Goal: Information Seeking & Learning: Check status

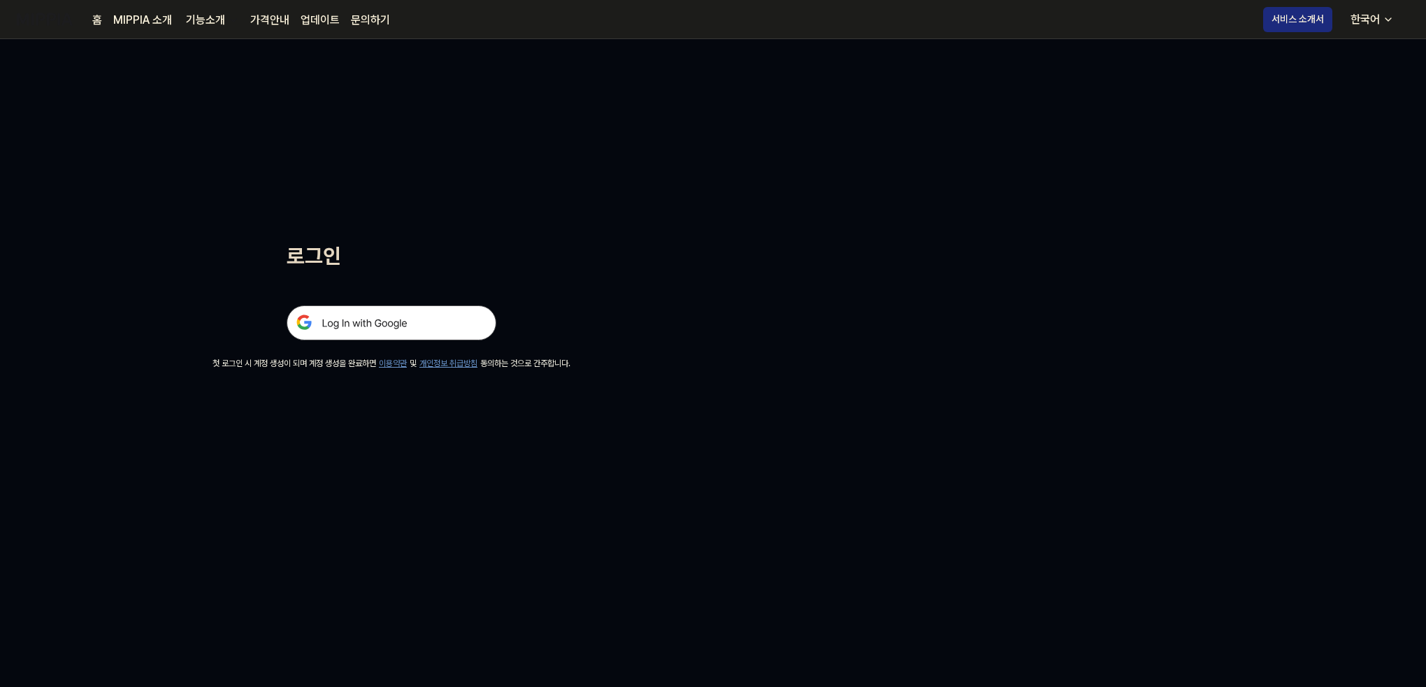
click at [419, 313] on img at bounding box center [392, 323] width 210 height 35
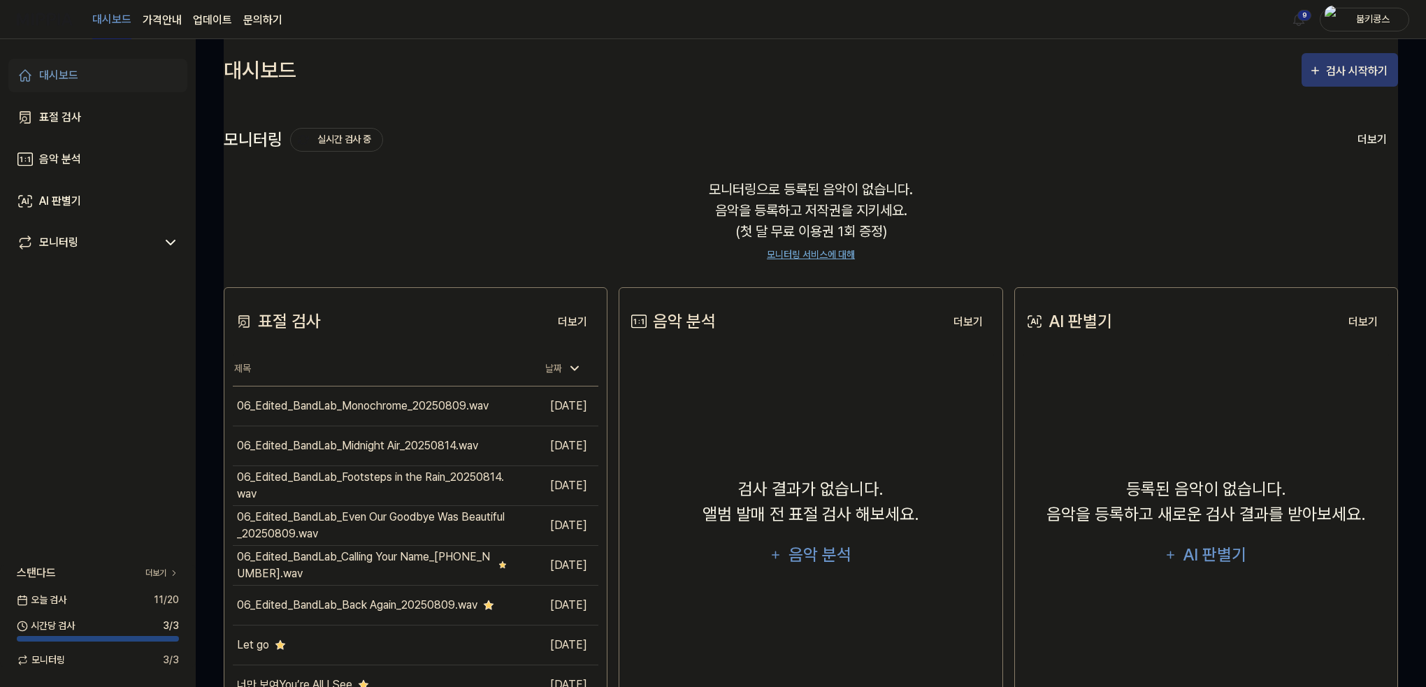
click at [1335, 73] on div "검사 시작하기" at bounding box center [1358, 71] width 65 height 18
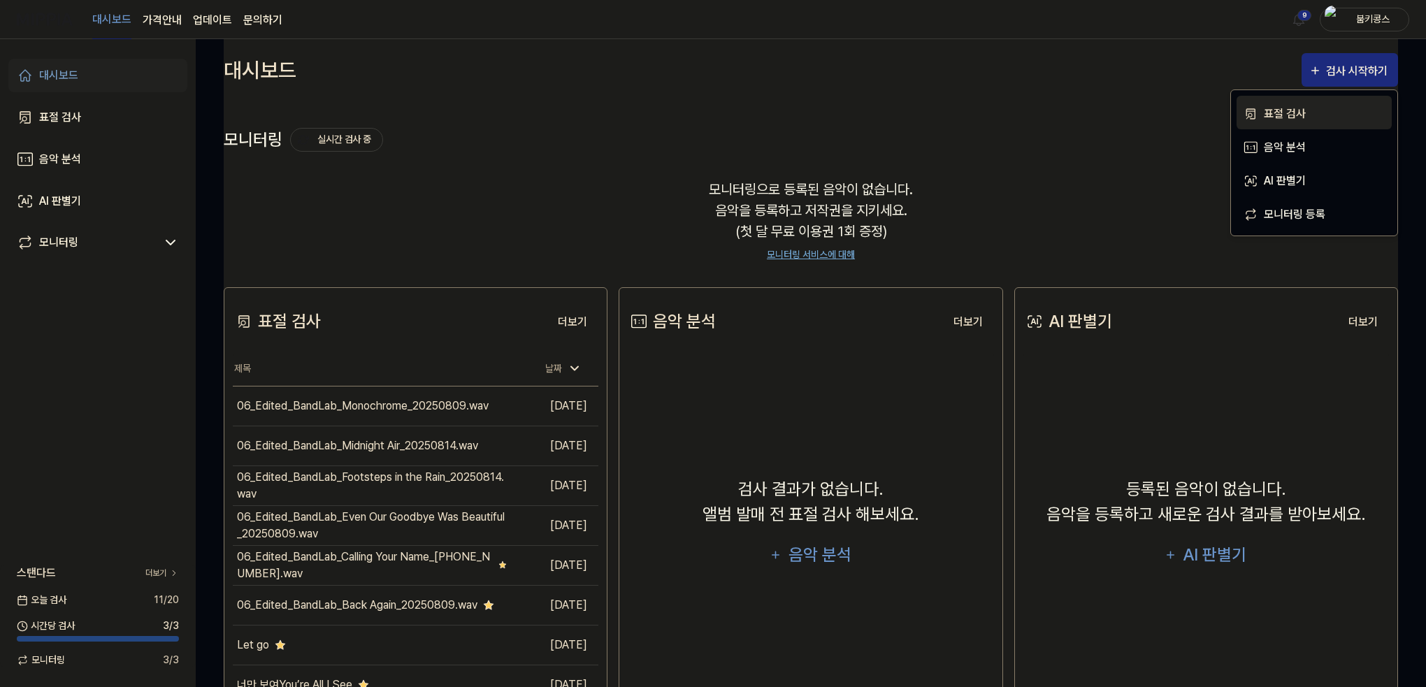
click at [1294, 105] on div "표절 검사" at bounding box center [1325, 114] width 122 height 18
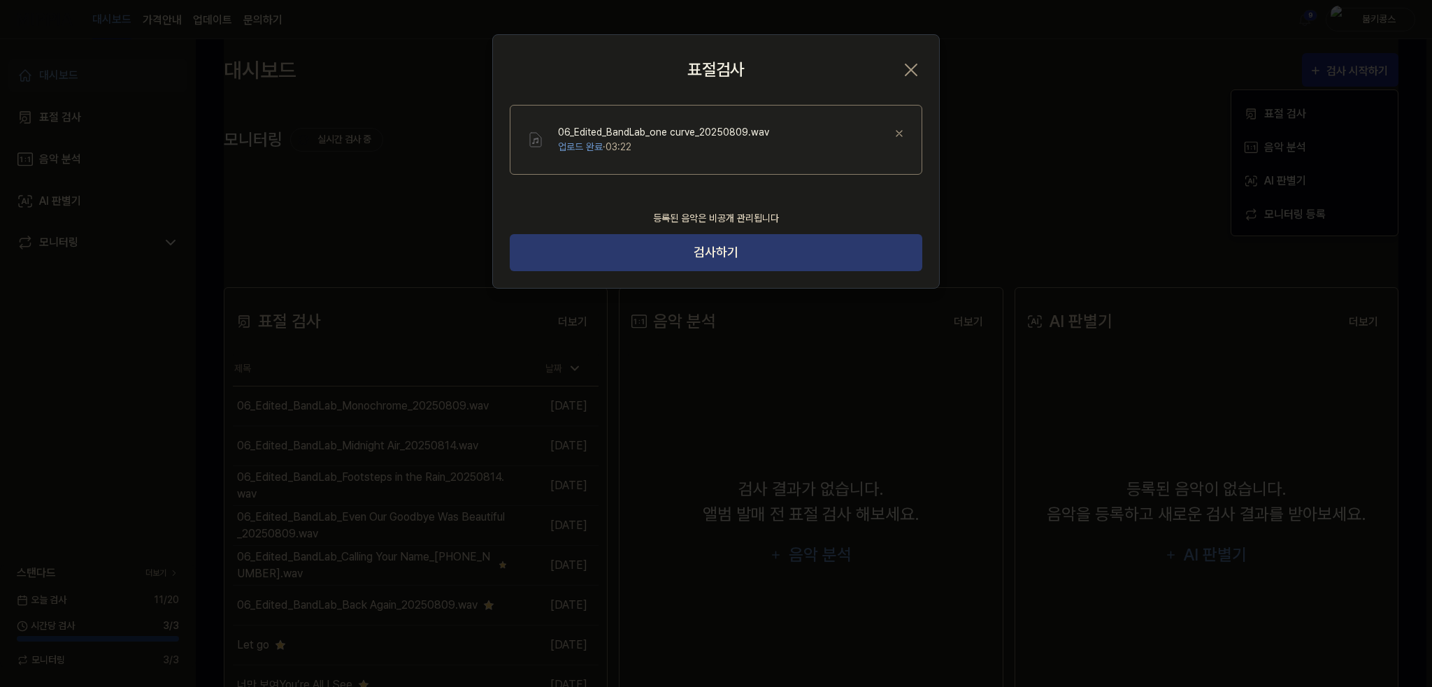
click at [790, 257] on button "검사하기" at bounding box center [716, 252] width 413 height 37
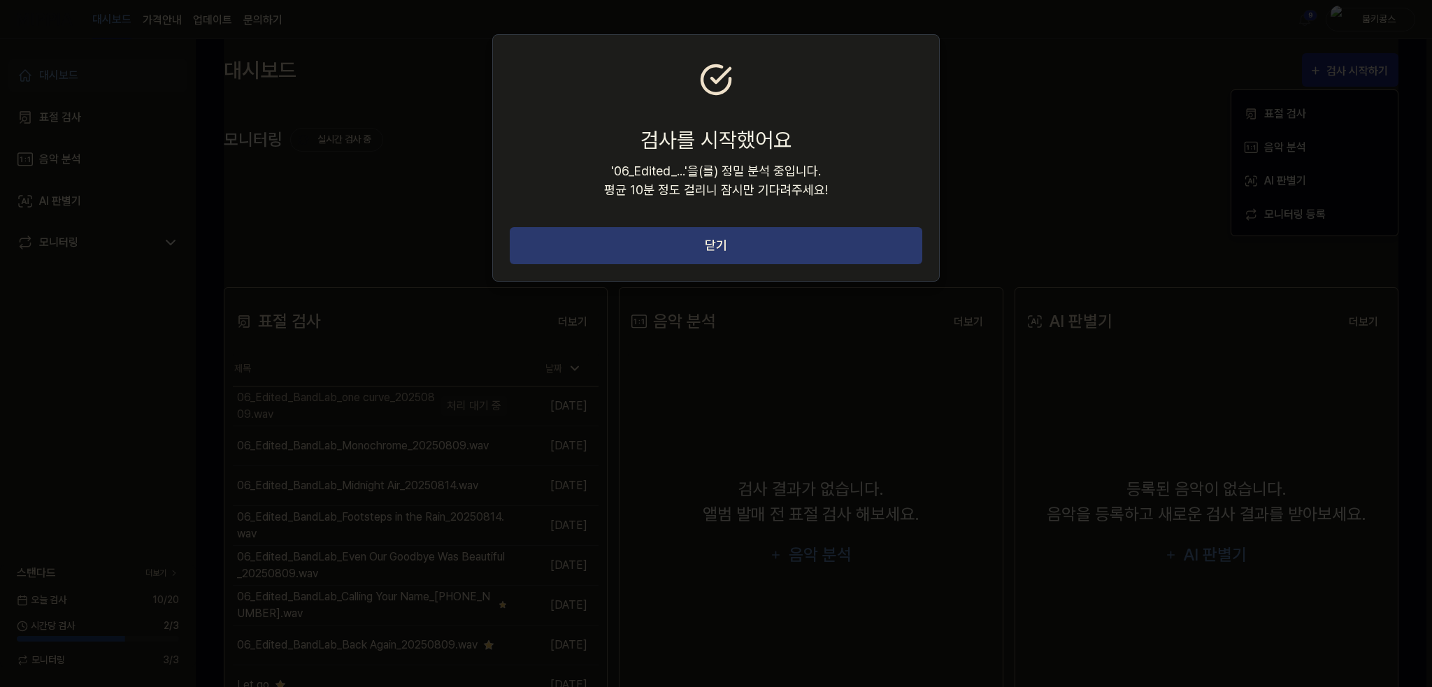
click at [817, 239] on button "닫기" at bounding box center [716, 245] width 413 height 37
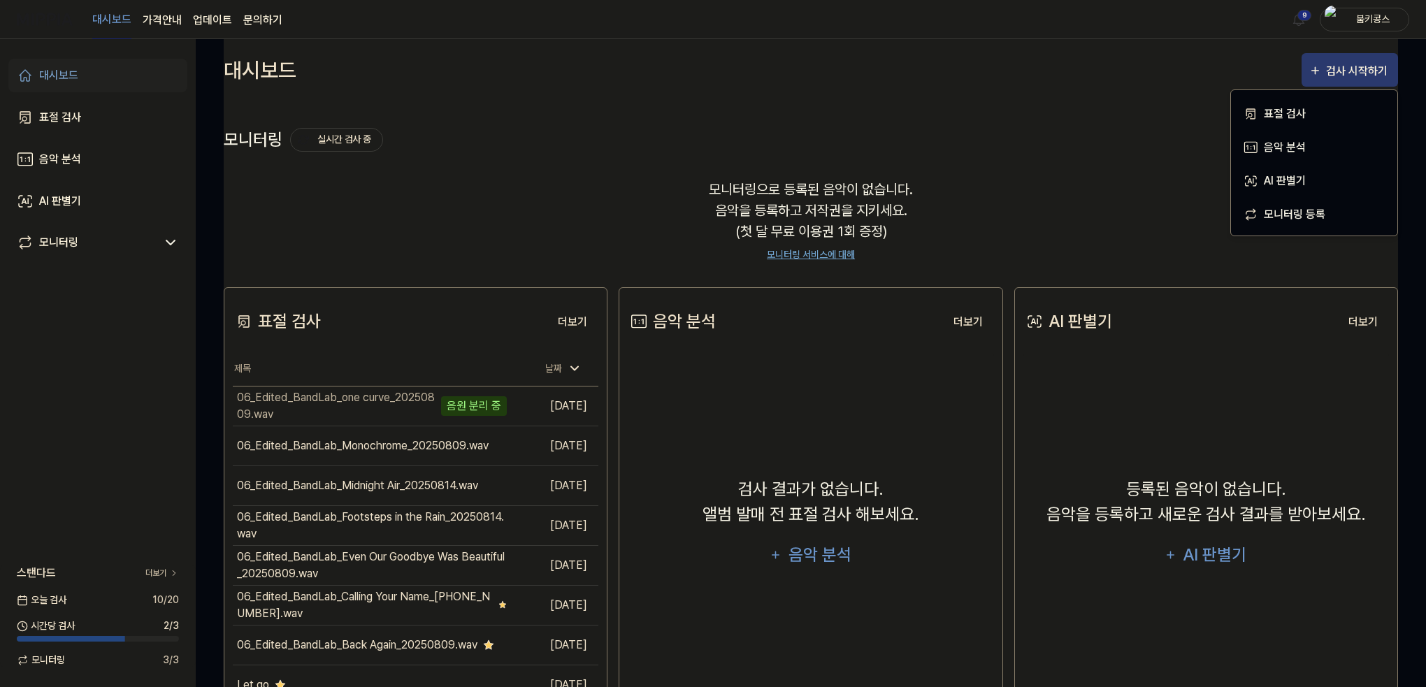
click at [1372, 75] on div "검사 시작하기" at bounding box center [1358, 71] width 65 height 18
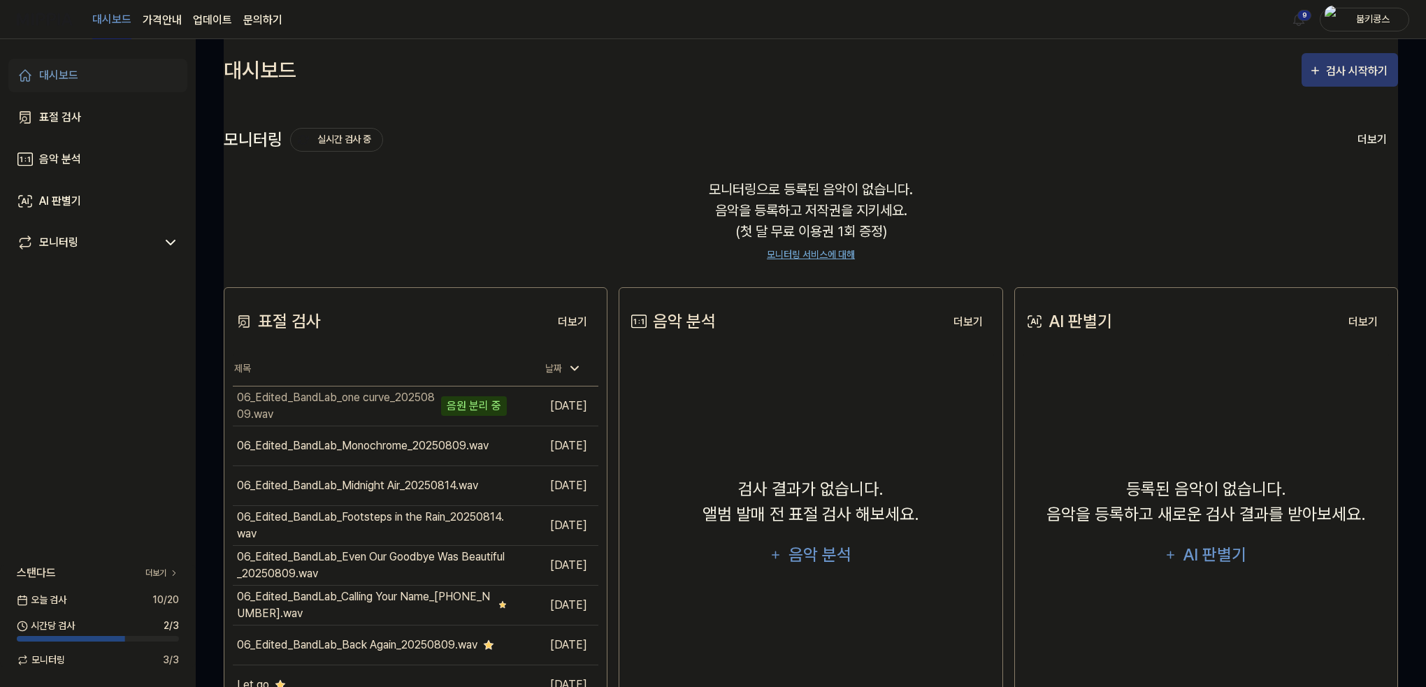
click at [1371, 69] on div "검사 시작하기" at bounding box center [1358, 71] width 65 height 18
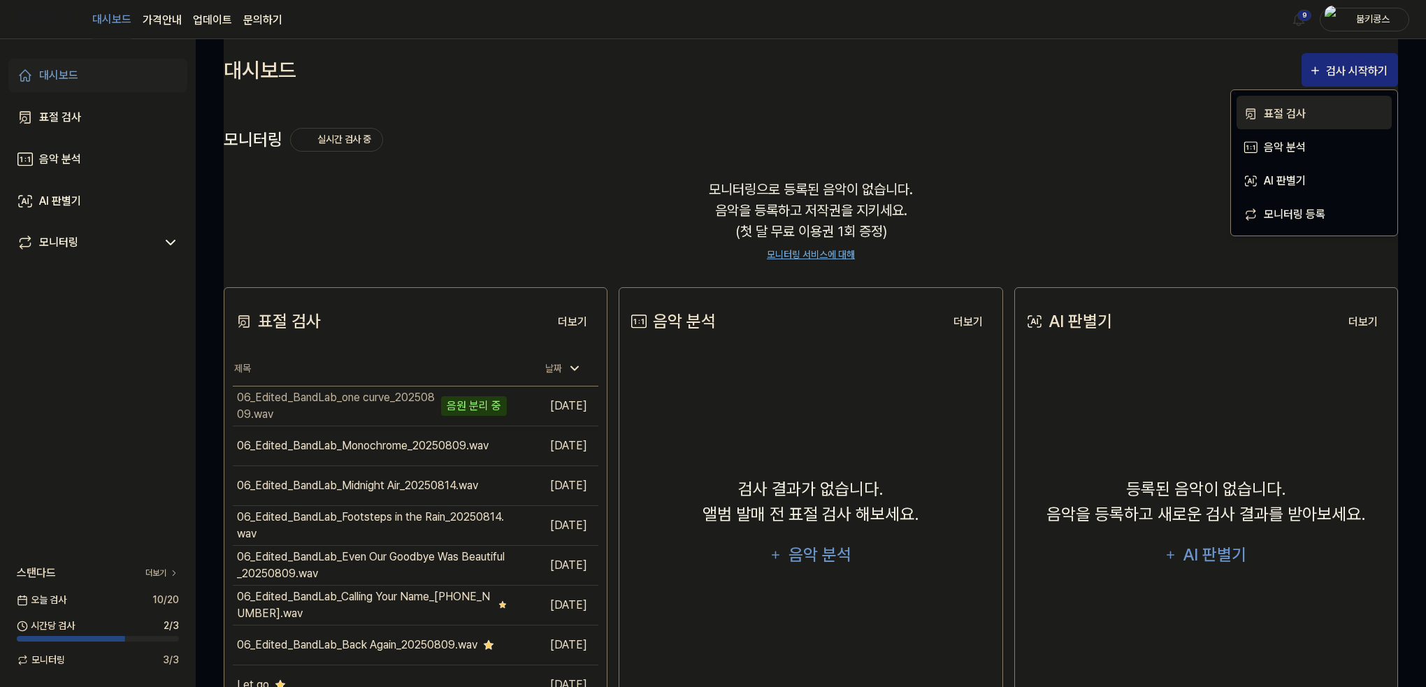
click at [1354, 111] on div "표절 검사" at bounding box center [1325, 114] width 122 height 18
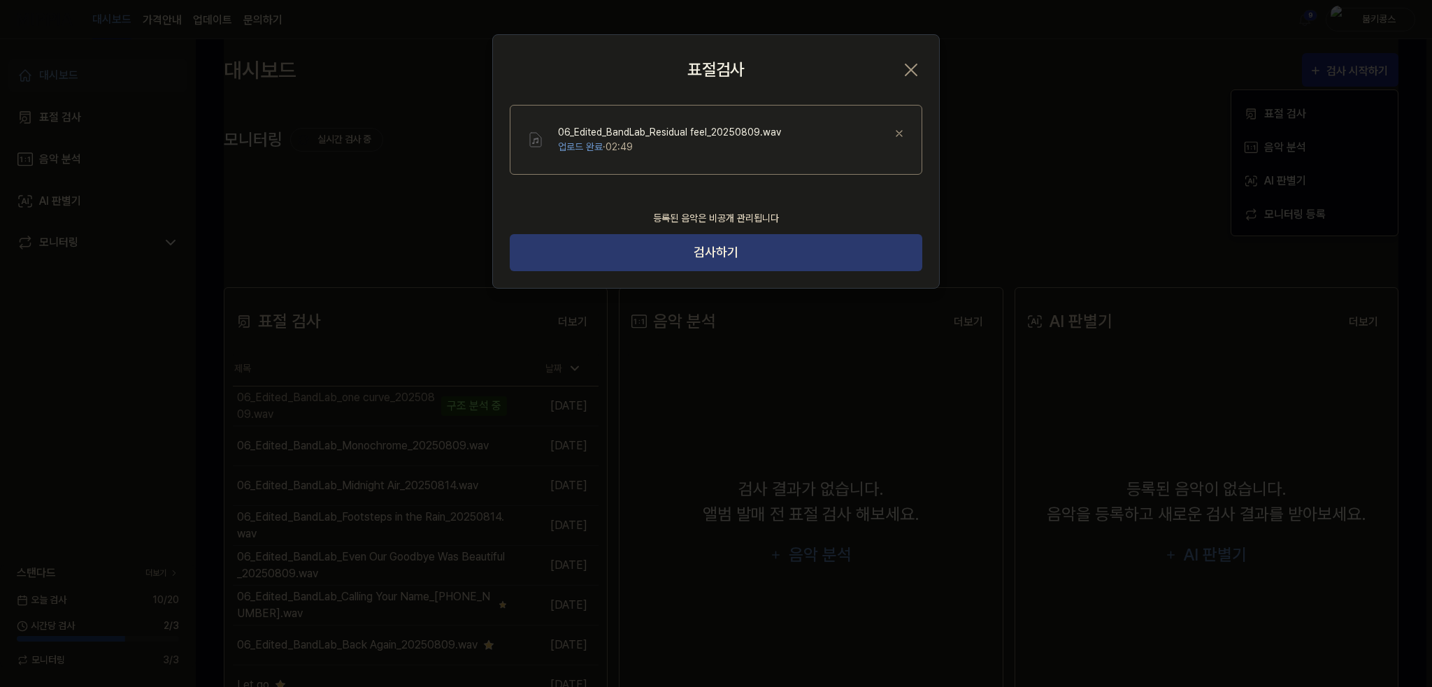
click at [758, 259] on button "검사하기" at bounding box center [716, 252] width 413 height 37
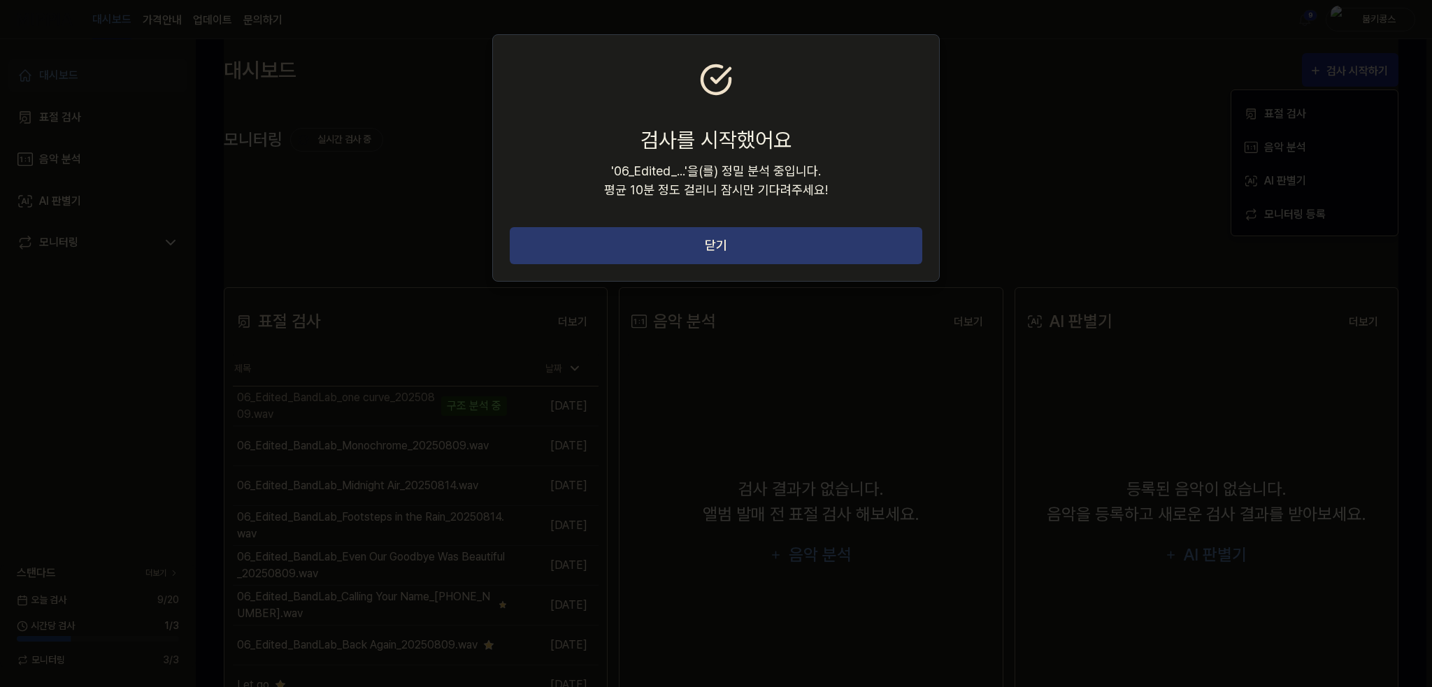
click at [749, 240] on button "닫기" at bounding box center [716, 245] width 413 height 37
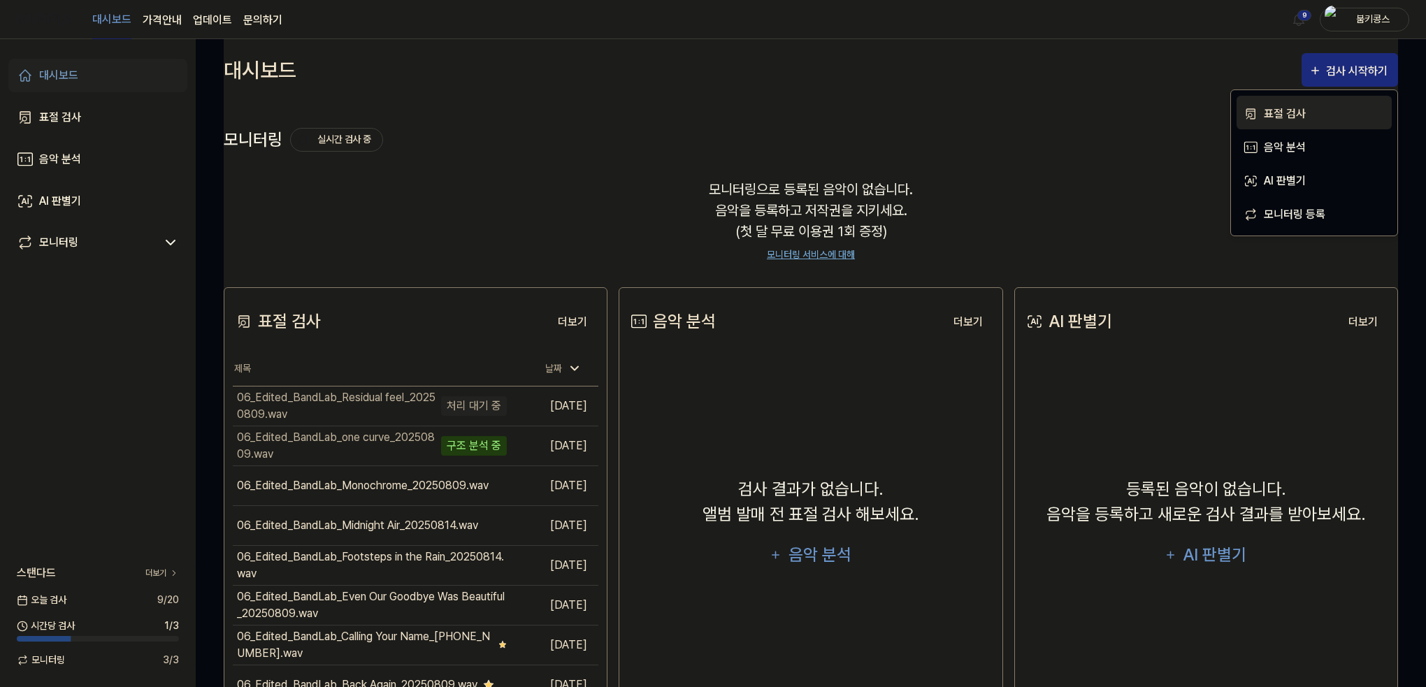
click at [1312, 107] on div "표절 검사" at bounding box center [1325, 114] width 122 height 18
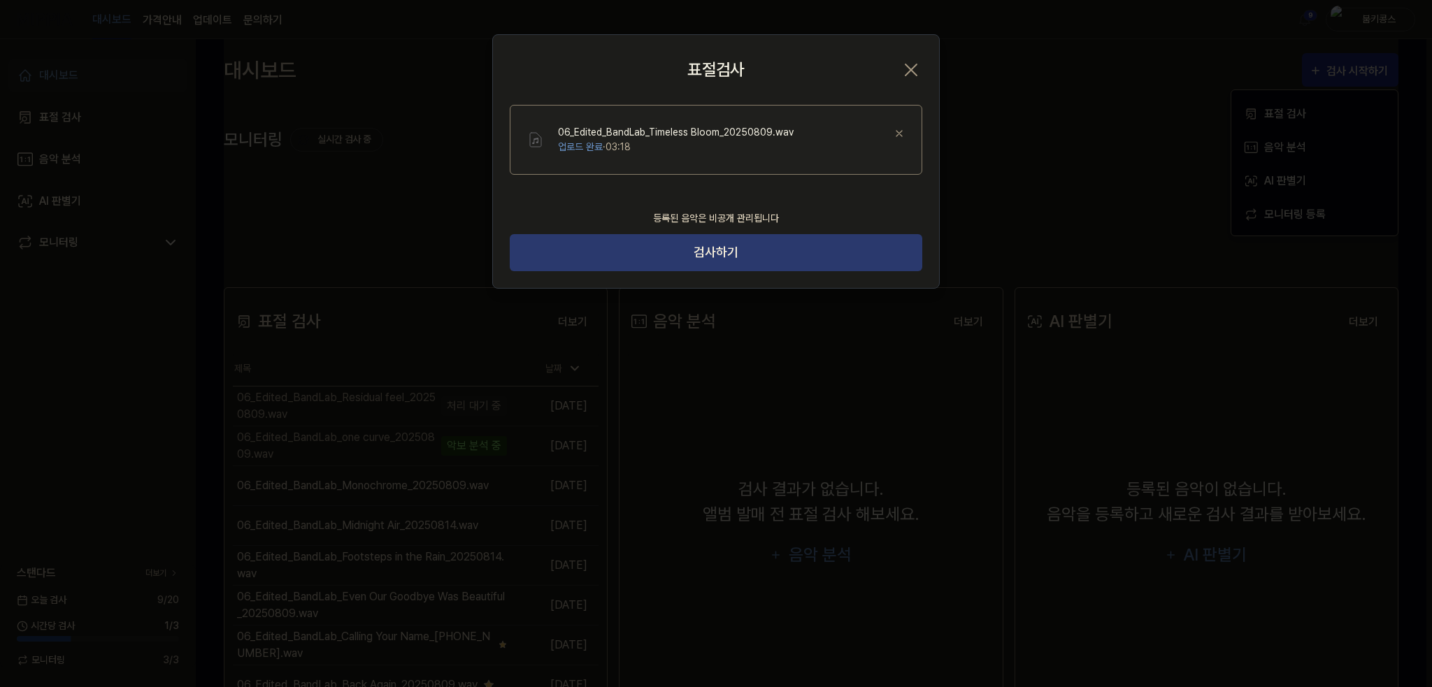
click at [769, 262] on button "검사하기" at bounding box center [716, 252] width 413 height 37
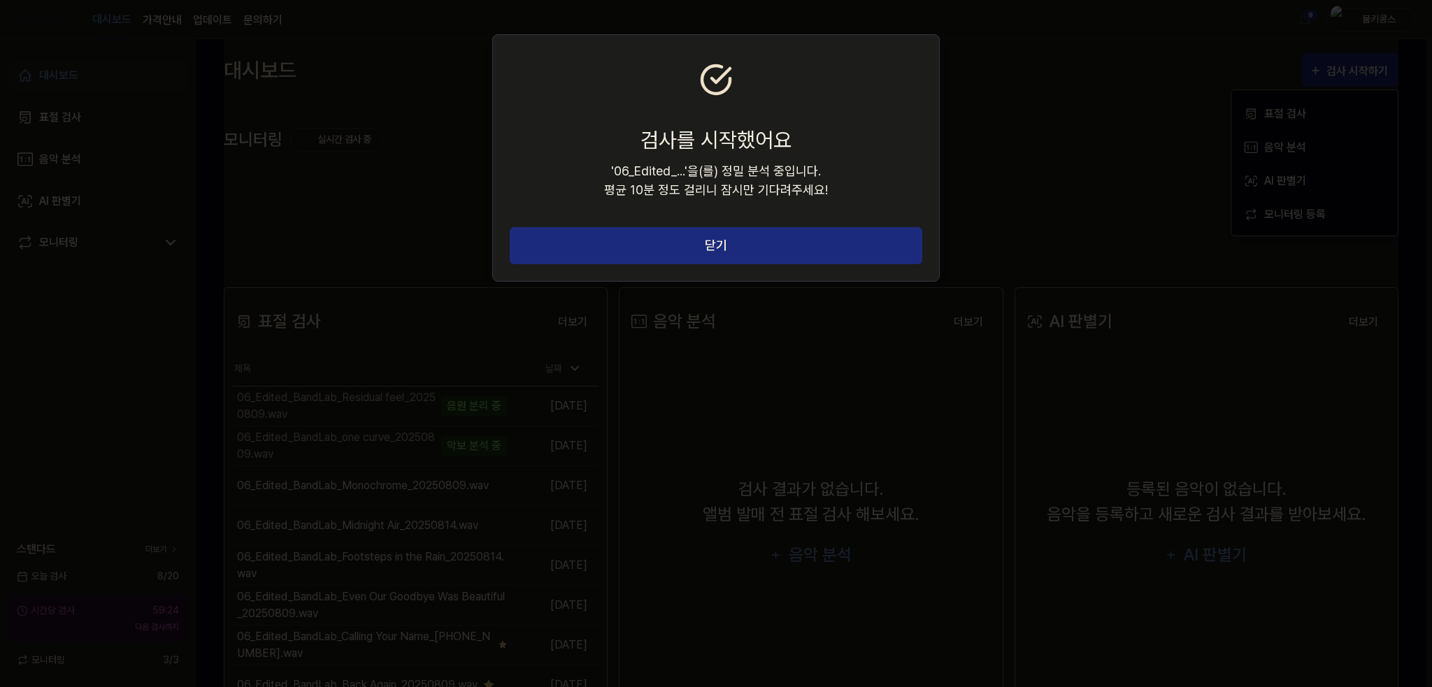
click at [769, 262] on button "닫기" at bounding box center [716, 245] width 413 height 37
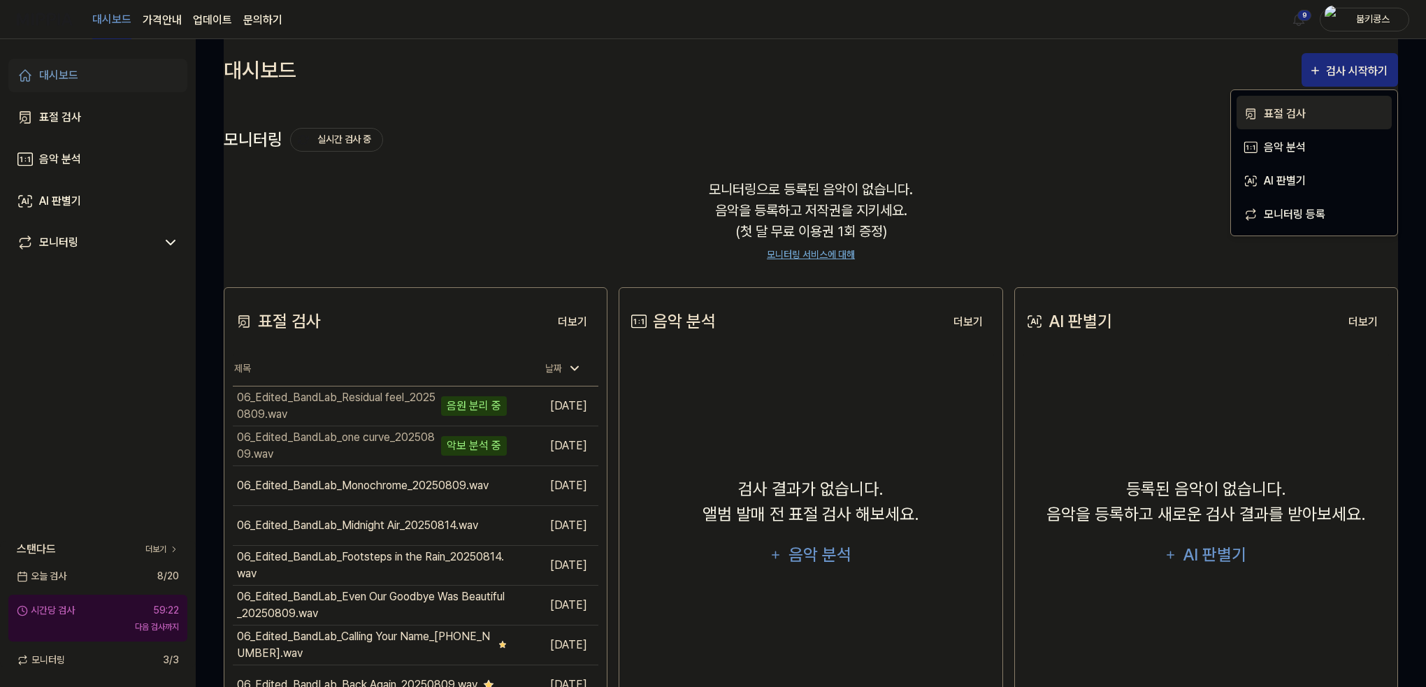
click at [1258, 113] on icon "button" at bounding box center [1251, 114] width 15 height 17
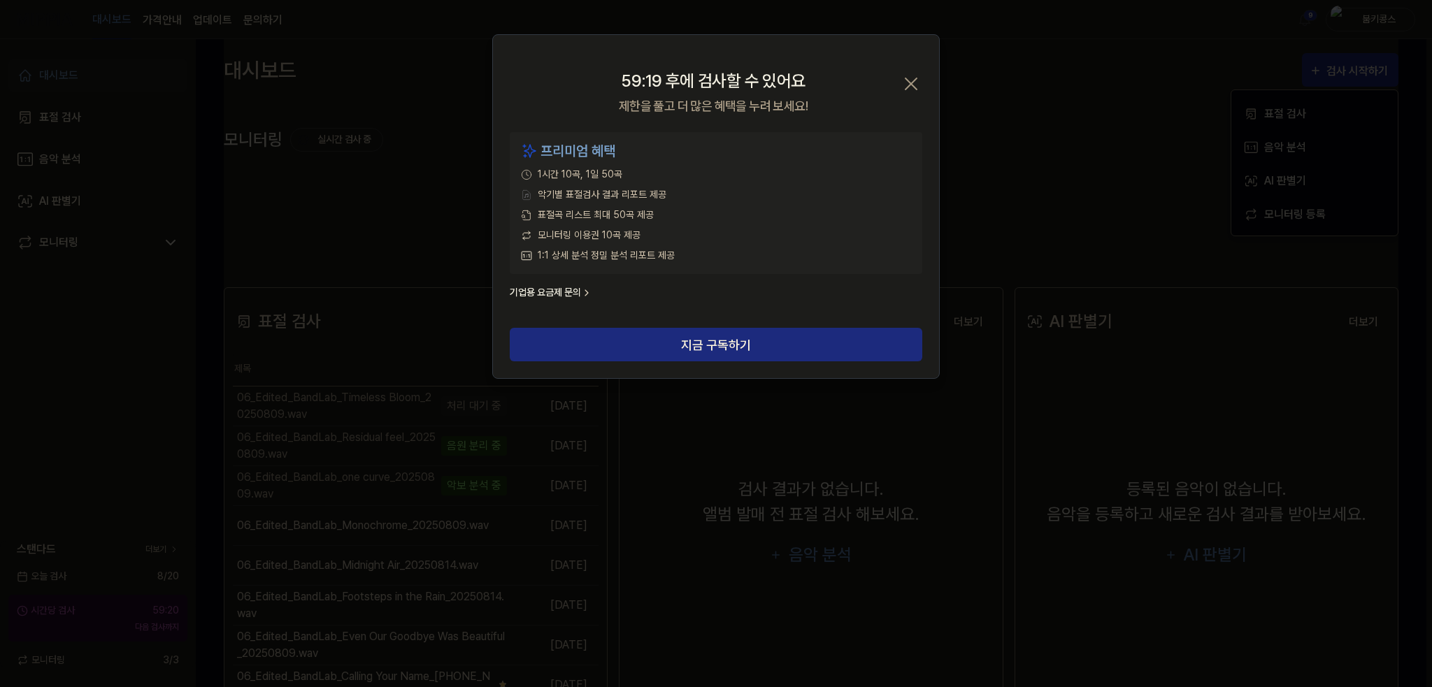
click at [911, 80] on icon "button" at bounding box center [911, 84] width 22 height 22
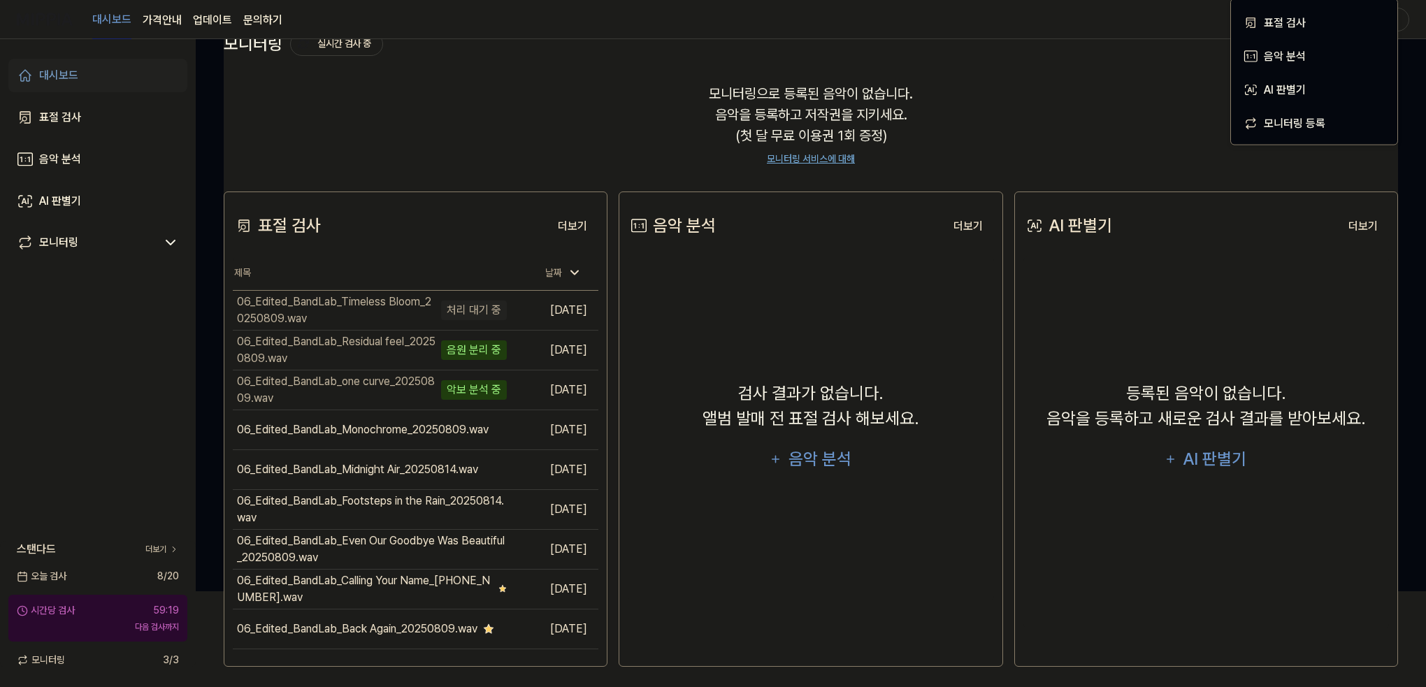
scroll to position [101, 0]
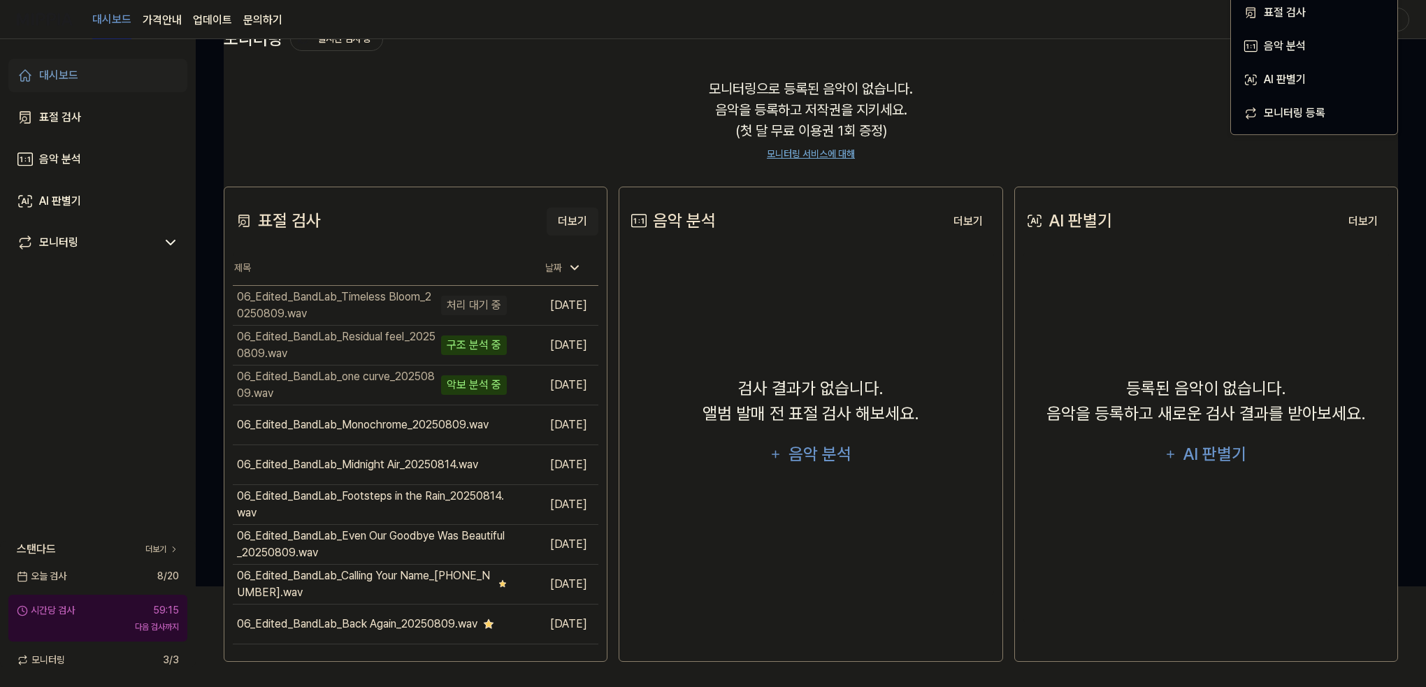
click at [568, 222] on button "더보기" at bounding box center [573, 222] width 52 height 28
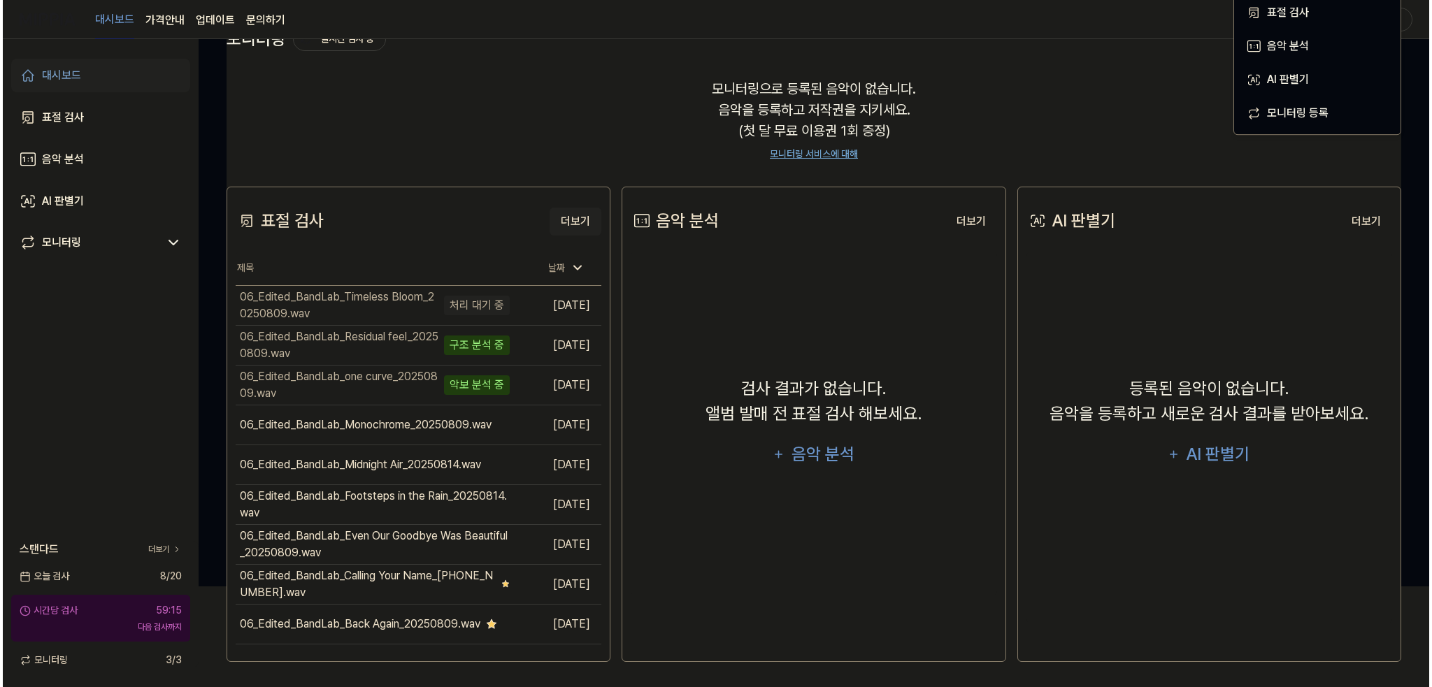
scroll to position [0, 0]
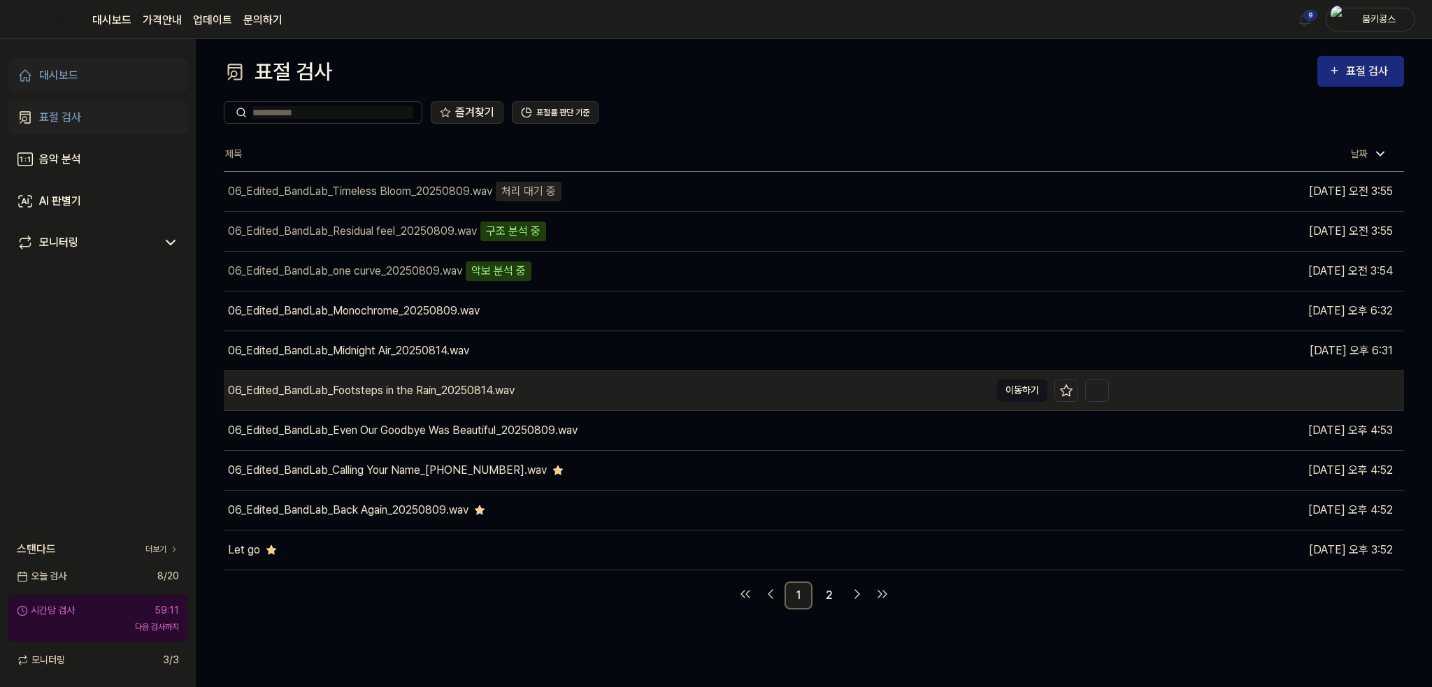
click at [1017, 389] on button "이동하기" at bounding box center [1022, 391] width 50 height 22
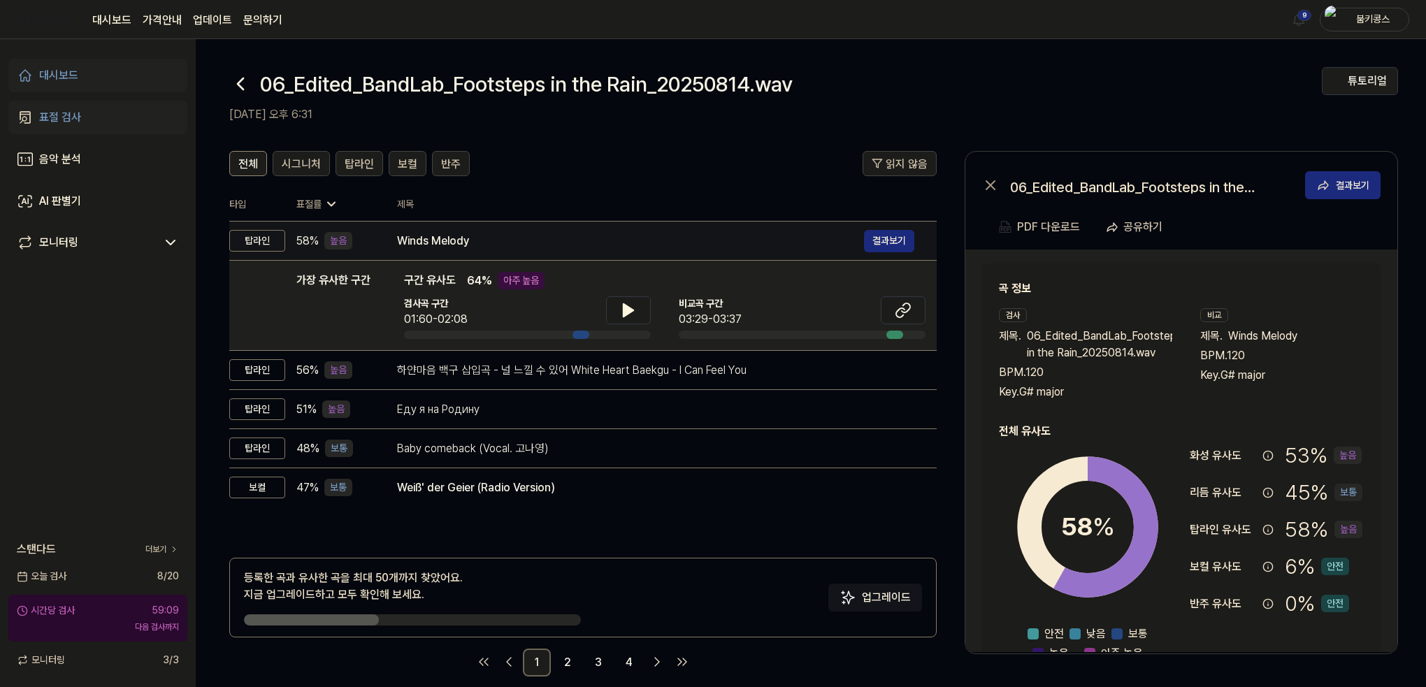
click at [499, 228] on td "Winds Melody 결과보기" at bounding box center [656, 241] width 562 height 39
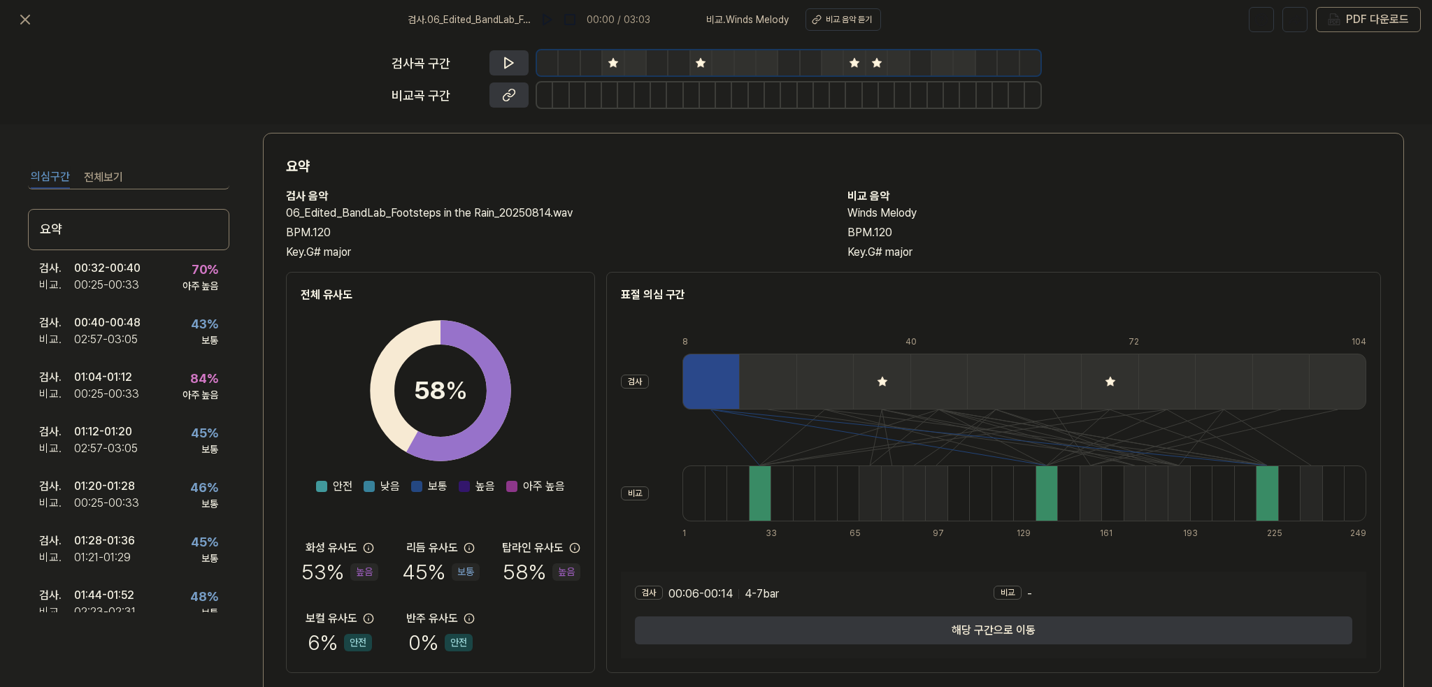
scroll to position [56, 0]
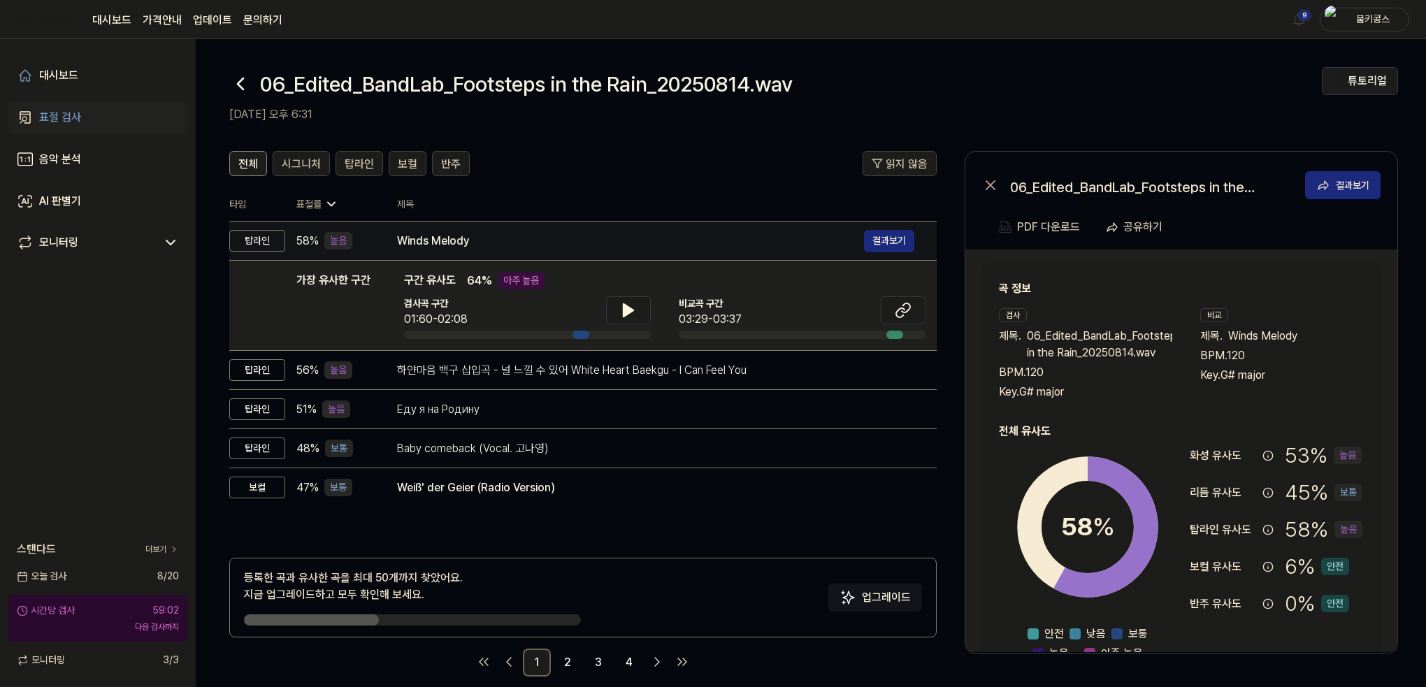
click at [724, 240] on div "Winds Melody" at bounding box center [630, 241] width 467 height 17
click at [884, 234] on button "결과보기" at bounding box center [889, 241] width 50 height 22
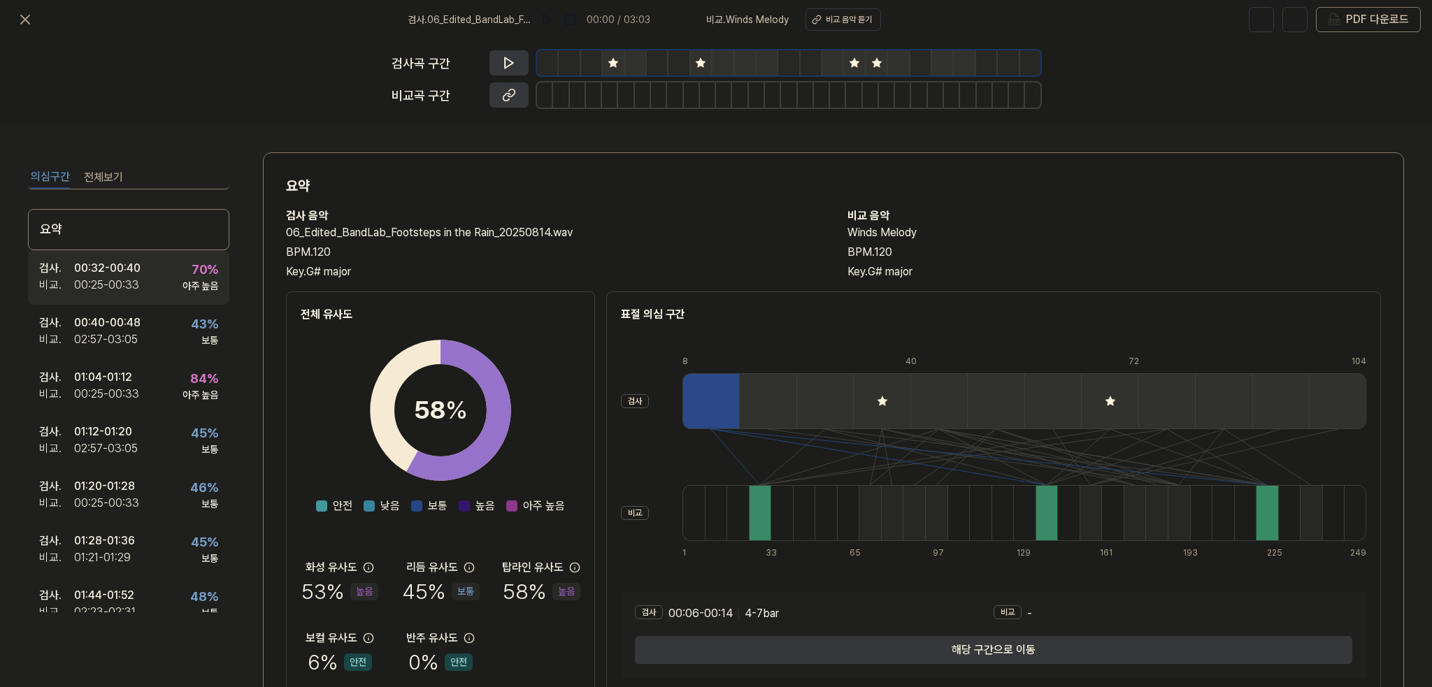
click at [144, 268] on div "검사 . 00:32 - 00:40 비교 . 00:25 - 00:33 70 % 아주 높음" at bounding box center [128, 277] width 201 height 55
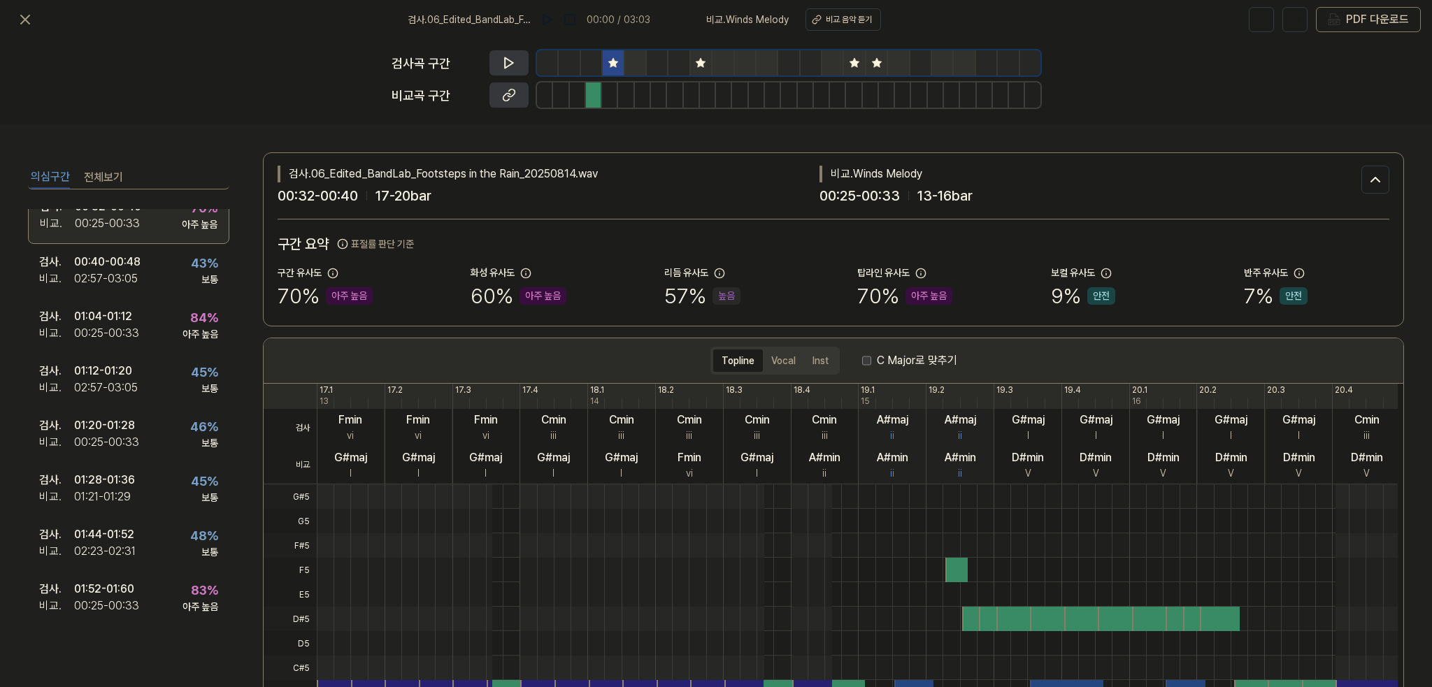
scroll to position [70, 0]
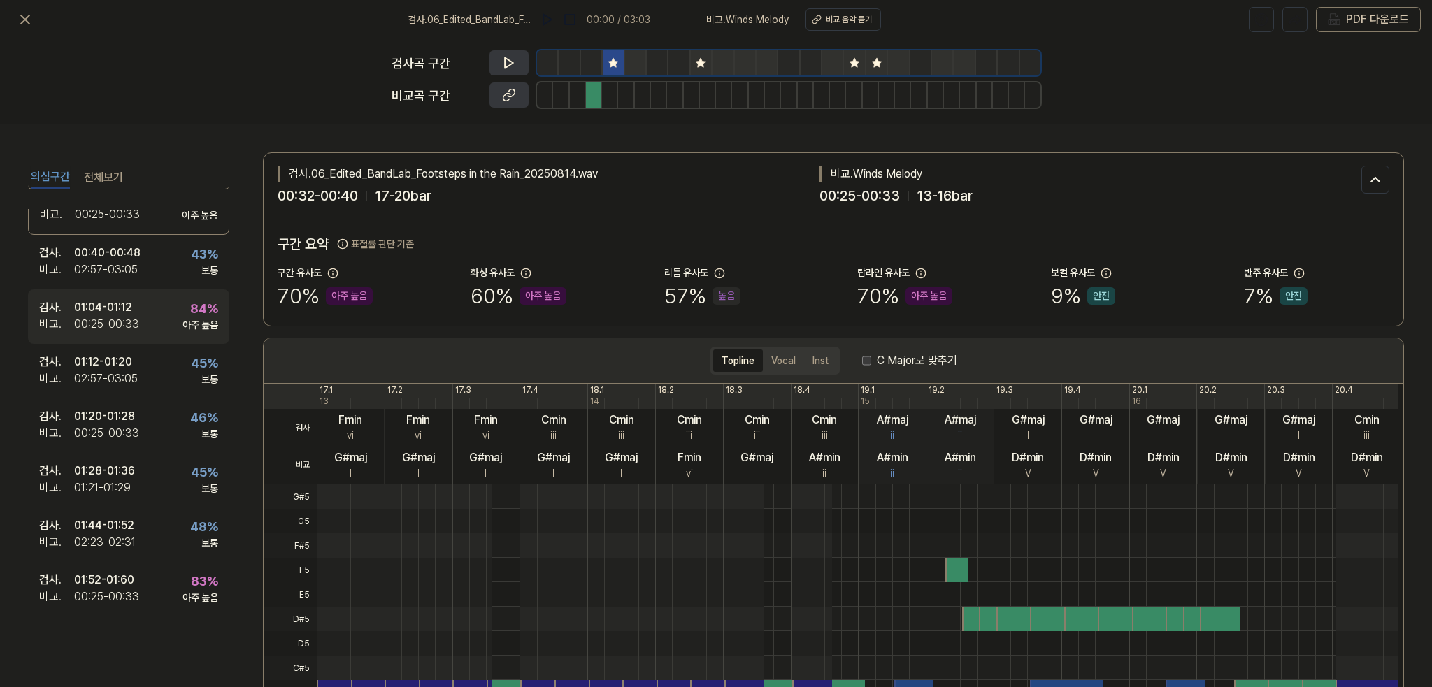
click at [161, 330] on div "검사 . 01:04 - 01:12 비교 . 00:25 - 00:33 84 % 아주 높음" at bounding box center [128, 316] width 201 height 55
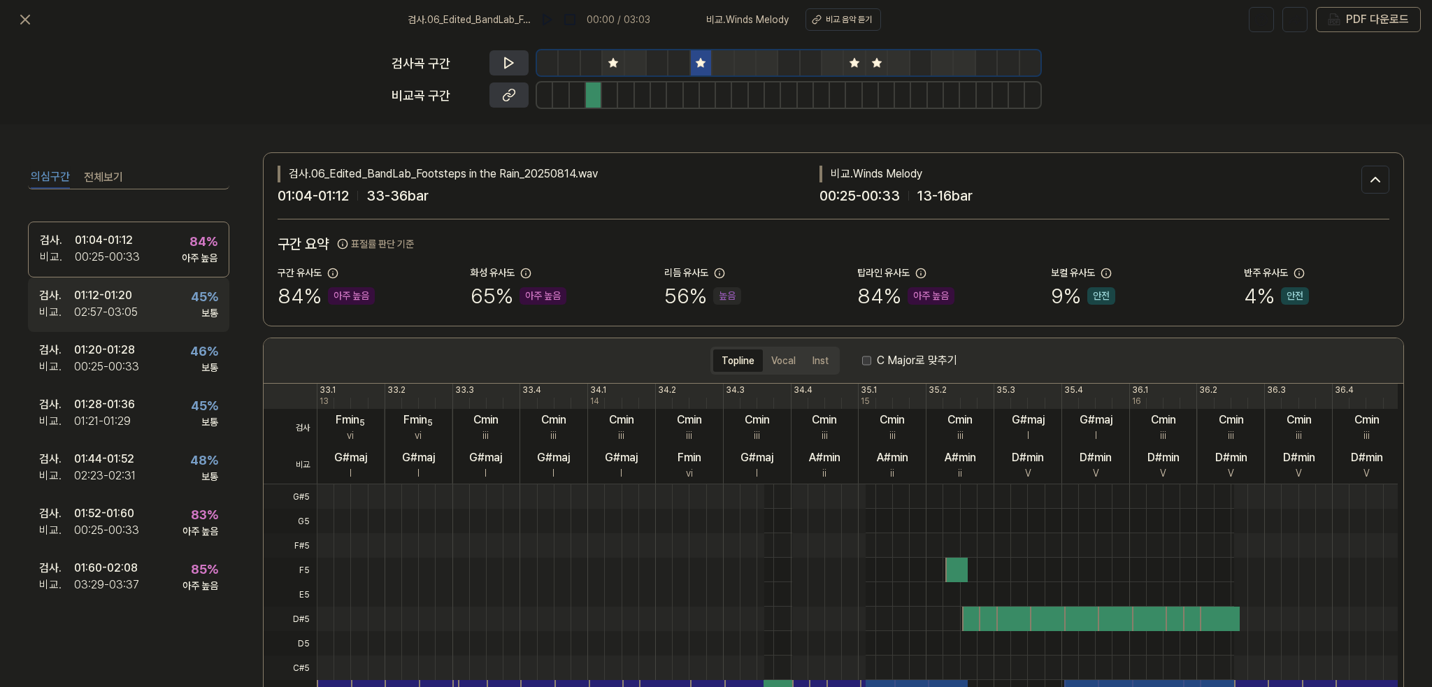
scroll to position [139, 0]
click at [138, 292] on div "검사 . 01:12 - 01:20 비교 . 02:57 - 03:05 45 % 보통" at bounding box center [128, 302] width 201 height 55
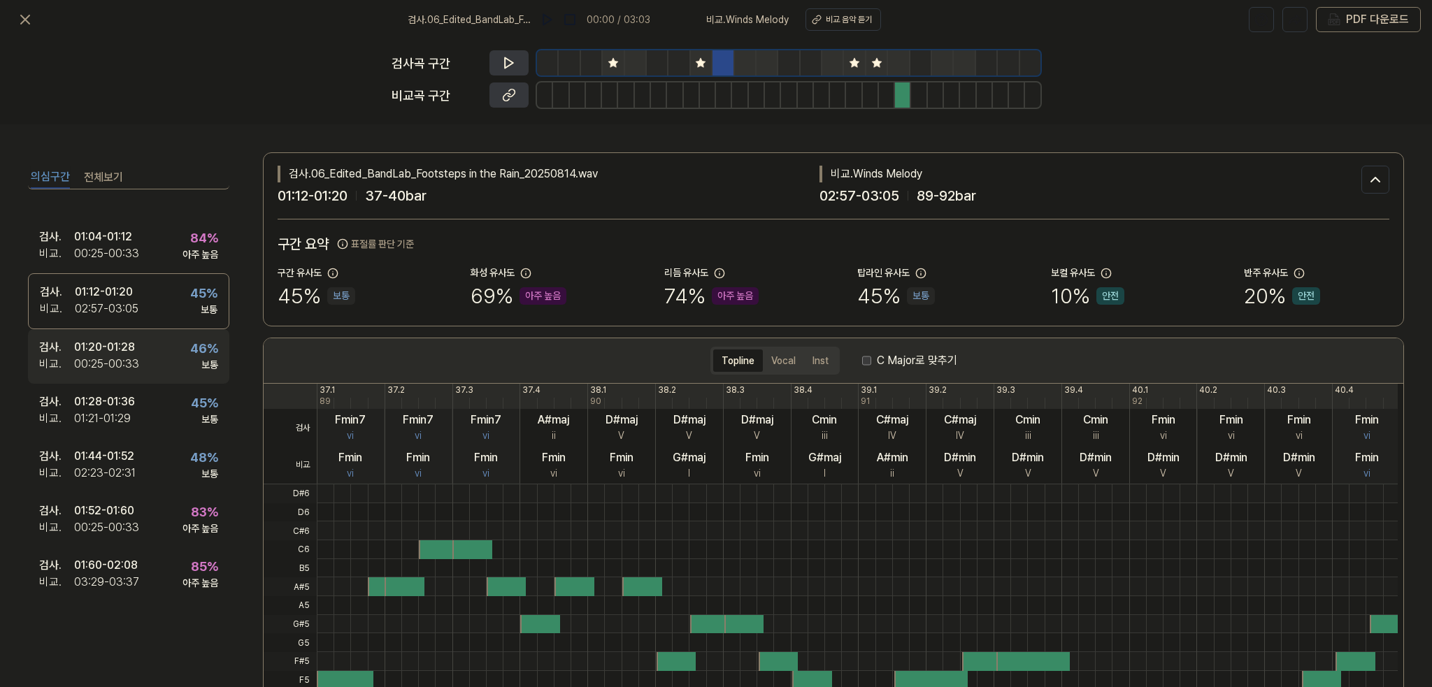
click at [138, 348] on div "검사 . 01:20 - 01:28 비교 . 00:25 - 00:33 46 % 보통" at bounding box center [128, 356] width 201 height 55
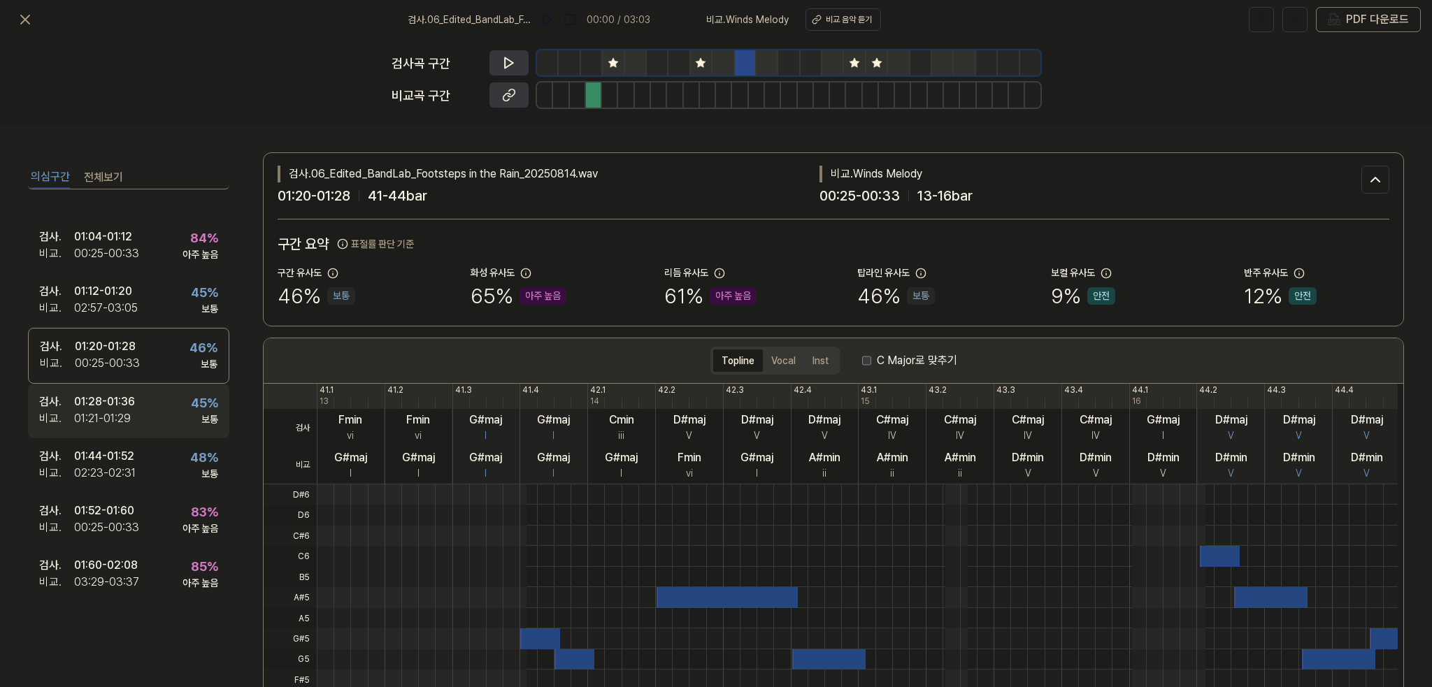
click at [143, 405] on div "검사 . 01:28 - 01:36 비교 . 01:21 - 01:29 45 % 보통" at bounding box center [128, 411] width 201 height 55
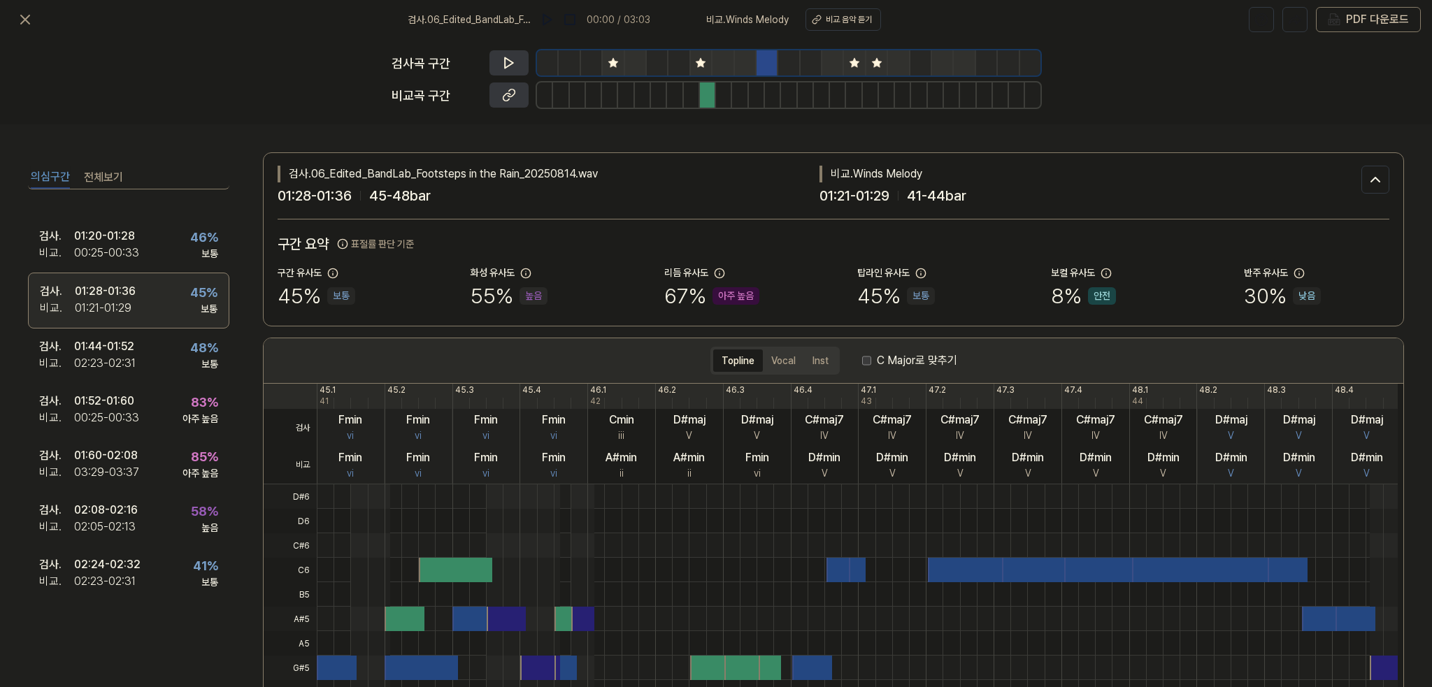
scroll to position [279, 0]
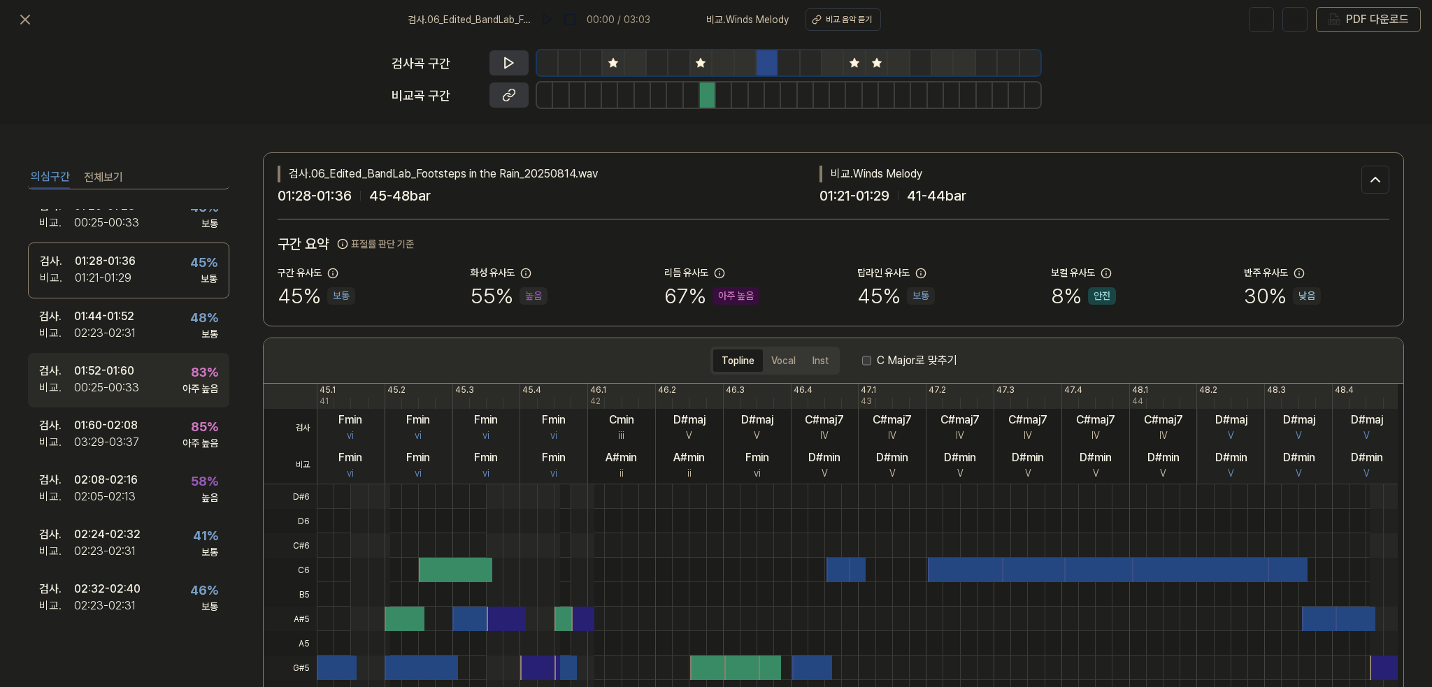
click at [146, 375] on div "검사 . 01:52 - 01:60 비교 . 00:25 - 00:33 83 % 아주 높음" at bounding box center [128, 380] width 201 height 55
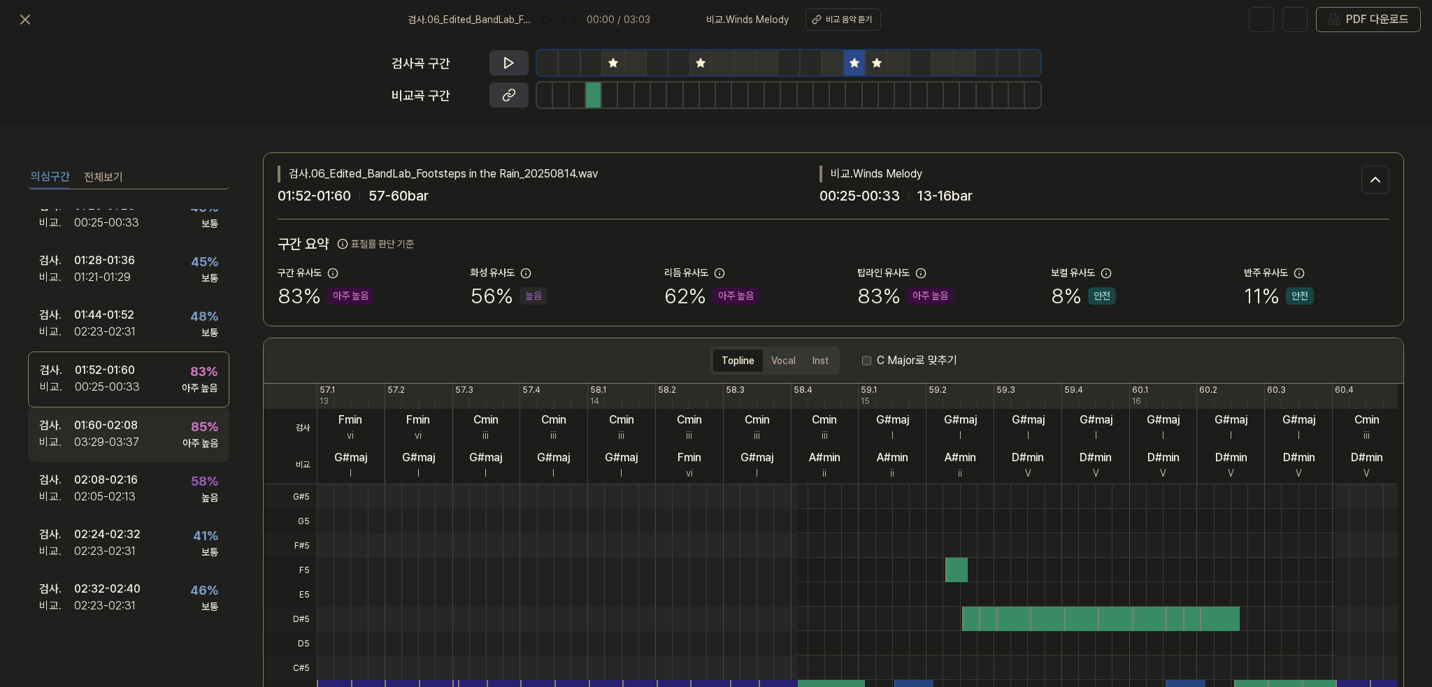
click at [132, 435] on div "03:29 - 03:37" at bounding box center [106, 442] width 65 height 17
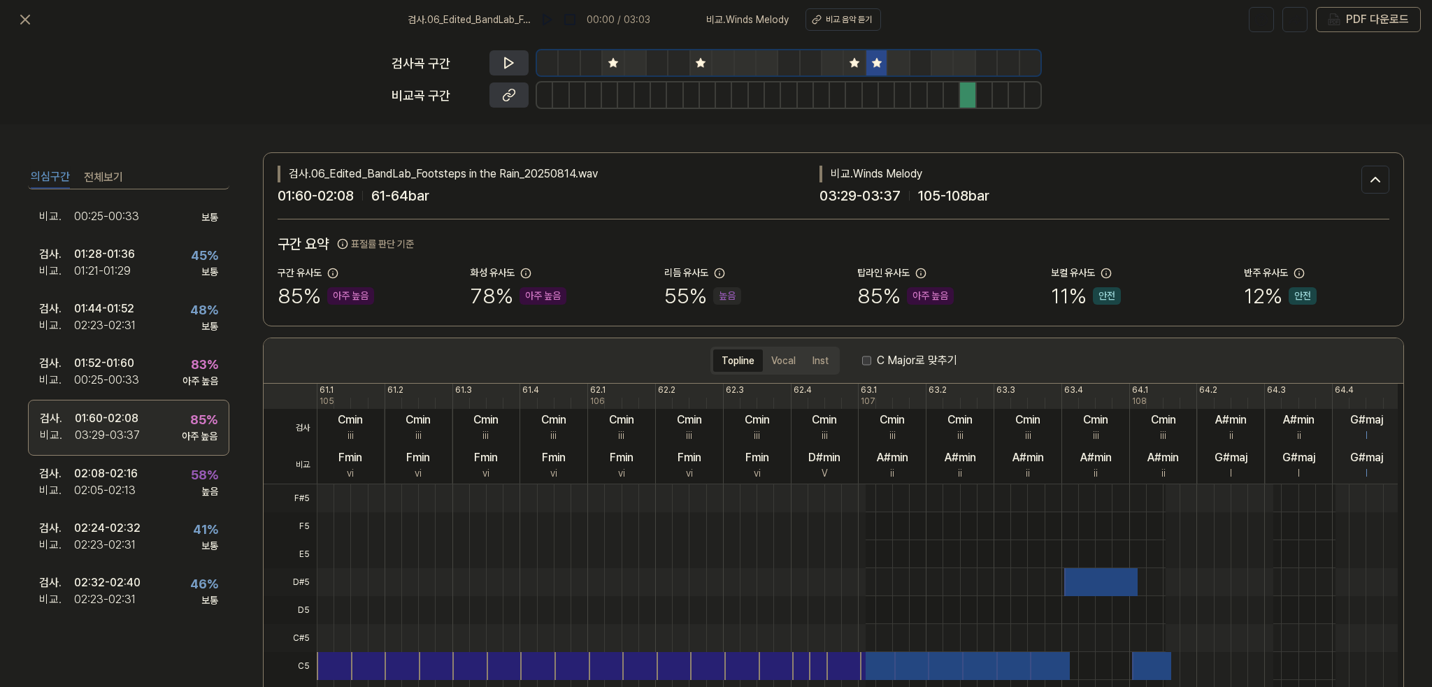
scroll to position [291, 0]
click at [134, 422] on div "03:29 - 03:37" at bounding box center [107, 430] width 65 height 17
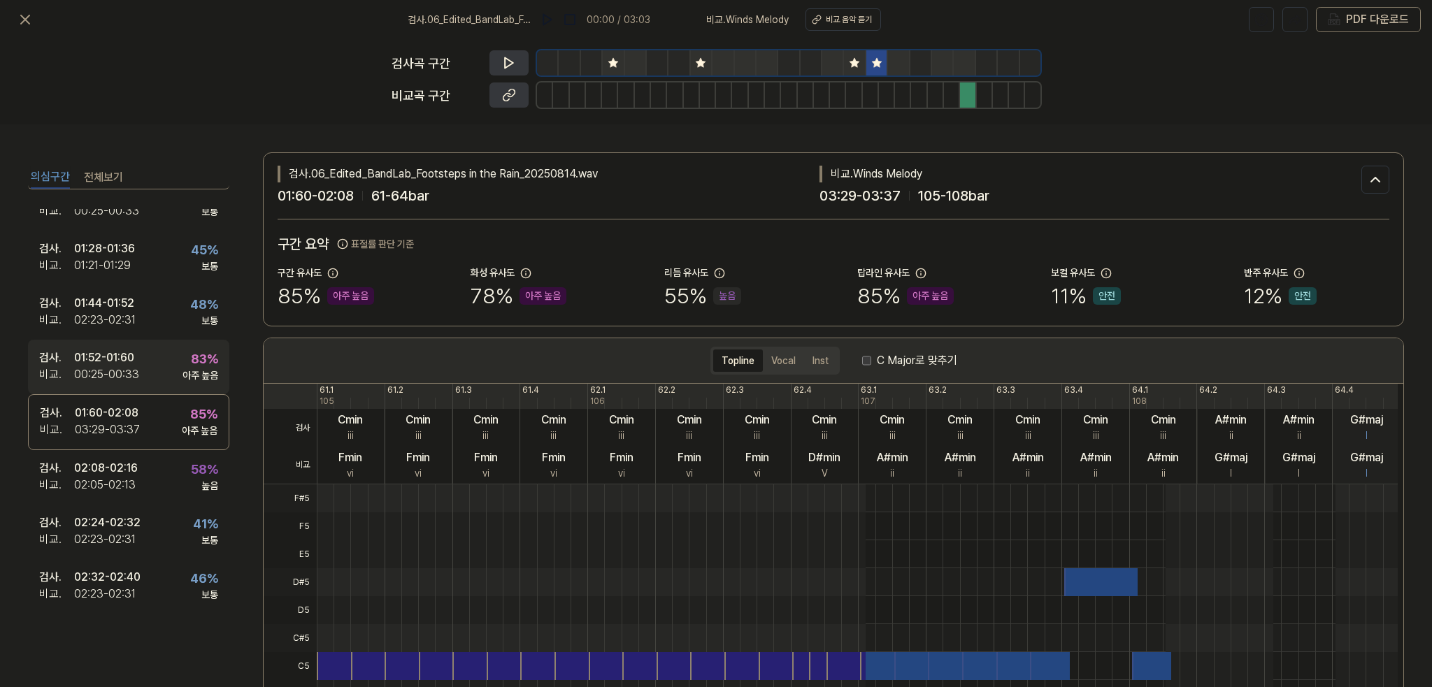
click at [158, 368] on div "검사 . 01:52 - 01:60 비교 . 00:25 - 00:33 83 % 아주 높음" at bounding box center [128, 367] width 201 height 55
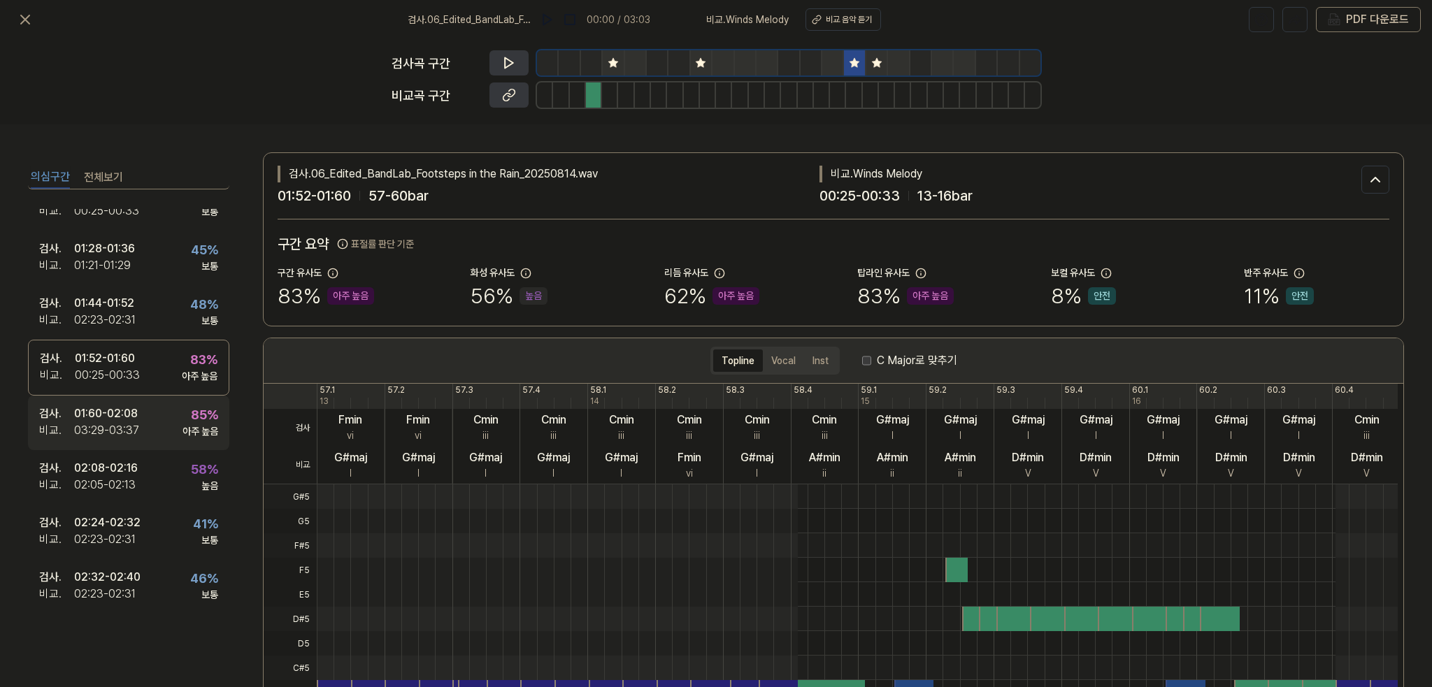
click at [156, 416] on div "검사 . 01:60 - 02:08 비교 . 03:29 - 03:37 85 % 아주 높음" at bounding box center [128, 423] width 201 height 55
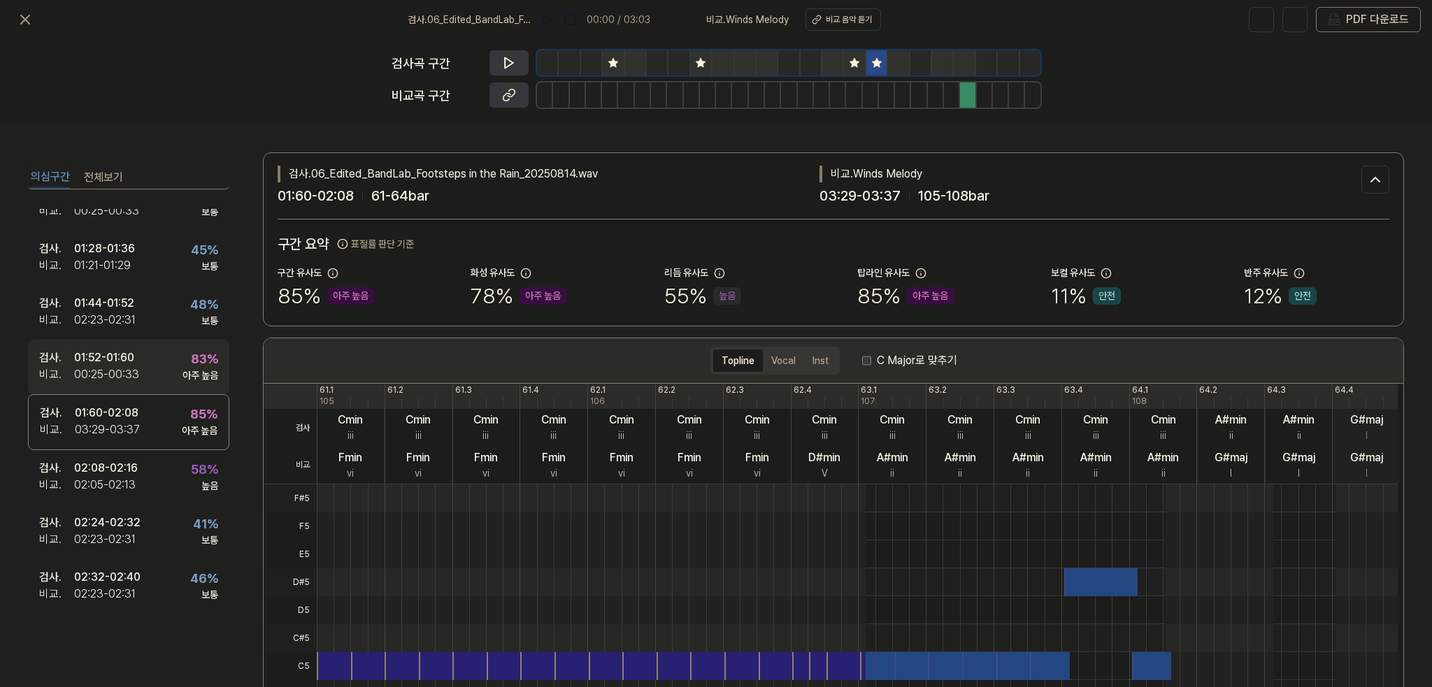
click at [157, 348] on div "검사 . 01:52 - 01:60 비교 . 00:25 - 00:33 83 % 아주 높음" at bounding box center [128, 367] width 201 height 55
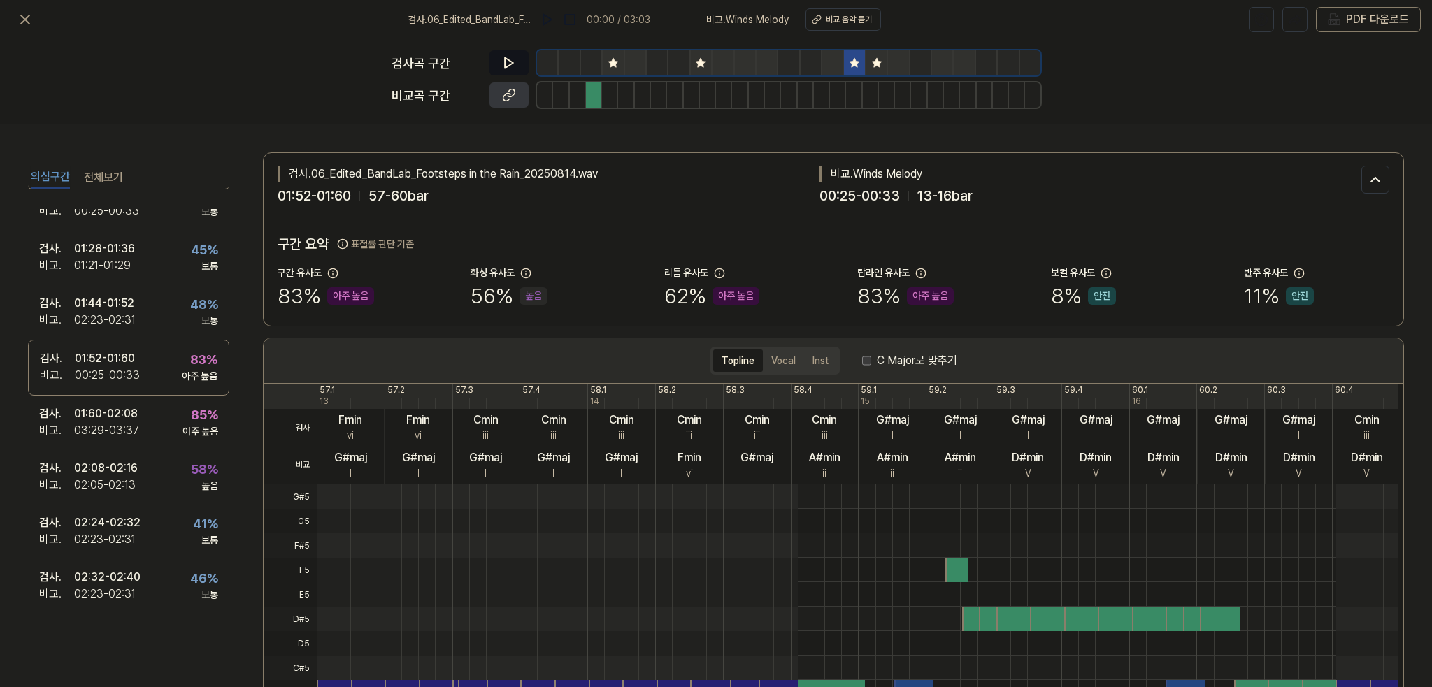
click at [503, 56] on icon at bounding box center [509, 63] width 14 height 14
click at [505, 63] on icon at bounding box center [509, 63] width 8 height 10
click at [513, 100] on icon at bounding box center [509, 95] width 14 height 14
click at [28, 20] on icon at bounding box center [25, 19] width 17 height 17
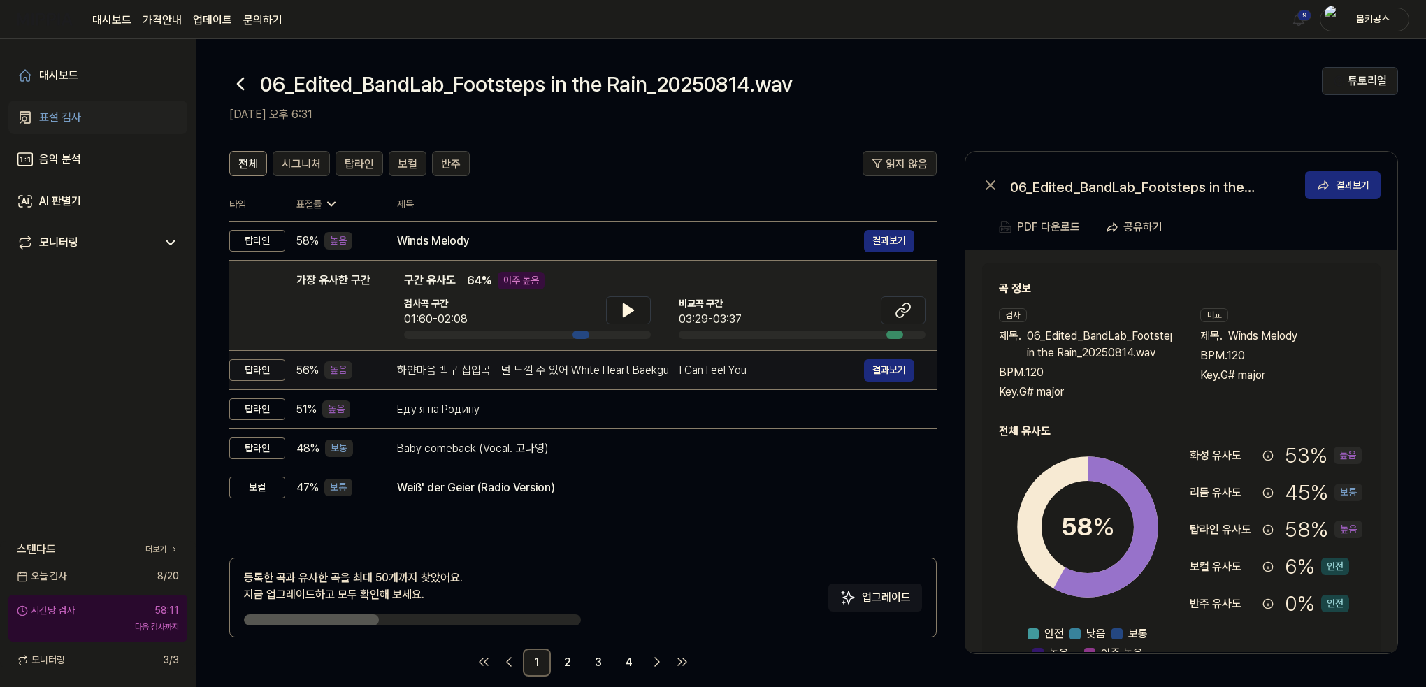
click at [431, 378] on div "하얀마음 백구 삽입곡 - 널 느낄 수 있어 White Heart Baekgu - I Can Feel You 결과보기" at bounding box center [655, 370] width 517 height 22
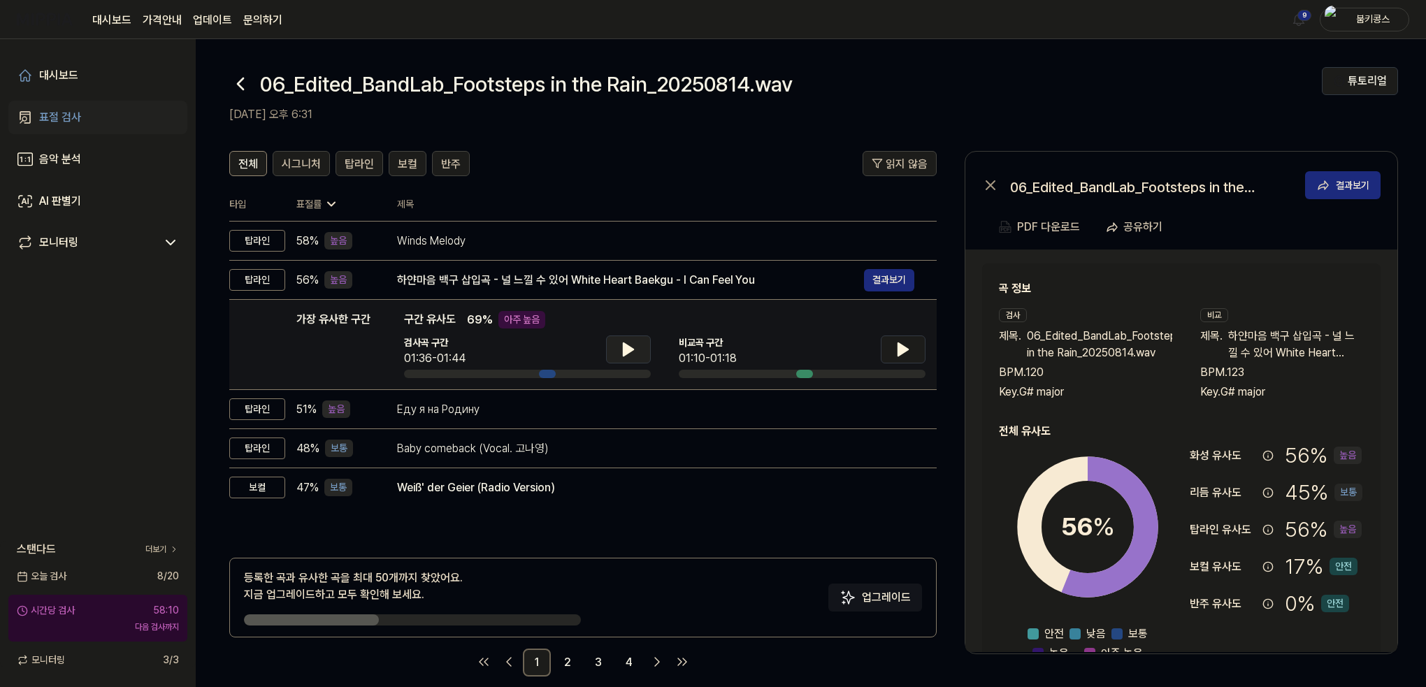
click at [630, 353] on icon at bounding box center [628, 349] width 17 height 17
click at [631, 353] on icon at bounding box center [631, 349] width 3 height 11
click at [907, 345] on icon at bounding box center [903, 349] width 17 height 17
click at [907, 345] on icon at bounding box center [906, 349] width 3 height 11
click at [636, 348] on button at bounding box center [628, 350] width 45 height 28
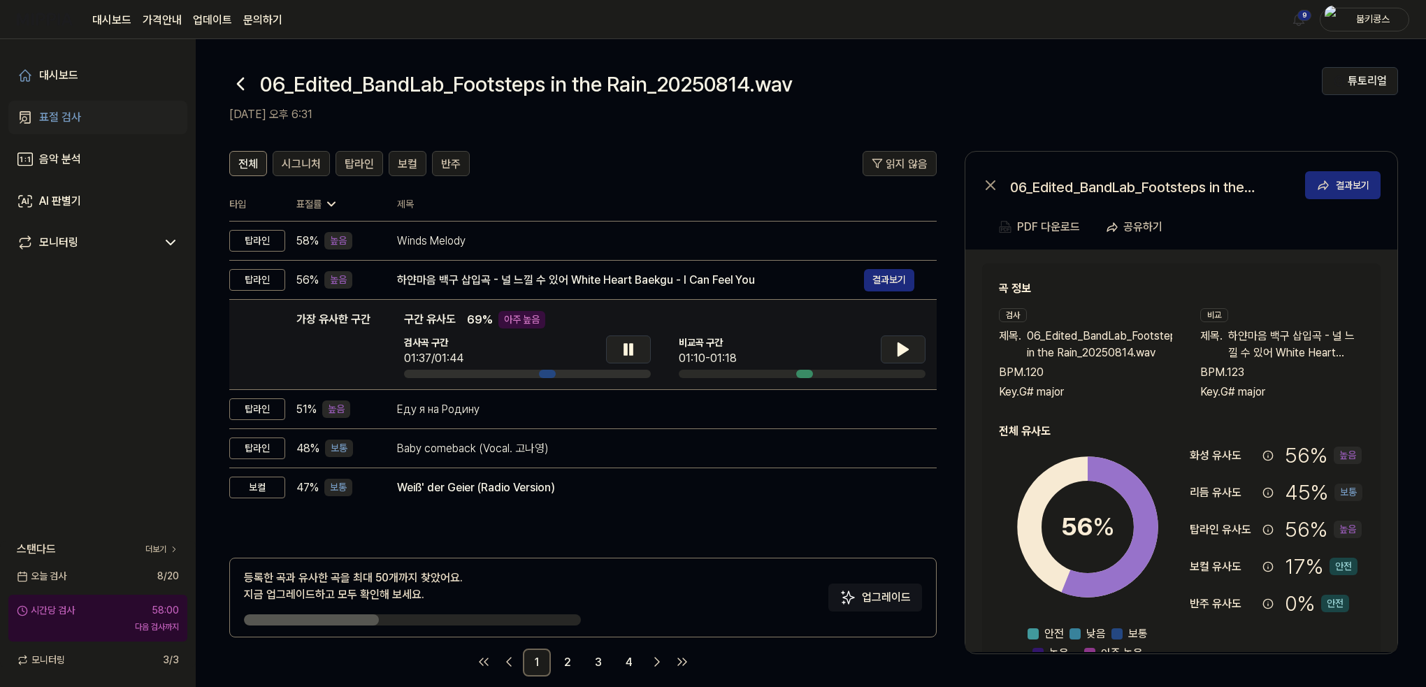
click at [636, 348] on button at bounding box center [628, 350] width 45 height 28
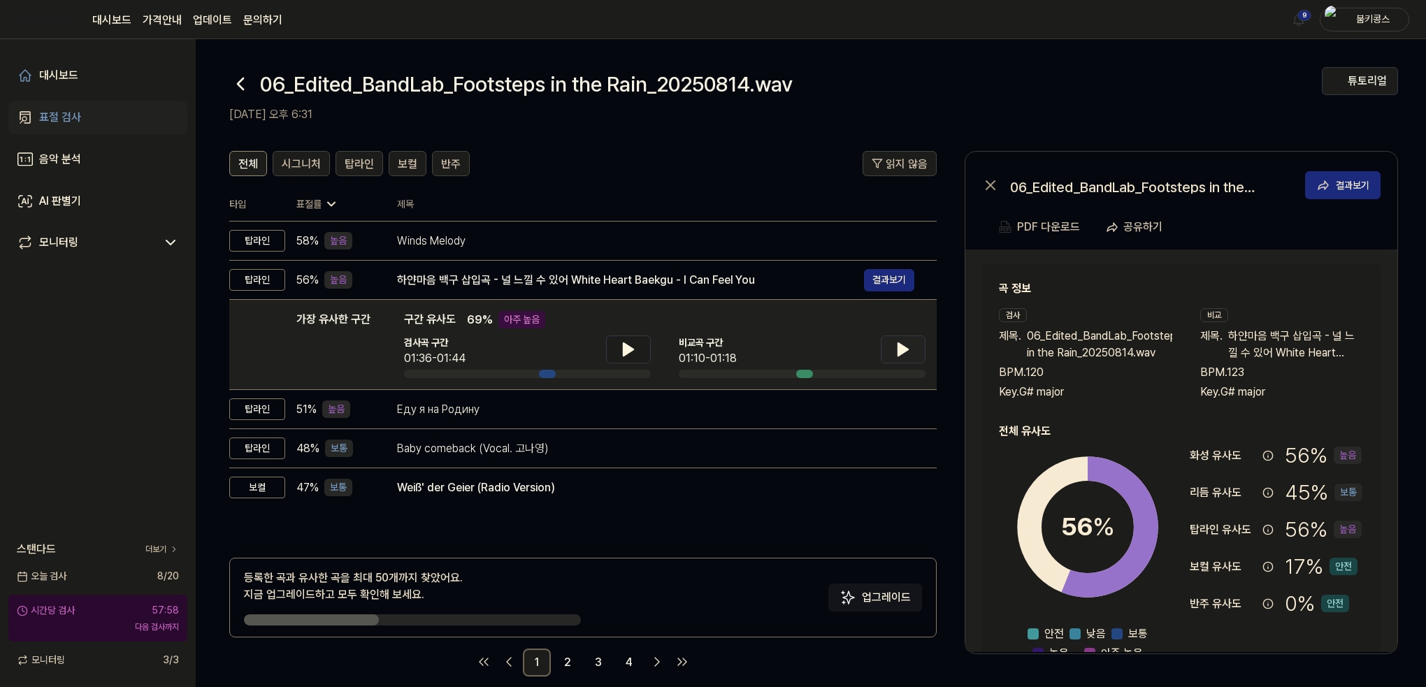
click at [241, 90] on icon at bounding box center [240, 84] width 22 height 22
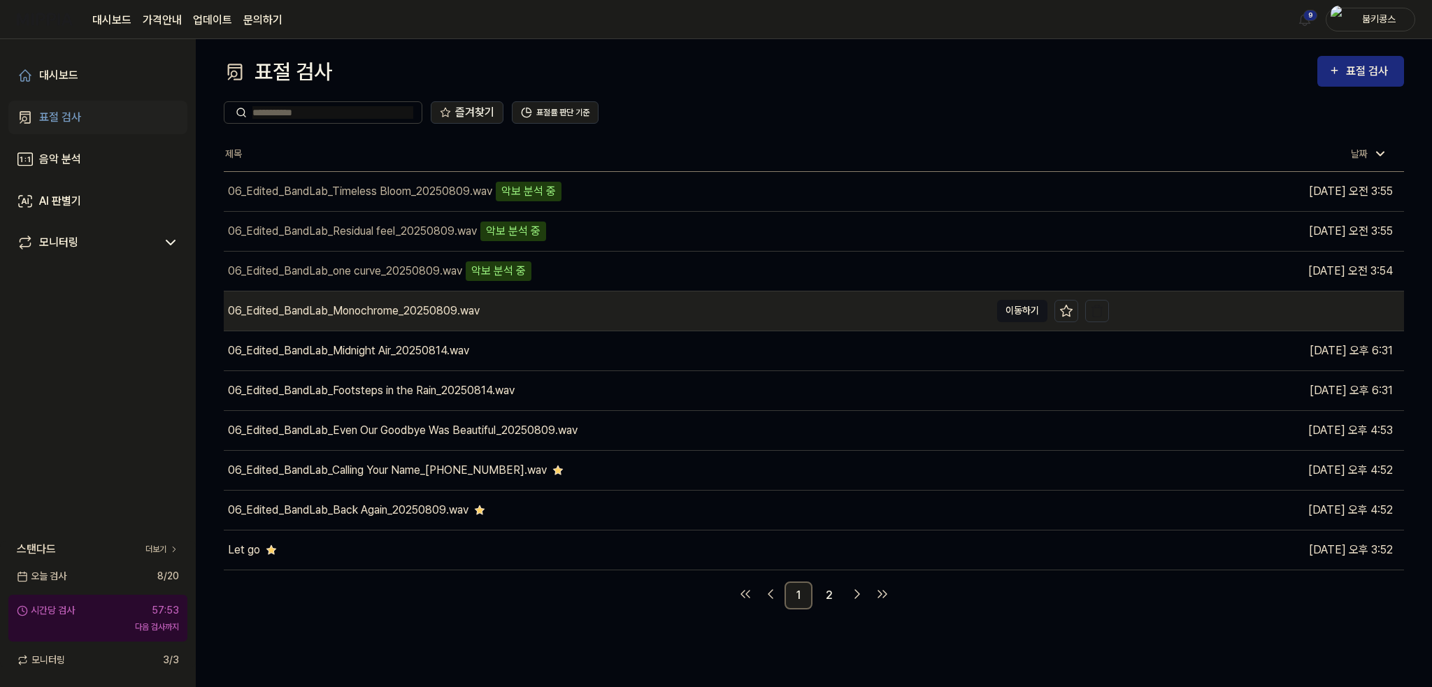
click at [1016, 310] on button "이동하기" at bounding box center [1022, 311] width 50 height 22
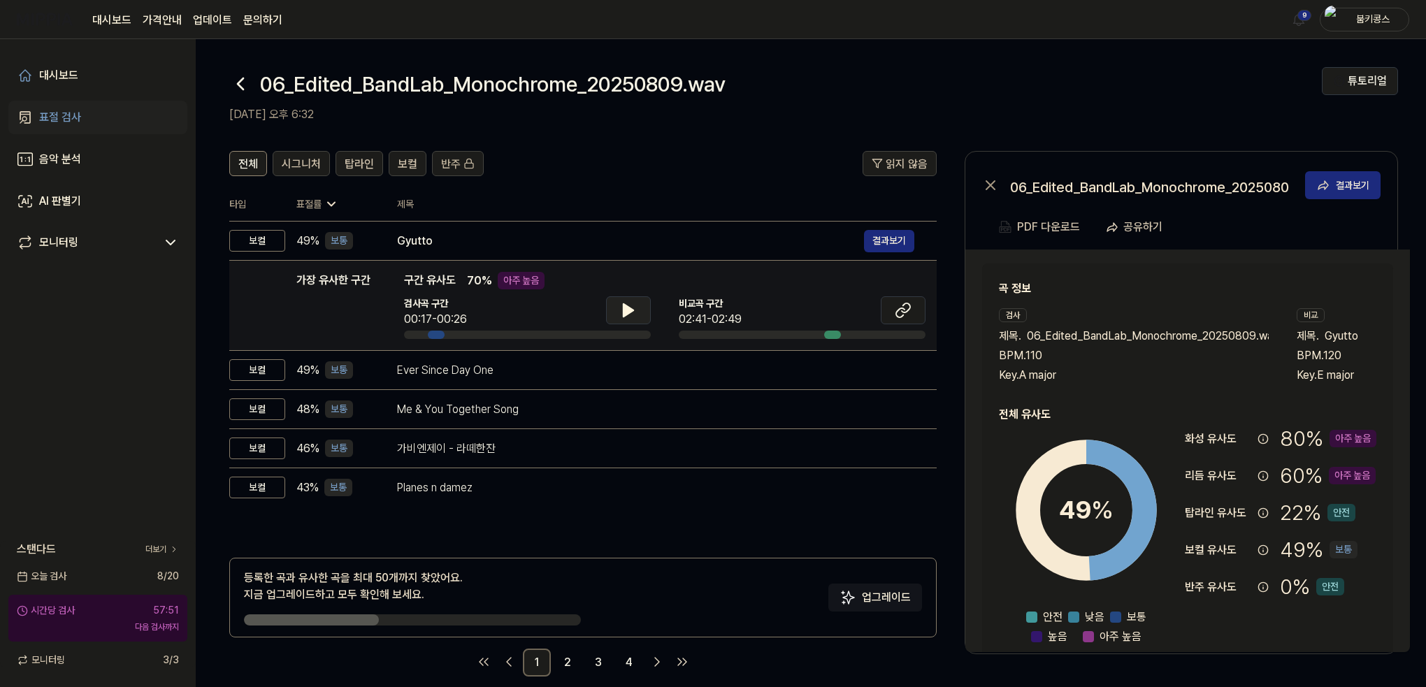
click at [627, 313] on icon at bounding box center [629, 310] width 10 height 13
click at [627, 313] on icon at bounding box center [628, 310] width 17 height 17
click at [892, 309] on button at bounding box center [903, 310] width 45 height 28
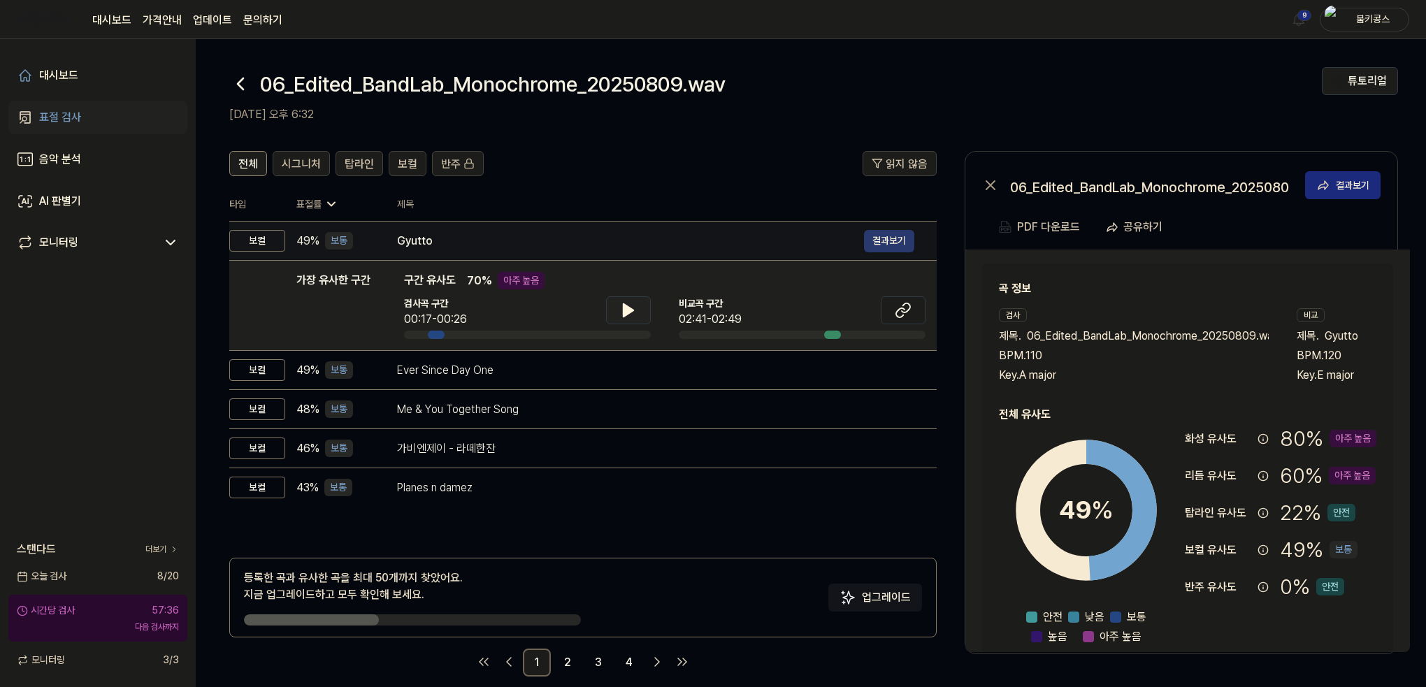
click at [884, 238] on button "결과보기" at bounding box center [889, 241] width 50 height 22
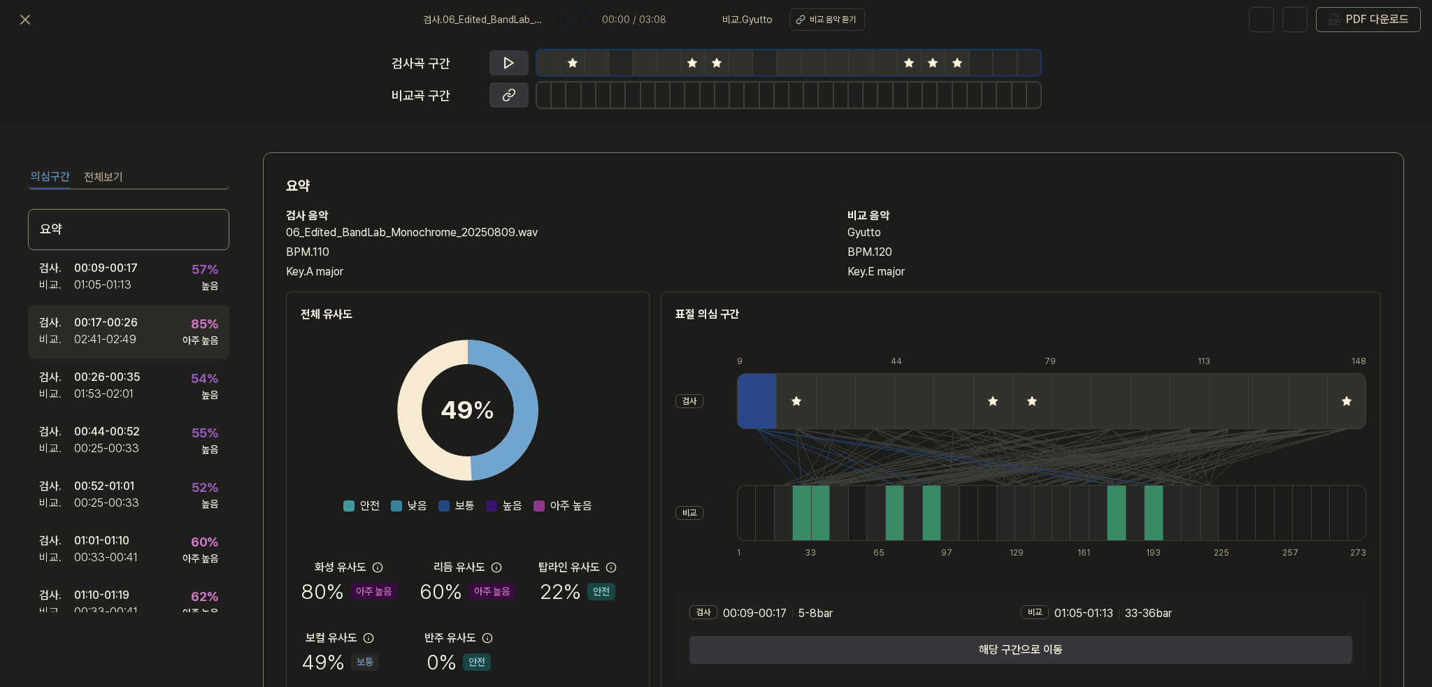
click at [140, 335] on div "검사 . 00:17 - 00:26 비교 . 02:41 - 02:49 85 % 아주 높음" at bounding box center [128, 332] width 201 height 55
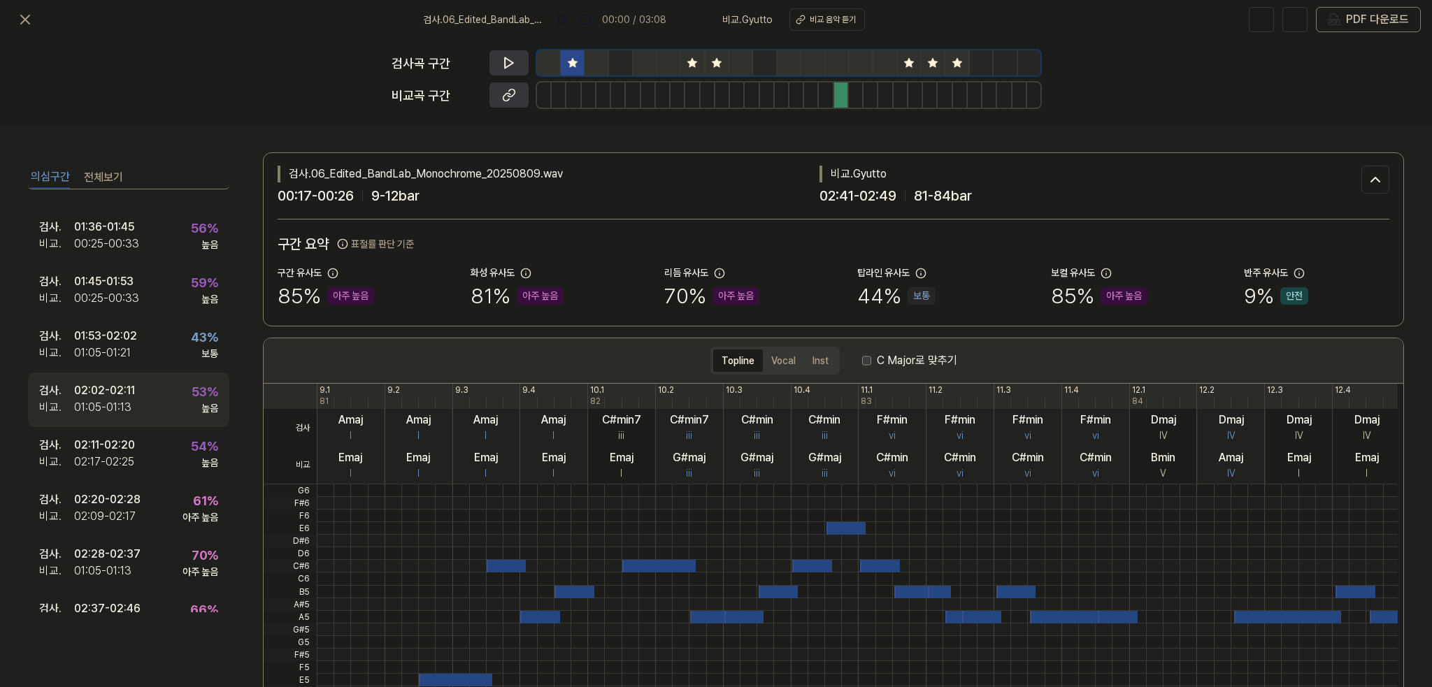
scroll to position [489, 0]
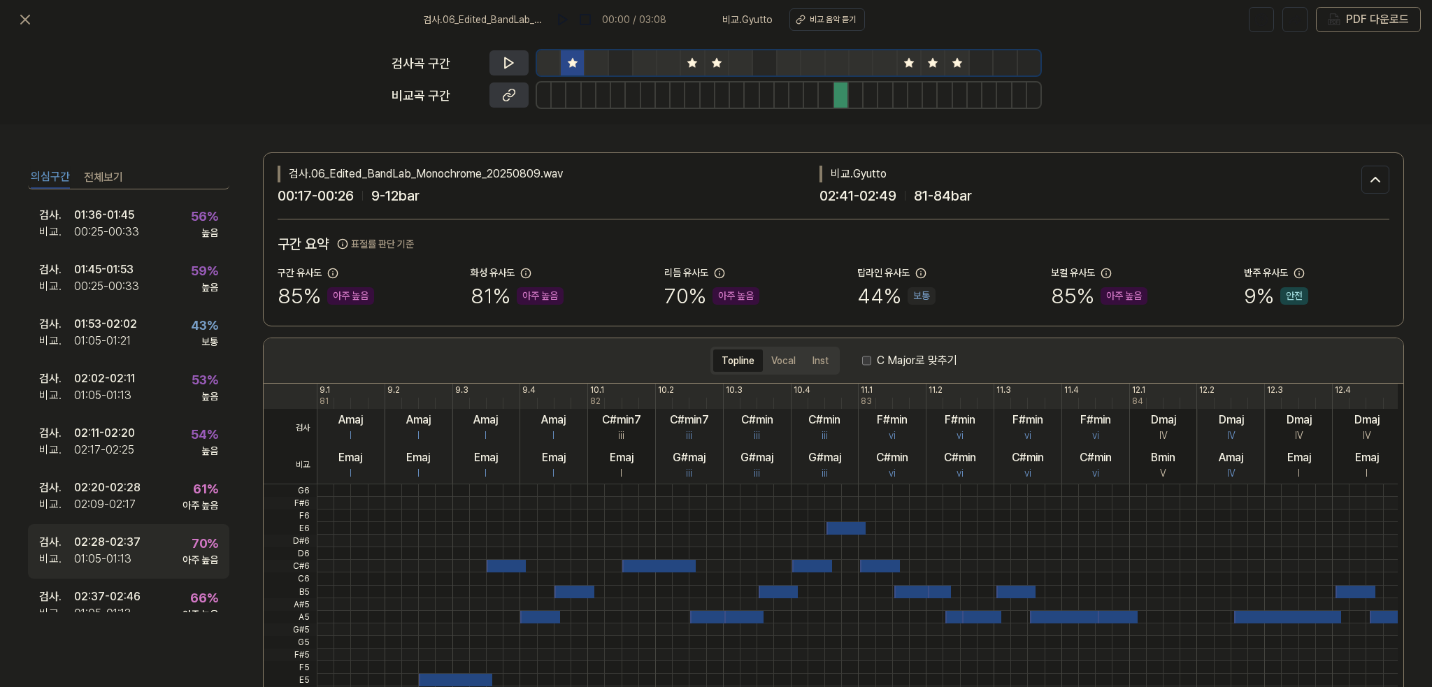
click at [129, 549] on div "02:28 - 02:37" at bounding box center [107, 542] width 66 height 17
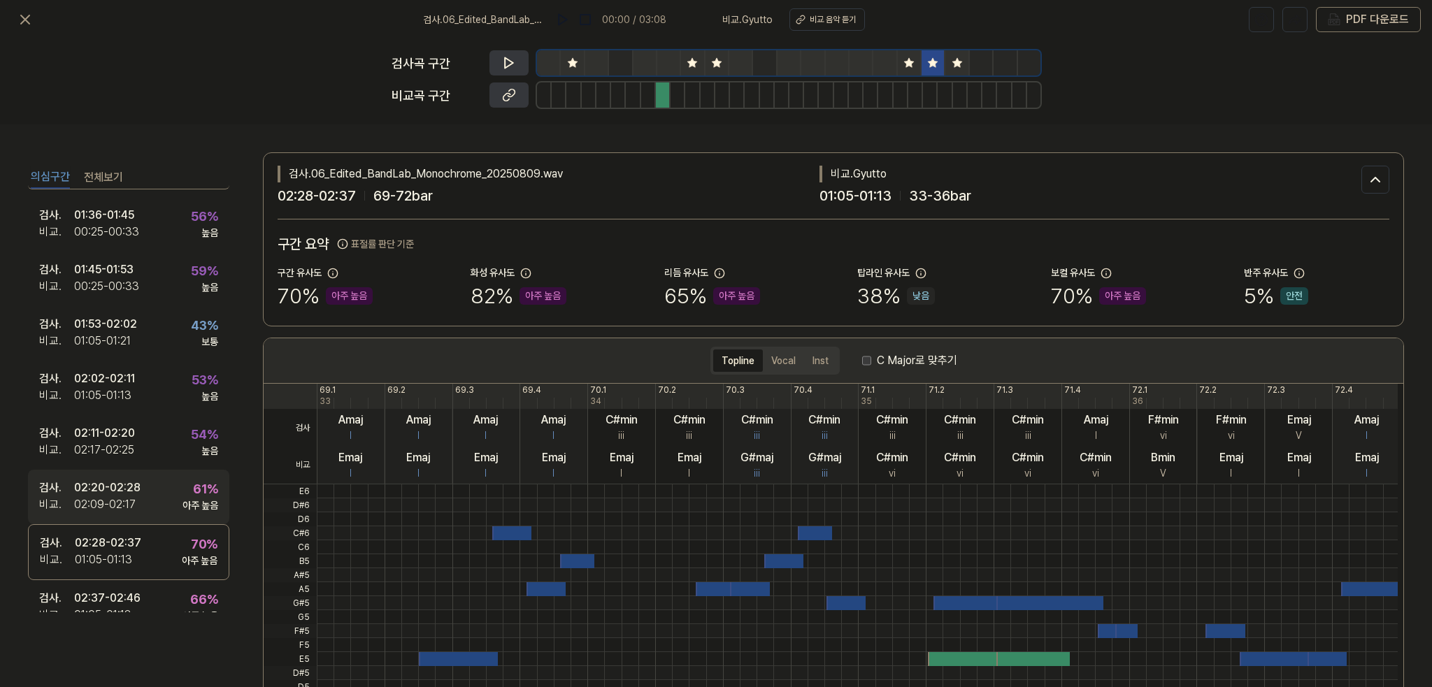
scroll to position [509, 0]
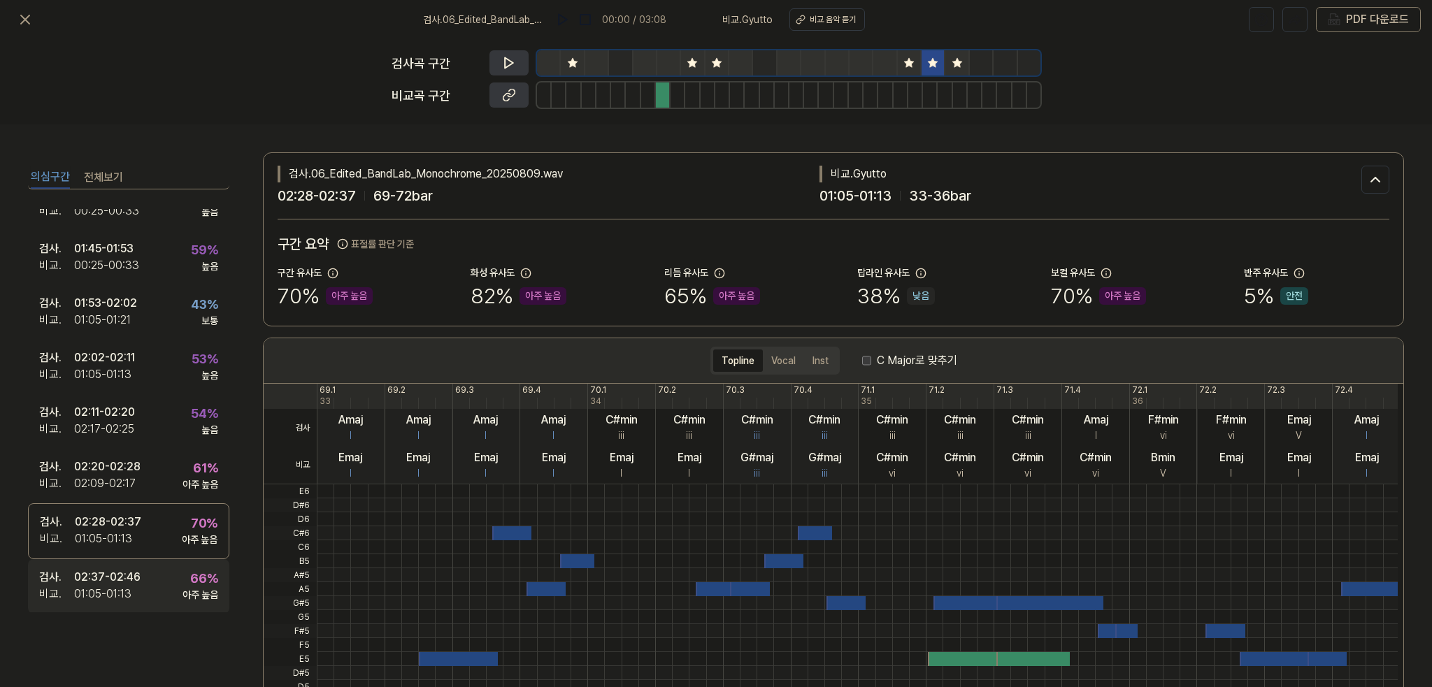
click at [136, 571] on div "02:37 - 02:46" at bounding box center [107, 577] width 66 height 17
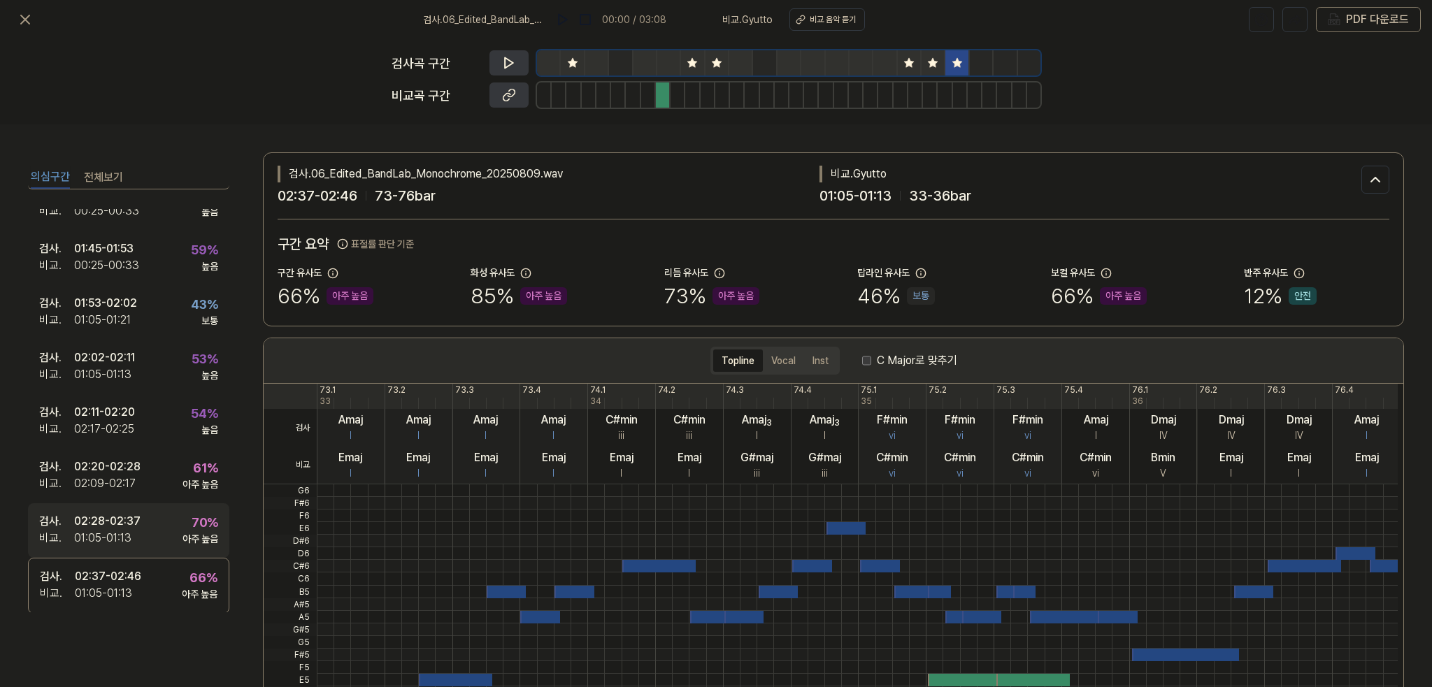
click at [138, 525] on div "02:28 - 02:37" at bounding box center [107, 521] width 66 height 17
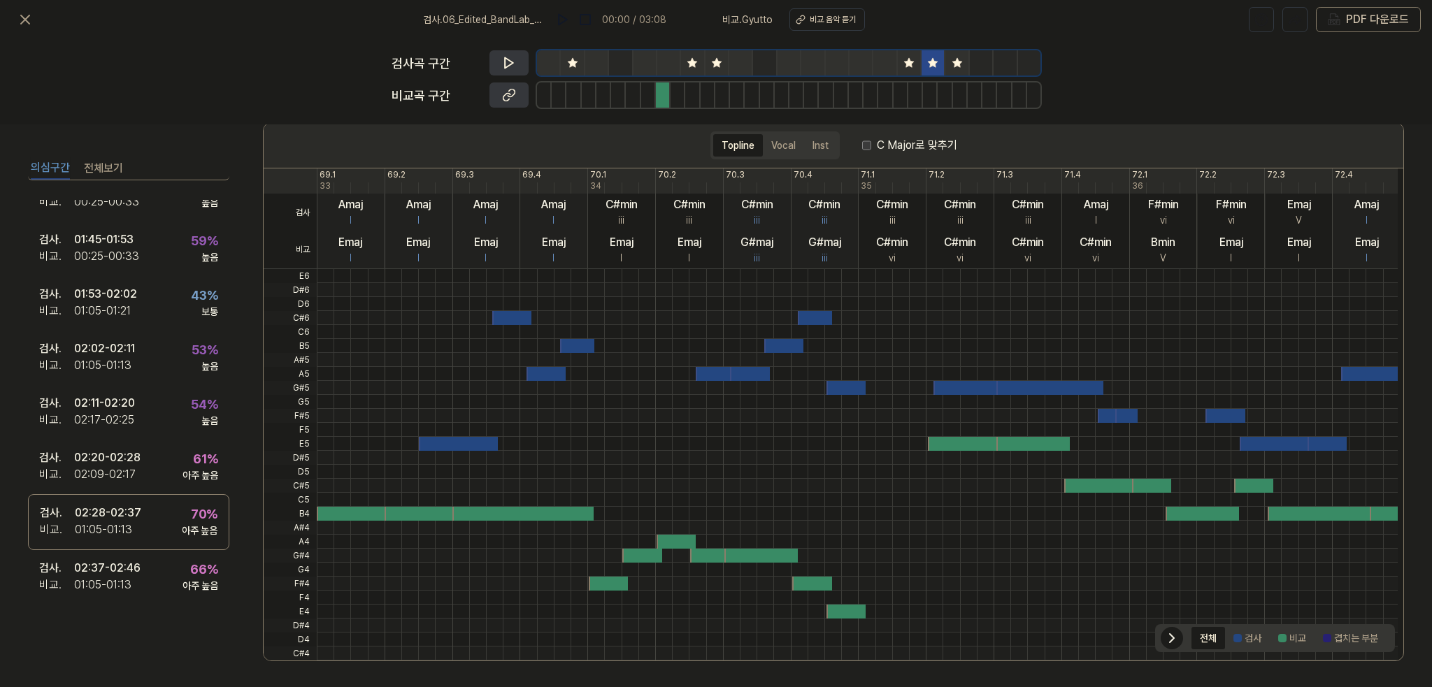
scroll to position [216, 0]
click at [1252, 638] on button "검사" at bounding box center [1247, 638] width 45 height 22
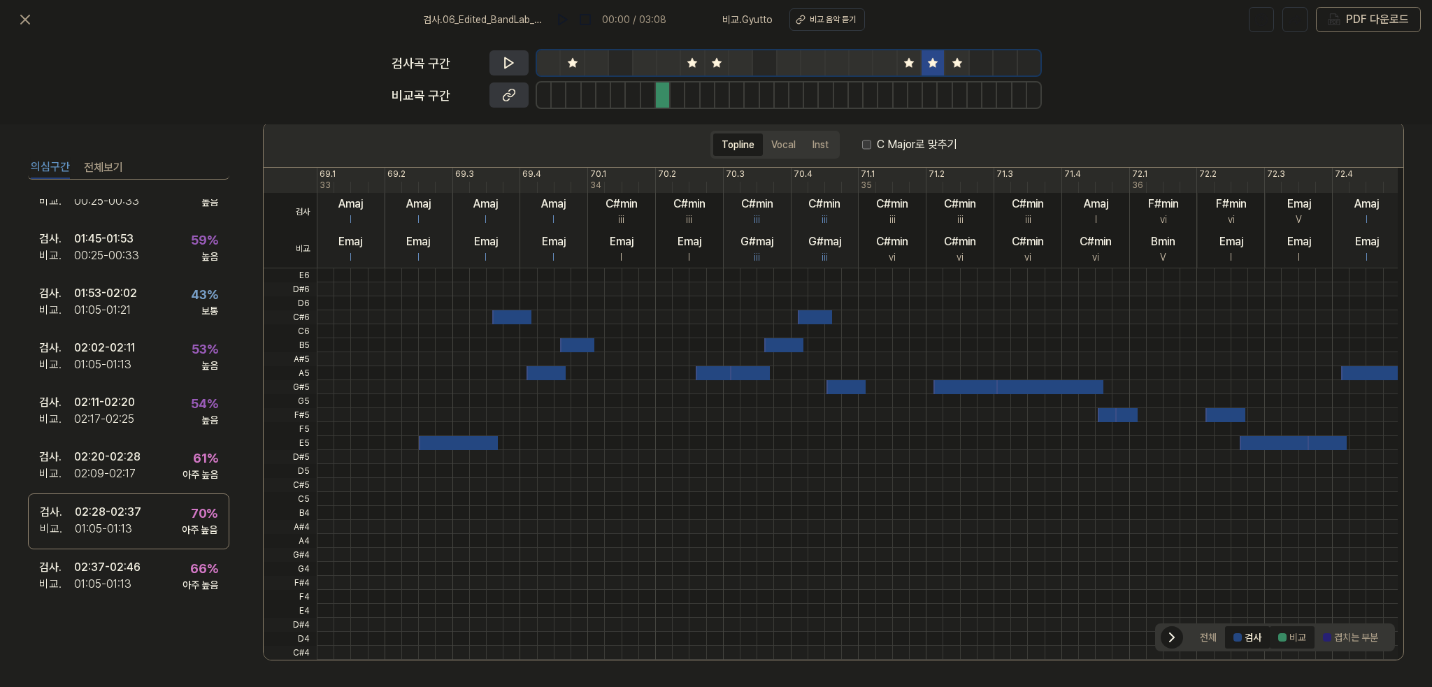
click at [1283, 634] on button "비교" at bounding box center [1292, 638] width 45 height 22
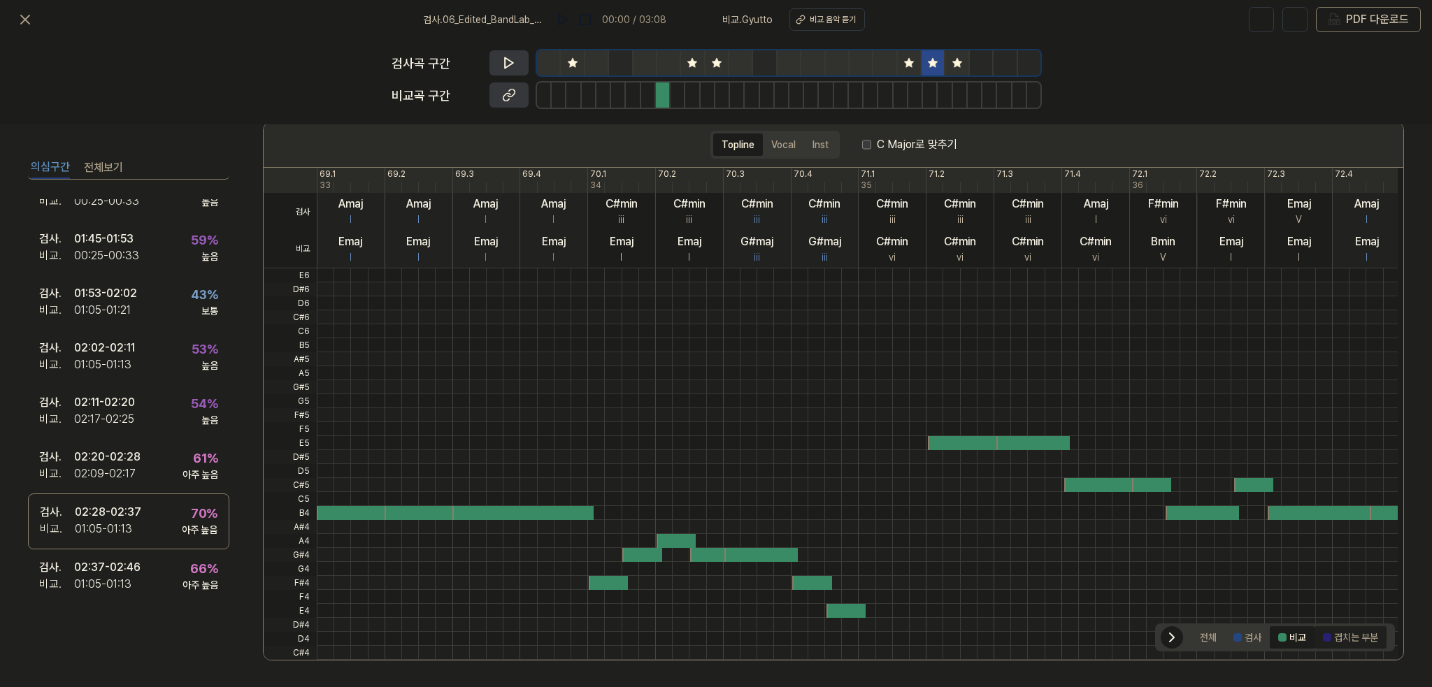
click at [1341, 639] on button "겹치는 부분" at bounding box center [1351, 638] width 72 height 22
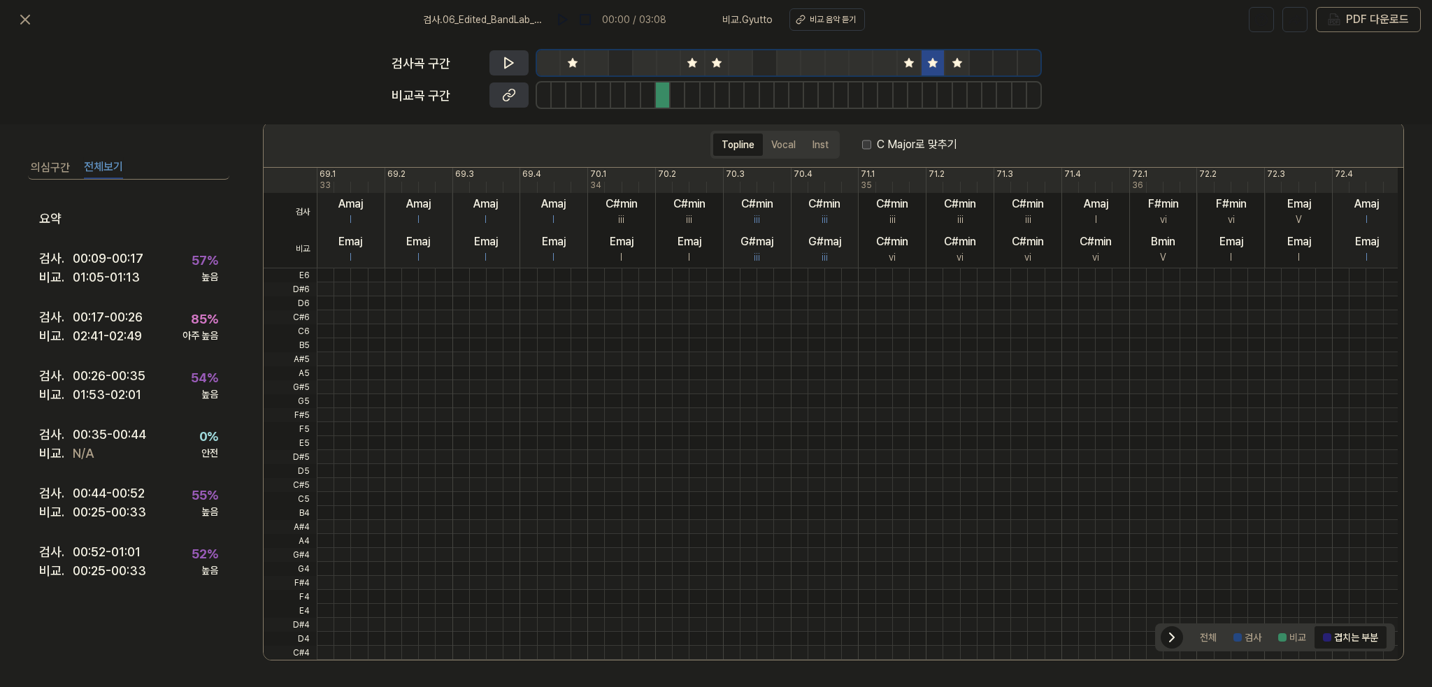
click at [106, 169] on button "전체보기" at bounding box center [103, 168] width 39 height 22
click at [145, 307] on div "검사 . 00:17 - 00:26 비교 . 02:41 - 02:49 85 % 아주 높음" at bounding box center [128, 327] width 201 height 59
click at [24, 32] on button at bounding box center [25, 20] width 28 height 28
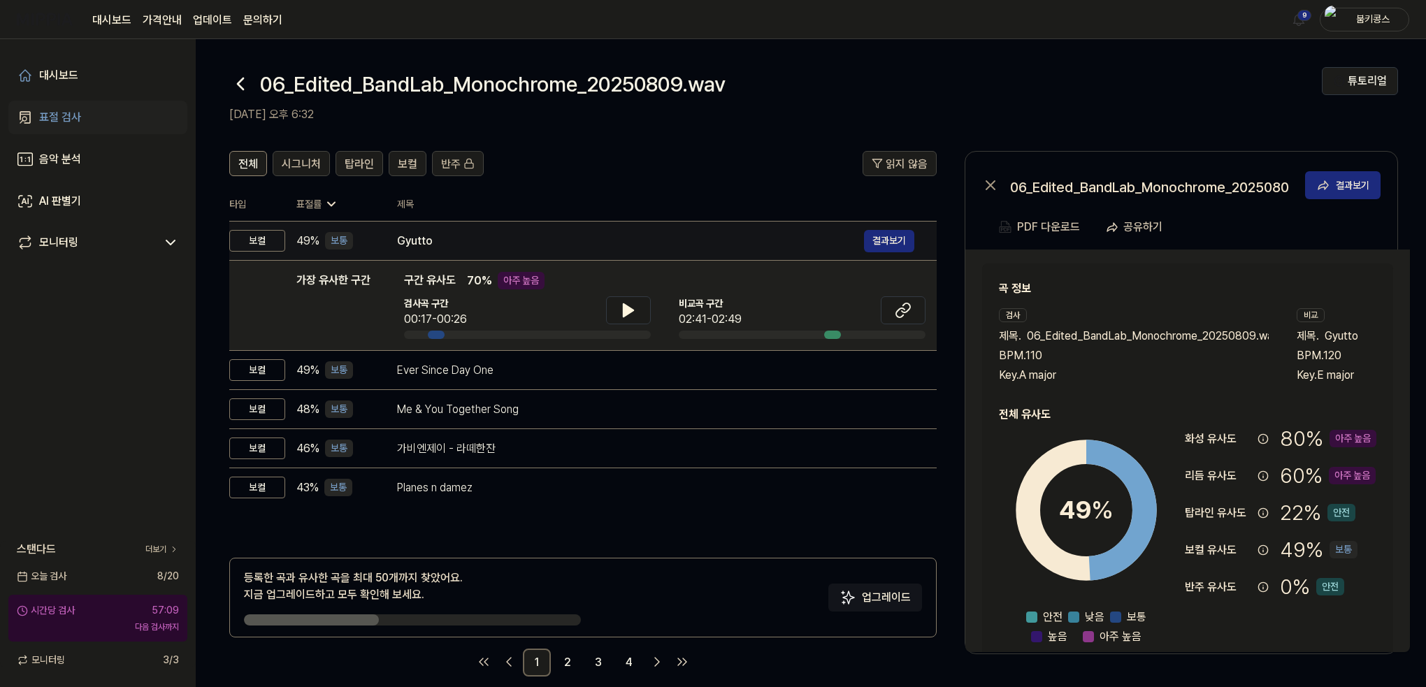
click at [656, 245] on div "Gyutto" at bounding box center [630, 241] width 467 height 17
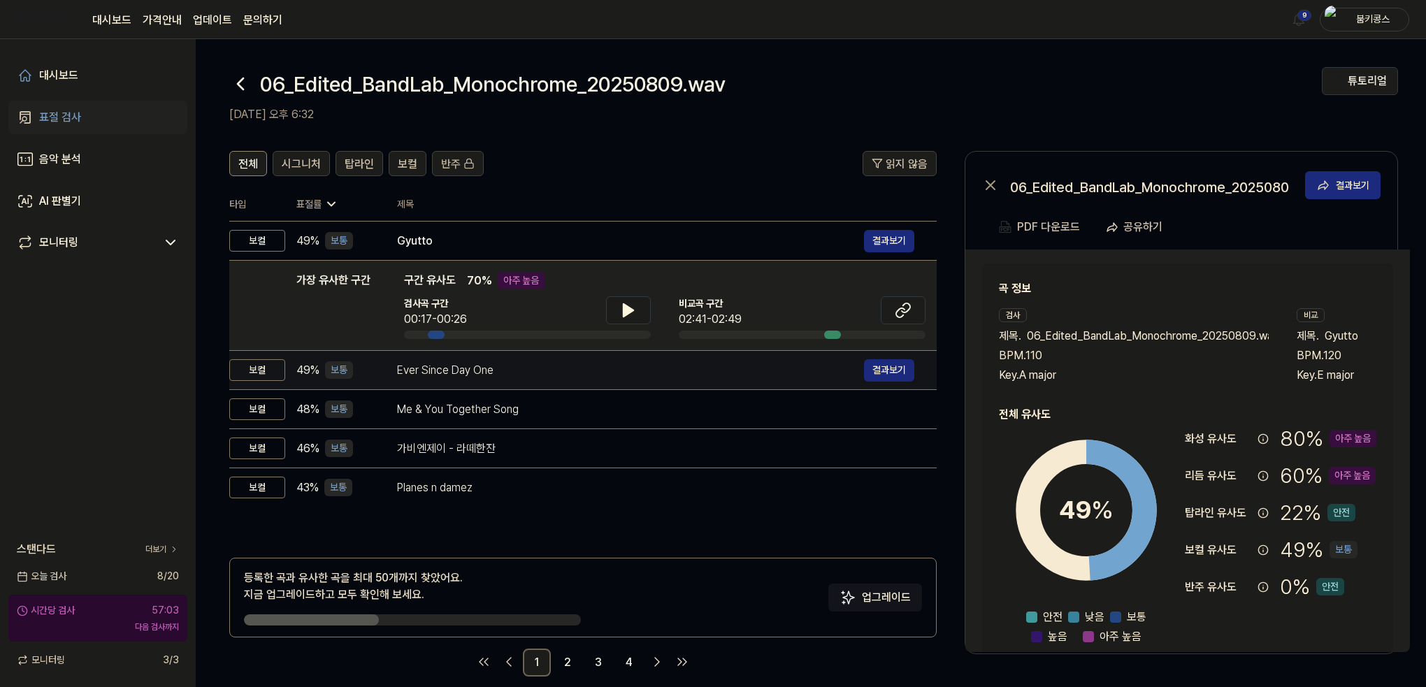
click at [532, 371] on div "Ever Since Day One" at bounding box center [630, 370] width 467 height 17
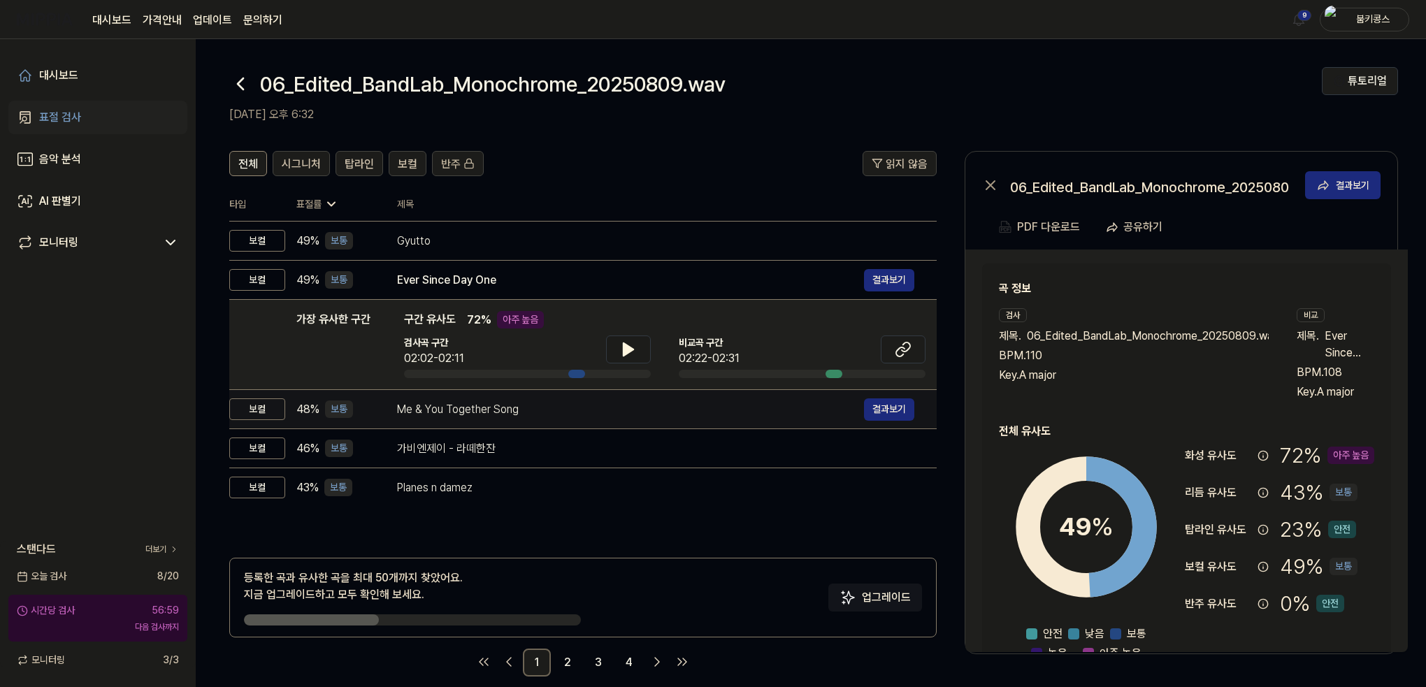
click at [515, 416] on div "Me & You Together Song" at bounding box center [630, 409] width 467 height 17
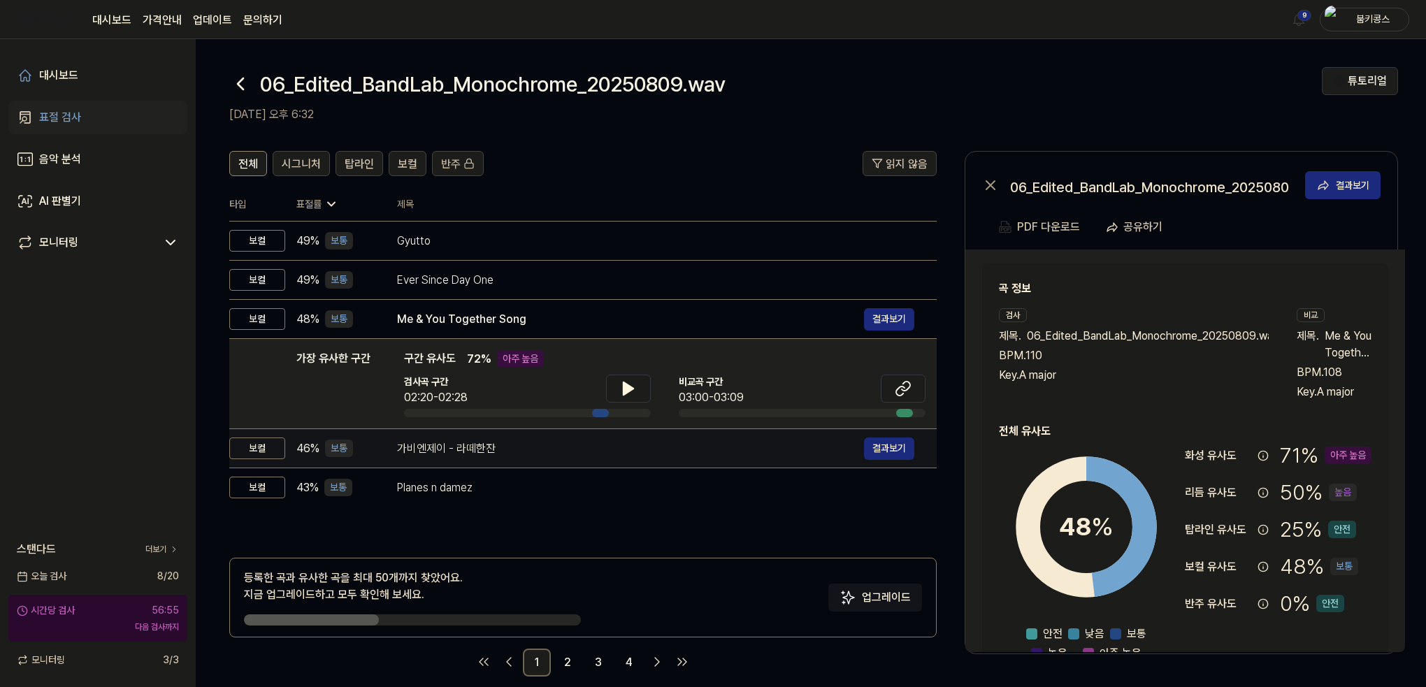
click at [498, 445] on div "가비엔제이 - 라떼한잔" at bounding box center [630, 449] width 467 height 17
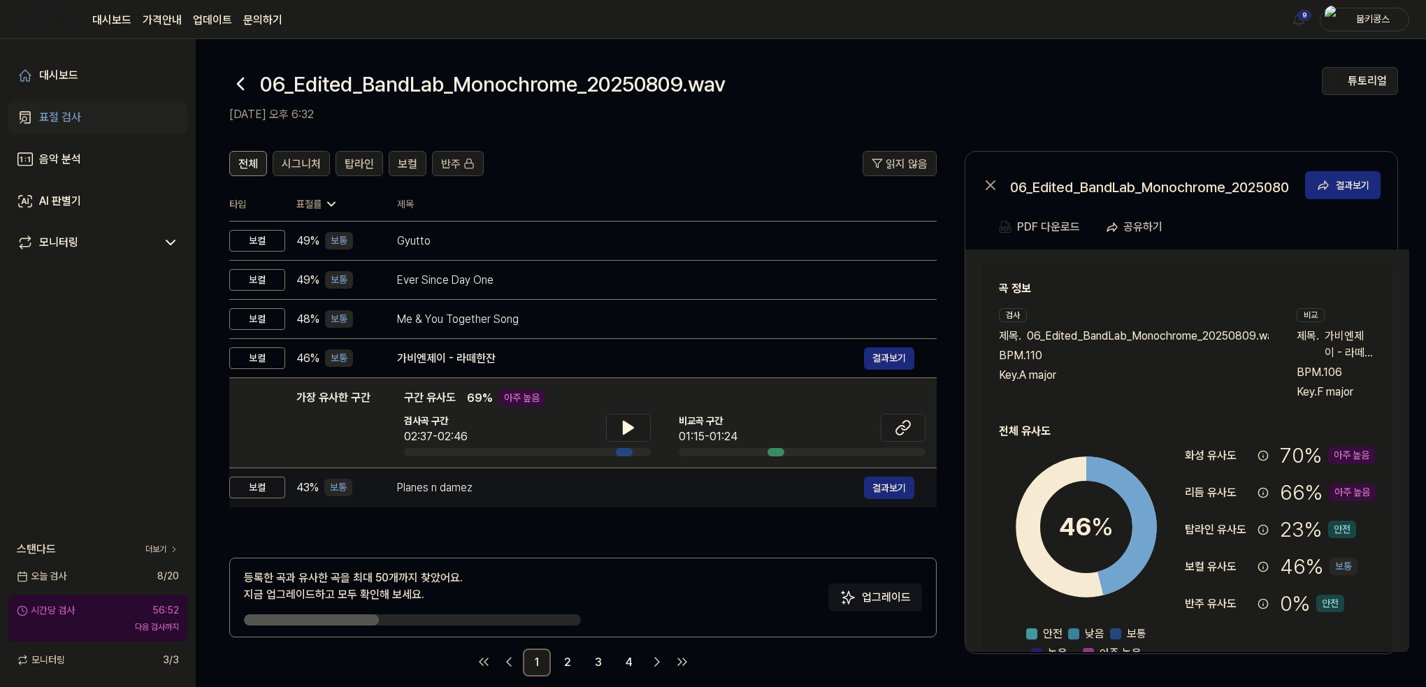
click at [490, 482] on div "Planes n damez" at bounding box center [630, 488] width 467 height 17
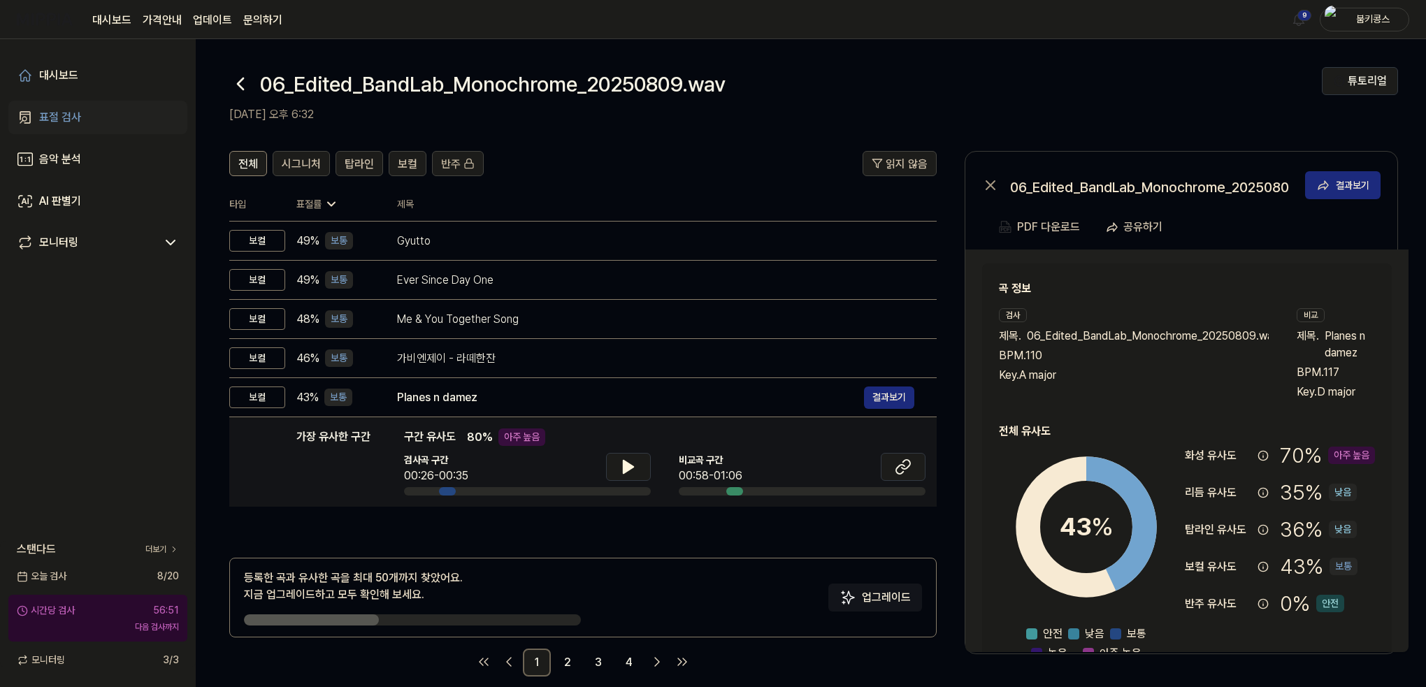
scroll to position [17, 0]
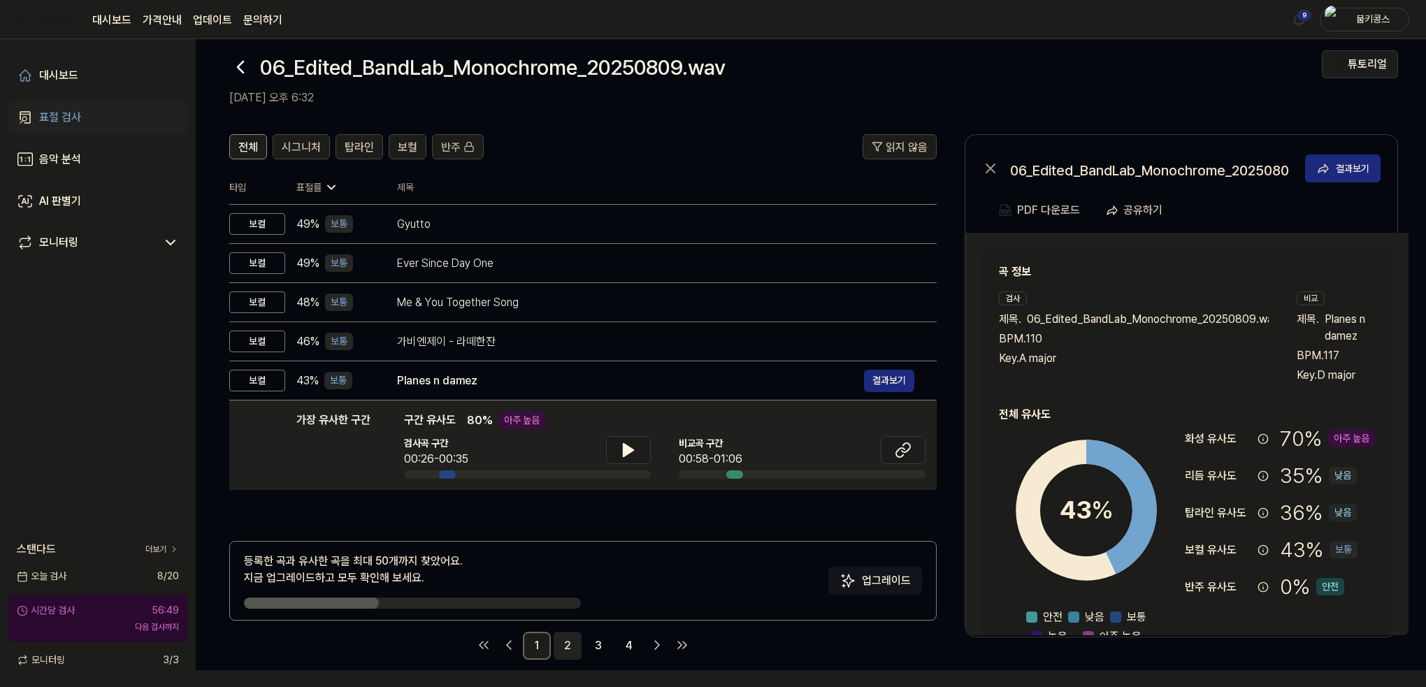
click at [569, 640] on link "2" at bounding box center [568, 646] width 28 height 28
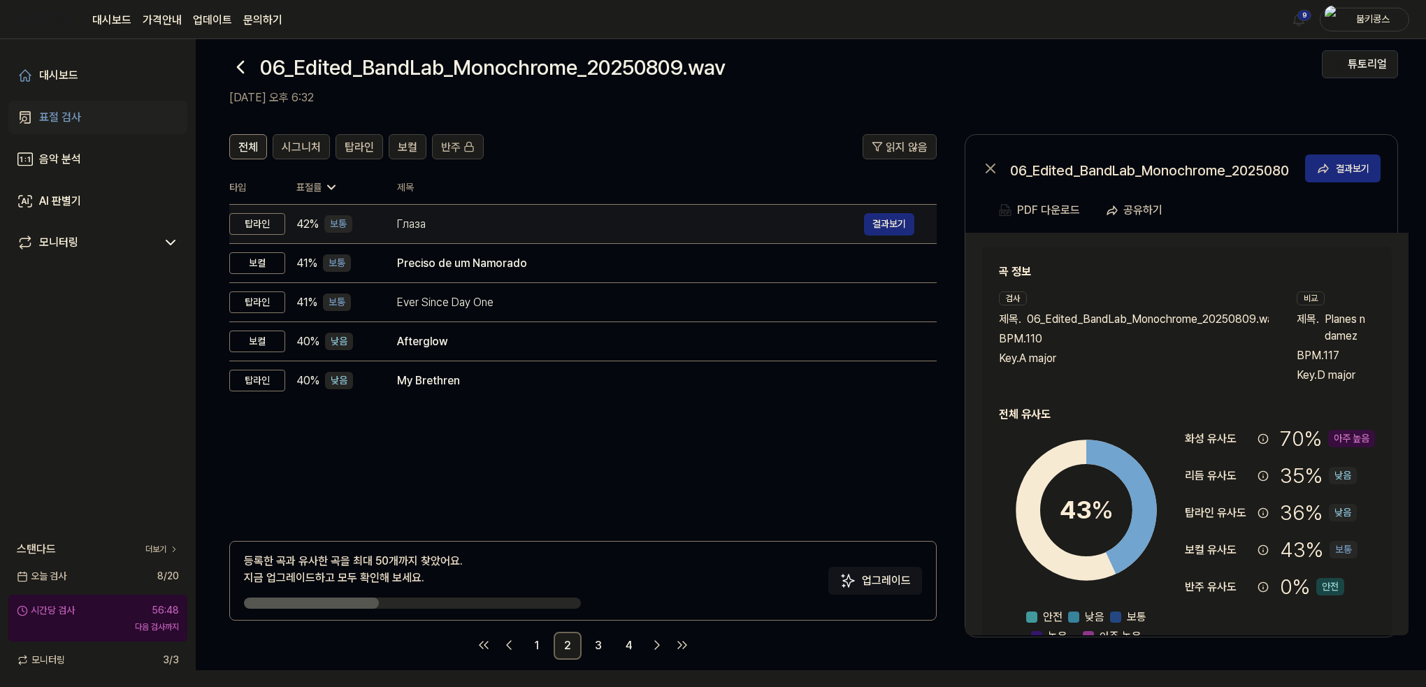
click at [425, 226] on div "Глаза" at bounding box center [630, 224] width 467 height 17
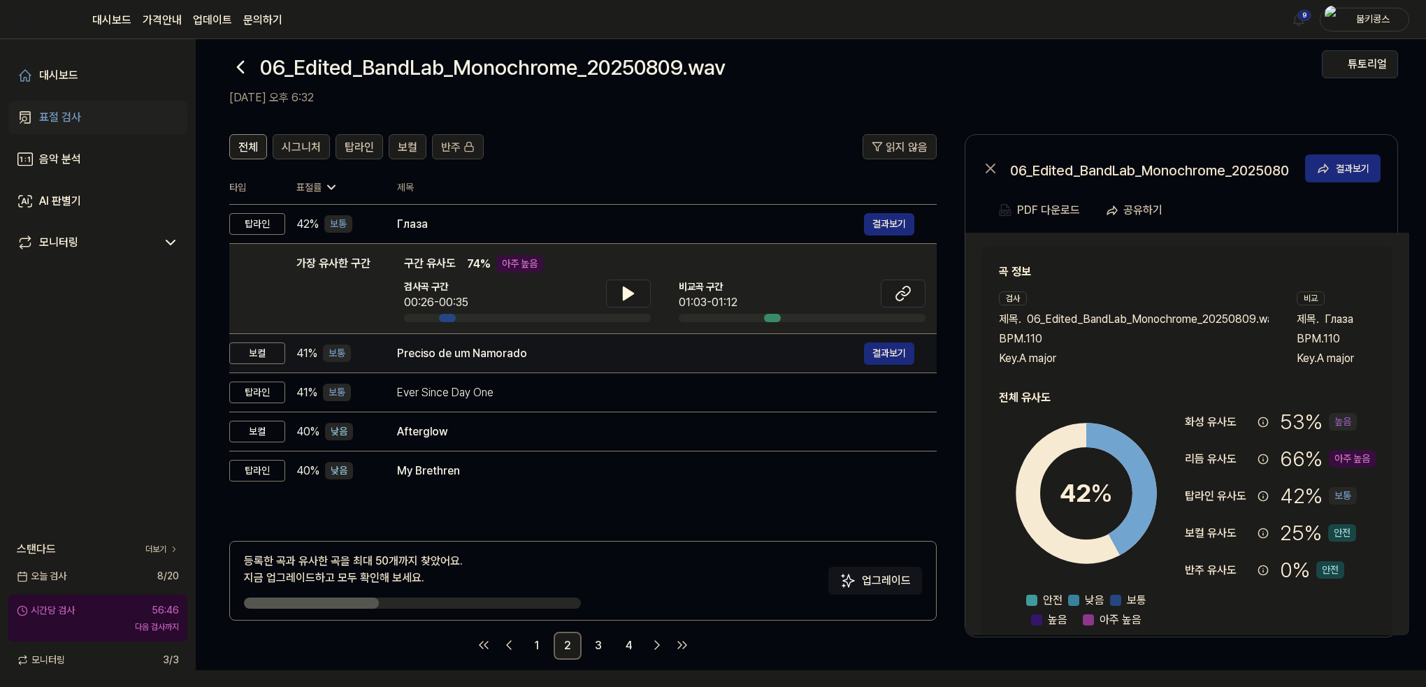
click at [467, 338] on td "Preciso de um Namorado 결과보기" at bounding box center [656, 353] width 562 height 39
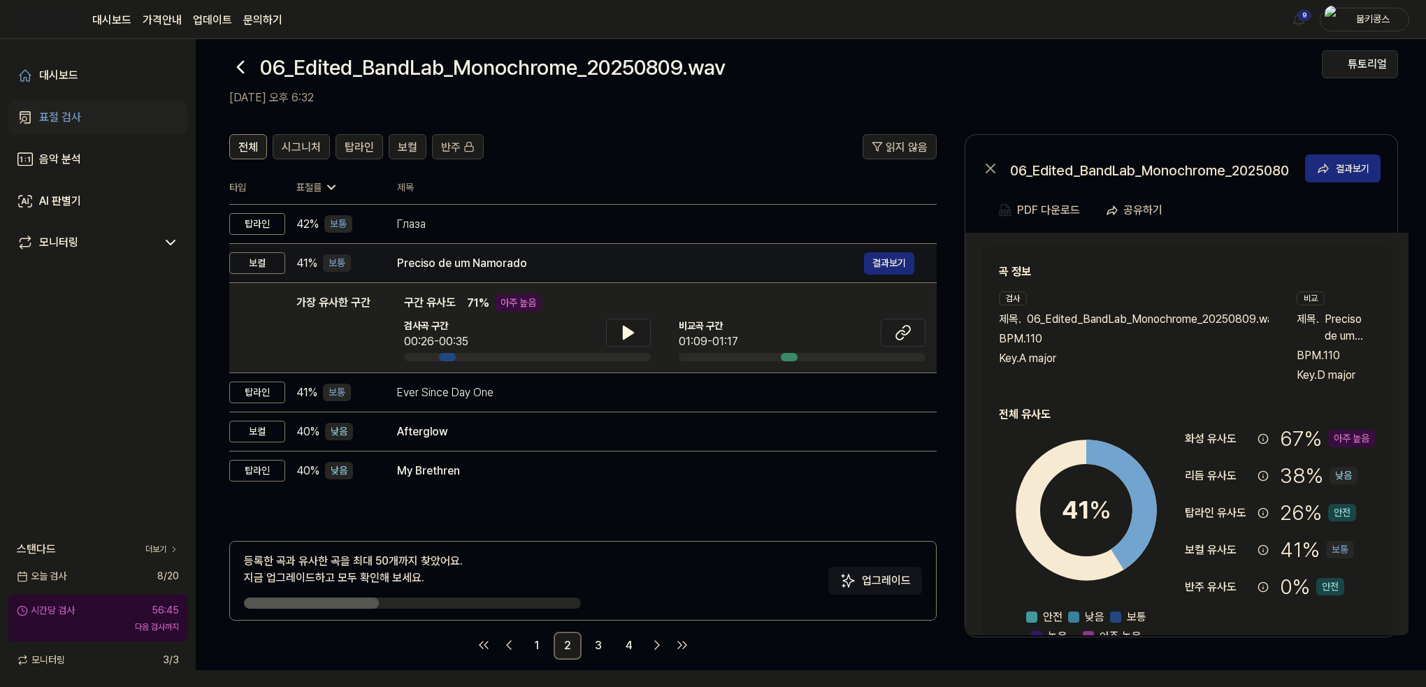
click at [470, 257] on div "Preciso de um Namorado" at bounding box center [630, 263] width 467 height 17
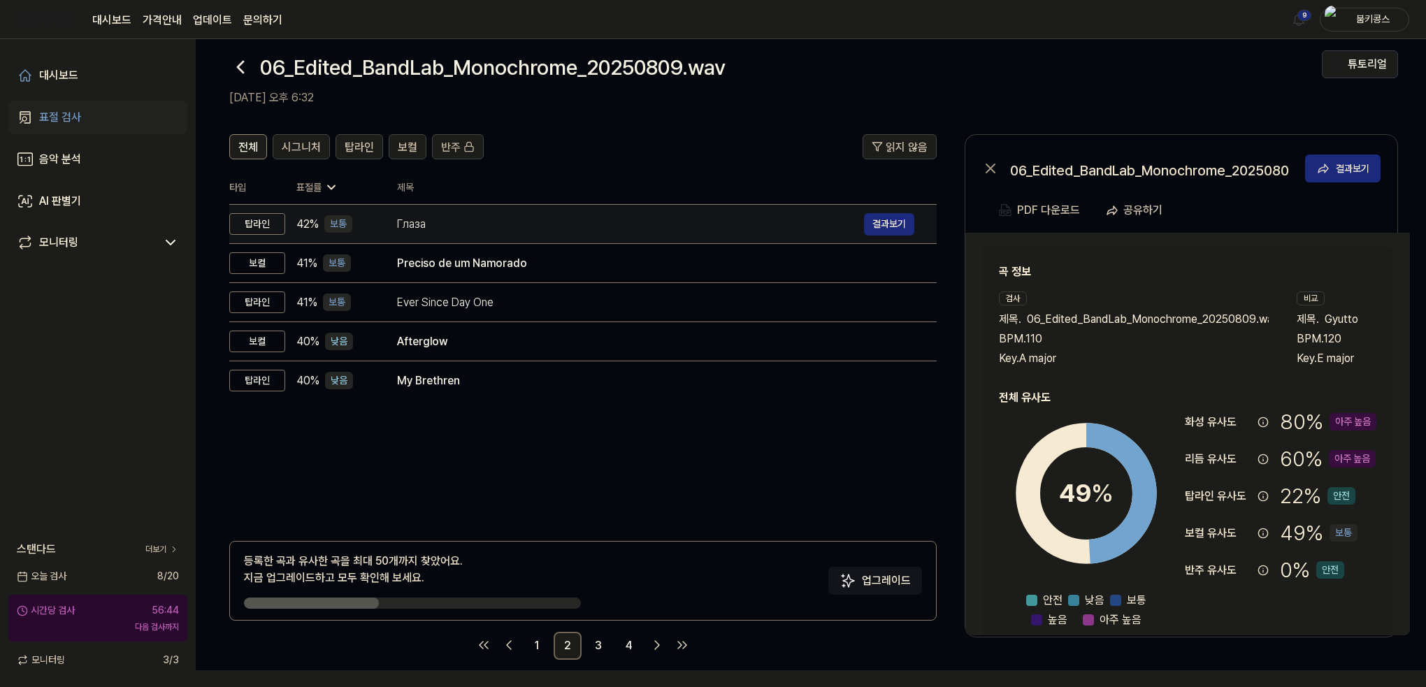
click at [476, 229] on div "Глаза" at bounding box center [630, 224] width 467 height 17
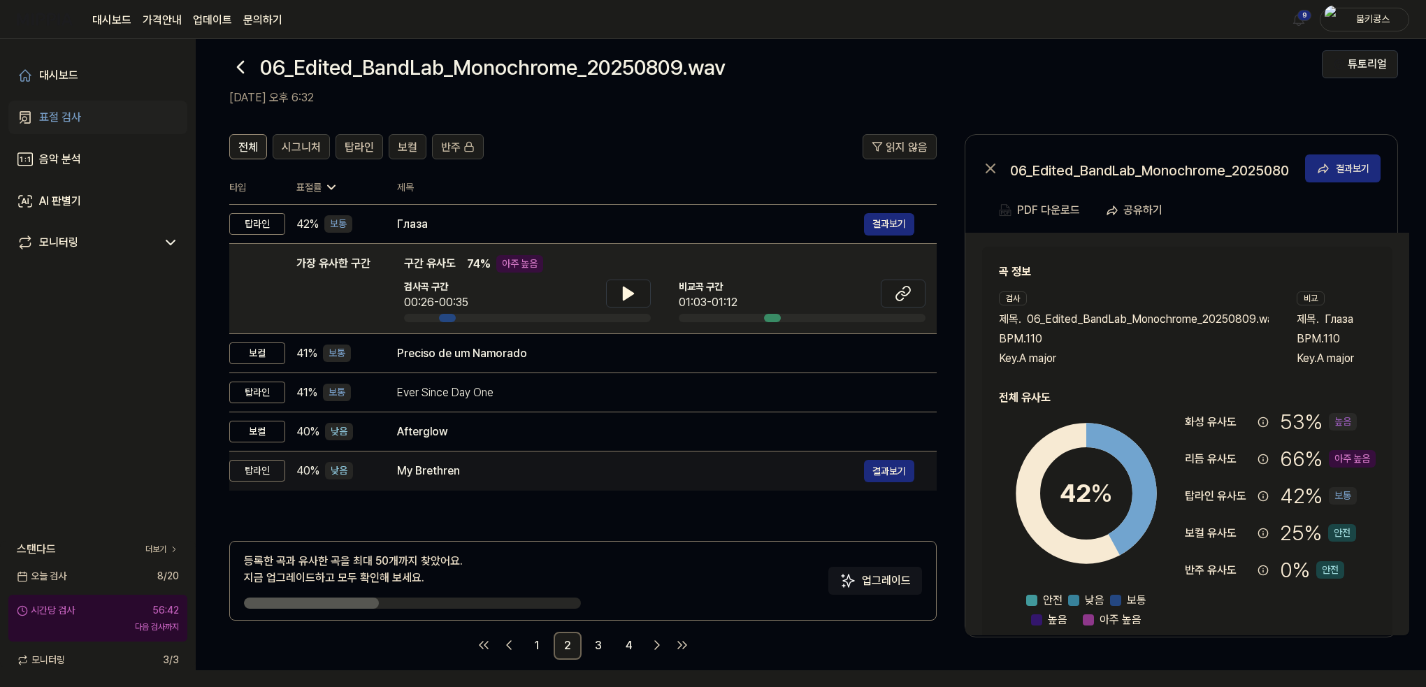
click at [455, 470] on div "My Brethren" at bounding box center [630, 471] width 467 height 17
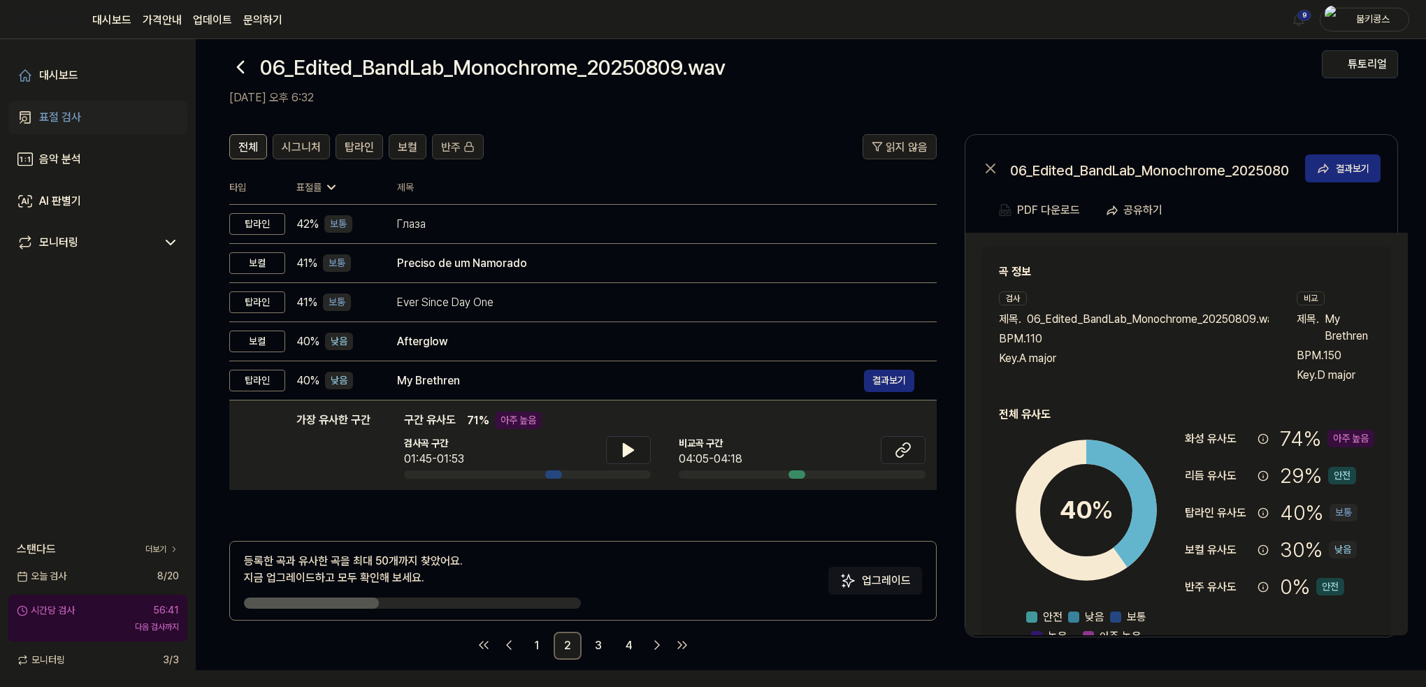
click at [244, 61] on icon at bounding box center [240, 67] width 22 height 22
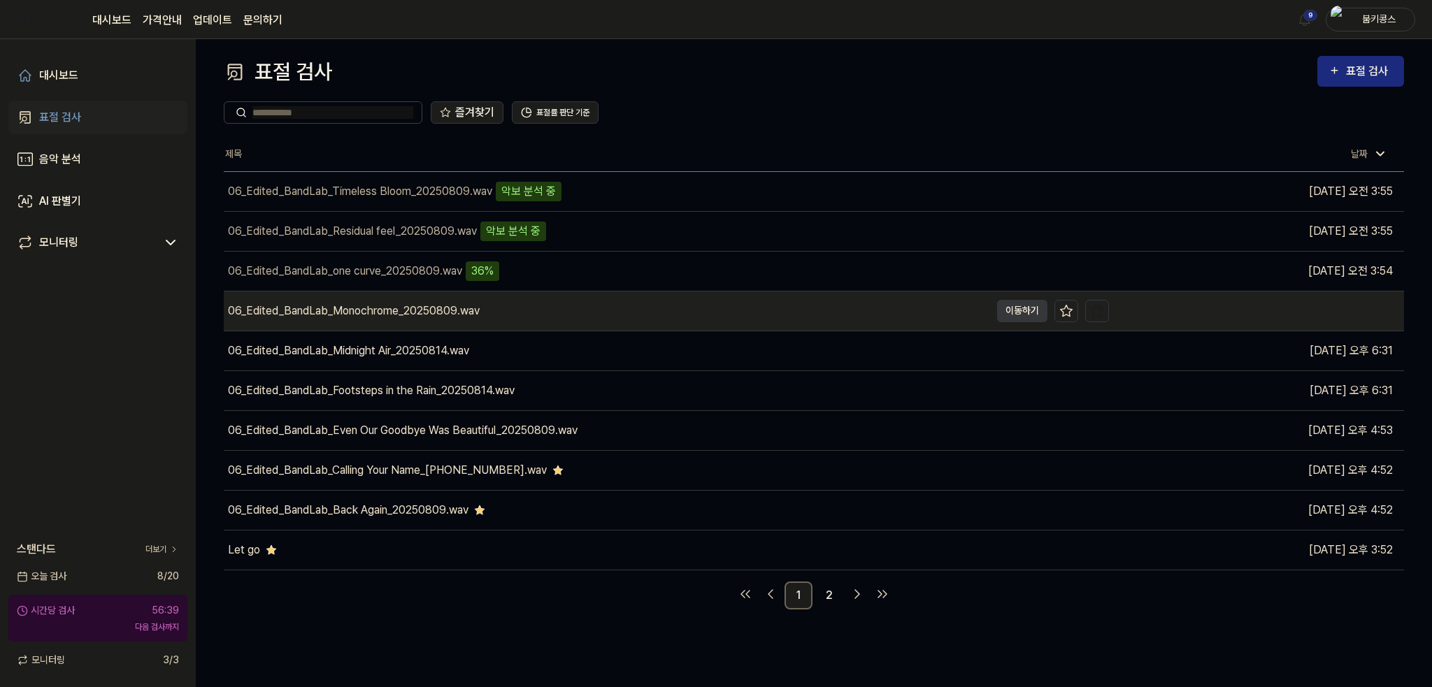
click at [402, 310] on div "06_Edited_BandLab_Monochrome_20250809.wav" at bounding box center [354, 311] width 252 height 17
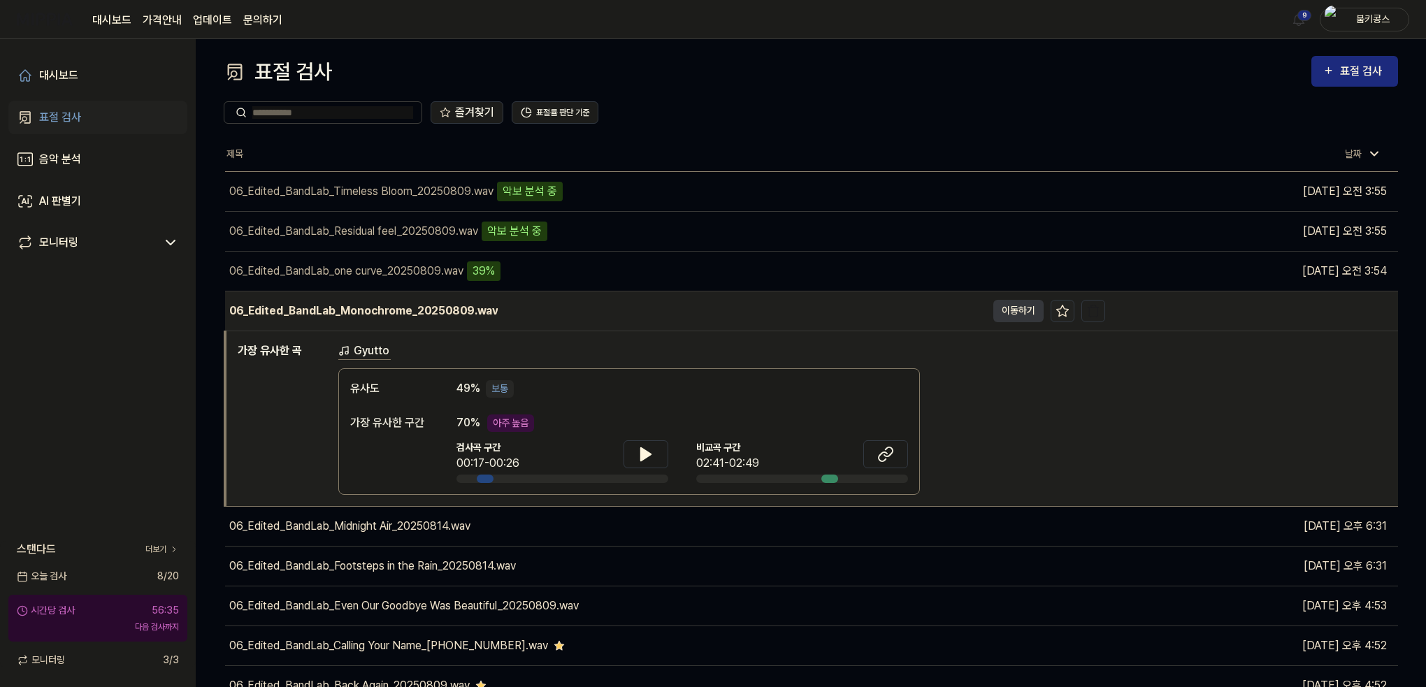
click at [1063, 312] on icon at bounding box center [1063, 311] width 14 height 14
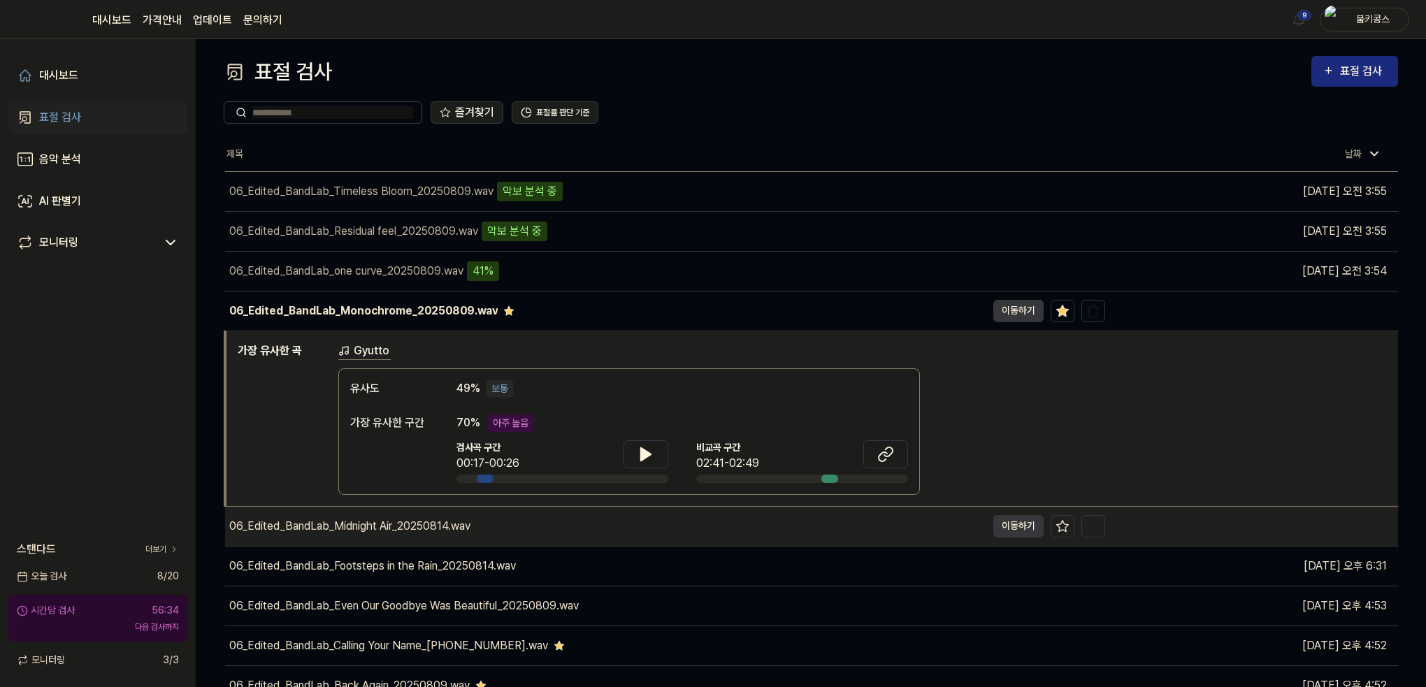
click at [459, 522] on div "06_Edited_BandLab_Midnight Air_20250814.wav" at bounding box center [349, 526] width 241 height 17
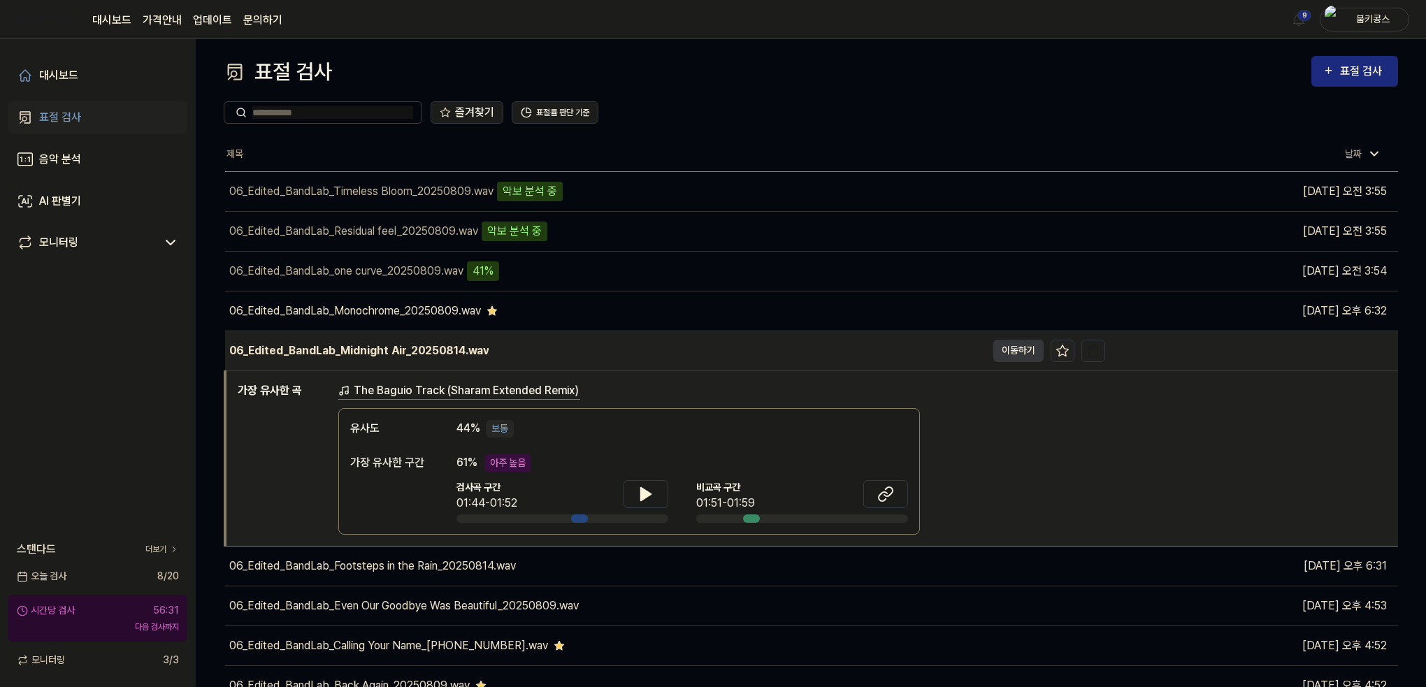
click at [1066, 350] on icon at bounding box center [1063, 351] width 14 height 14
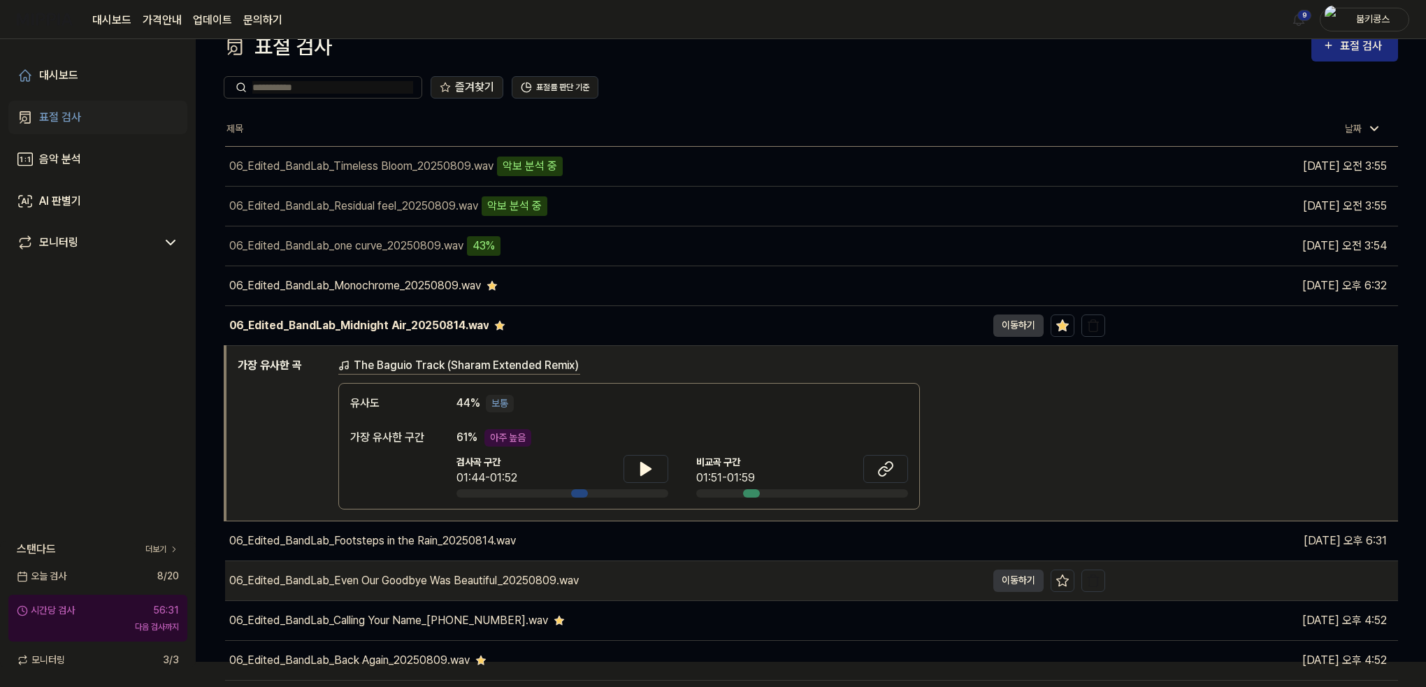
scroll to position [95, 0]
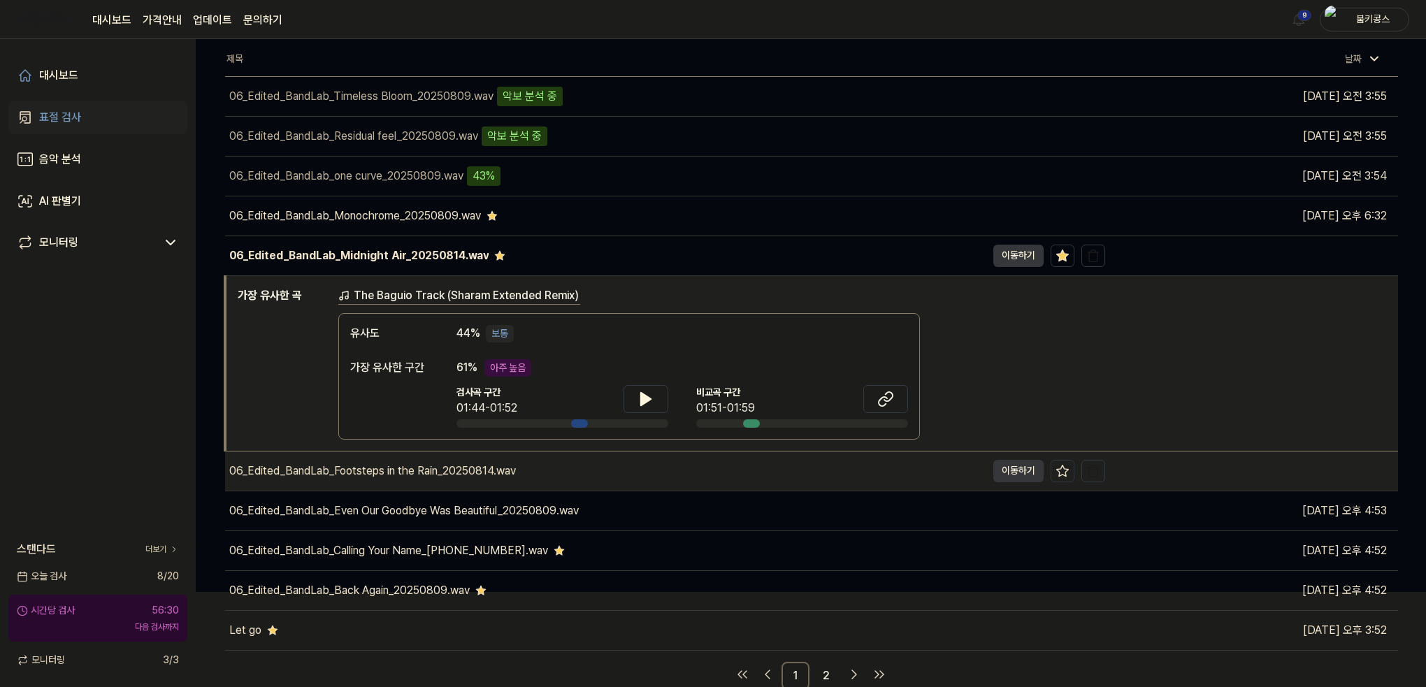
click at [473, 471] on div "06_Edited_BandLab_Footsteps in the Rain_20250814.wav" at bounding box center [372, 471] width 287 height 17
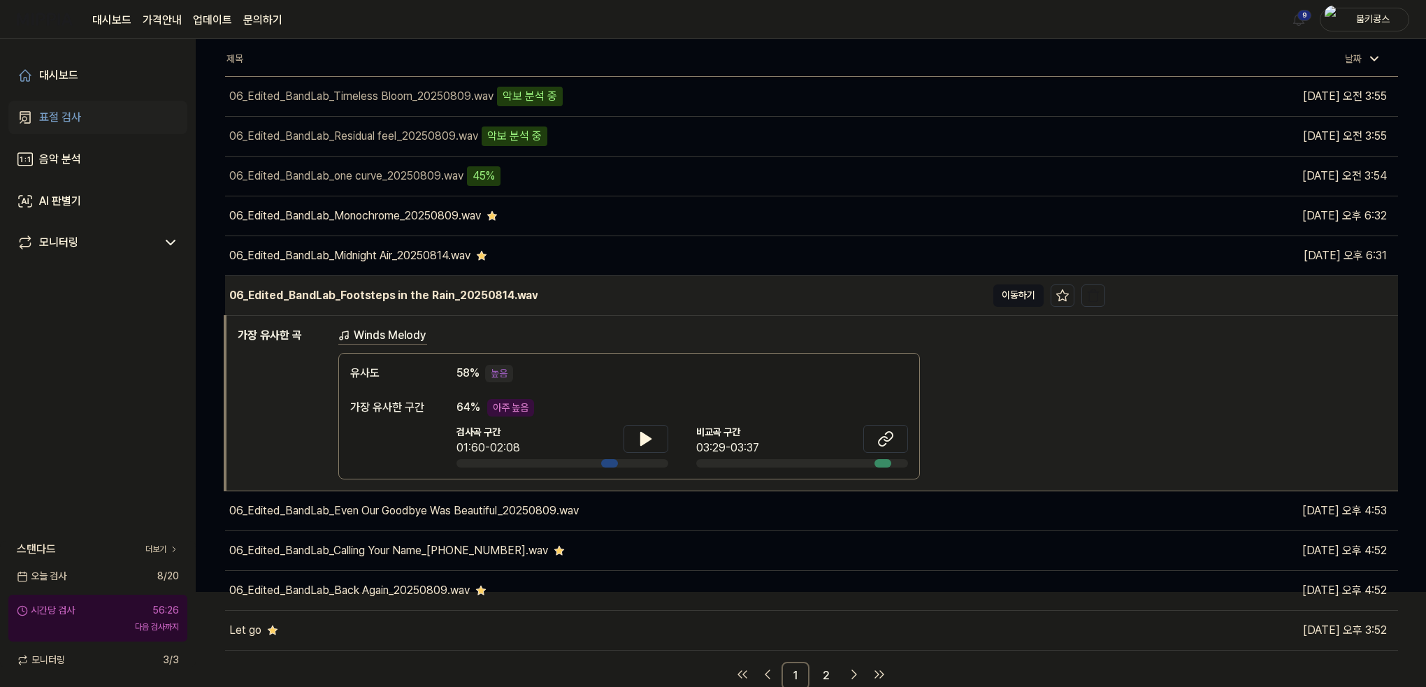
click at [1024, 299] on button "이동하기" at bounding box center [1019, 296] width 50 height 22
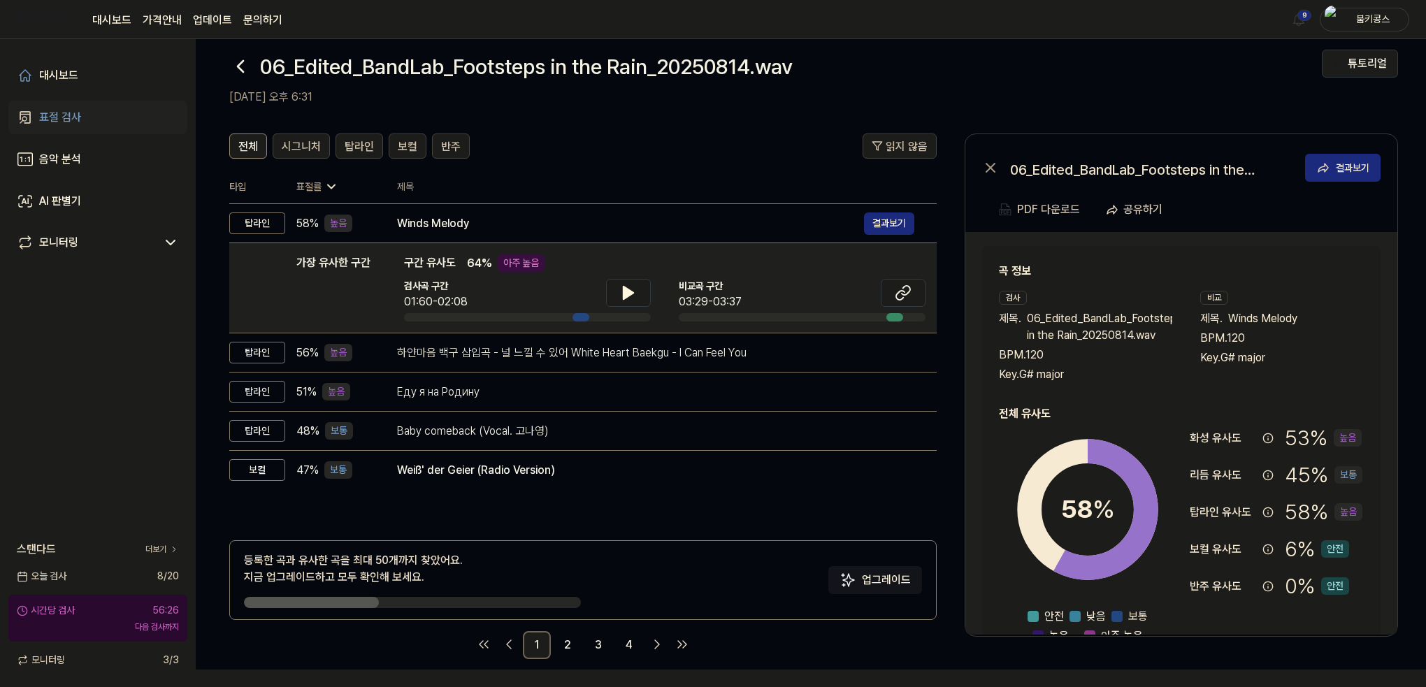
scroll to position [0, 0]
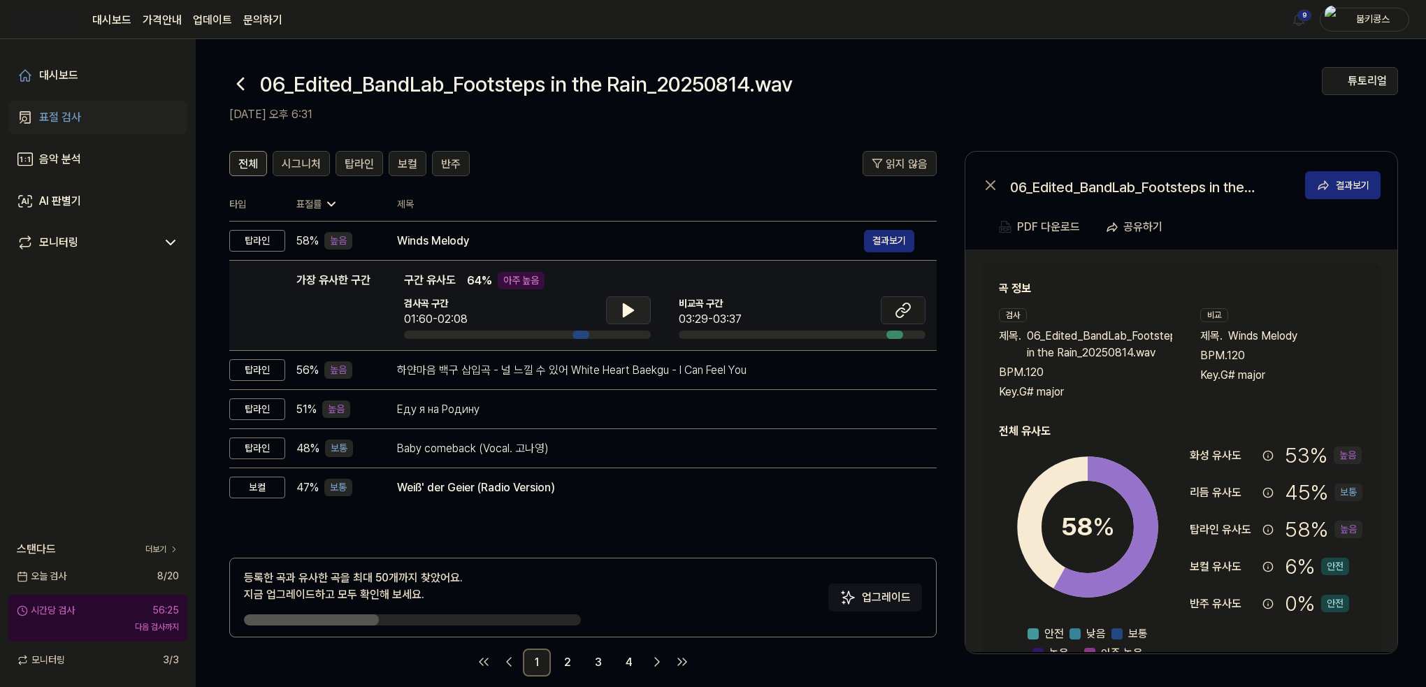
click at [626, 310] on icon at bounding box center [629, 310] width 10 height 13
click at [626, 310] on icon at bounding box center [625, 310] width 3 height 11
click at [626, 310] on icon at bounding box center [629, 310] width 10 height 13
click at [627, 317] on icon at bounding box center [628, 310] width 17 height 17
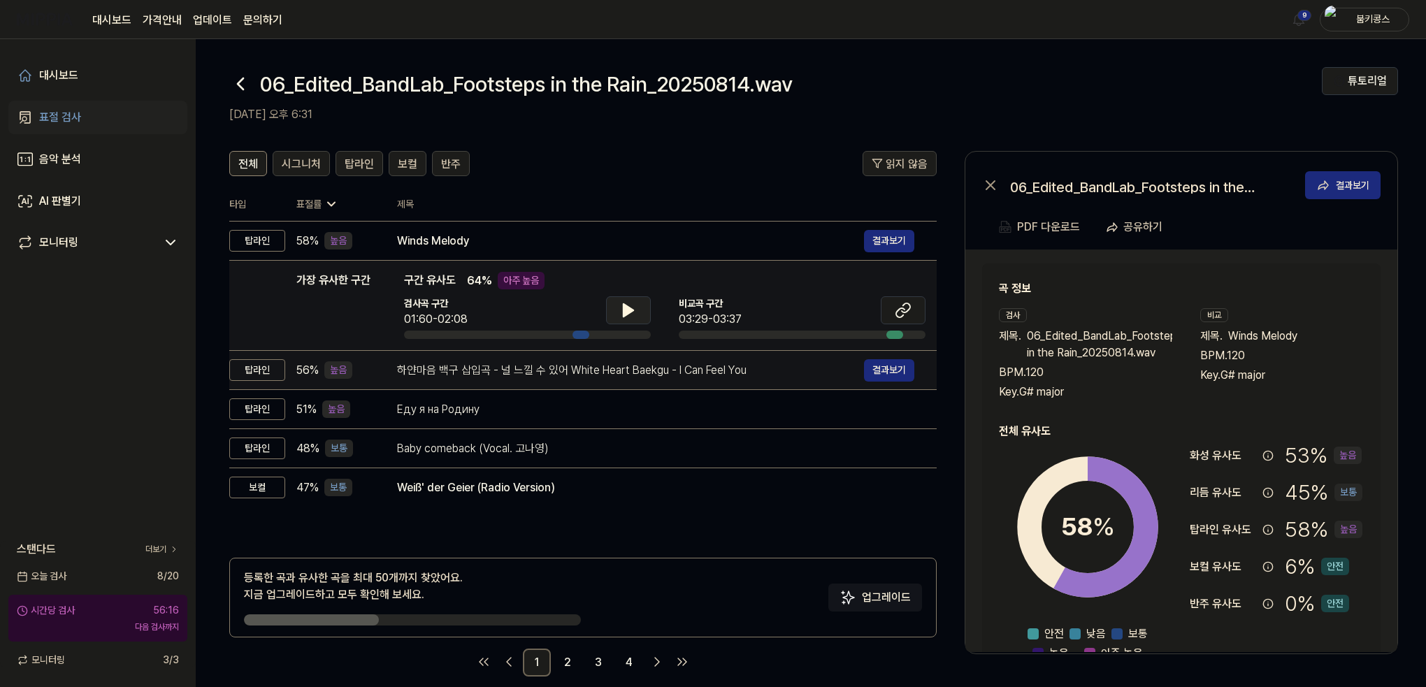
click at [607, 366] on div "하얀마음 백구 삽입곡 - 널 느낄 수 있어 White Heart Baekgu - I Can Feel You" at bounding box center [630, 370] width 467 height 17
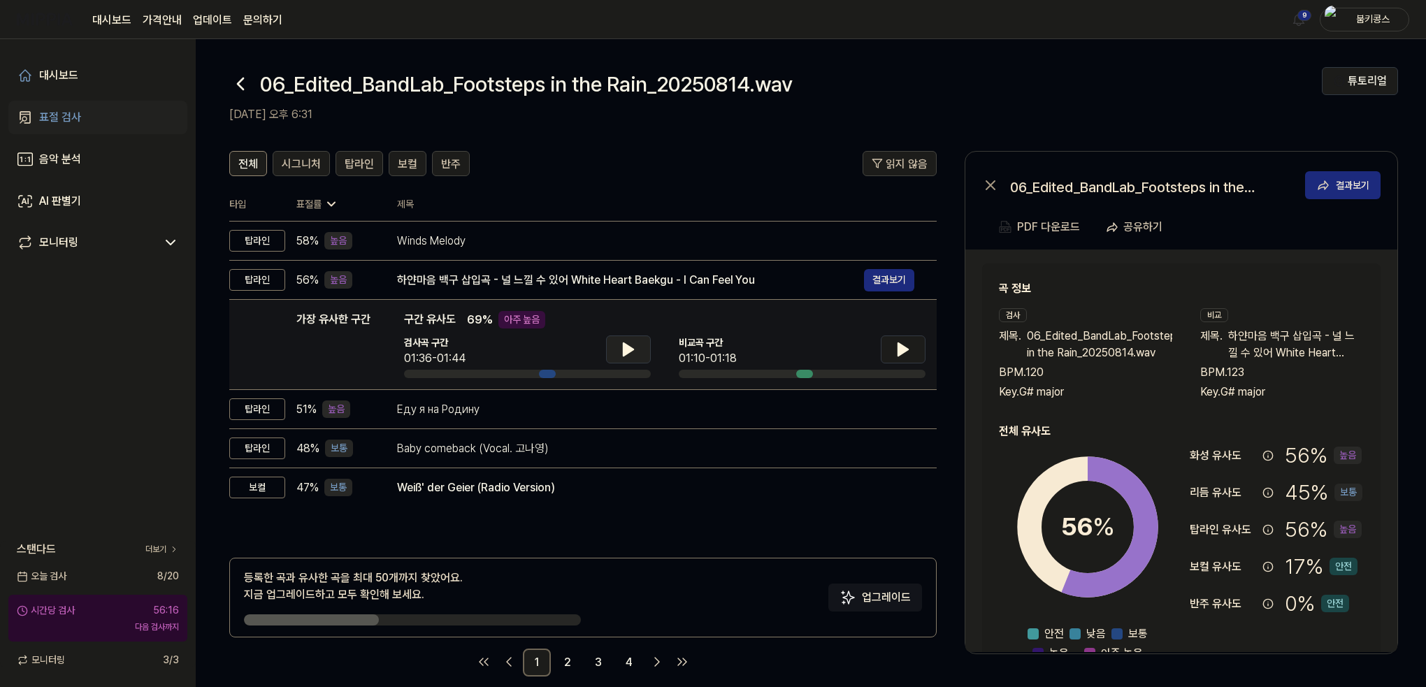
click at [624, 345] on icon at bounding box center [629, 349] width 10 height 13
click at [623, 347] on icon at bounding box center [628, 349] width 17 height 17
click at [906, 352] on icon at bounding box center [903, 349] width 17 height 17
click at [903, 346] on icon at bounding box center [903, 349] width 17 height 17
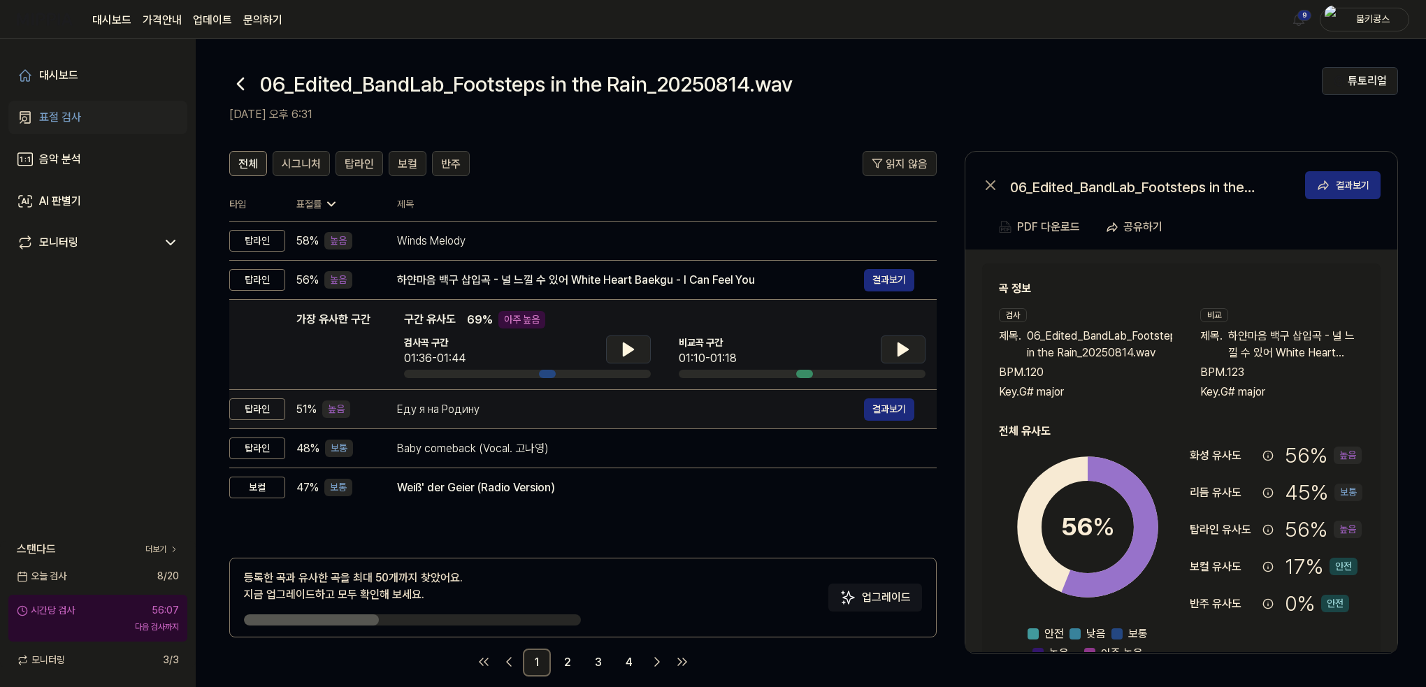
click at [548, 419] on div "Еду я на Родину 결과보기" at bounding box center [655, 410] width 517 height 22
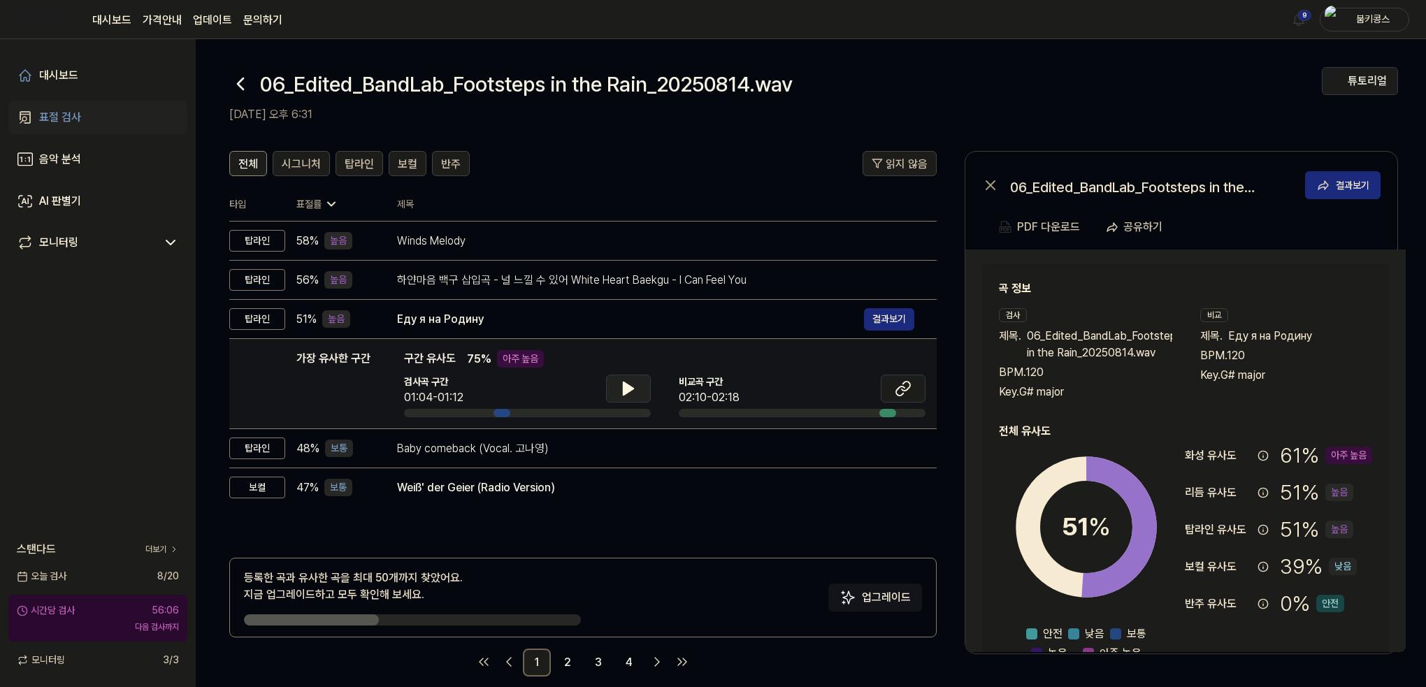
click at [632, 382] on icon at bounding box center [628, 388] width 17 height 17
click at [905, 387] on icon at bounding box center [900, 391] width 8 height 9
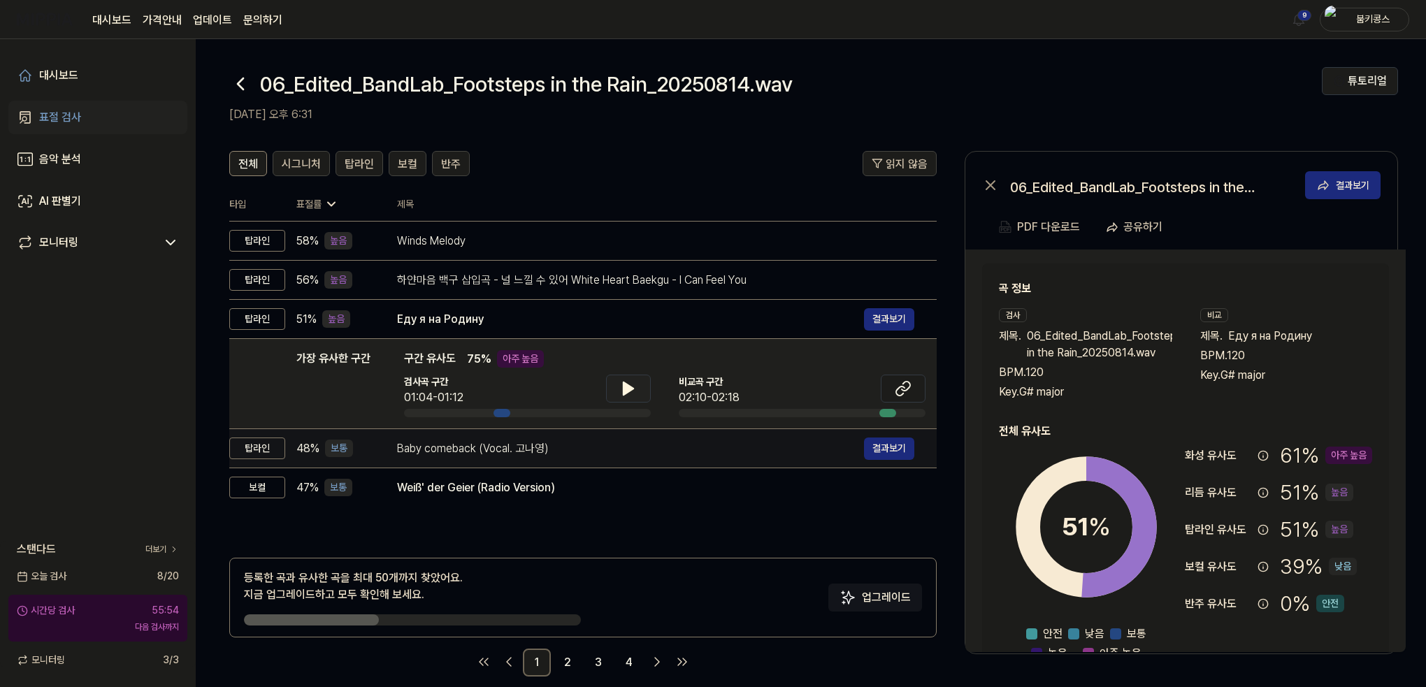
click at [449, 444] on div "Baby comeback (Vocal. 고나영)" at bounding box center [630, 449] width 467 height 17
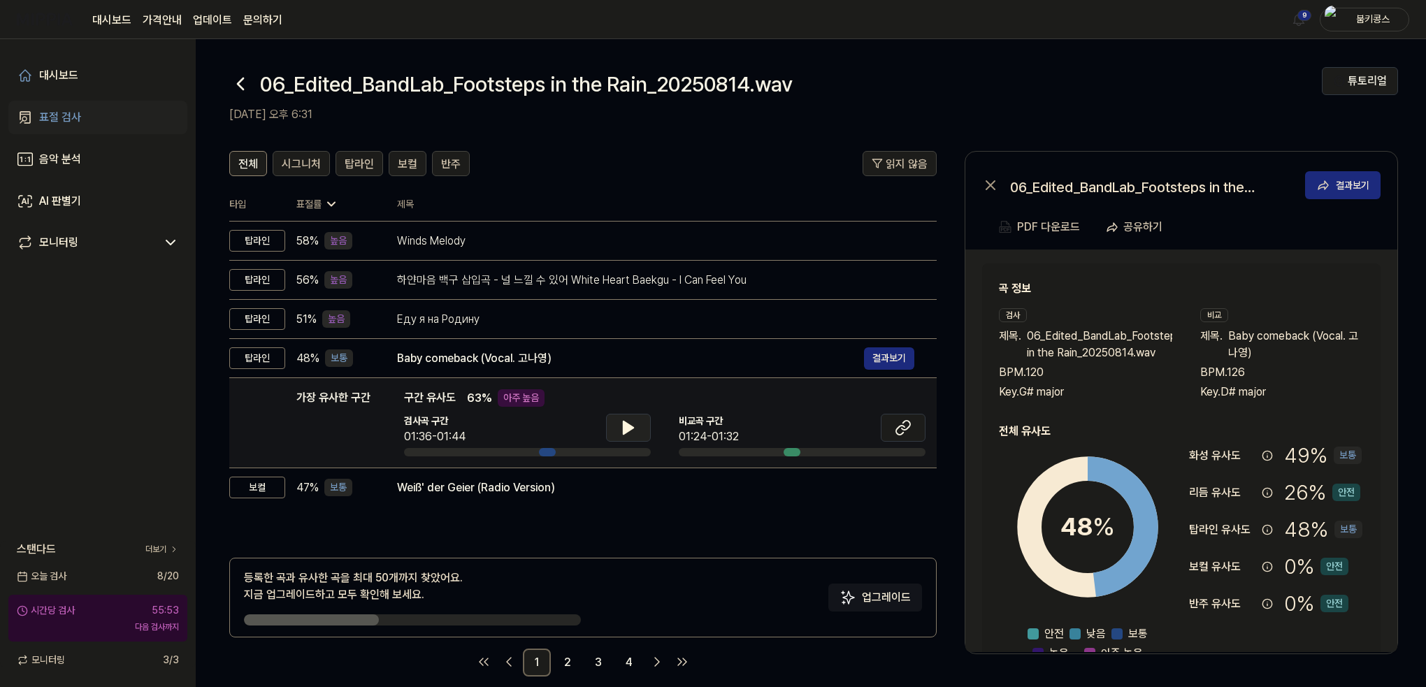
click at [627, 427] on icon at bounding box center [629, 428] width 10 height 13
click at [627, 427] on icon at bounding box center [625, 427] width 3 height 11
click at [901, 430] on icon at bounding box center [903, 428] width 17 height 17
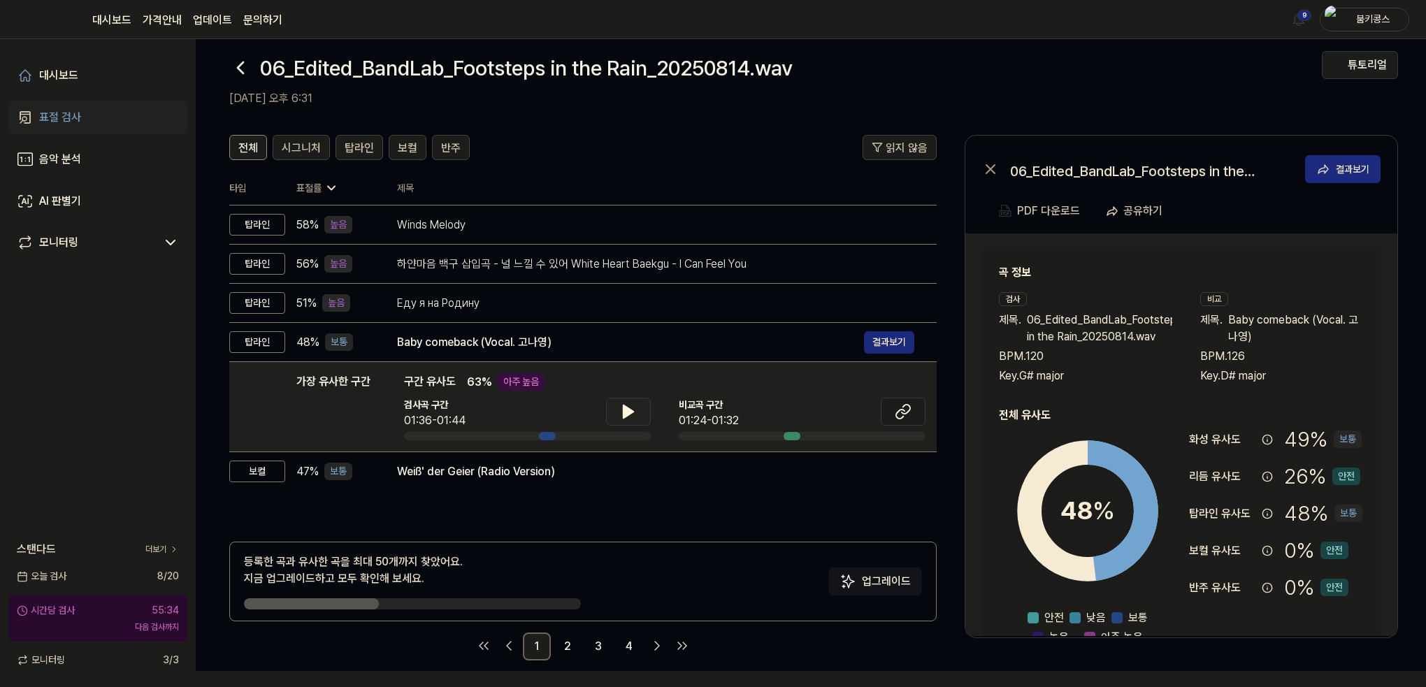
scroll to position [17, 0]
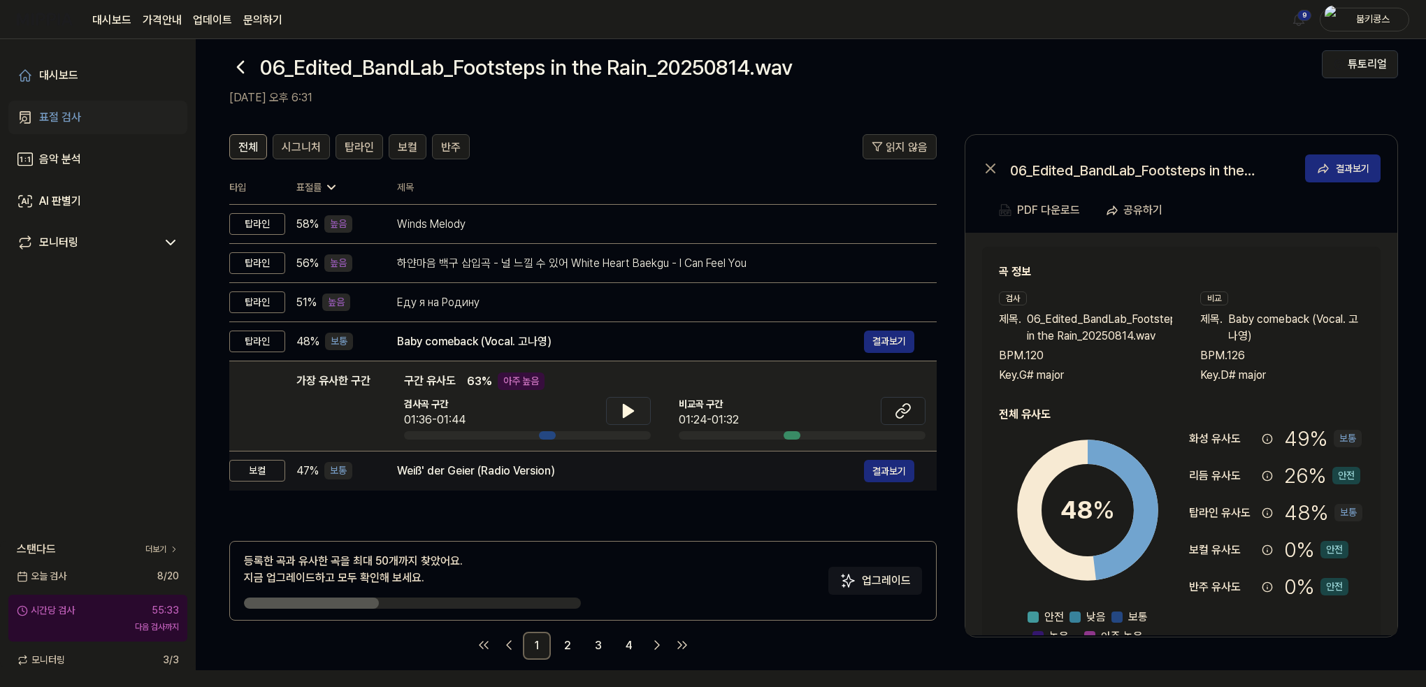
click at [508, 475] on div "Weiß' der Geier (Radio Version)" at bounding box center [630, 471] width 467 height 17
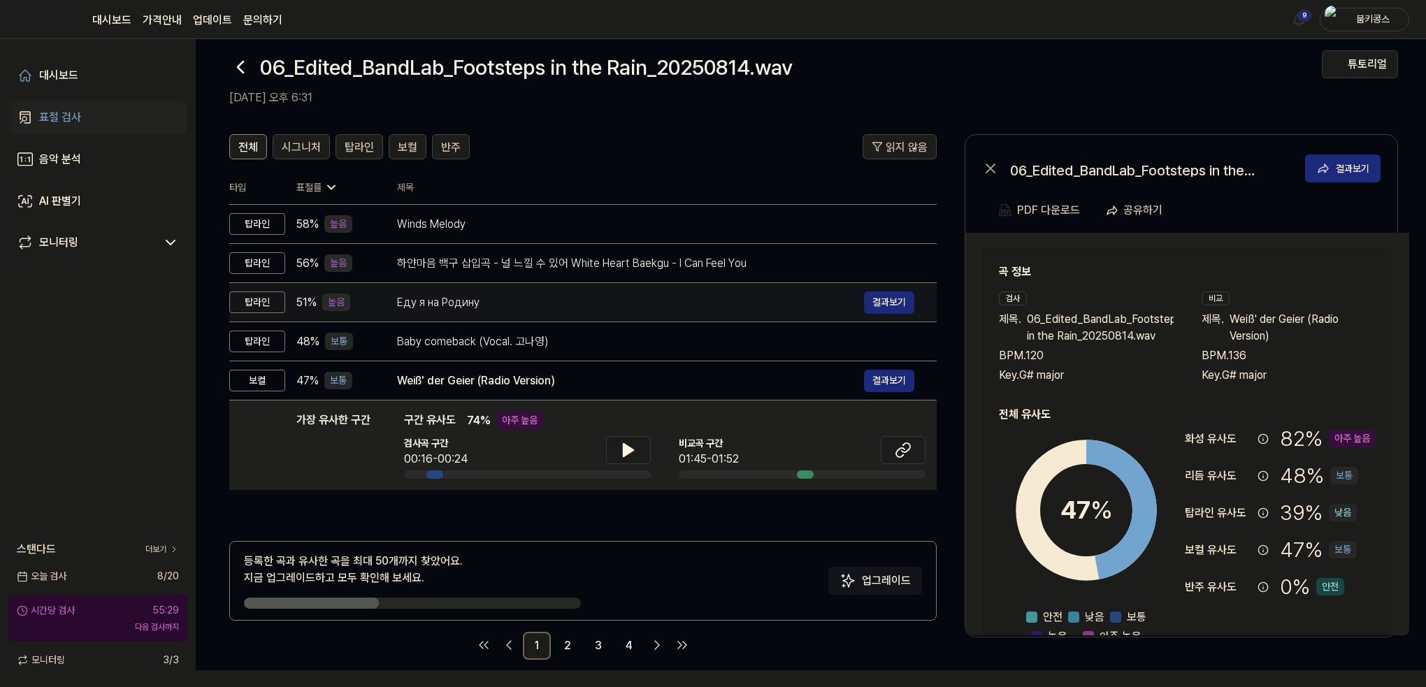
click at [427, 303] on div "Еду я на Родину" at bounding box center [630, 302] width 467 height 17
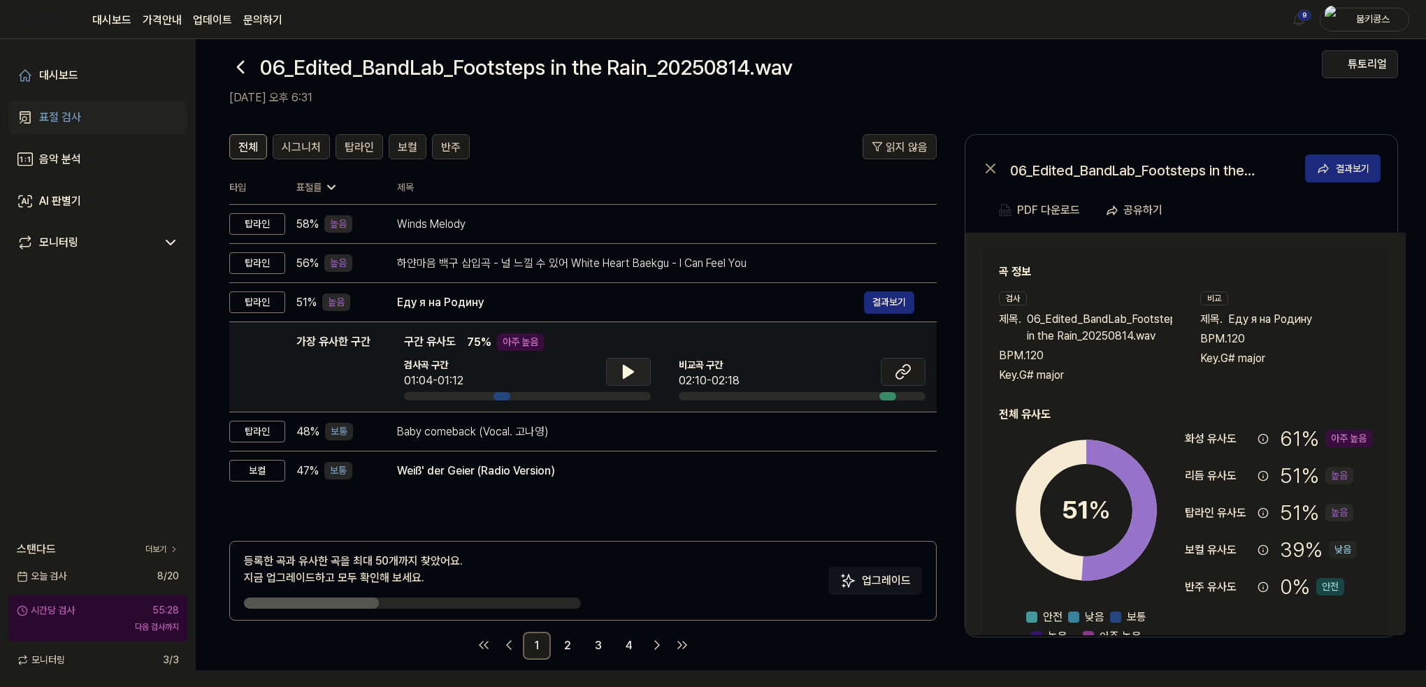
click at [621, 368] on icon at bounding box center [628, 372] width 17 height 17
click at [886, 371] on button at bounding box center [903, 372] width 45 height 28
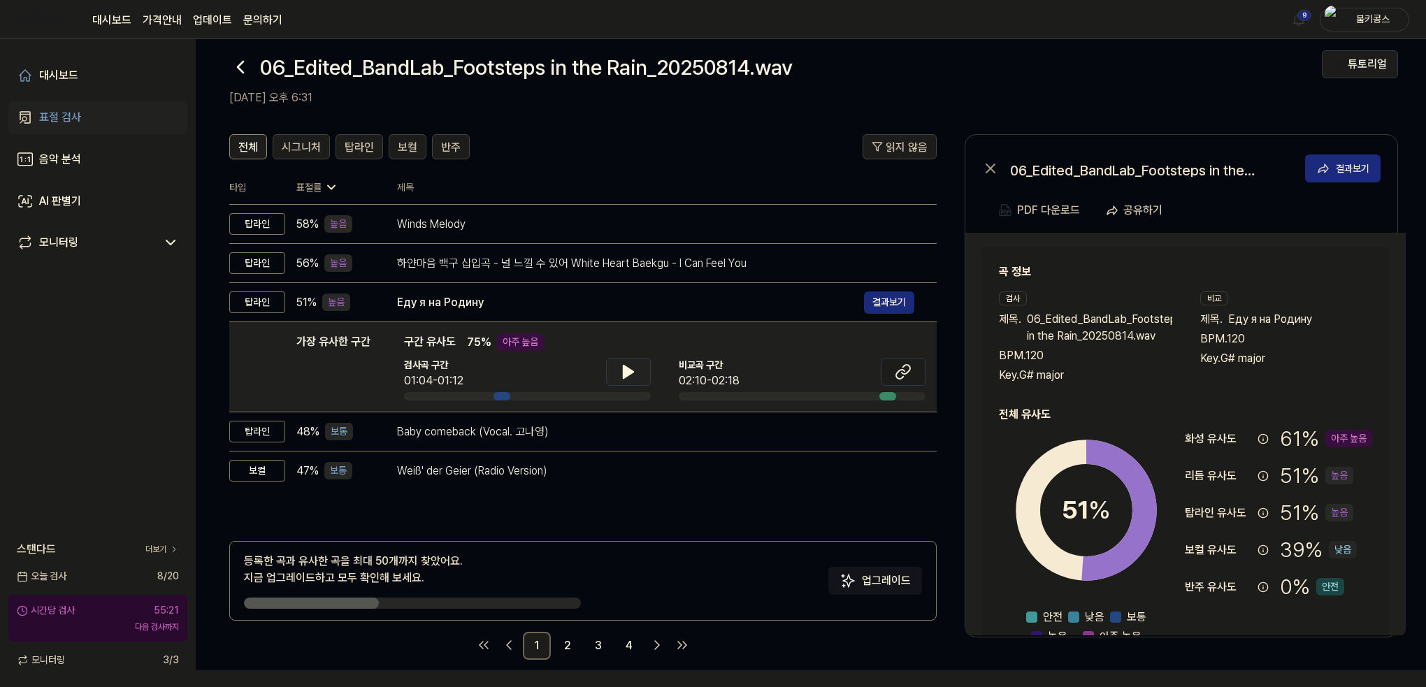
click at [240, 62] on icon at bounding box center [240, 67] width 22 height 22
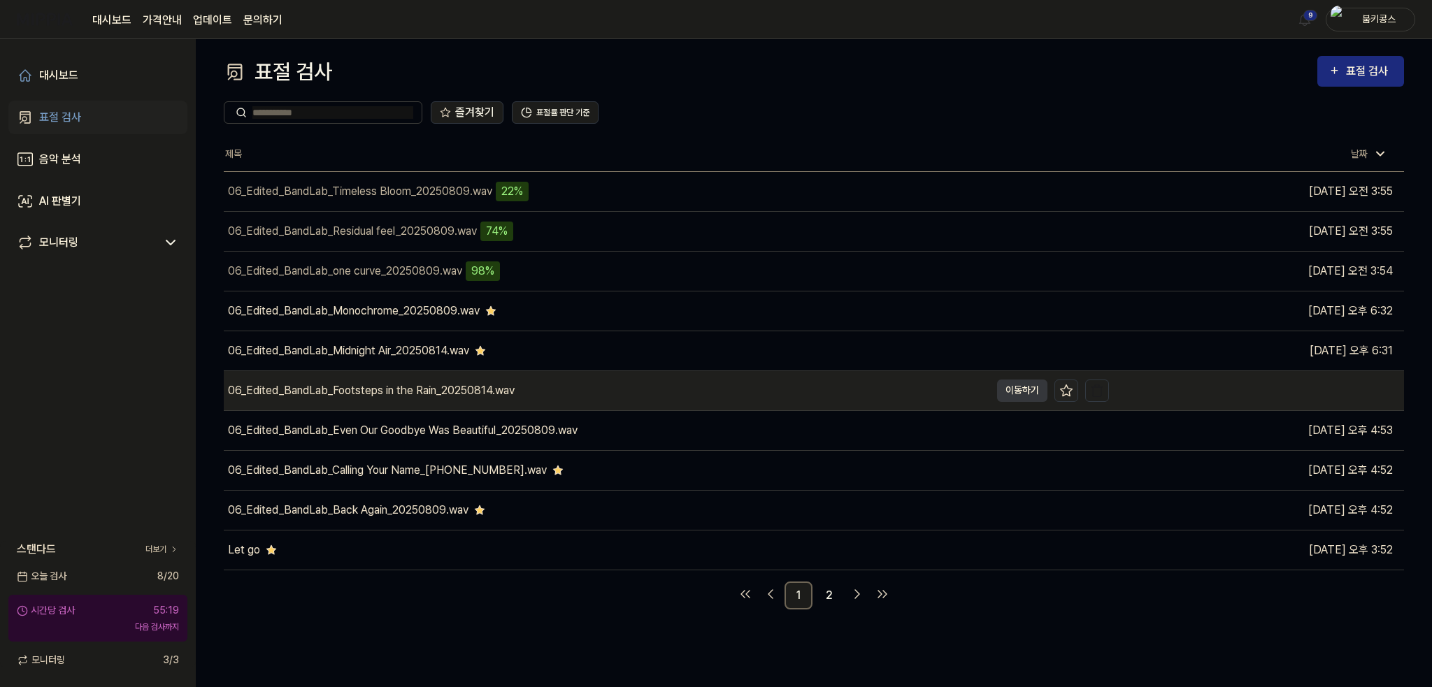
click at [1071, 391] on icon at bounding box center [1066, 391] width 14 height 14
click at [1068, 391] on icon at bounding box center [1067, 390] width 12 height 11
click at [1073, 392] on icon at bounding box center [1066, 391] width 14 height 14
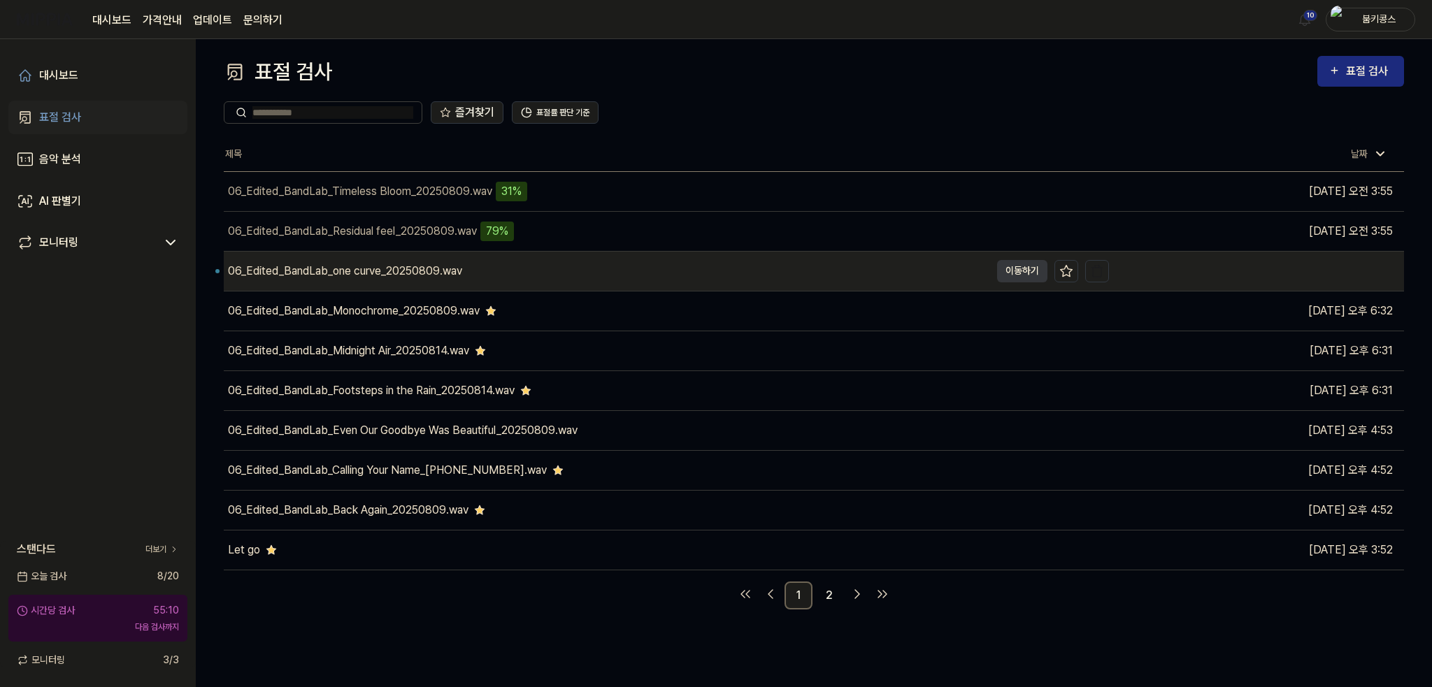
click at [456, 273] on div "06_Edited_BandLab_one curve_20250809.wav" at bounding box center [345, 271] width 234 height 17
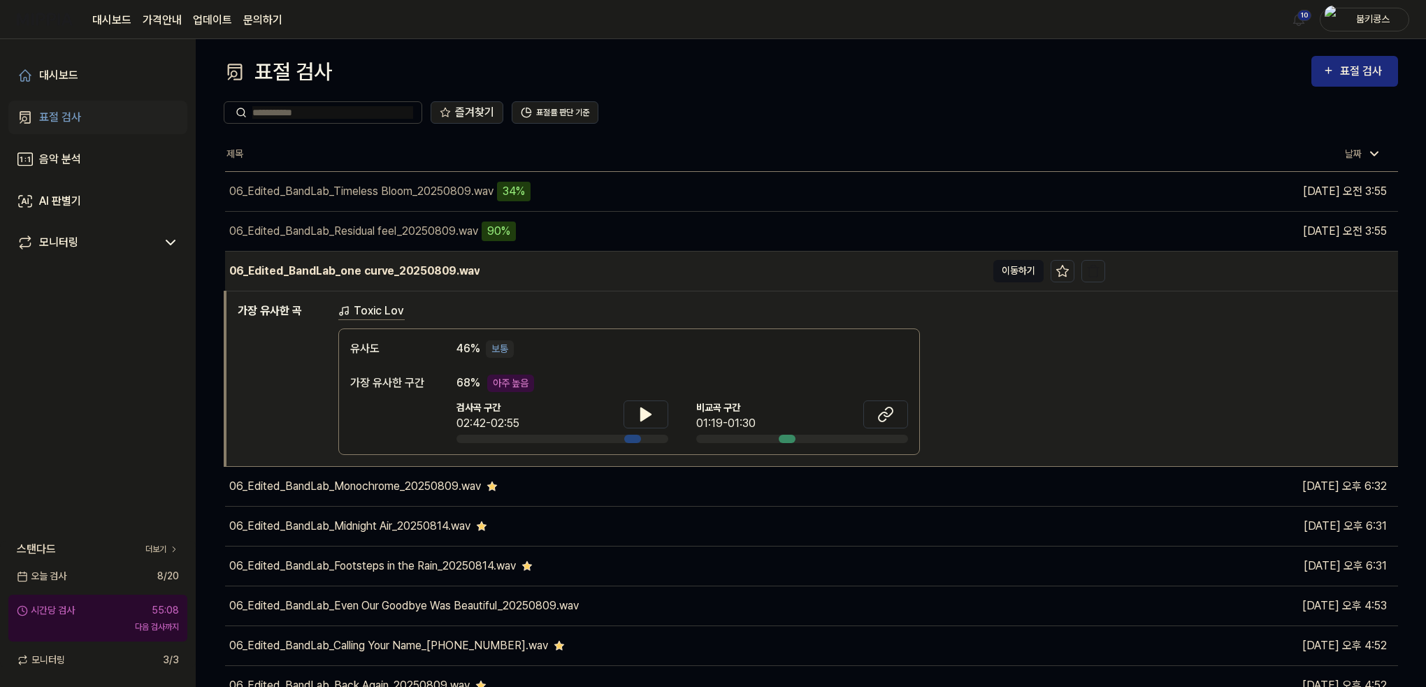
click at [1008, 272] on button "이동하기" at bounding box center [1019, 271] width 50 height 22
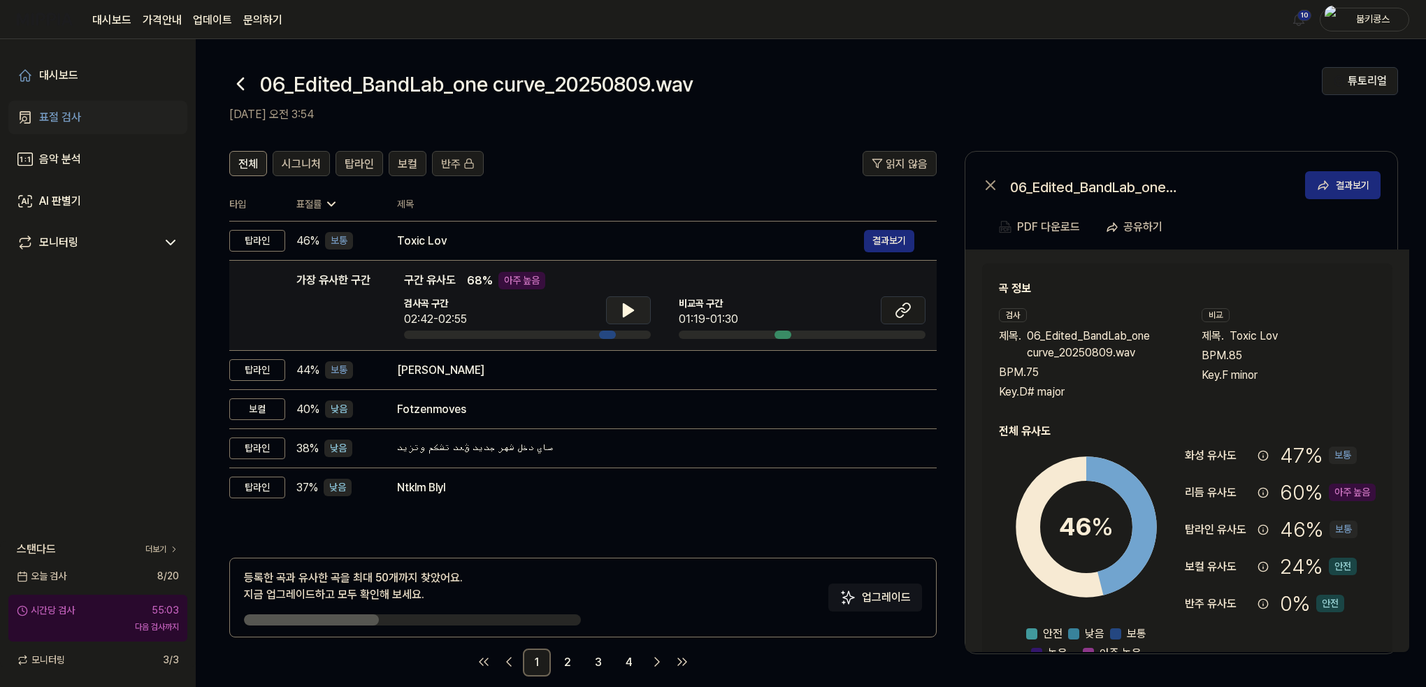
click at [627, 307] on icon at bounding box center [629, 310] width 10 height 13
click at [895, 315] on icon at bounding box center [903, 310] width 17 height 17
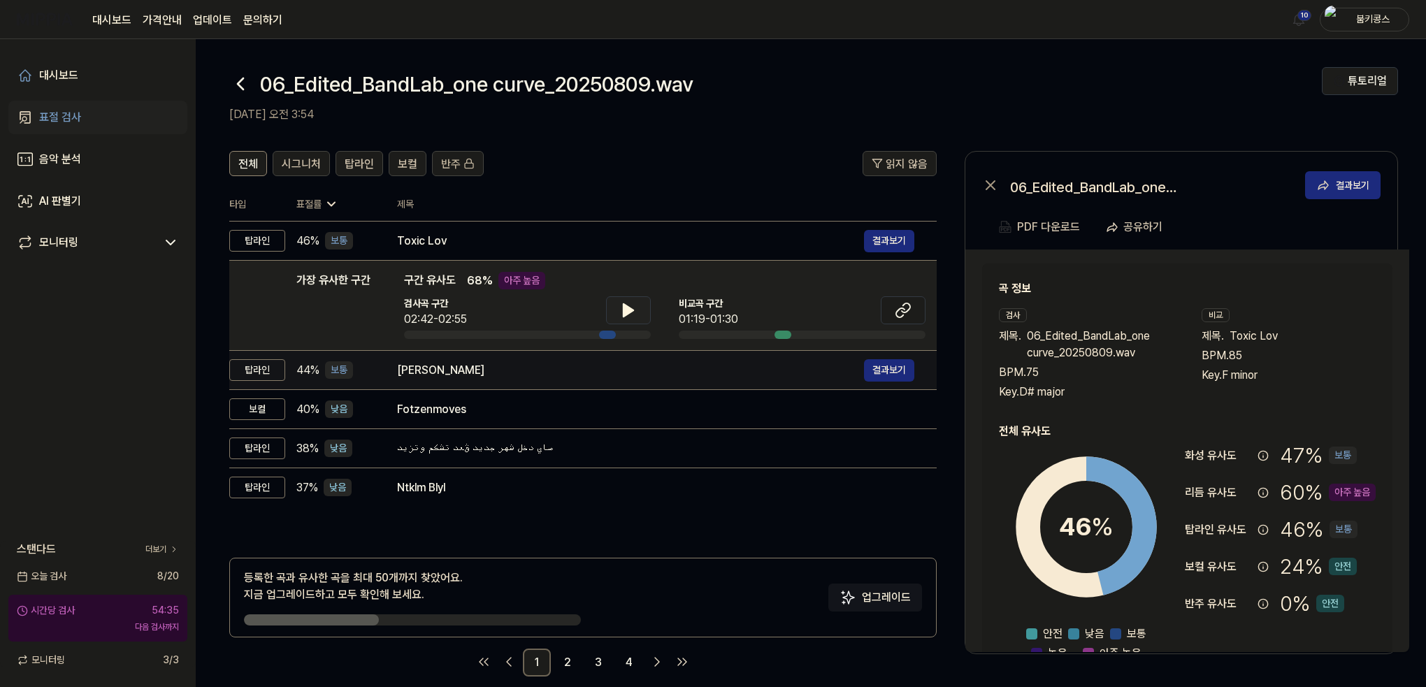
click at [387, 370] on td "Ali 결과보기" at bounding box center [656, 370] width 562 height 39
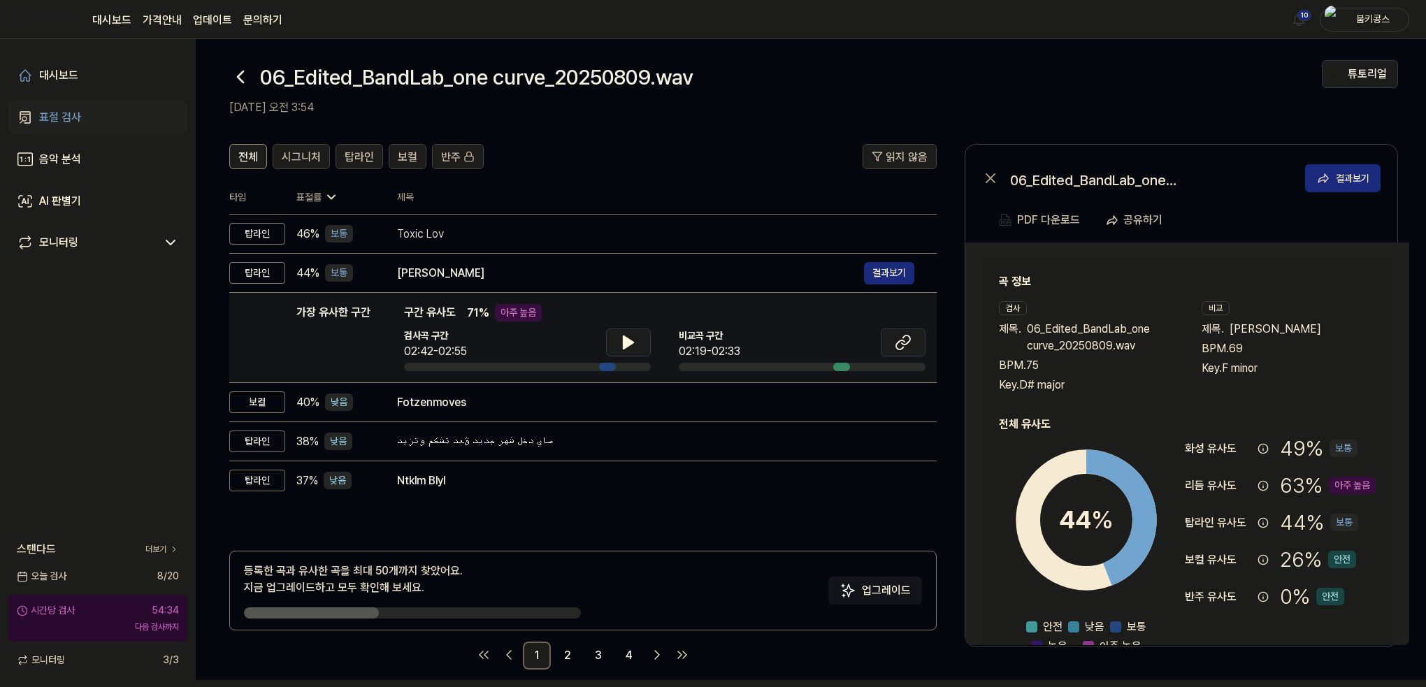
scroll to position [17, 0]
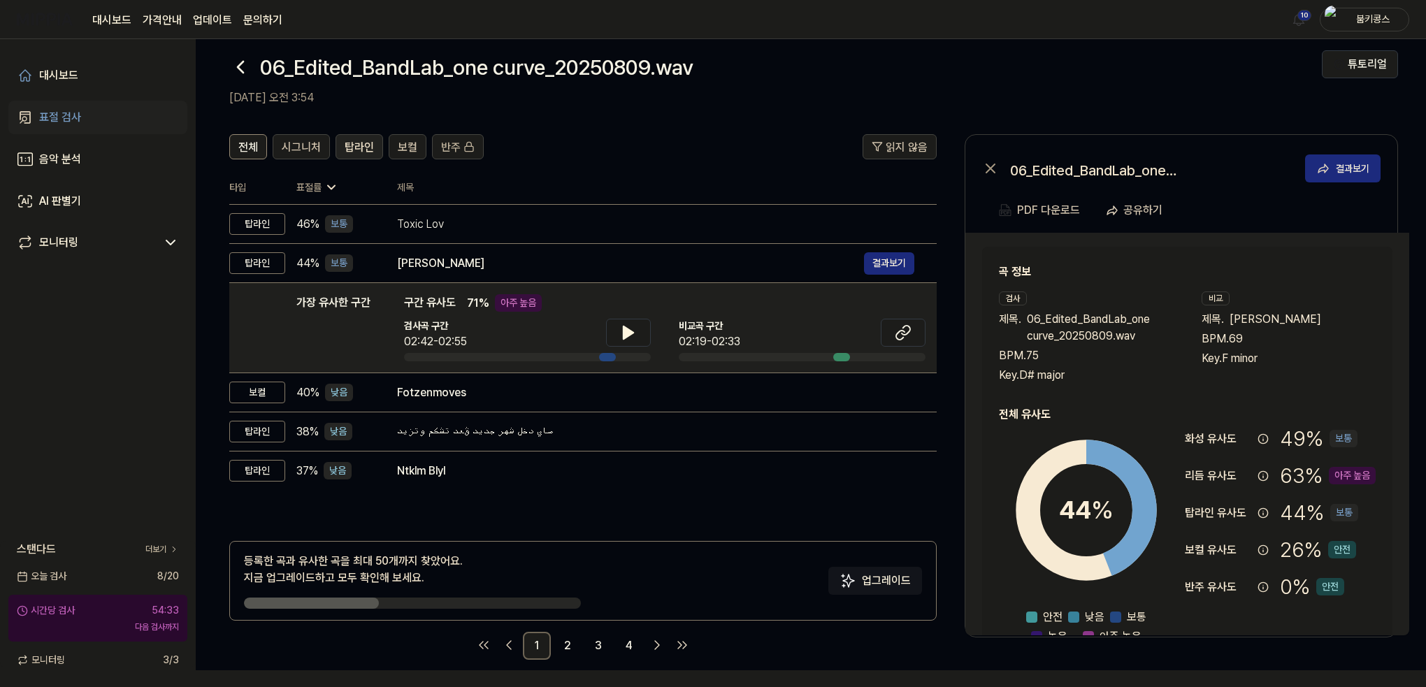
click at [369, 141] on span "탑라인" at bounding box center [359, 147] width 29 height 17
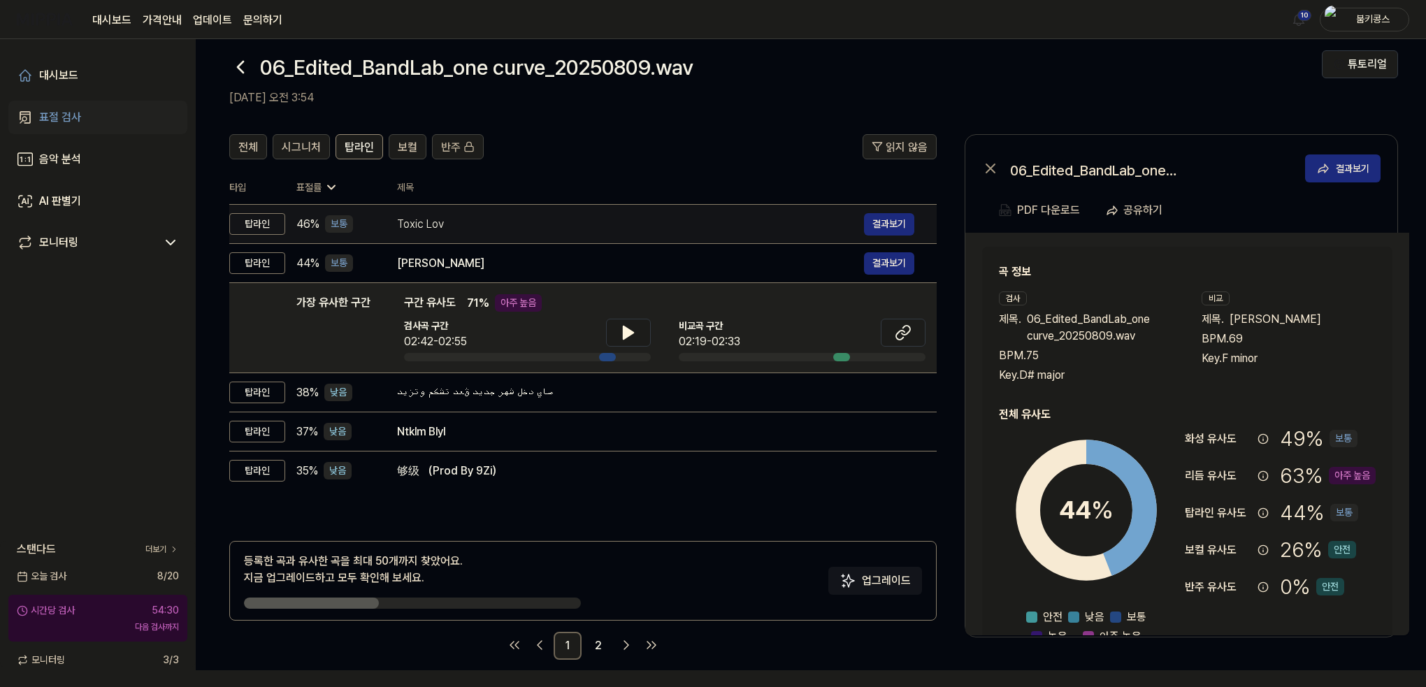
click at [404, 205] on td "Toxic Lov 결과보기" at bounding box center [656, 224] width 562 height 39
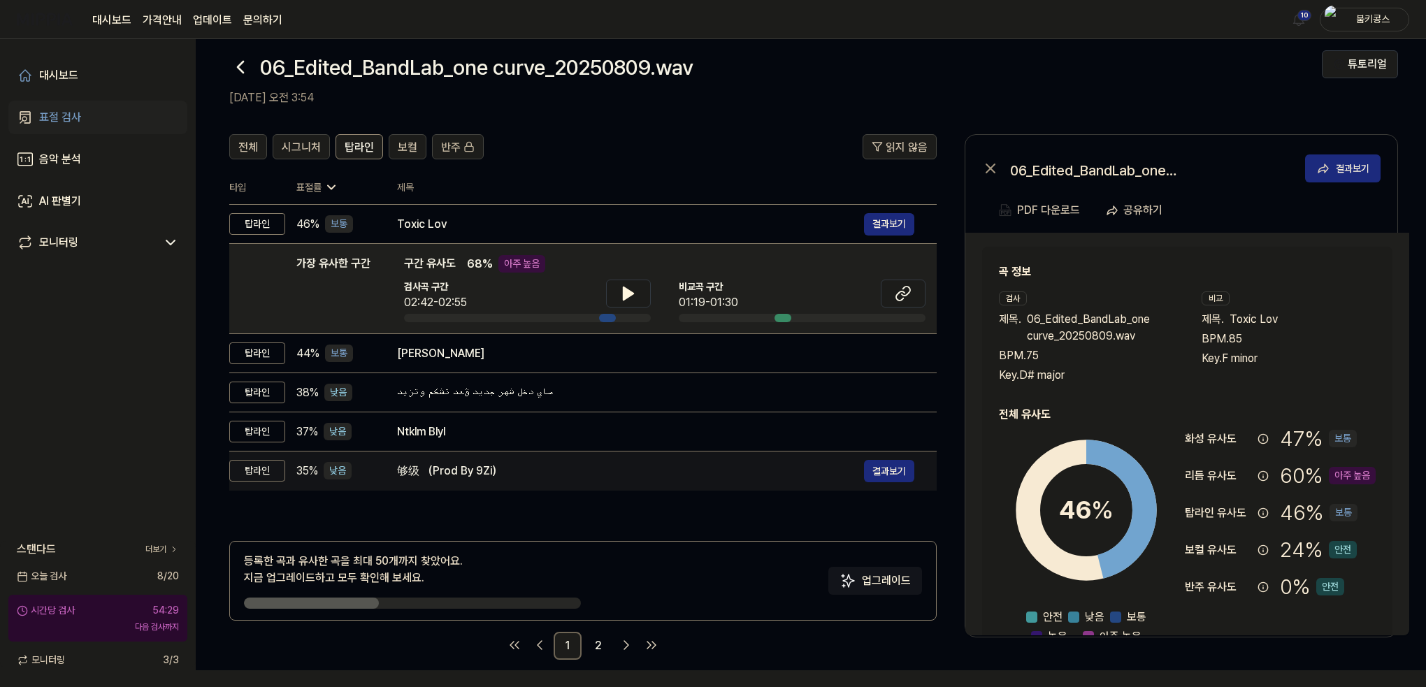
click at [470, 469] on div "够级 （Prod By 9Zi）" at bounding box center [630, 471] width 467 height 17
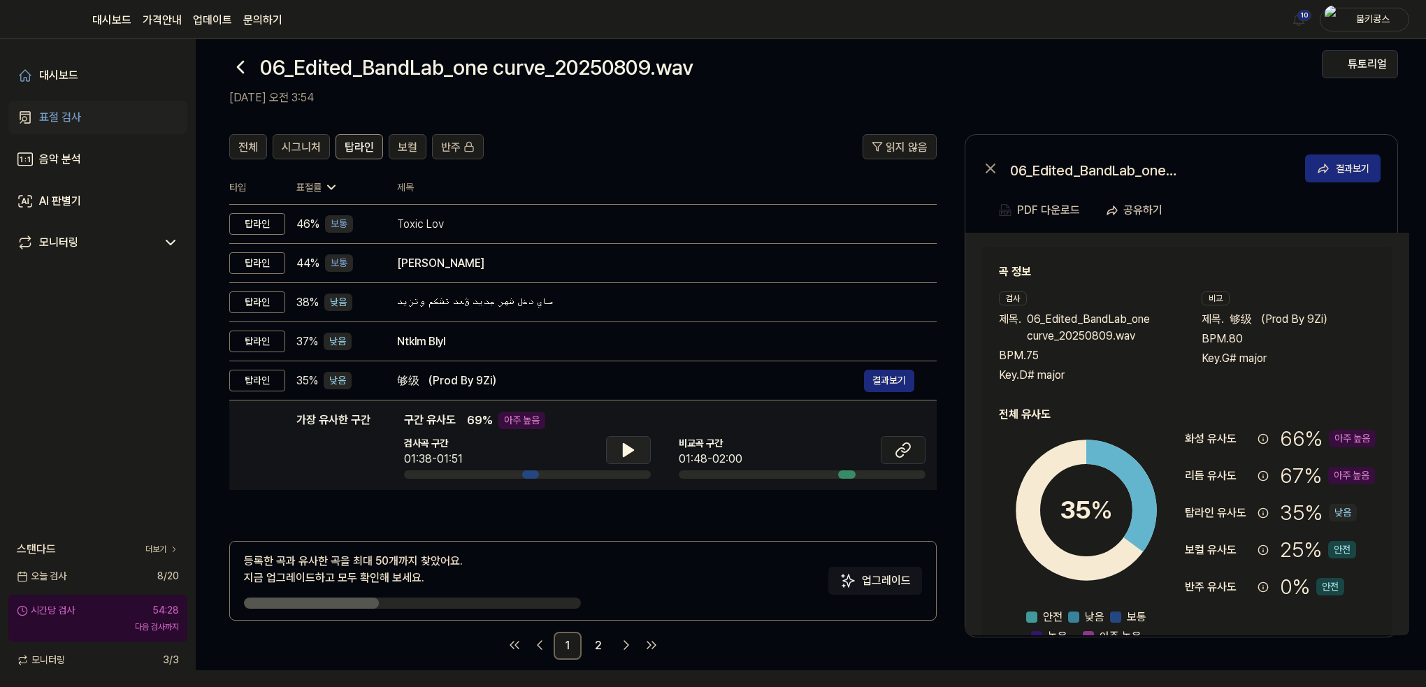
click at [627, 446] on icon at bounding box center [629, 450] width 10 height 13
click at [627, 446] on icon at bounding box center [625, 450] width 3 height 11
click at [909, 450] on icon at bounding box center [903, 450] width 17 height 17
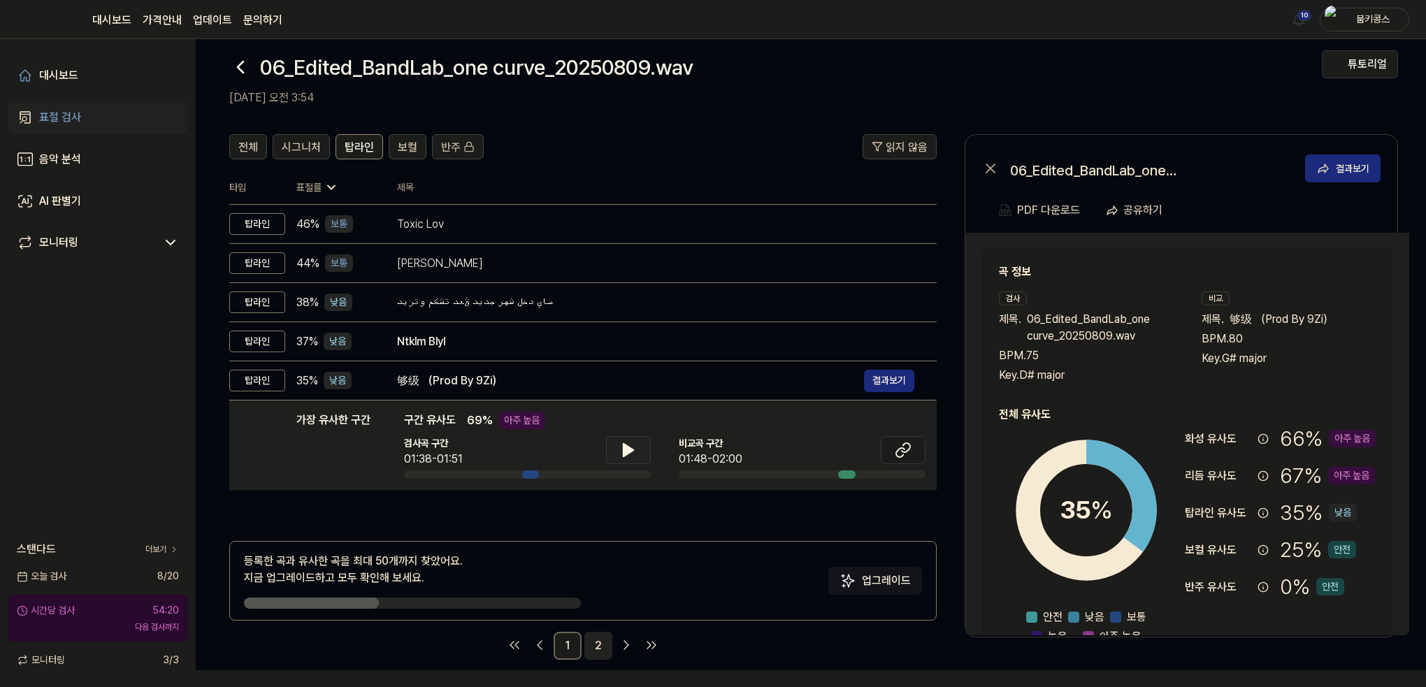
click at [596, 645] on link "2" at bounding box center [599, 646] width 28 height 28
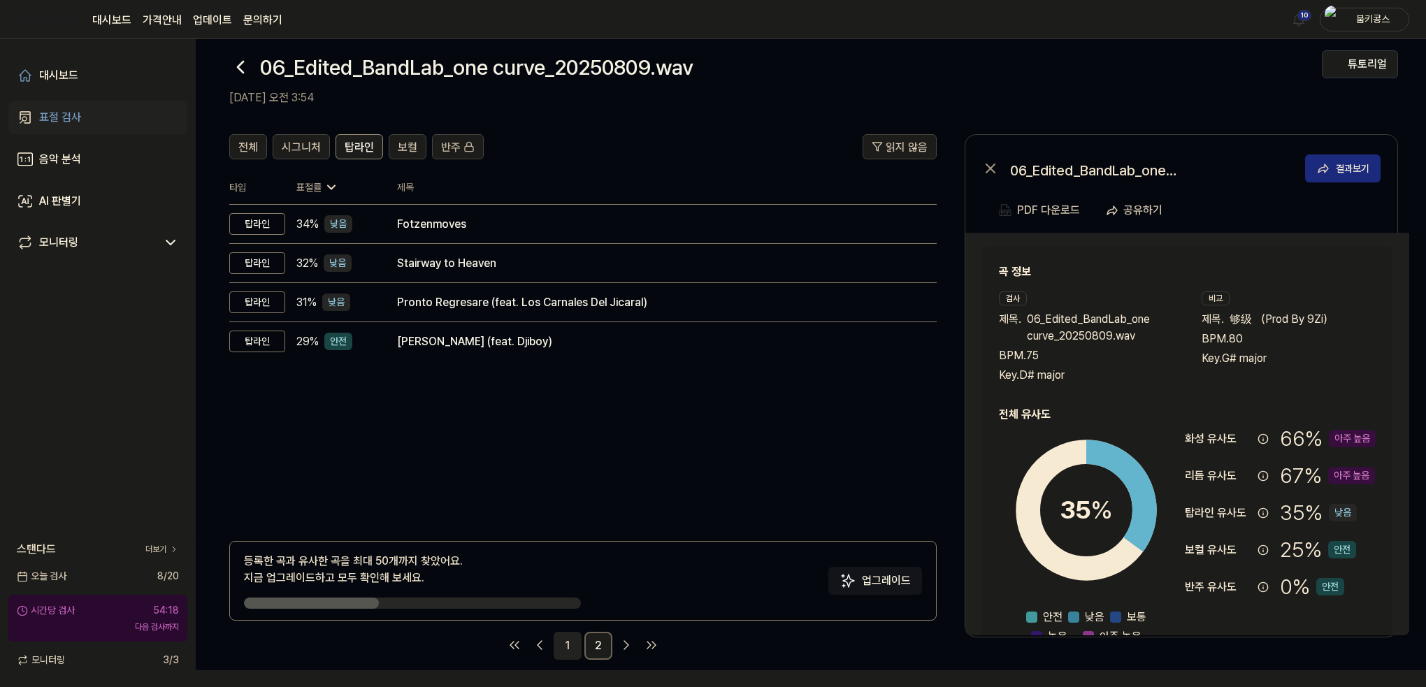
click at [557, 641] on link "1" at bounding box center [568, 646] width 28 height 28
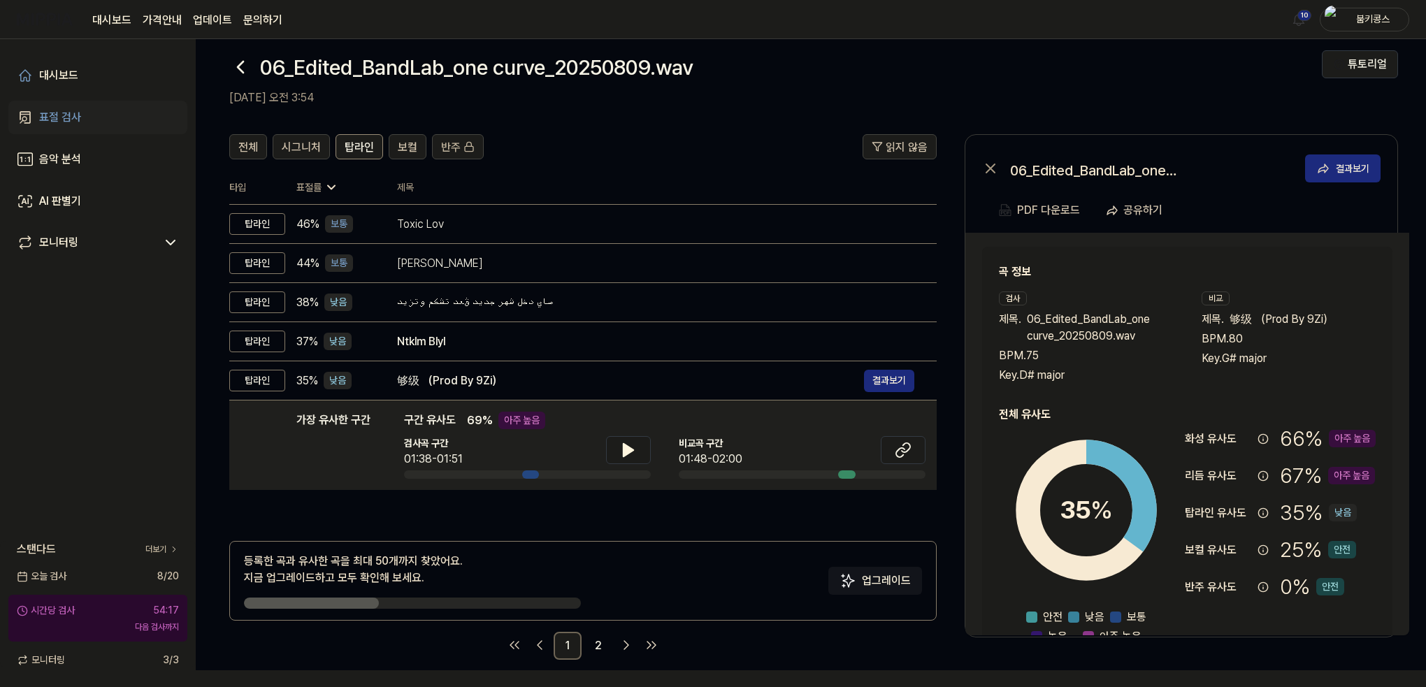
click at [246, 66] on icon at bounding box center [240, 67] width 22 height 22
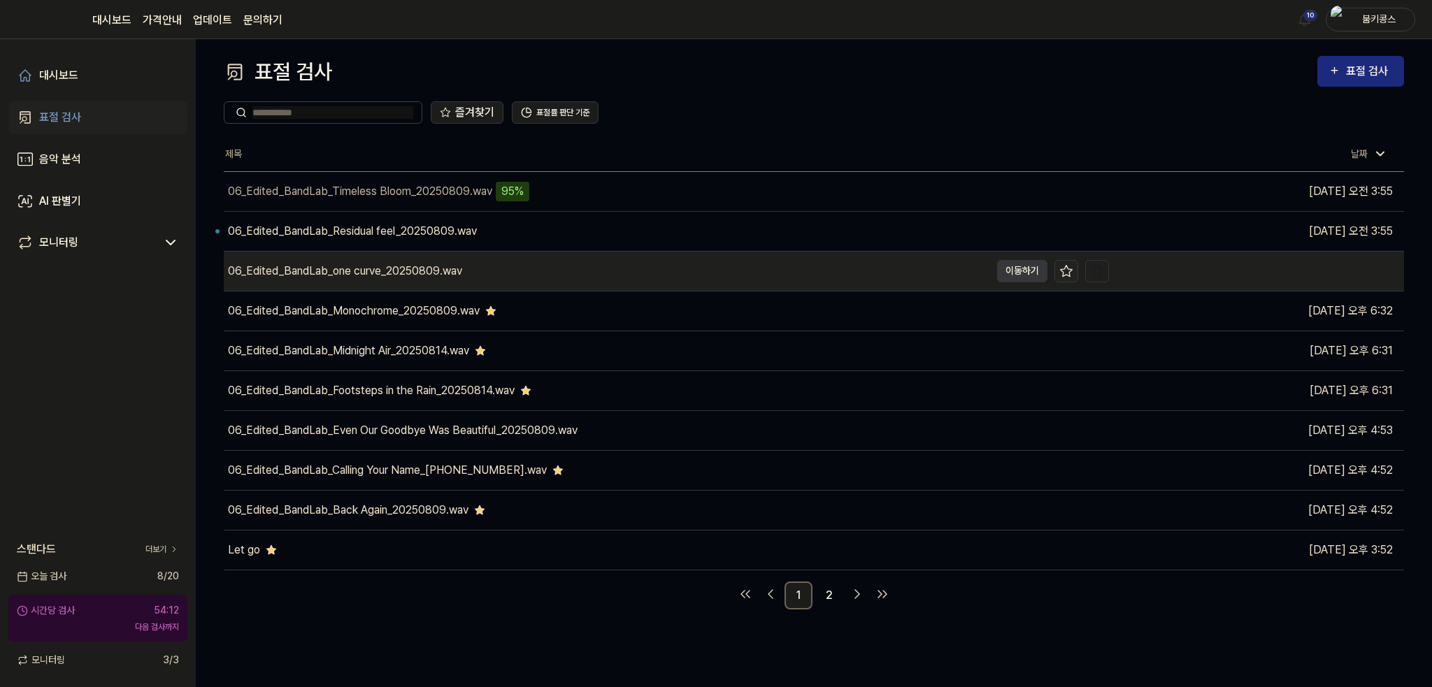
click at [1069, 270] on icon at bounding box center [1066, 271] width 14 height 14
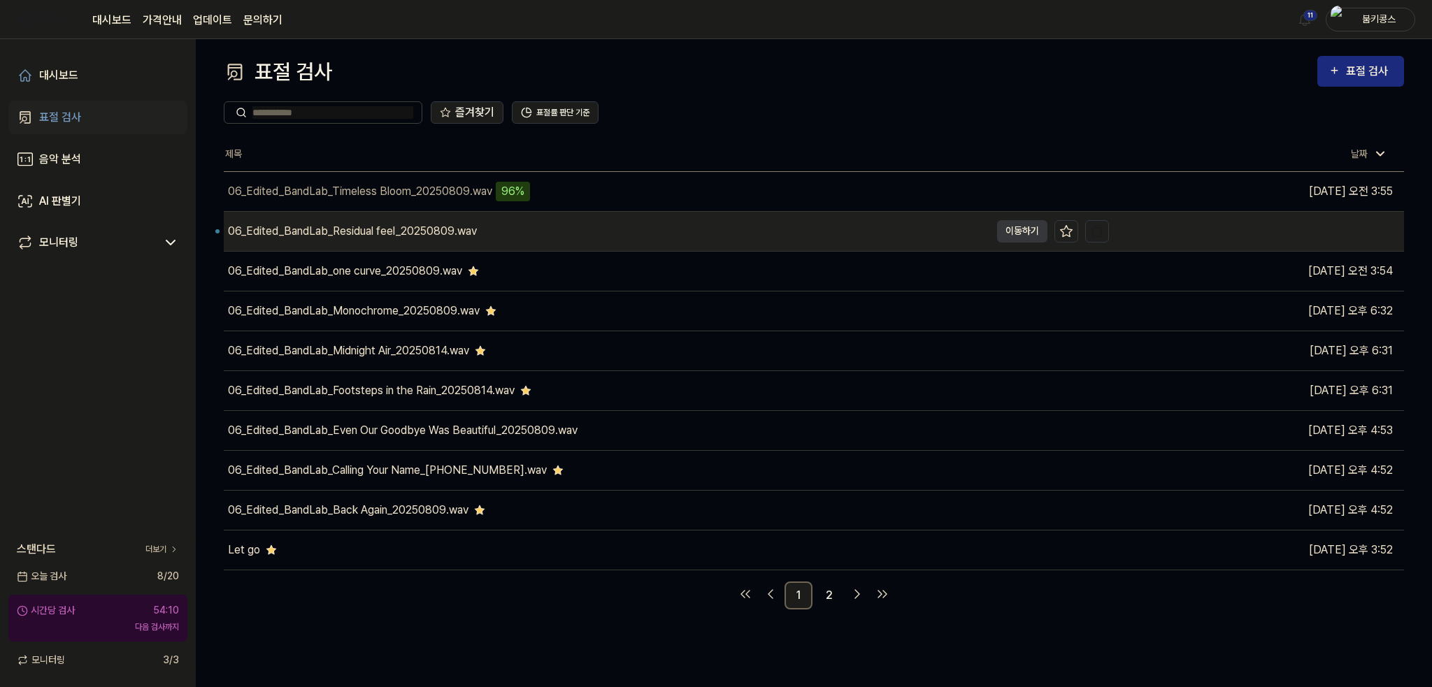
click at [507, 229] on div "06_Edited_BandLab_Residual feel_20250809.wav" at bounding box center [607, 231] width 766 height 39
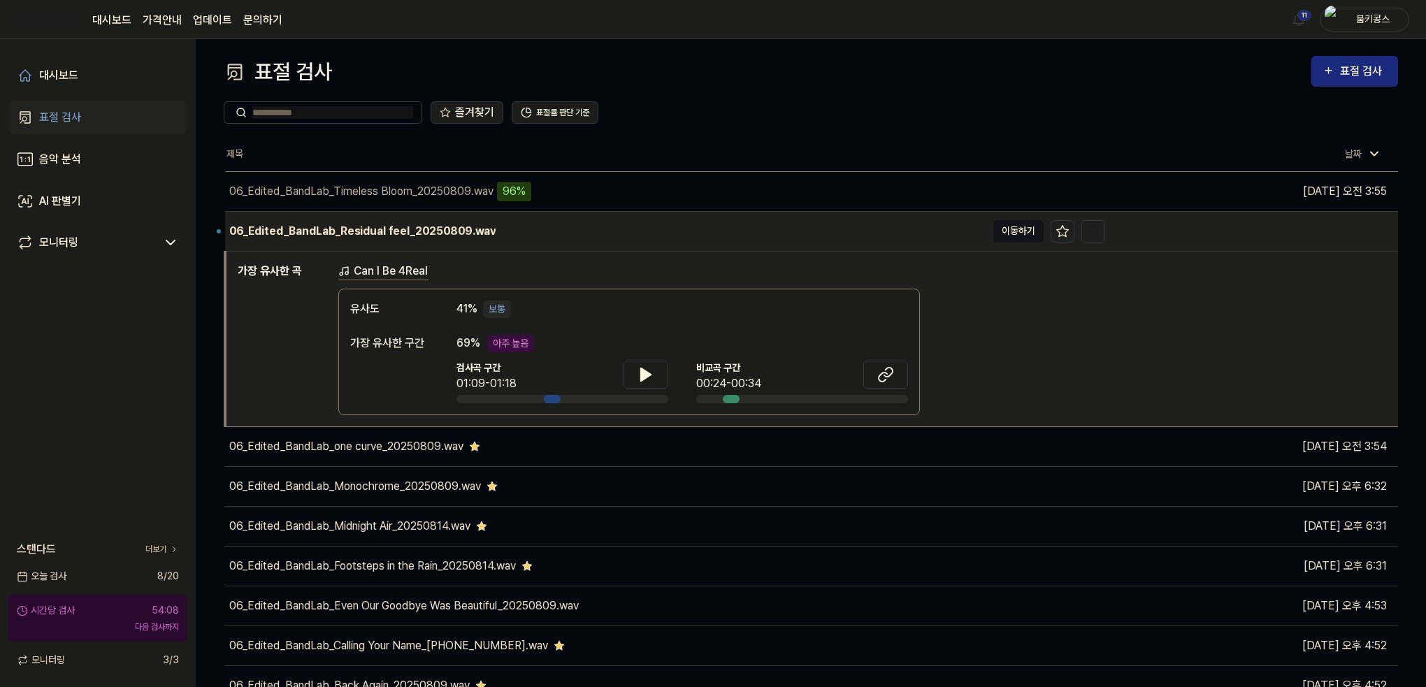
click at [1018, 226] on button "이동하기" at bounding box center [1019, 231] width 50 height 22
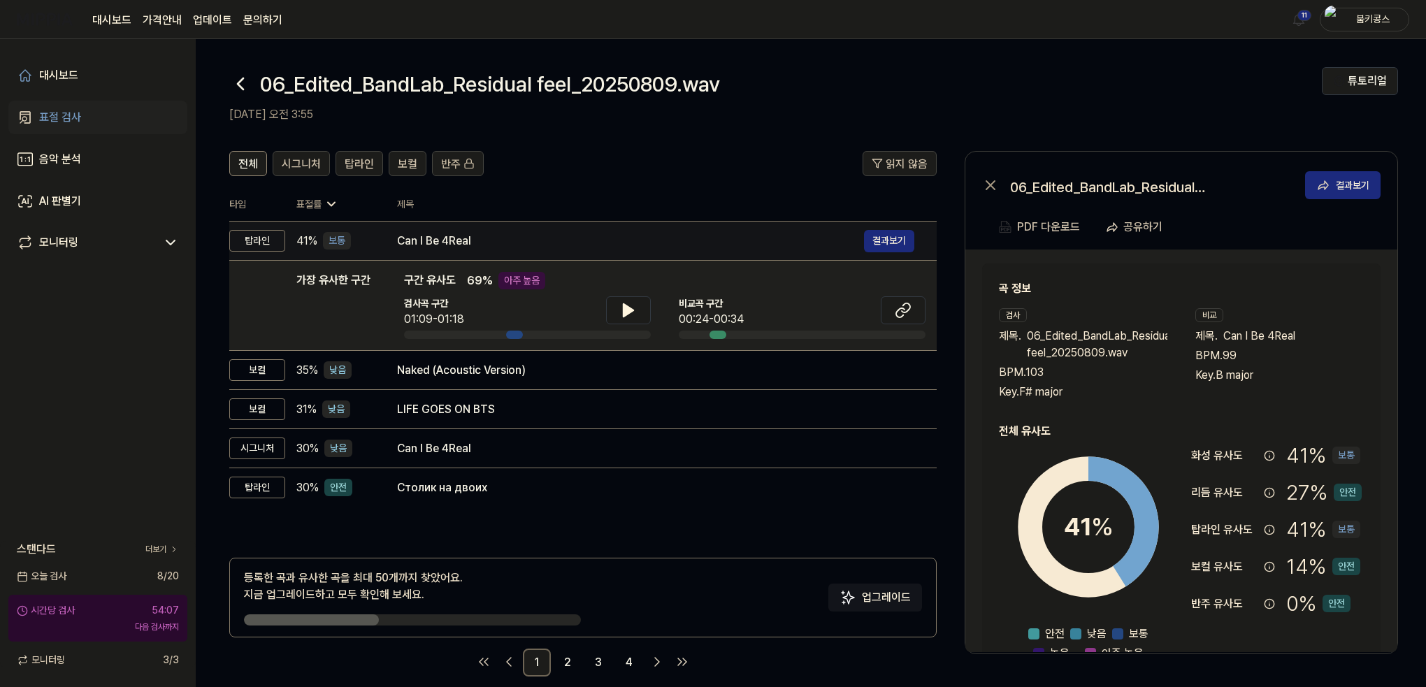
click at [411, 229] on td "Can I Be 4Real 결과보기" at bounding box center [656, 241] width 562 height 39
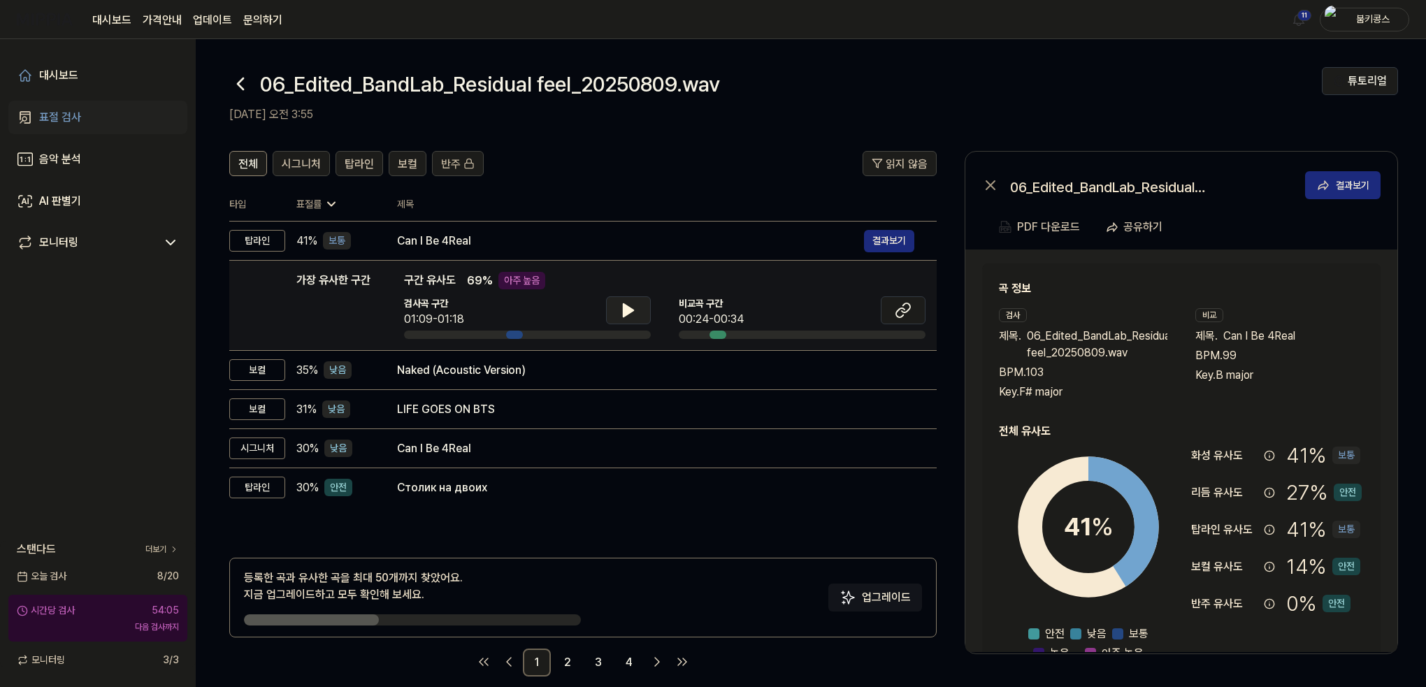
click at [626, 315] on icon at bounding box center [628, 310] width 17 height 17
click at [896, 310] on icon at bounding box center [903, 310] width 17 height 17
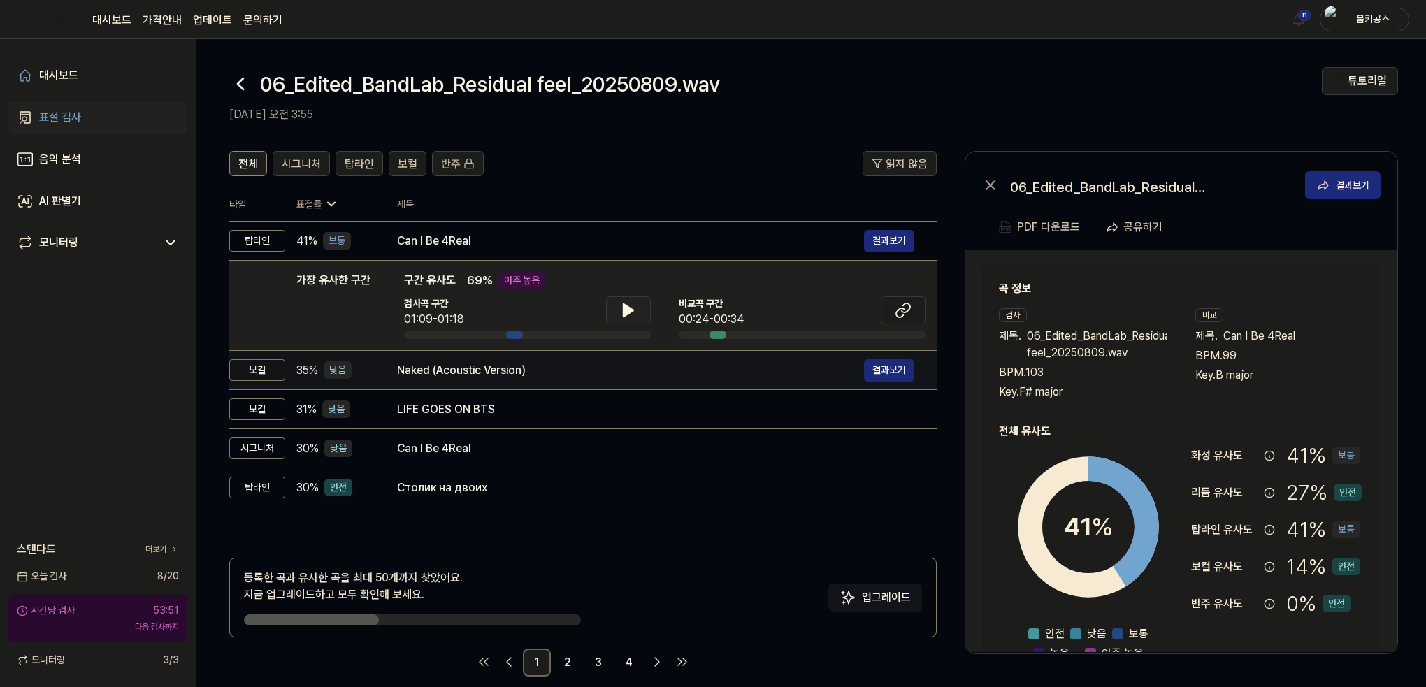
click at [425, 366] on div "Naked (Acoustic Version)" at bounding box center [630, 370] width 467 height 17
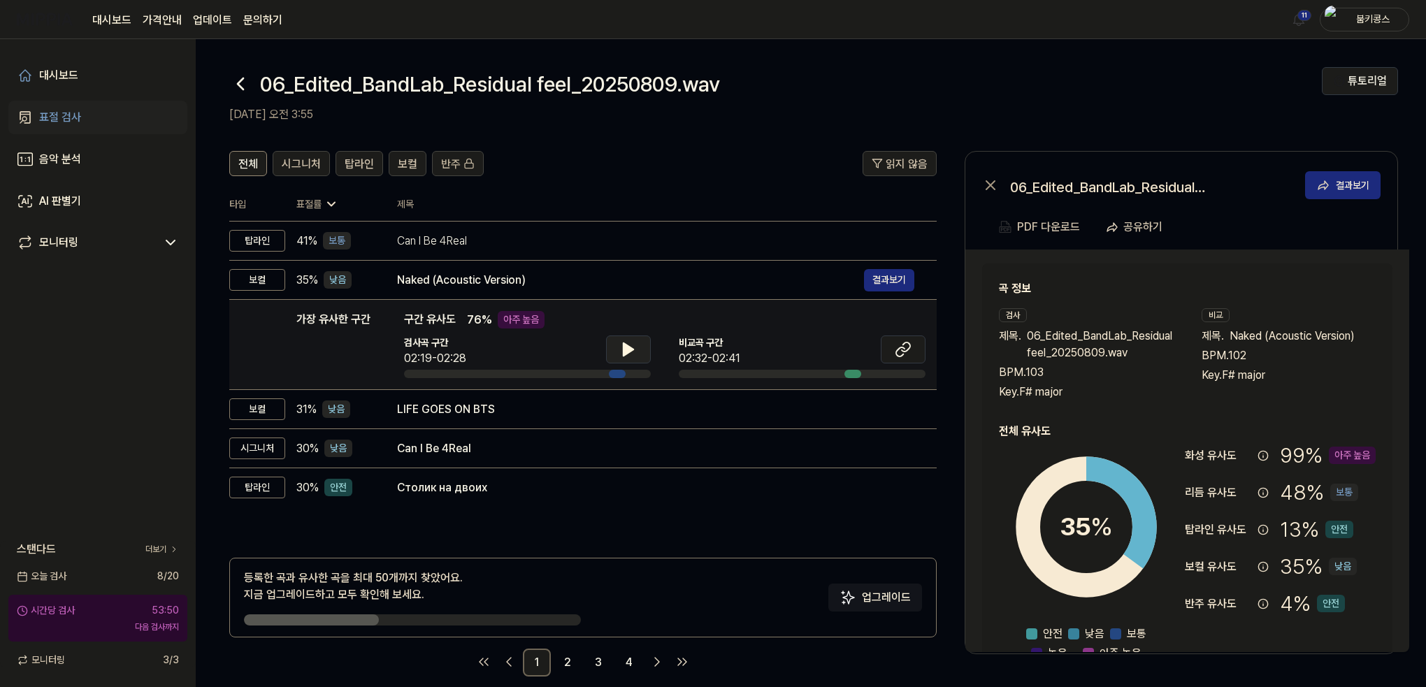
click at [636, 354] on icon at bounding box center [628, 349] width 17 height 17
click at [636, 350] on button at bounding box center [628, 350] width 45 height 28
click at [912, 351] on button at bounding box center [903, 350] width 45 height 28
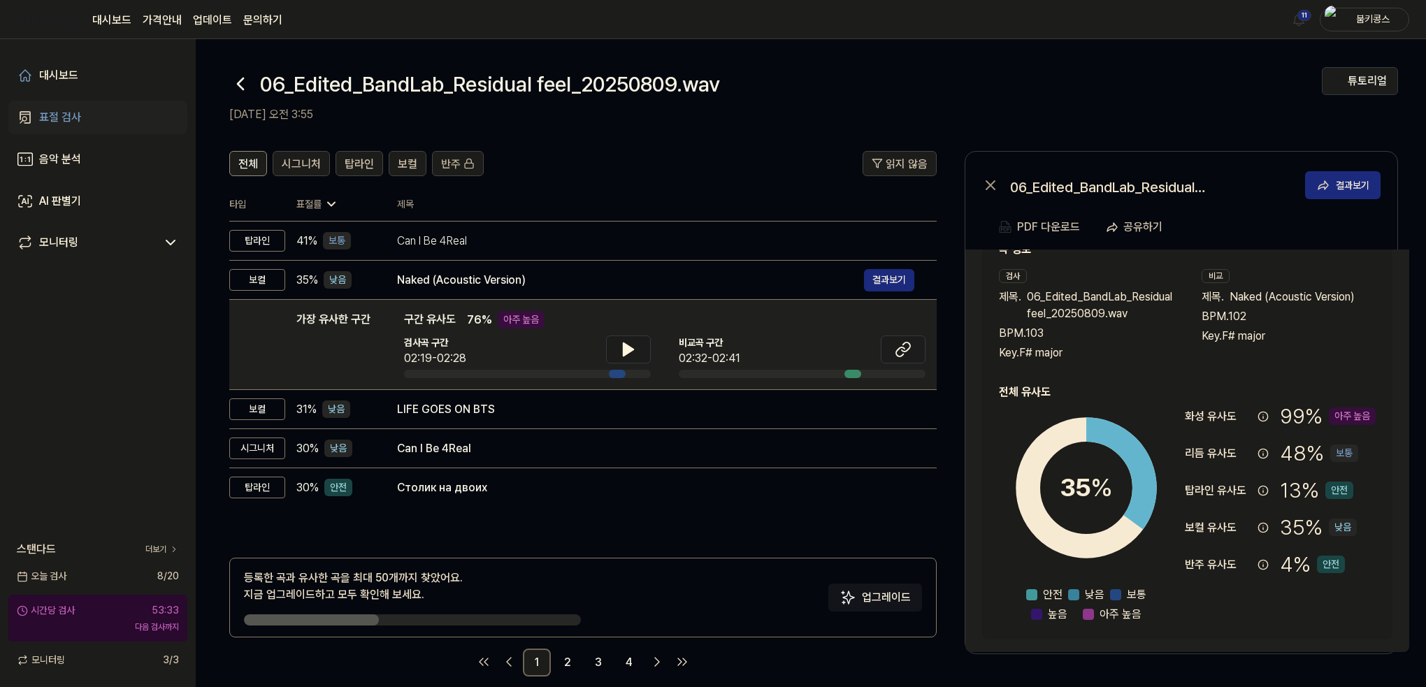
scroll to position [40, 0]
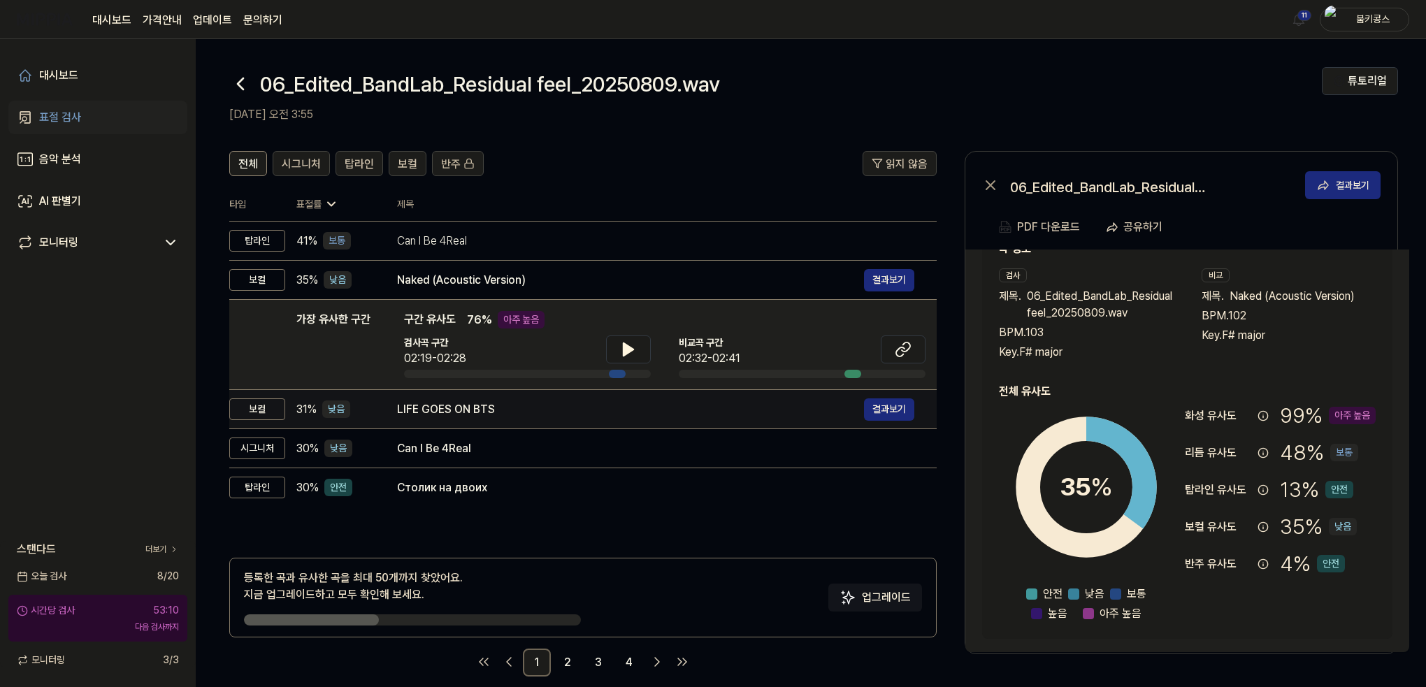
click at [615, 409] on div "LIFE GOES ON BTS" at bounding box center [630, 409] width 467 height 17
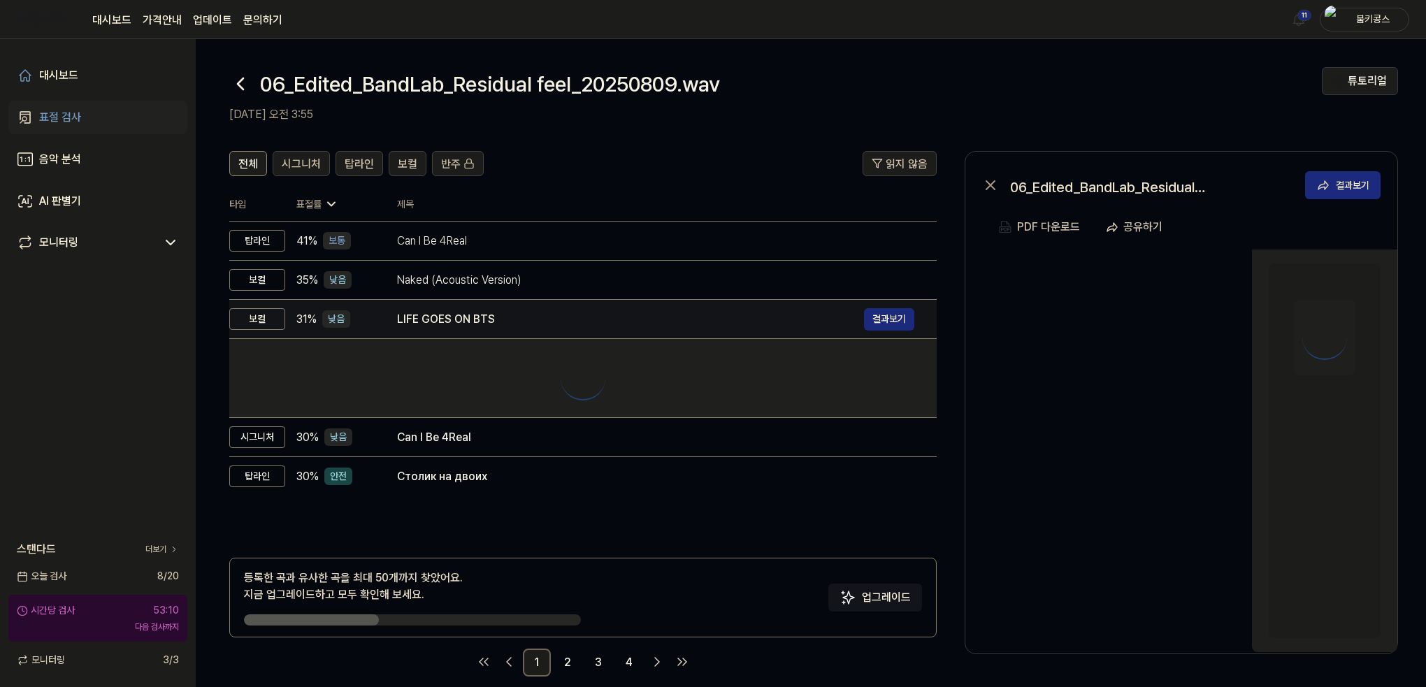
scroll to position [0, 0]
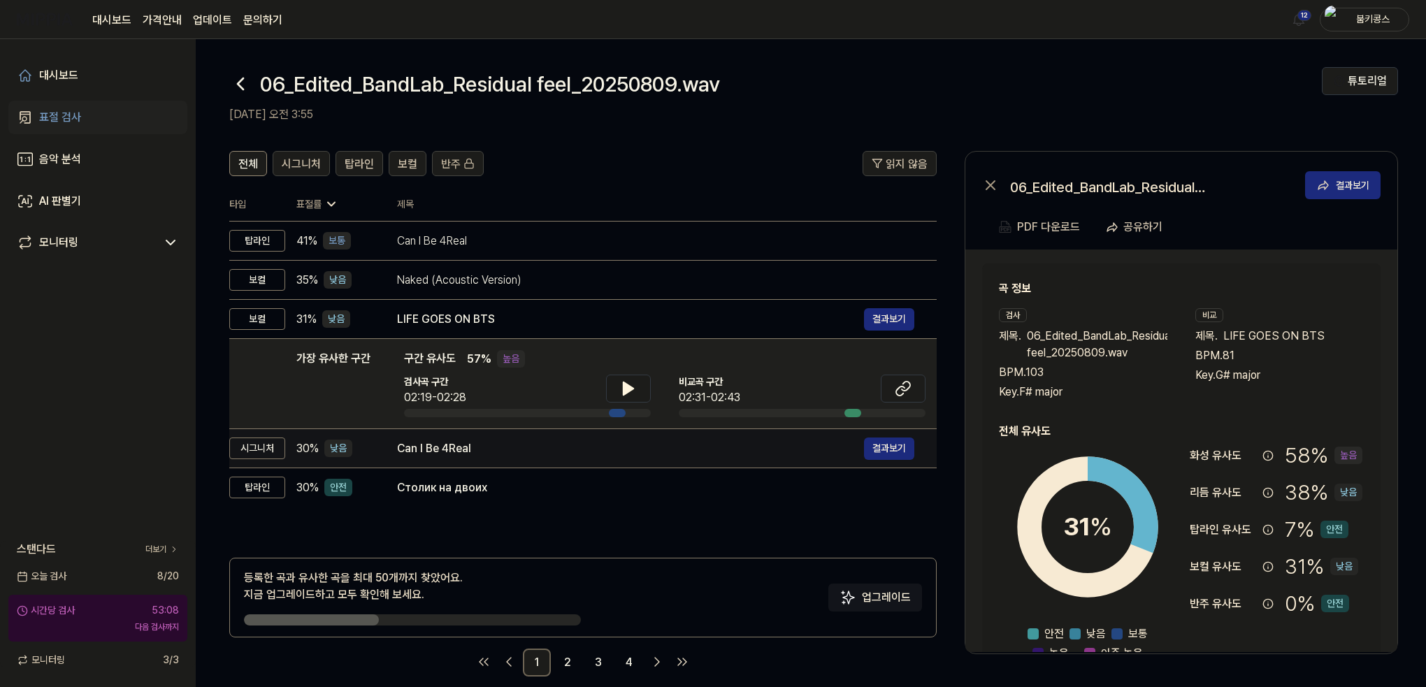
click at [572, 448] on div "Can I Be 4Real" at bounding box center [630, 449] width 467 height 17
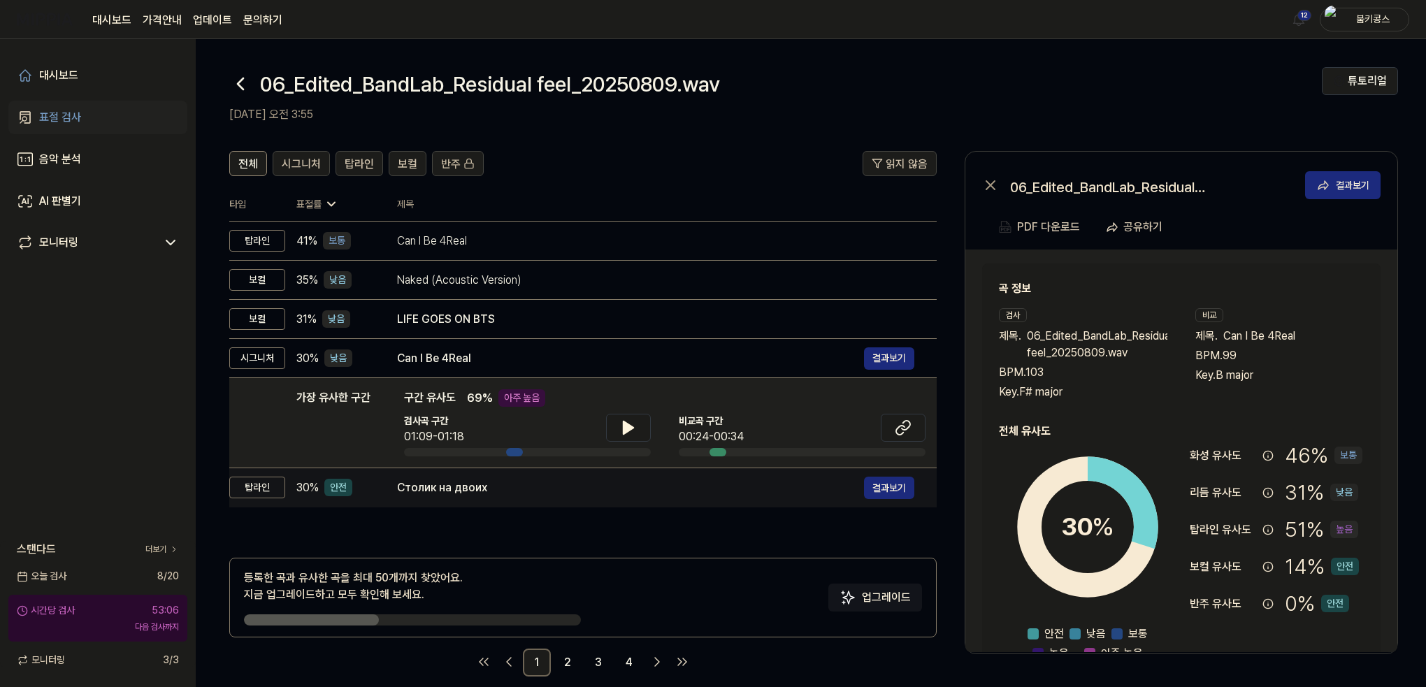
click at [537, 501] on td "Столик на двоих 결과보기" at bounding box center [656, 487] width 562 height 39
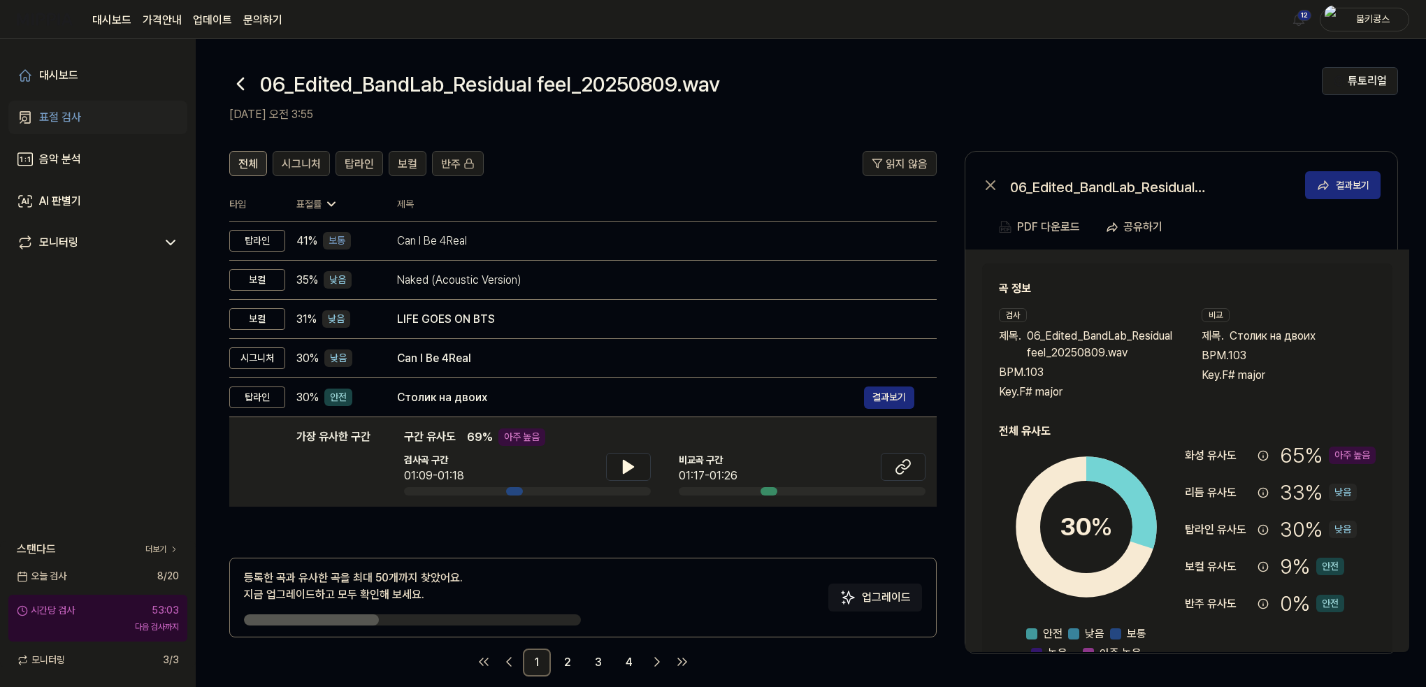
click at [250, 164] on span "전체" at bounding box center [248, 164] width 20 height 17
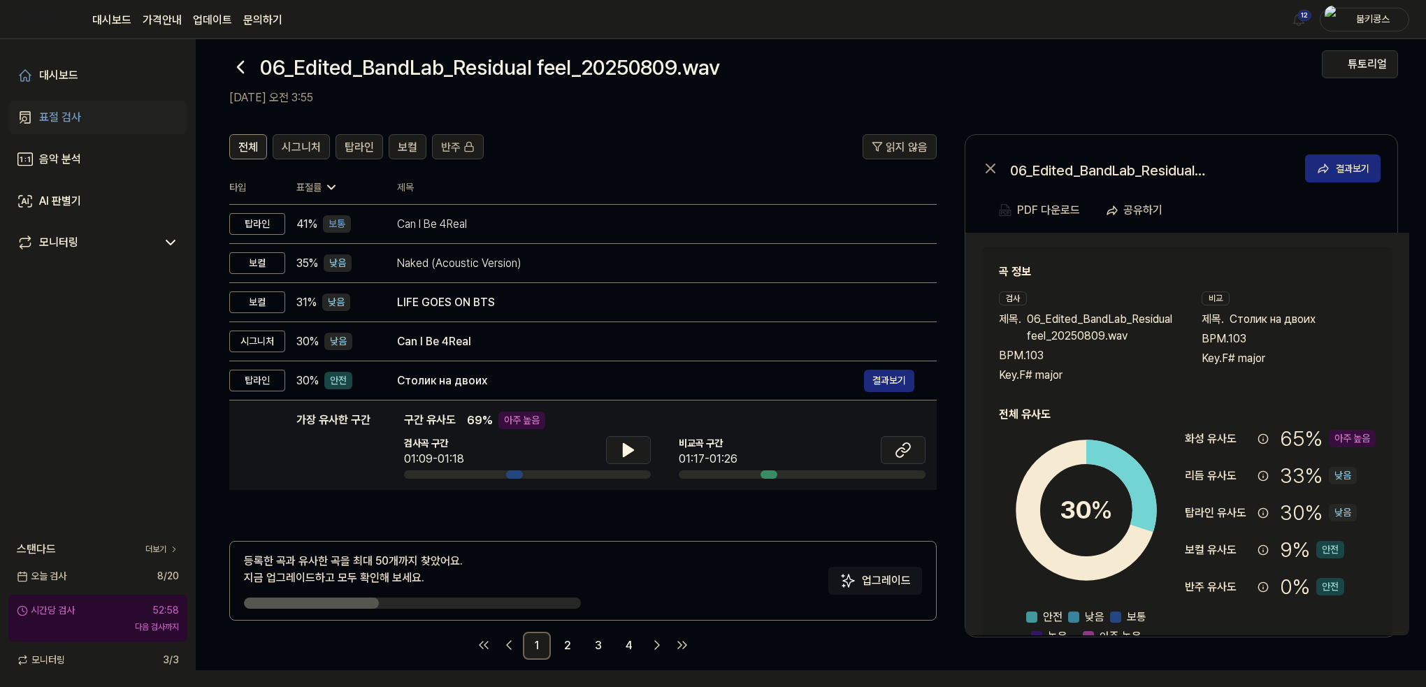
scroll to position [17, 0]
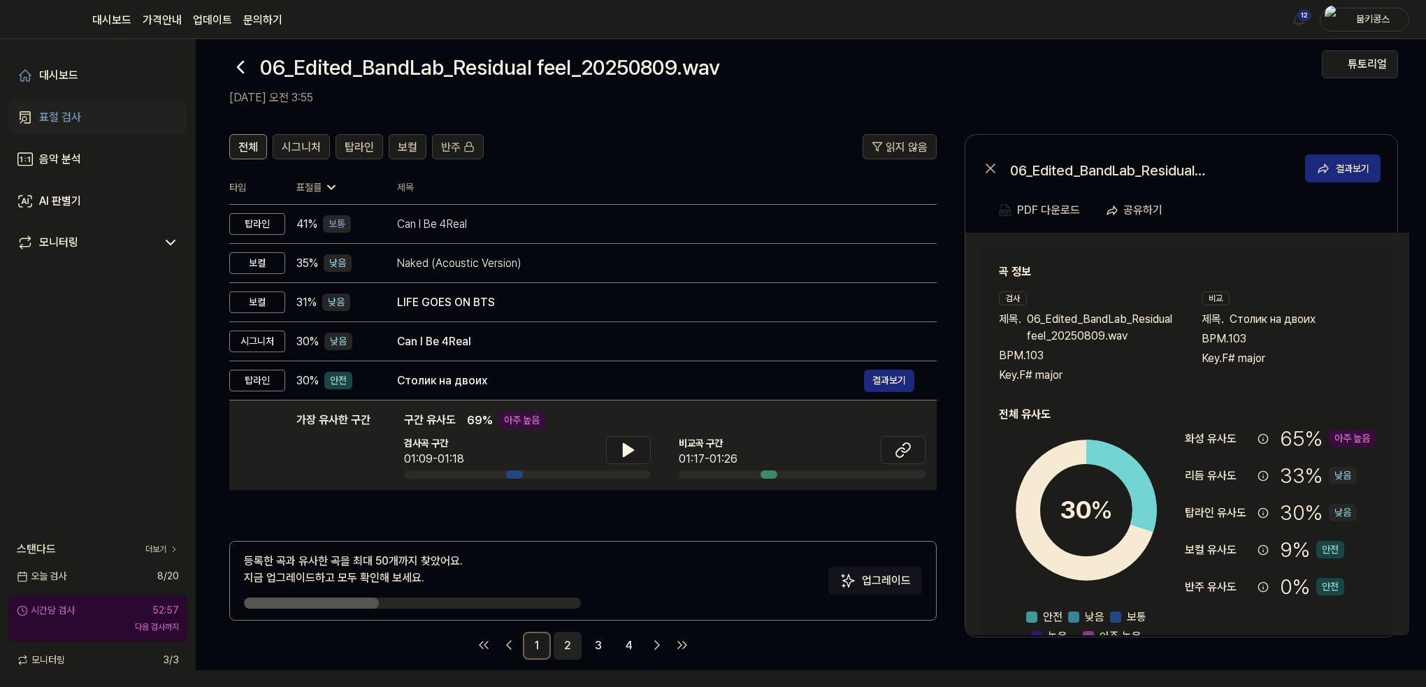
click at [564, 645] on link "2" at bounding box center [568, 646] width 28 height 28
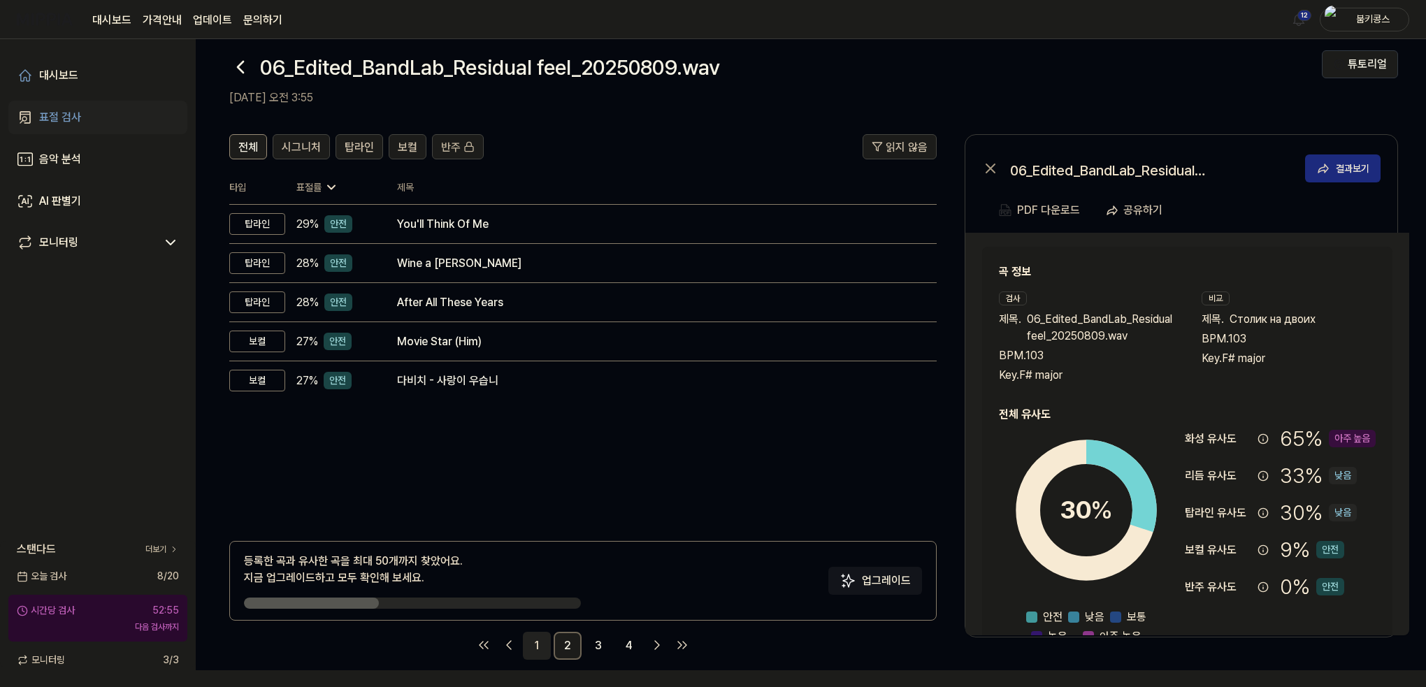
click at [540, 644] on link "1" at bounding box center [537, 646] width 28 height 28
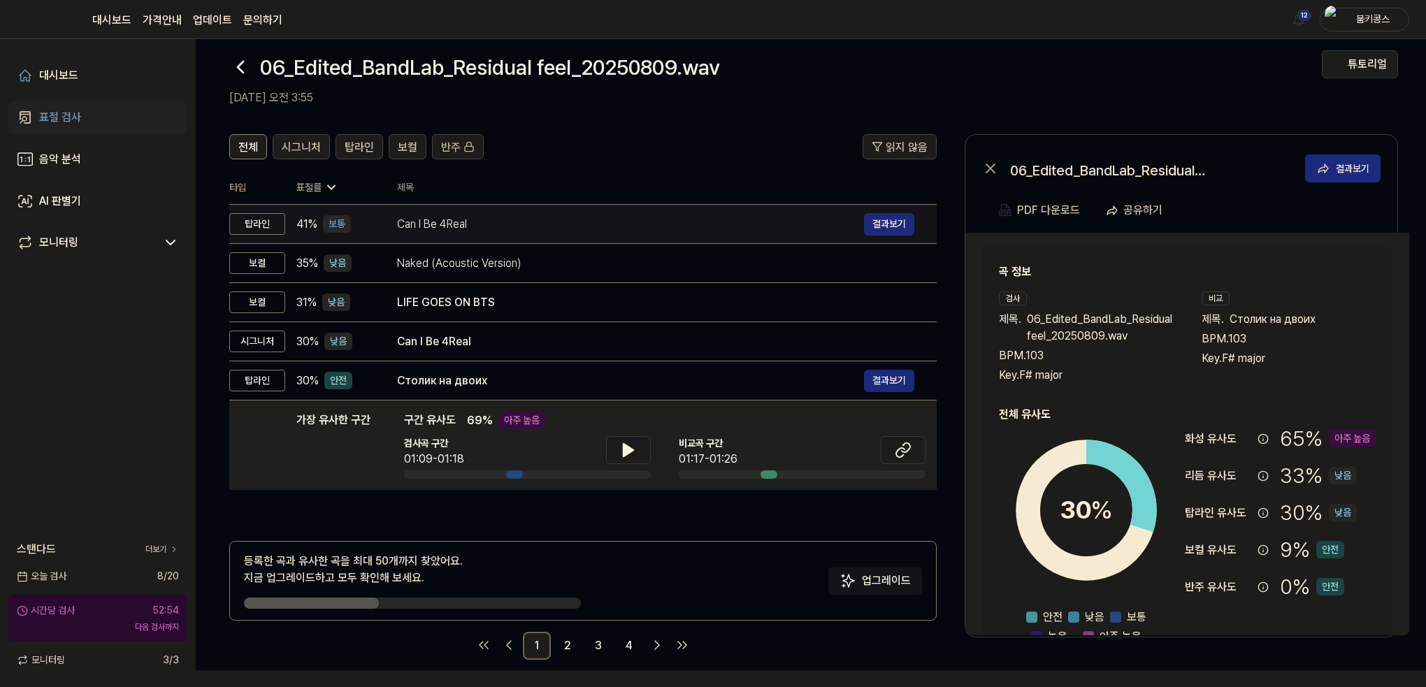
click at [444, 237] on td "Can I Be 4Real 결과보기" at bounding box center [656, 224] width 562 height 39
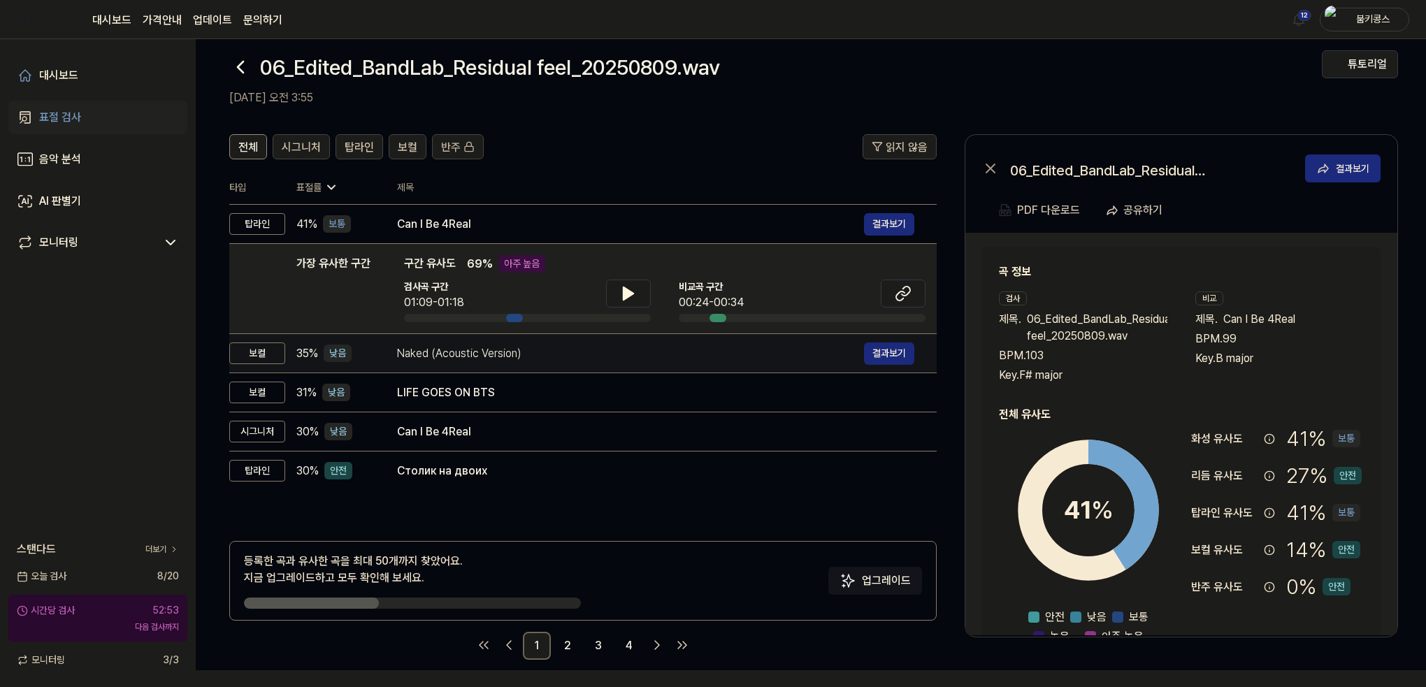
click at [440, 356] on div "Naked (Acoustic Version)" at bounding box center [630, 353] width 467 height 17
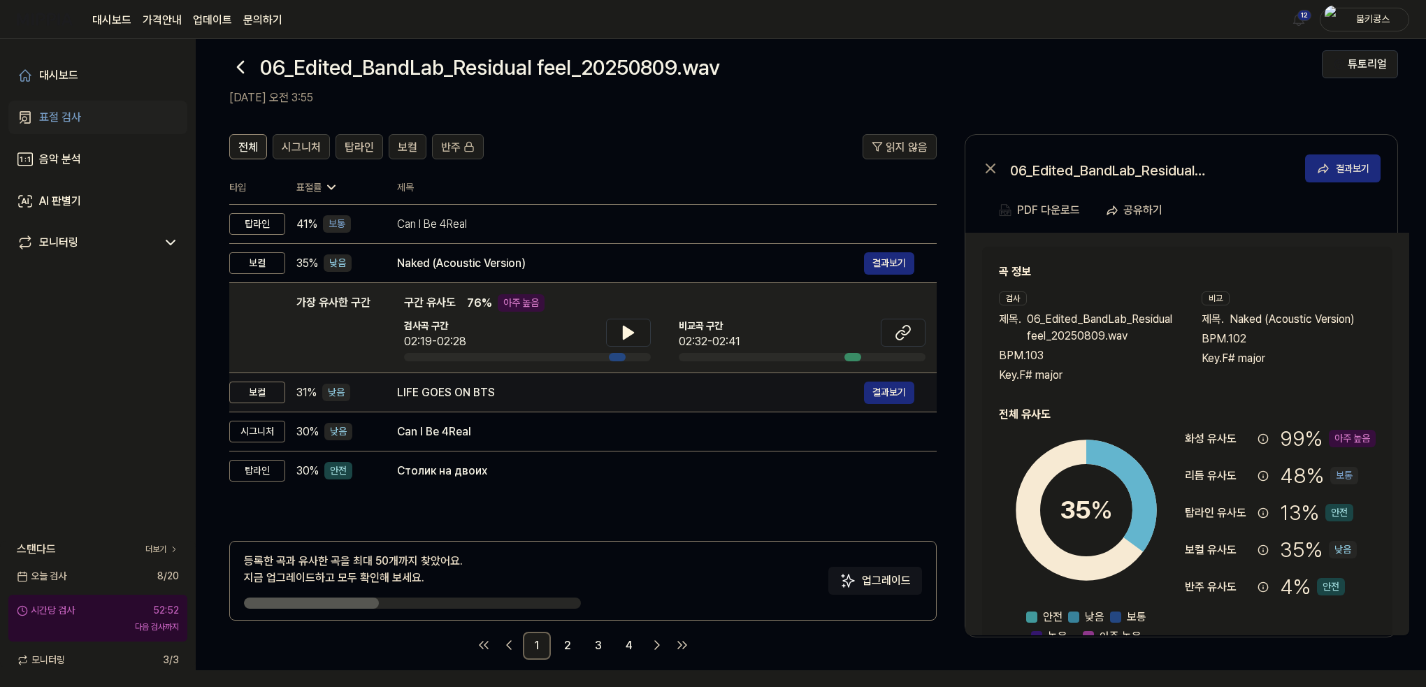
click at [456, 409] on td "LIFE GOES ON BTS 결과보기" at bounding box center [656, 392] width 562 height 39
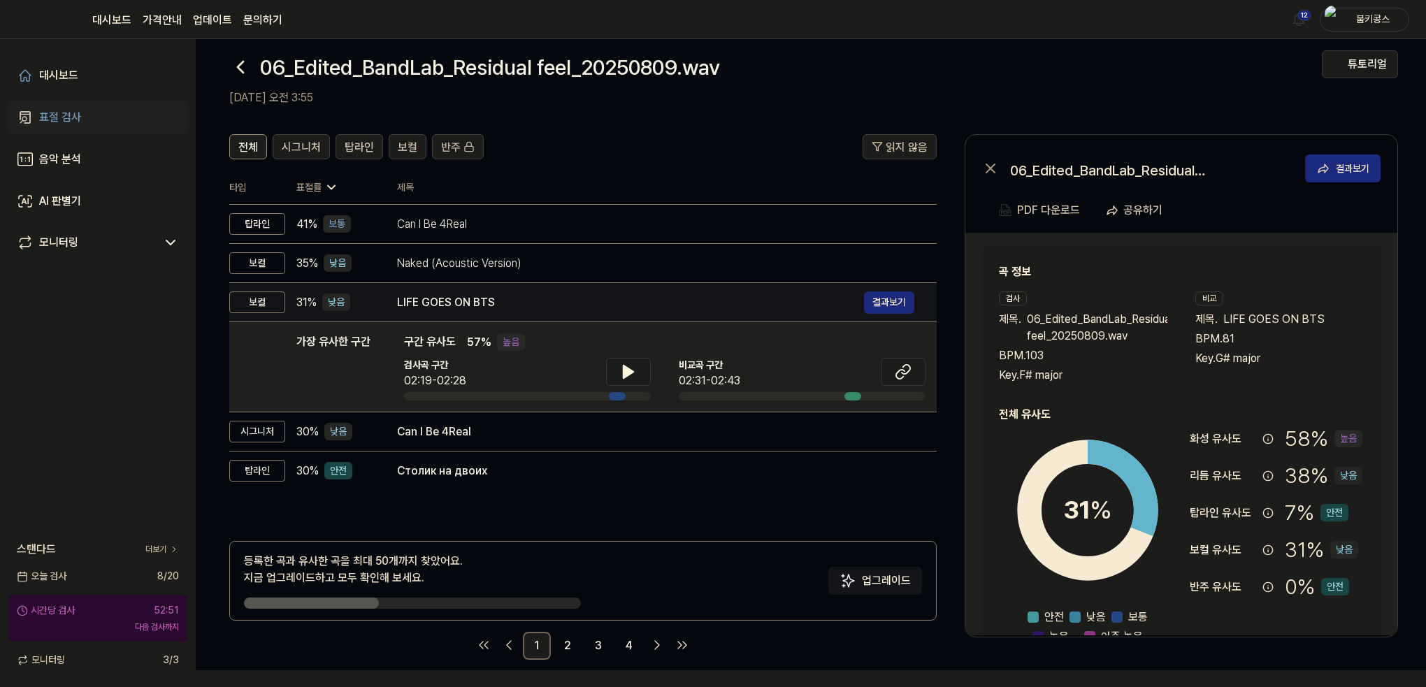
click at [464, 318] on td "LIFE GOES ON BTS 결과보기" at bounding box center [656, 302] width 562 height 39
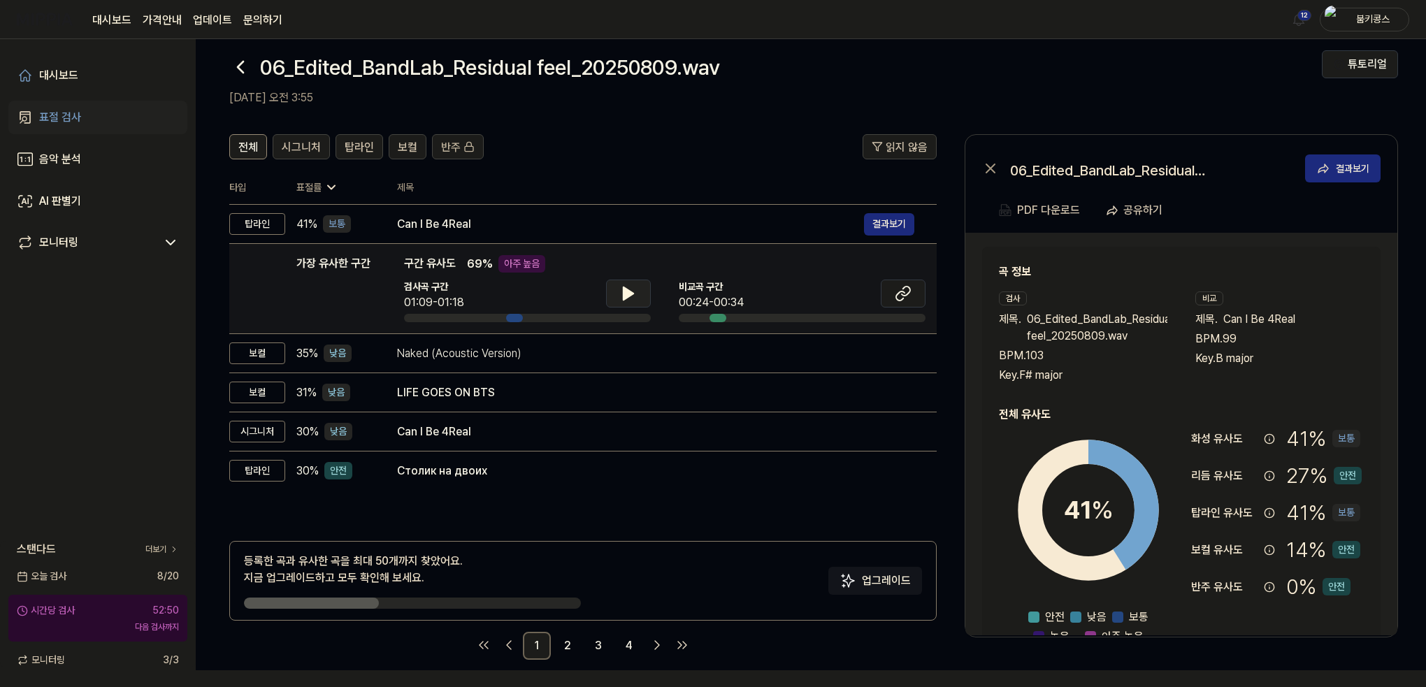
click at [628, 280] on button at bounding box center [628, 294] width 45 height 28
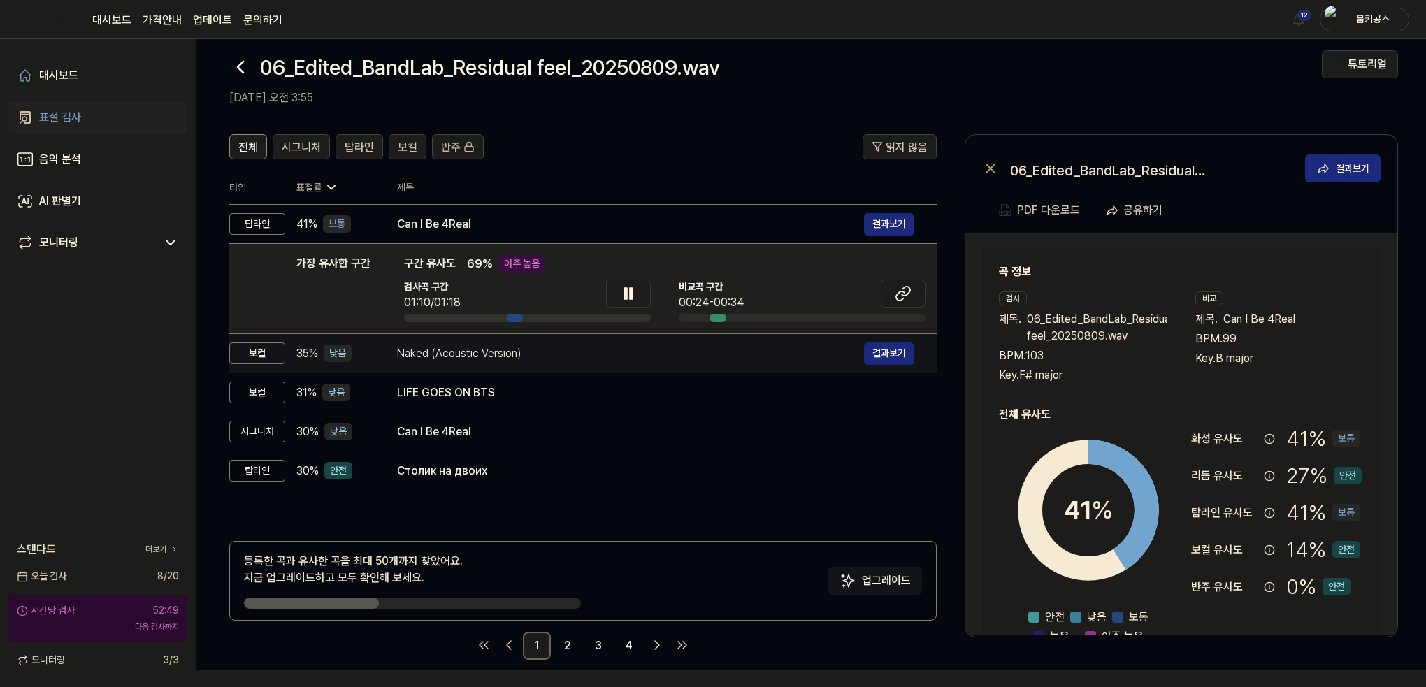
click at [480, 353] on div "Naked (Acoustic Version)" at bounding box center [630, 353] width 467 height 17
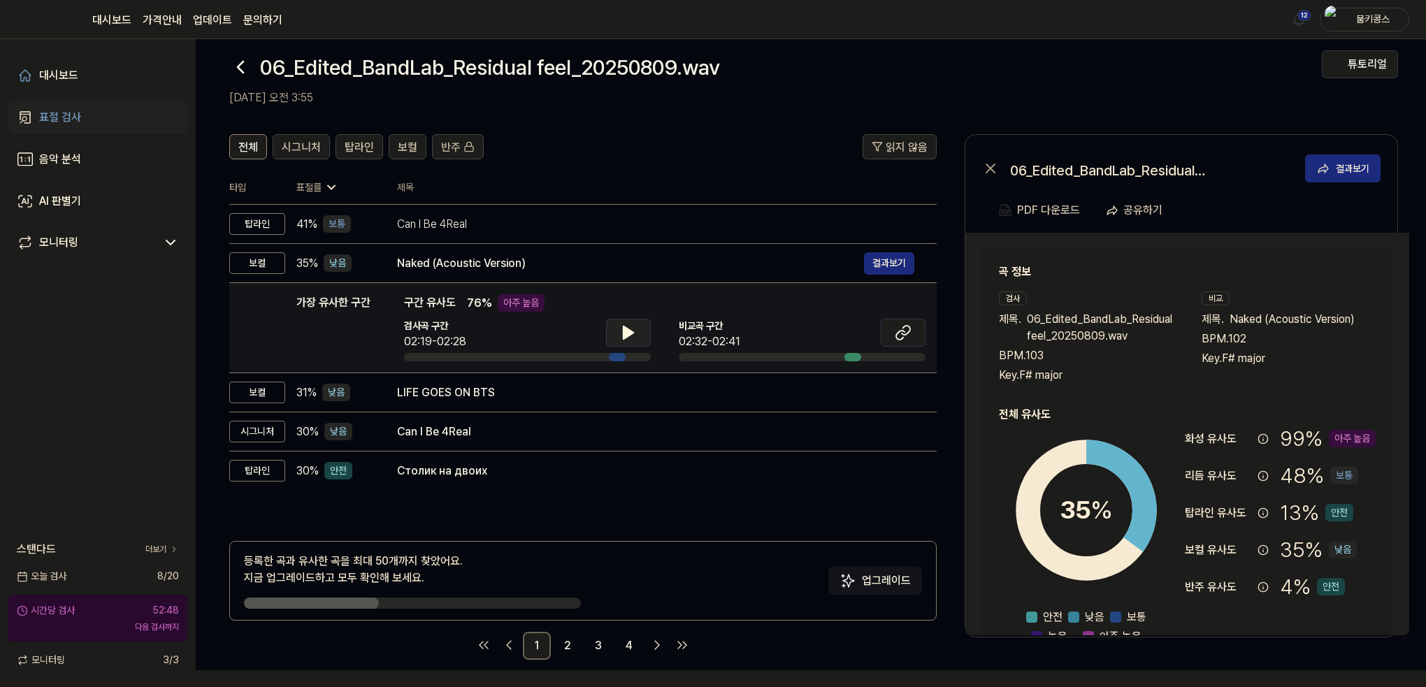
click at [618, 319] on button at bounding box center [628, 333] width 45 height 28
click at [901, 331] on icon at bounding box center [903, 332] width 17 height 17
click at [624, 325] on icon at bounding box center [628, 332] width 17 height 17
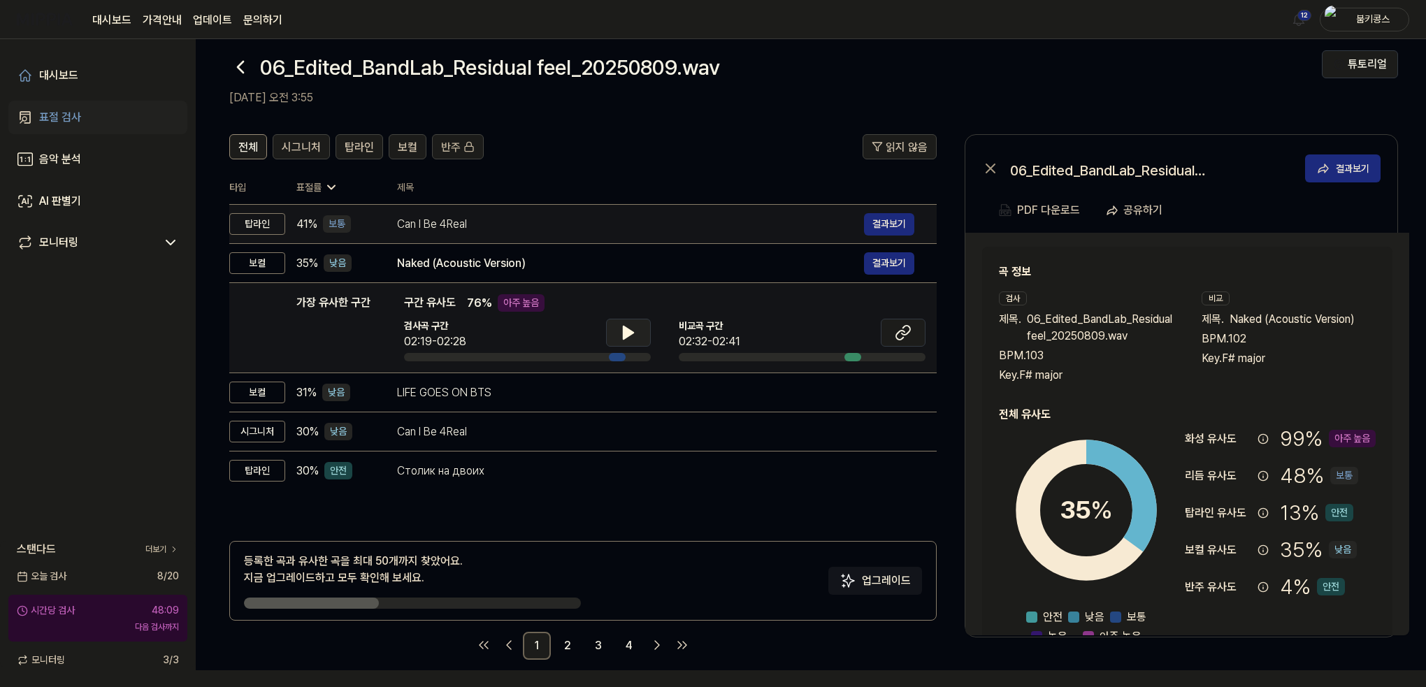
click at [466, 224] on div "Can I Be 4Real" at bounding box center [630, 224] width 467 height 17
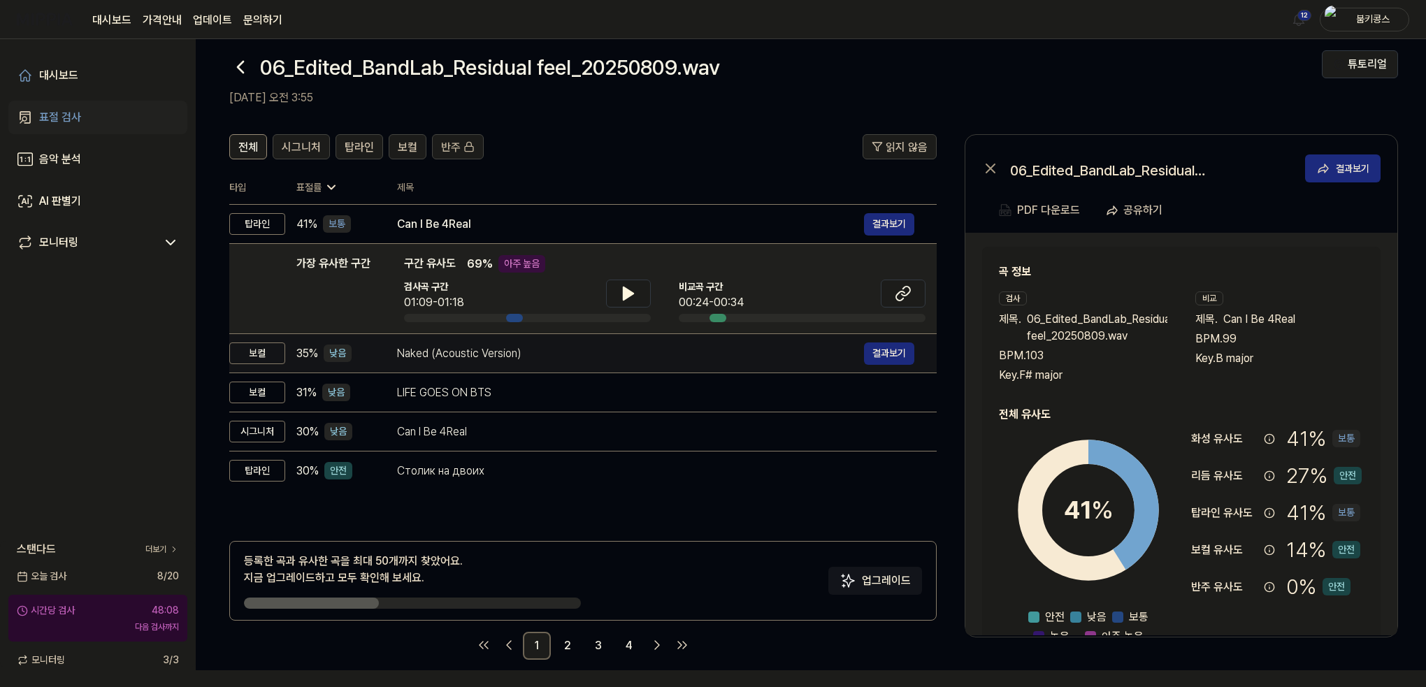
click at [473, 338] on td "Naked (Acoustic Version) 결과보기" at bounding box center [656, 353] width 562 height 39
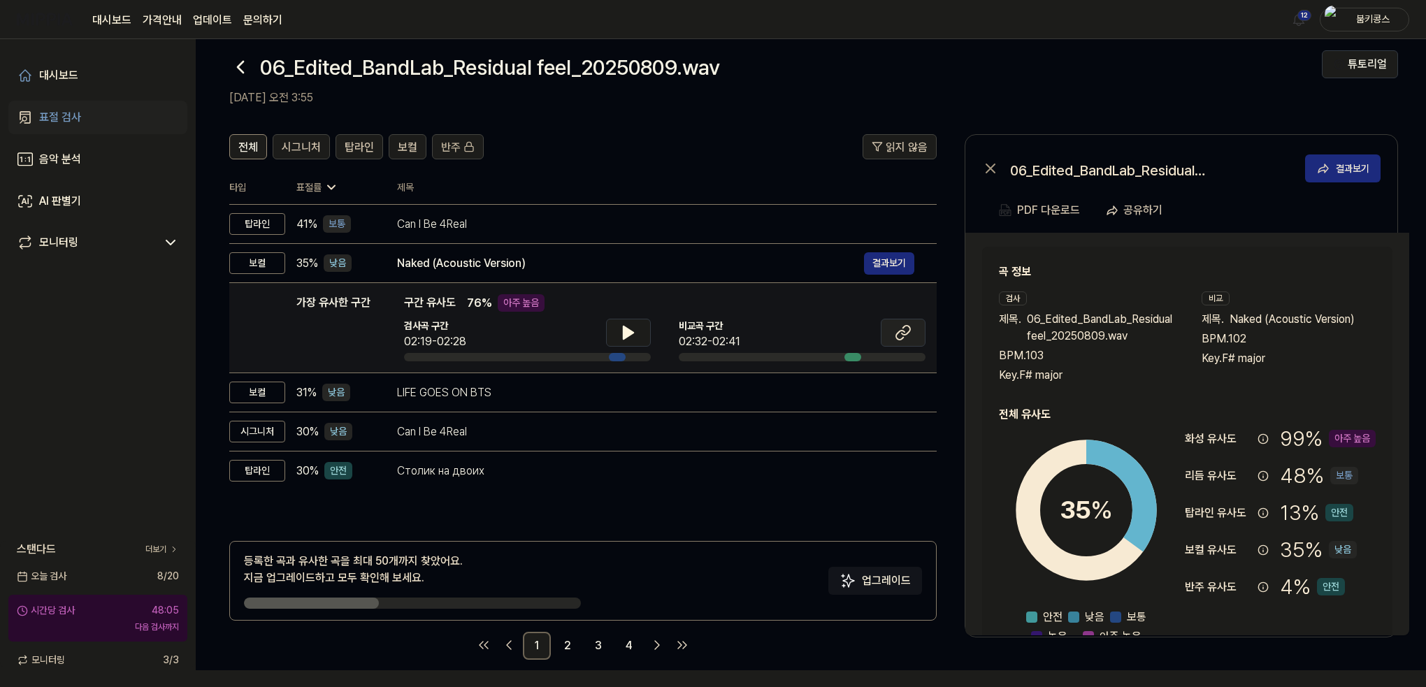
click at [907, 336] on icon at bounding box center [903, 332] width 17 height 17
click at [904, 327] on icon at bounding box center [906, 330] width 8 height 9
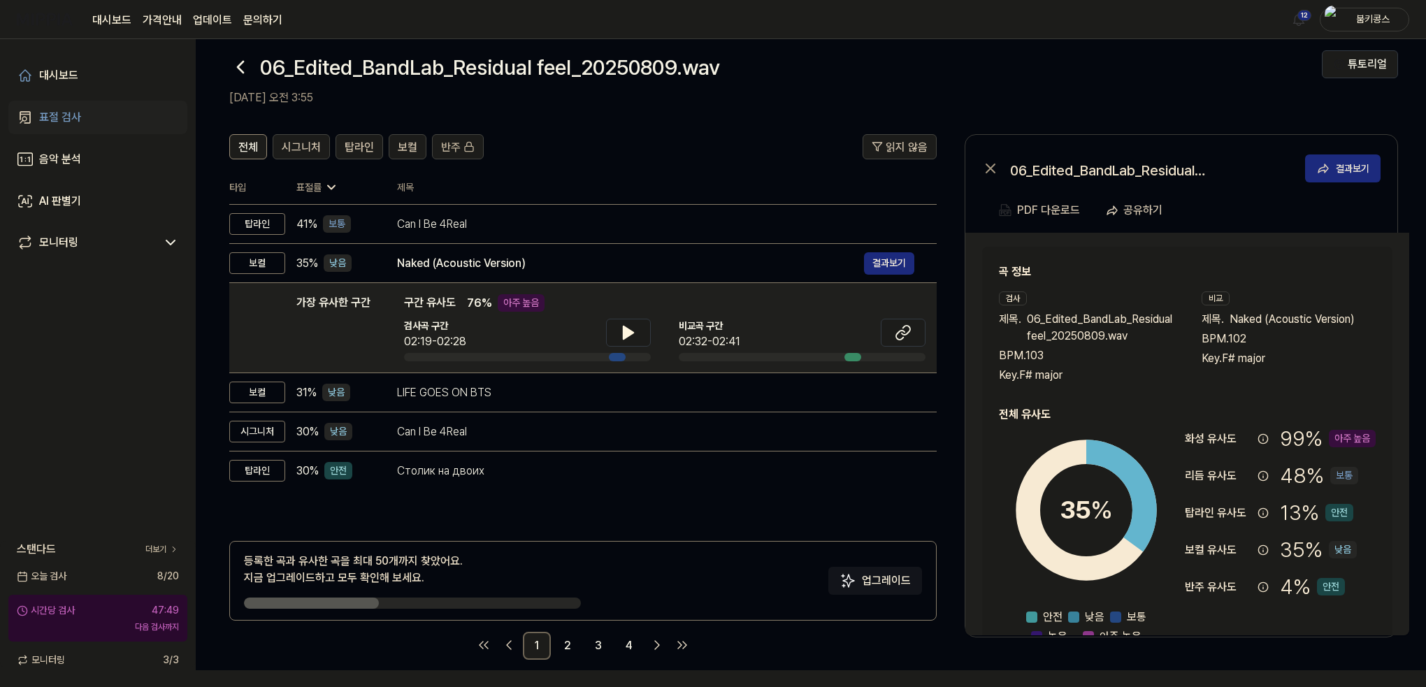
click at [241, 69] on icon at bounding box center [241, 67] width 6 height 11
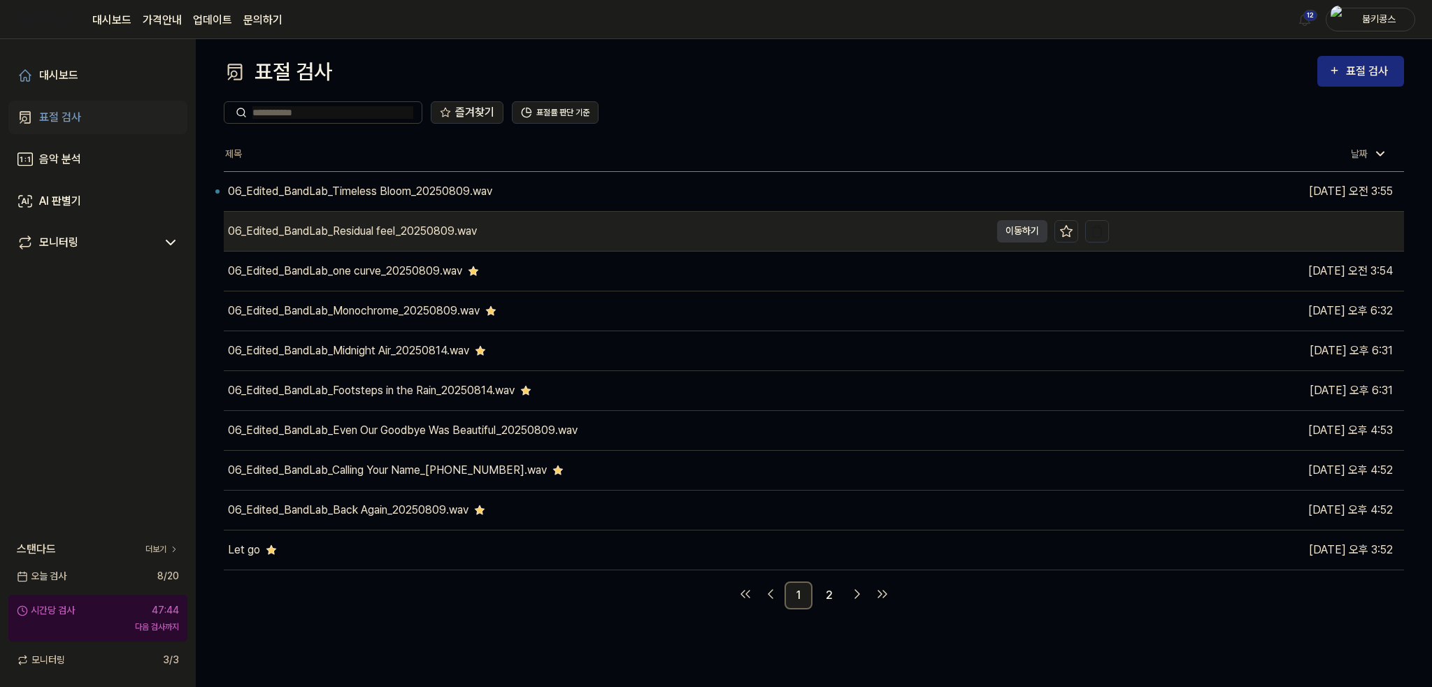
click at [473, 236] on div "06_Edited_BandLab_Residual feel_20250809.wav" at bounding box center [352, 231] width 249 height 17
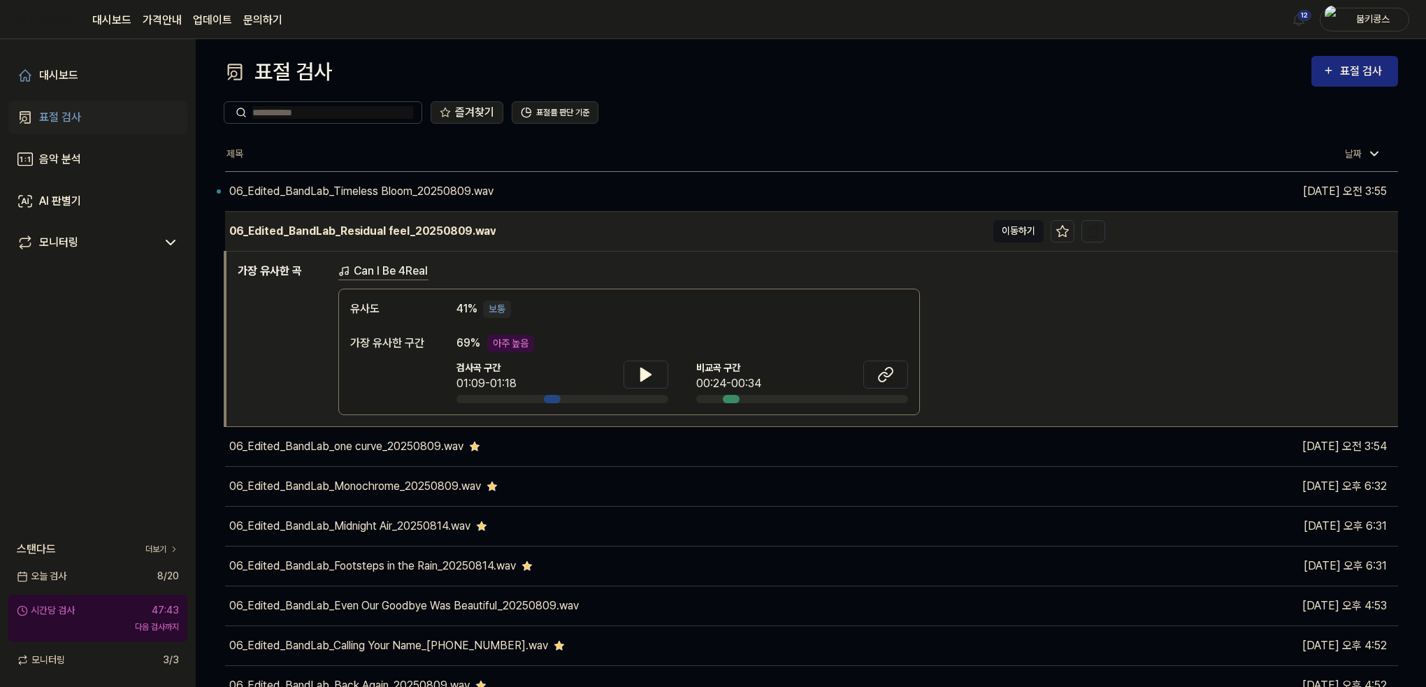
click at [1022, 233] on button "이동하기" at bounding box center [1019, 231] width 50 height 22
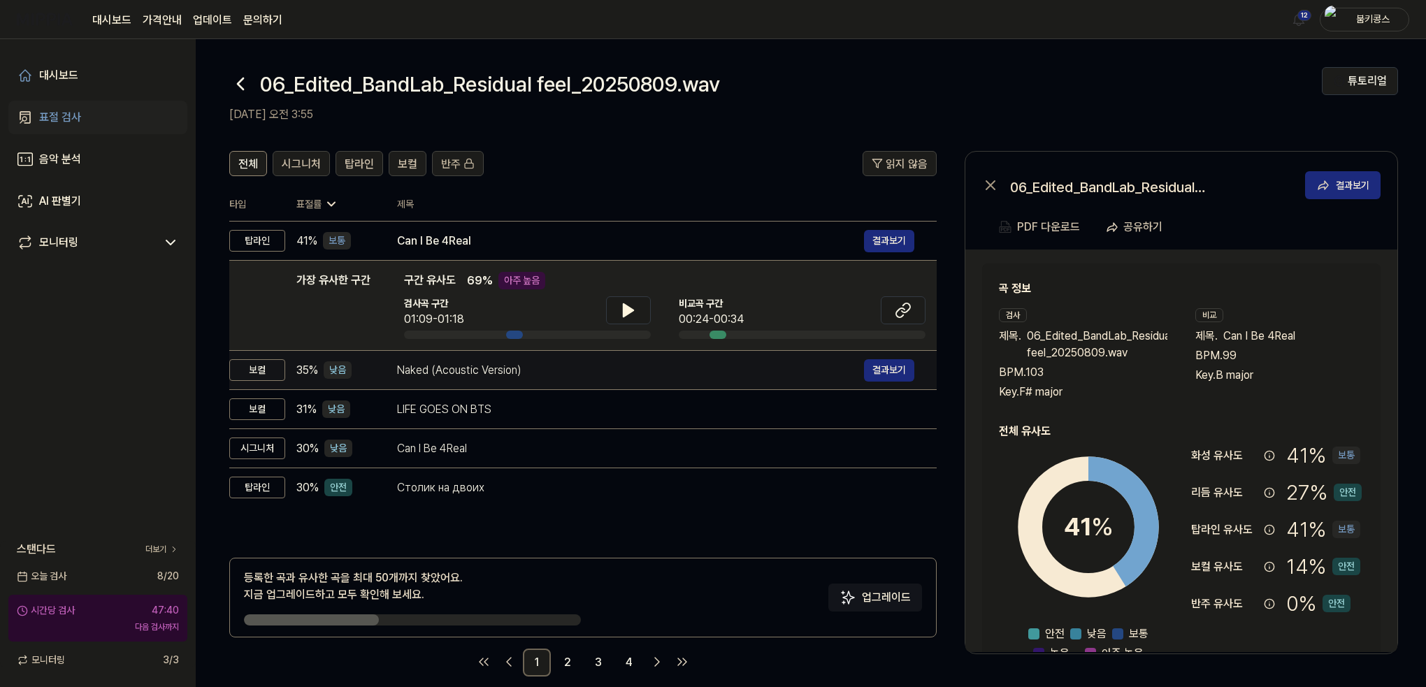
click at [486, 371] on div "Naked (Acoustic Version)" at bounding box center [630, 370] width 467 height 17
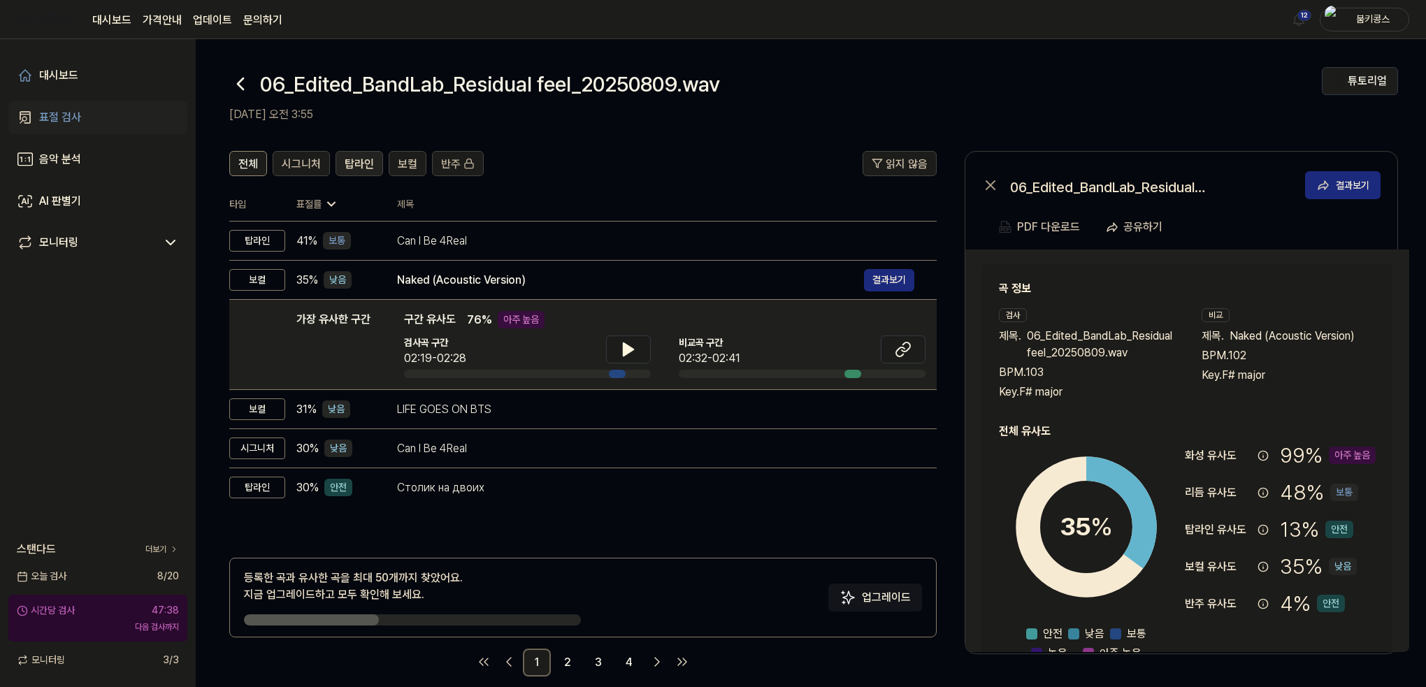
click at [350, 156] on span "탑라인" at bounding box center [359, 164] width 29 height 17
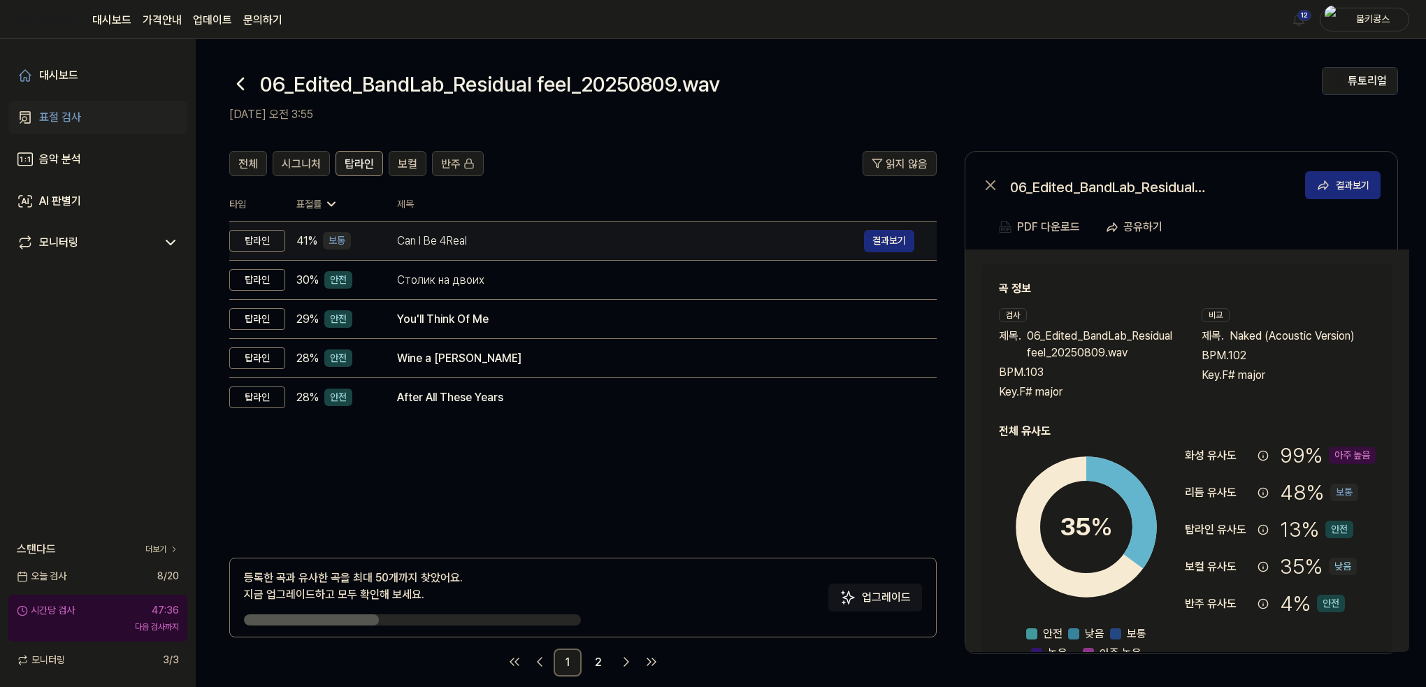
click at [410, 233] on div "Can I Be 4Real" at bounding box center [630, 241] width 467 height 17
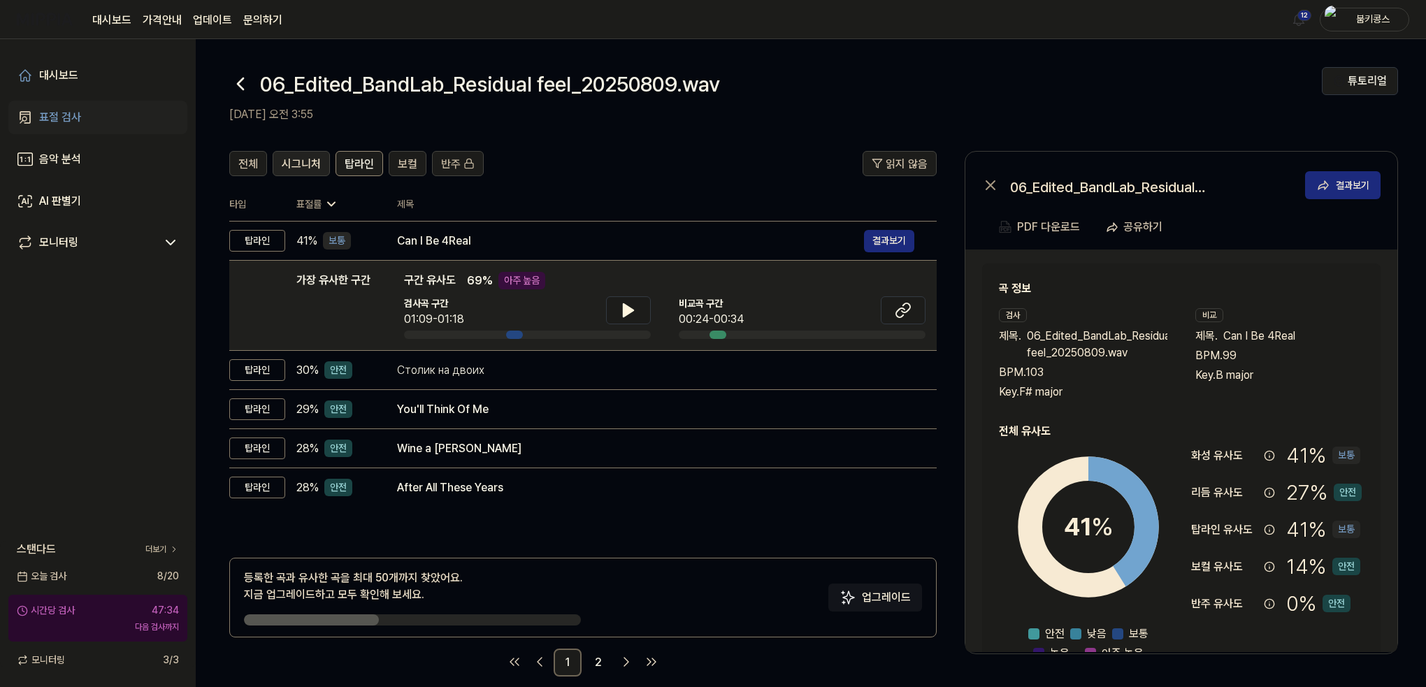
click at [291, 162] on span "시그니처" at bounding box center [301, 164] width 39 height 17
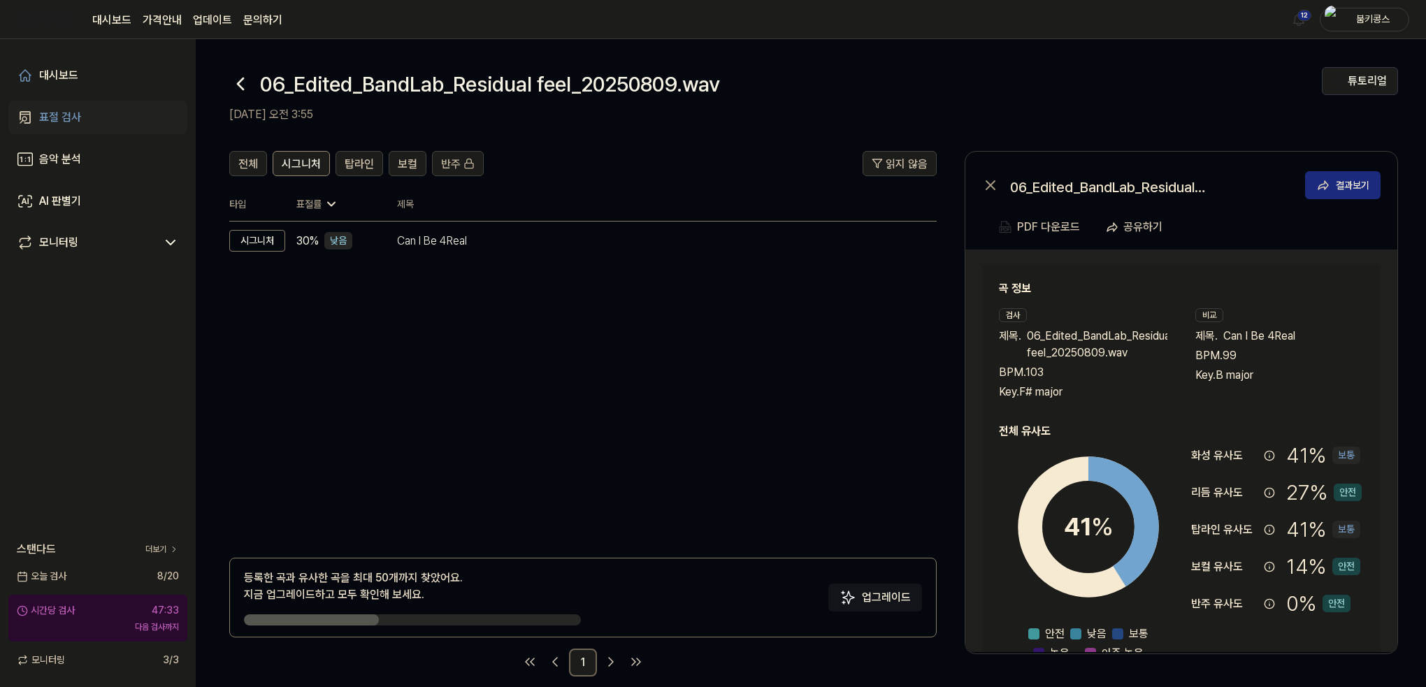
click at [231, 91] on icon at bounding box center [240, 84] width 22 height 22
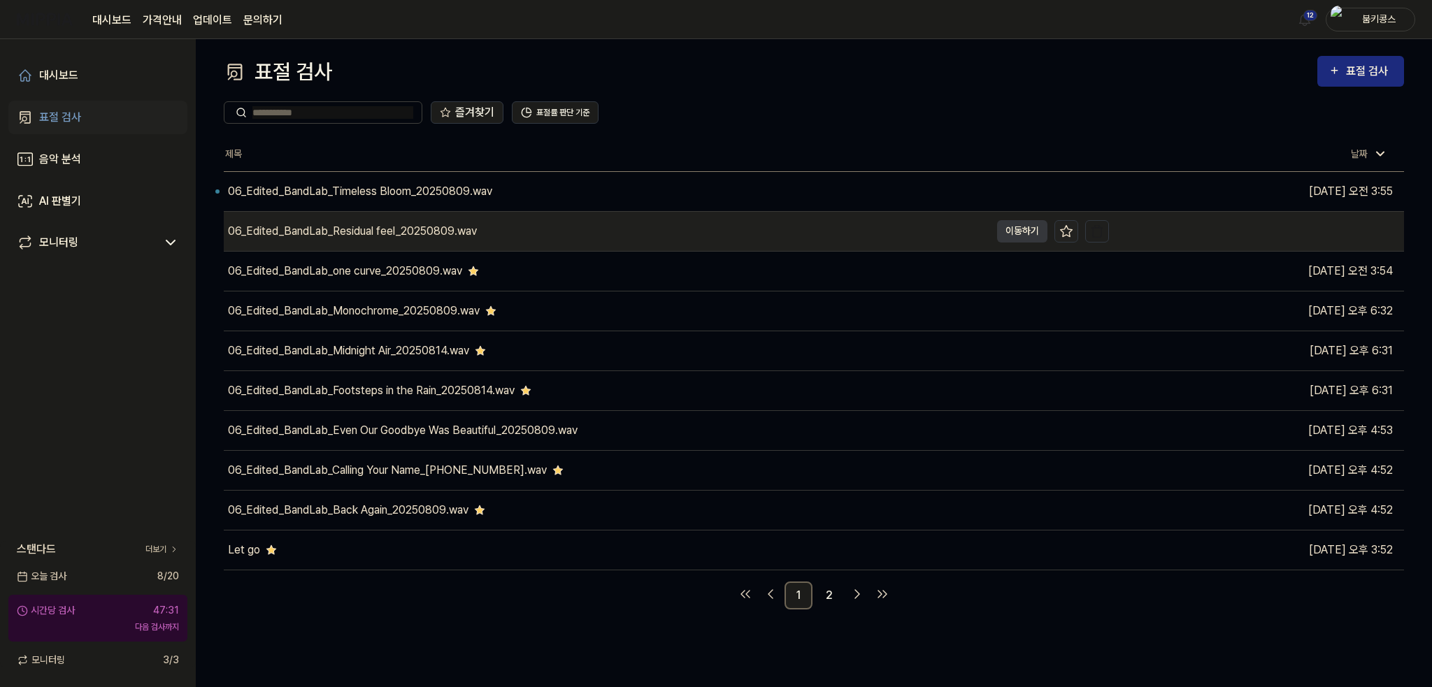
click at [1070, 234] on icon at bounding box center [1067, 230] width 12 height 11
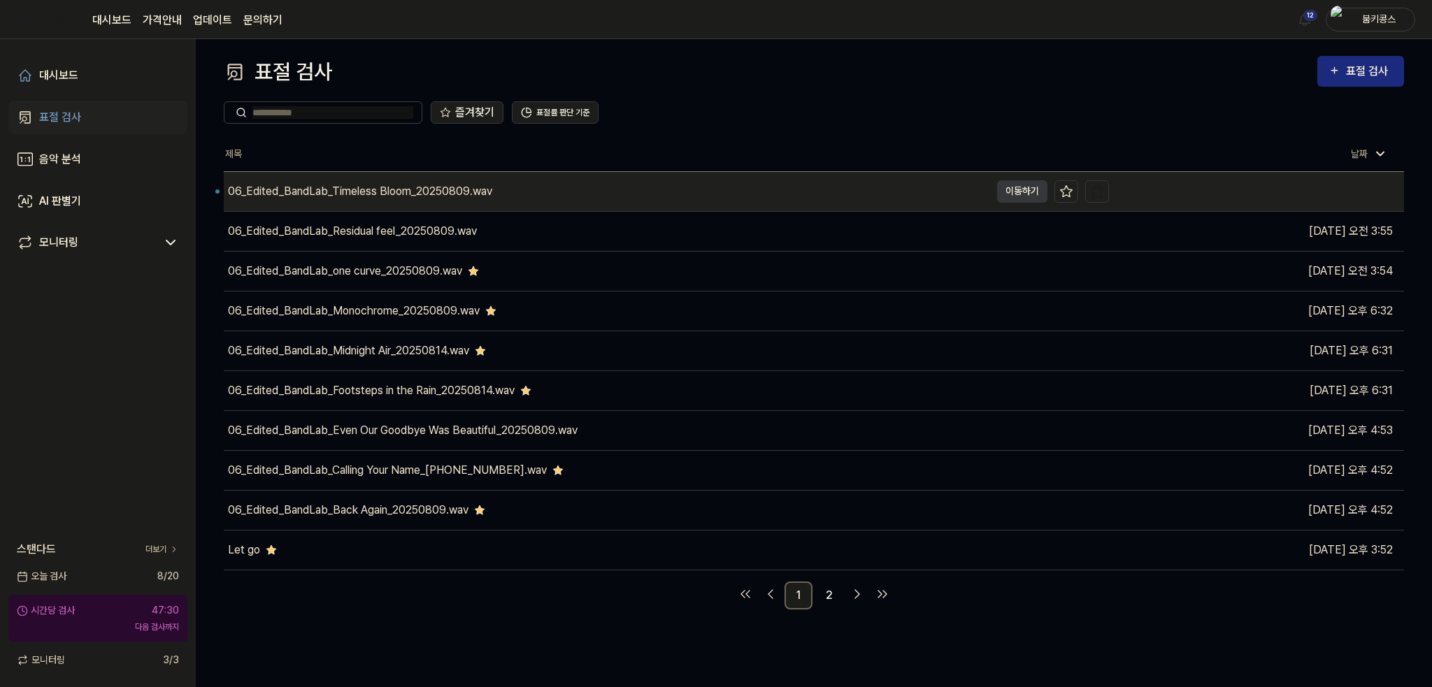
click at [429, 198] on div "06_Edited_BandLab_Timeless Bloom_20250809.wav" at bounding box center [360, 191] width 264 height 17
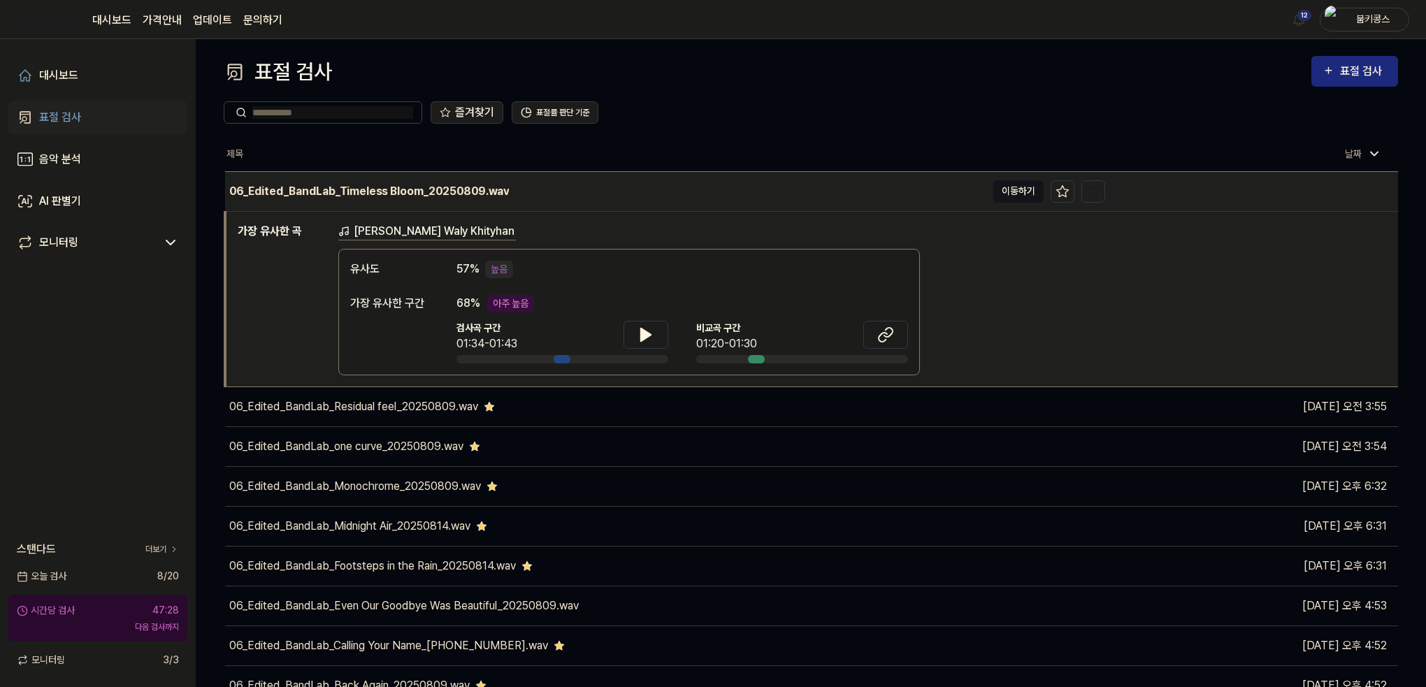
click at [1004, 185] on button "이동하기" at bounding box center [1019, 191] width 50 height 22
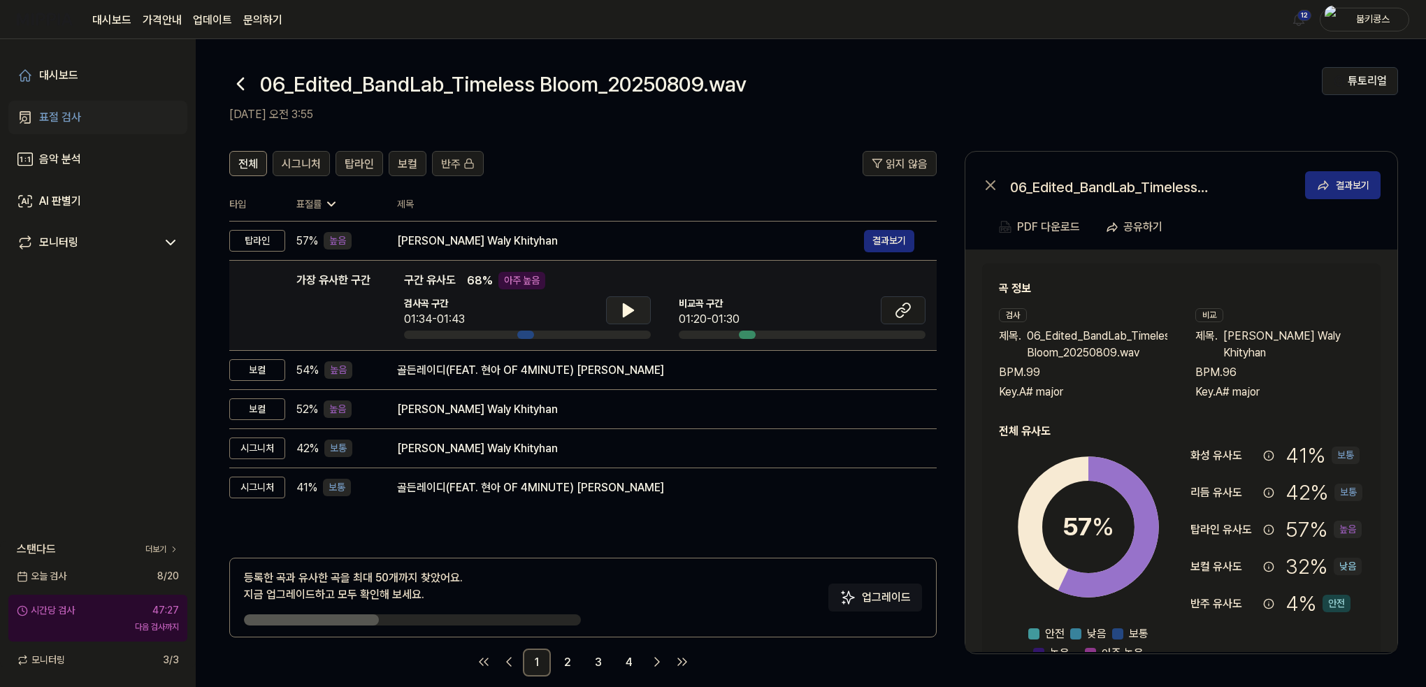
click at [618, 311] on button at bounding box center [628, 310] width 45 height 28
click at [912, 310] on button at bounding box center [903, 310] width 45 height 28
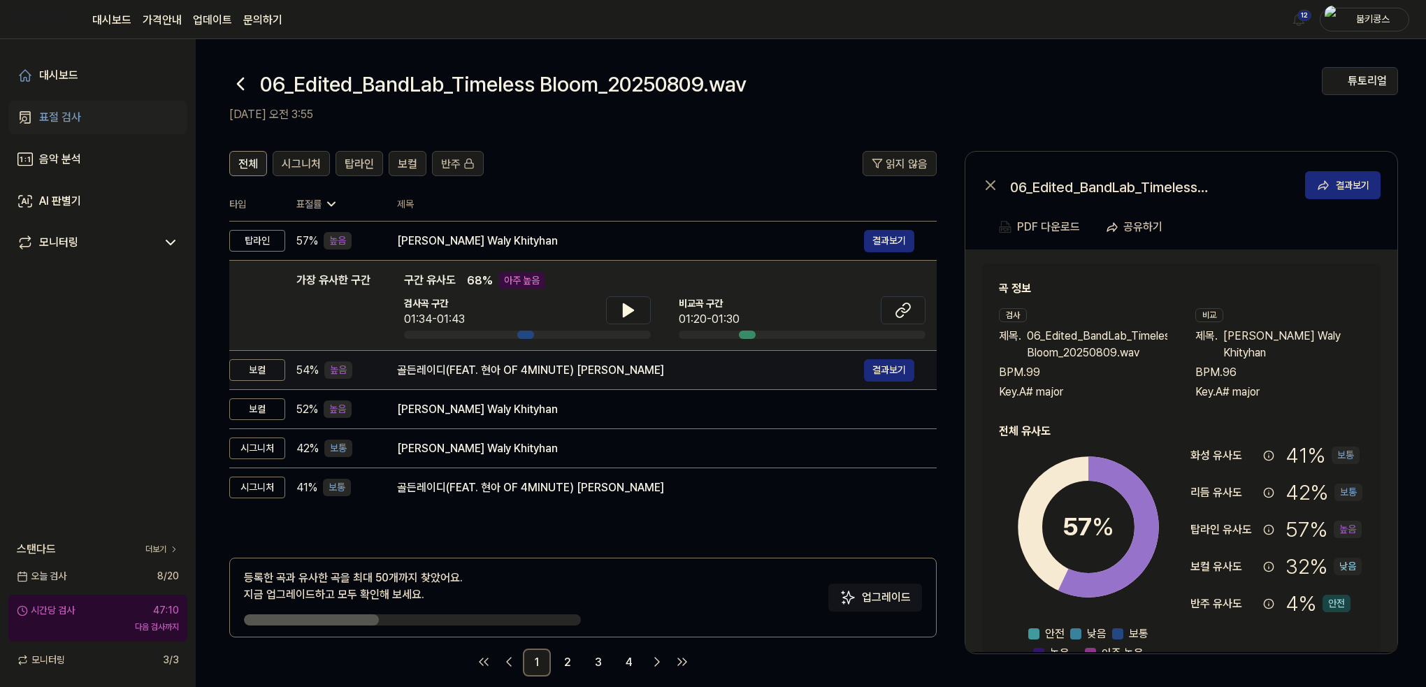
click at [492, 375] on div "골든레이디(FEAT. 현아 OF 4MINUTE) [PERSON_NAME]" at bounding box center [630, 370] width 467 height 17
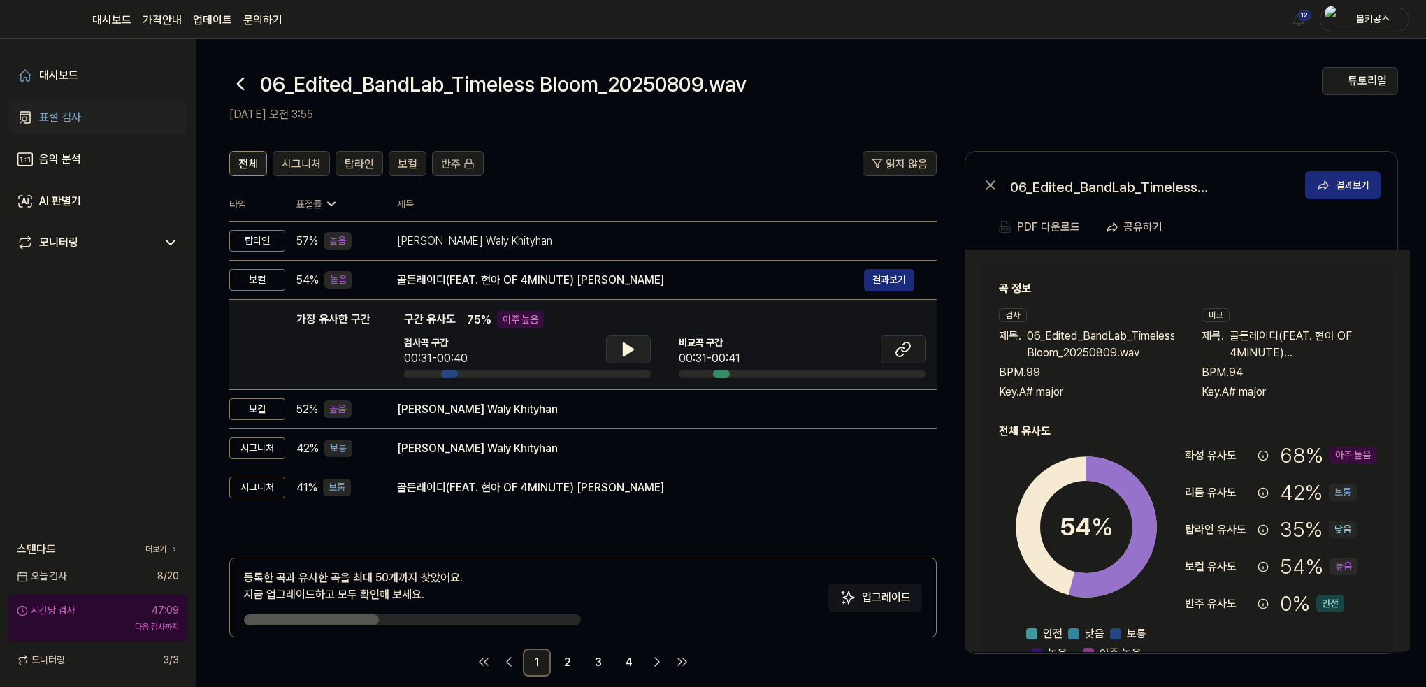
click at [640, 350] on button at bounding box center [628, 350] width 45 height 28
click at [635, 350] on icon at bounding box center [628, 349] width 17 height 17
click at [897, 348] on icon at bounding box center [903, 349] width 17 height 17
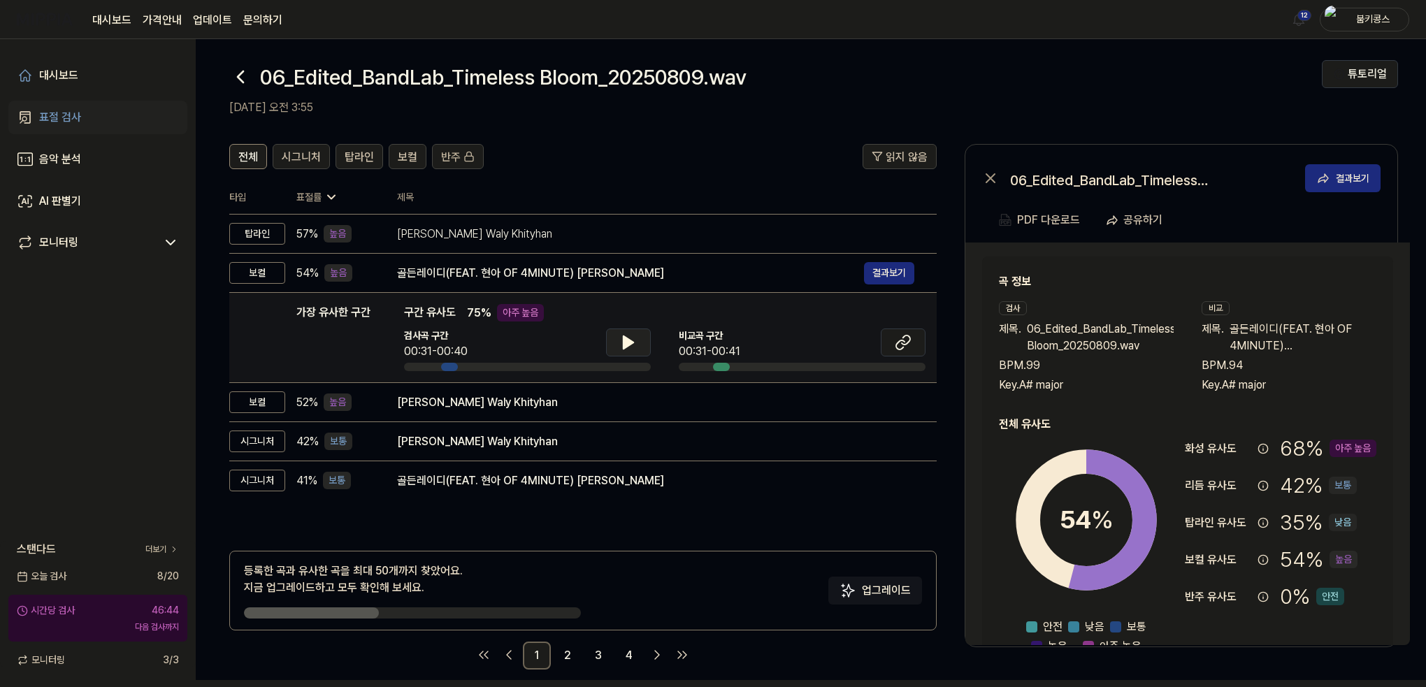
scroll to position [17, 0]
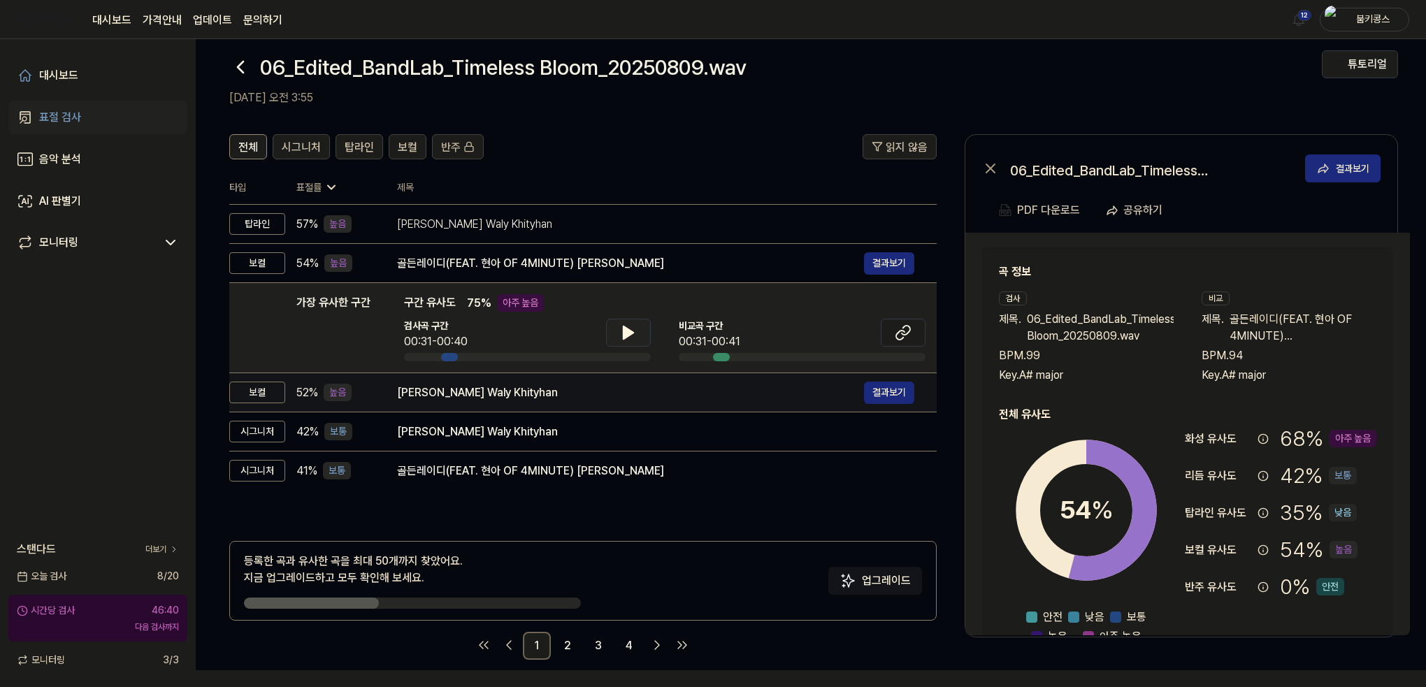
click at [487, 396] on div "[PERSON_NAME] Waly Khityhan" at bounding box center [630, 393] width 467 height 17
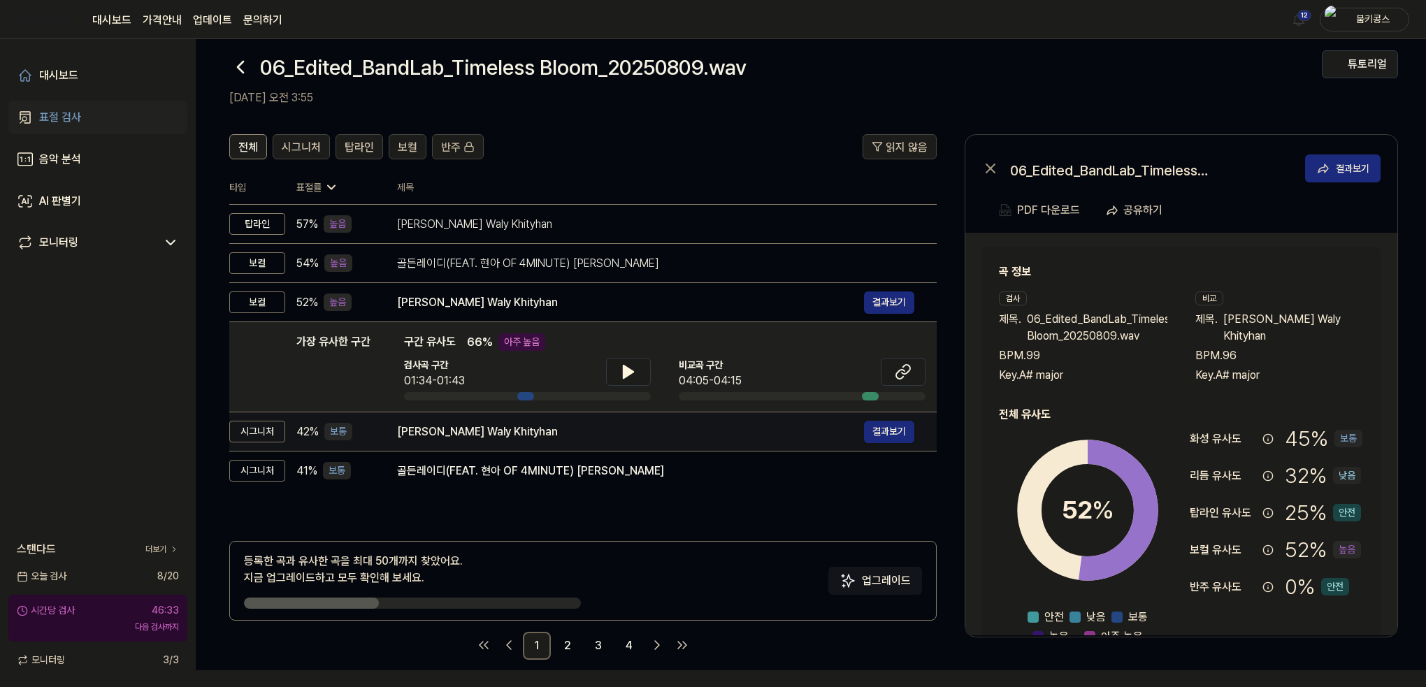
click at [498, 441] on div "Aedy Naseban Waly Khityhan 결과보기" at bounding box center [655, 432] width 517 height 22
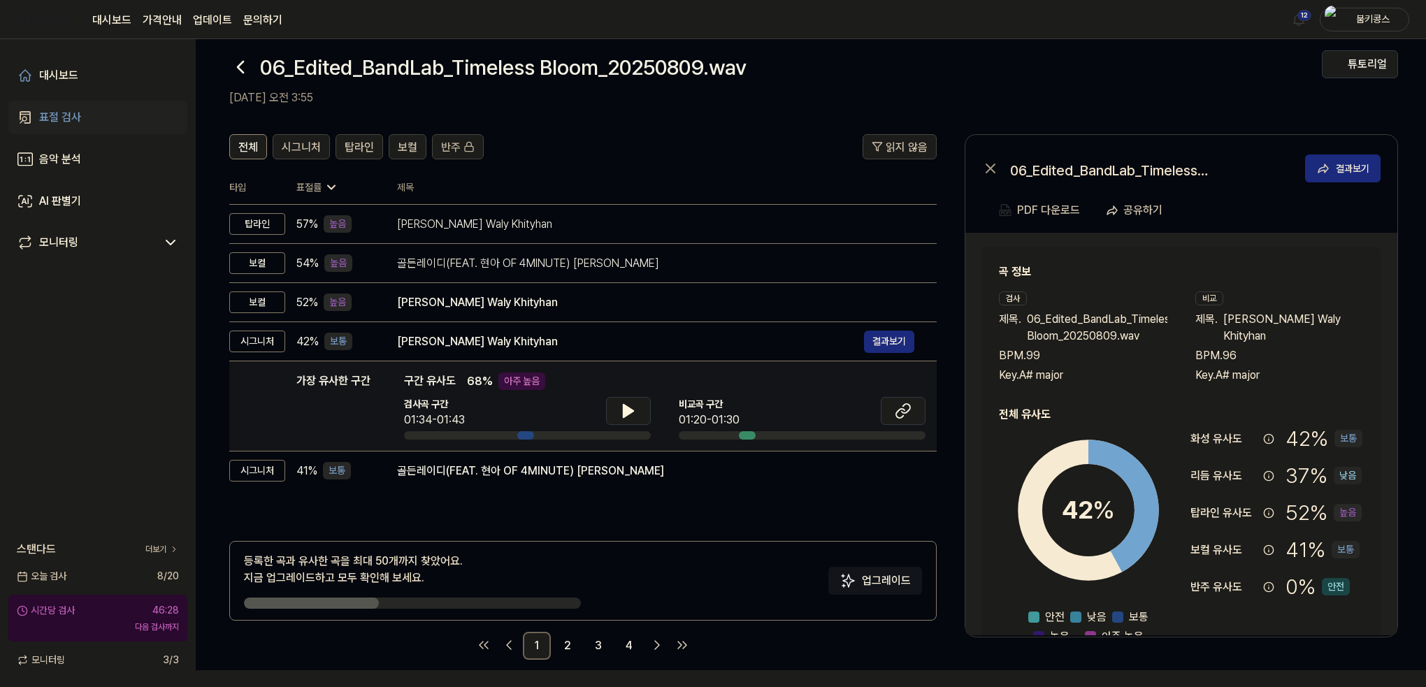
click at [651, 399] on div "검사곡 구간 01:34-01:43 [GEOGRAPHIC_DATA] 구간 01:20-01:30" at bounding box center [665, 418] width 522 height 43
click at [628, 405] on icon at bounding box center [628, 411] width 17 height 17
click at [897, 410] on icon at bounding box center [903, 411] width 17 height 17
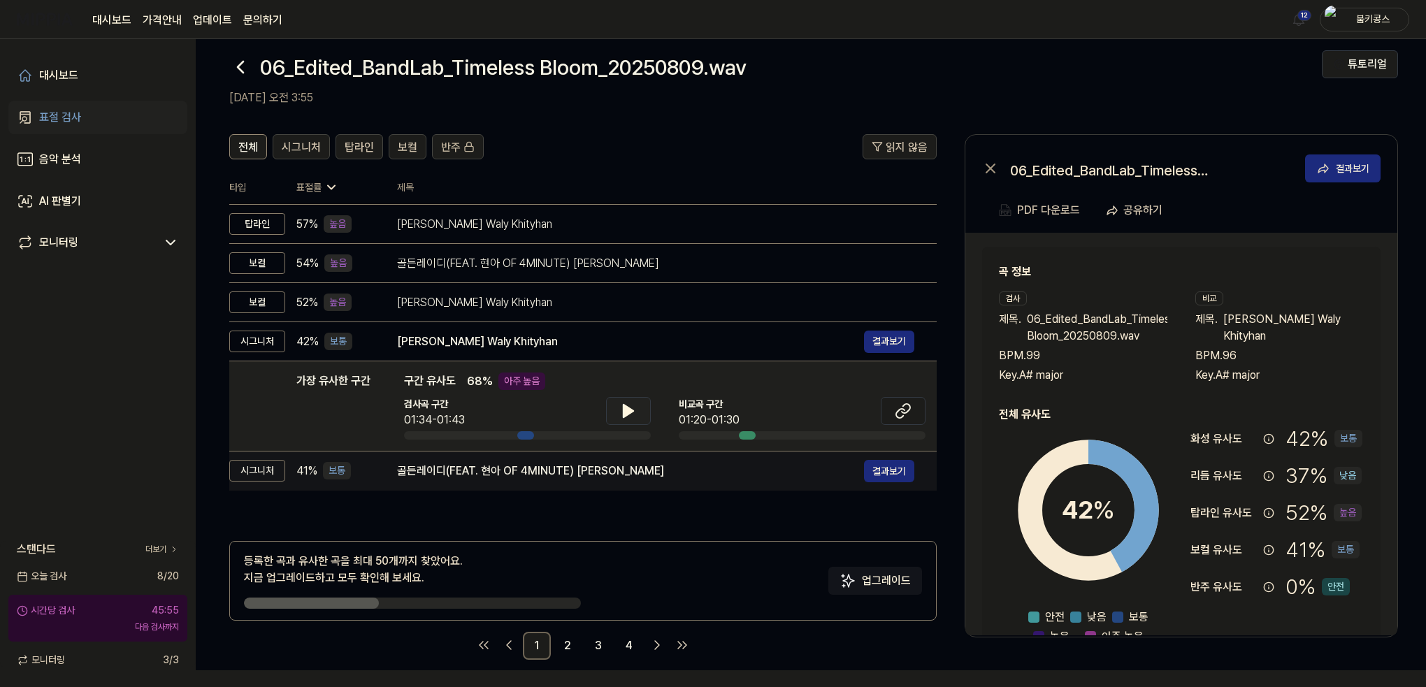
click at [466, 463] on div "골든레이디(FEAT. 현아 OF 4MINUTE) [PERSON_NAME]" at bounding box center [630, 471] width 467 height 17
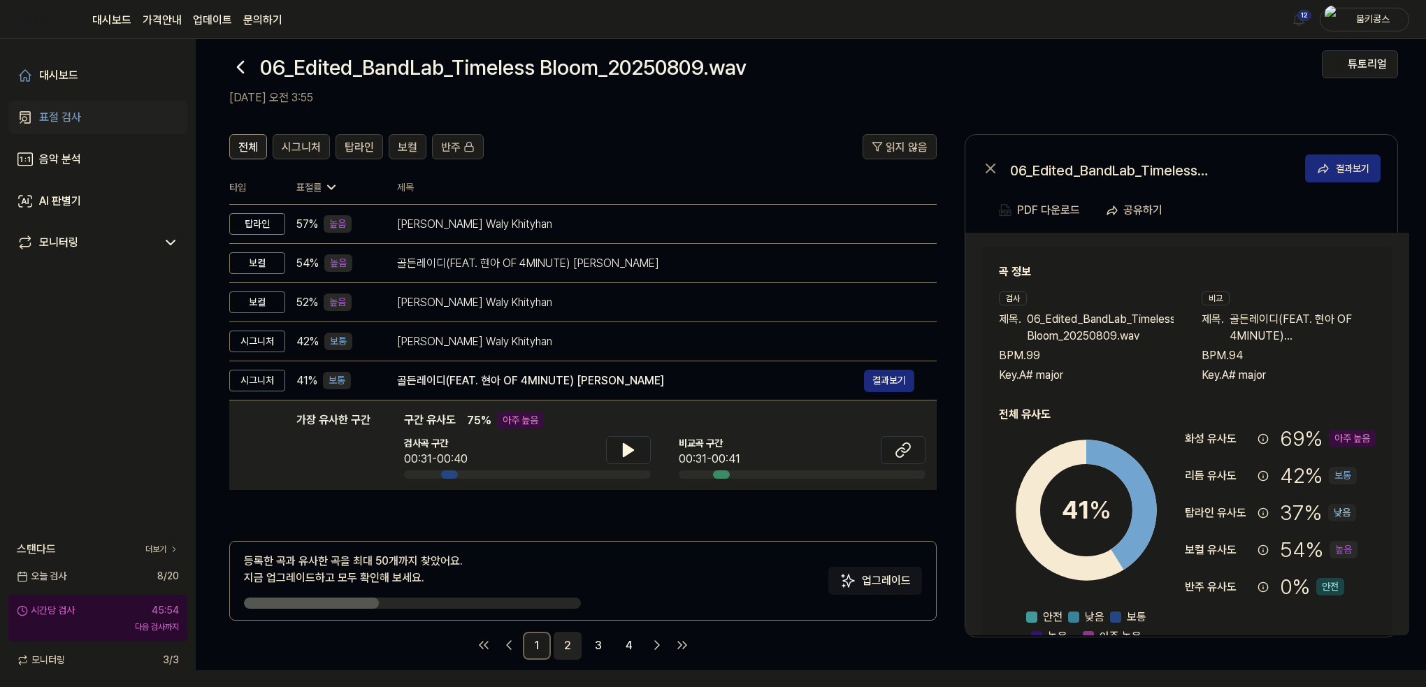
click at [567, 645] on link "2" at bounding box center [568, 646] width 28 height 28
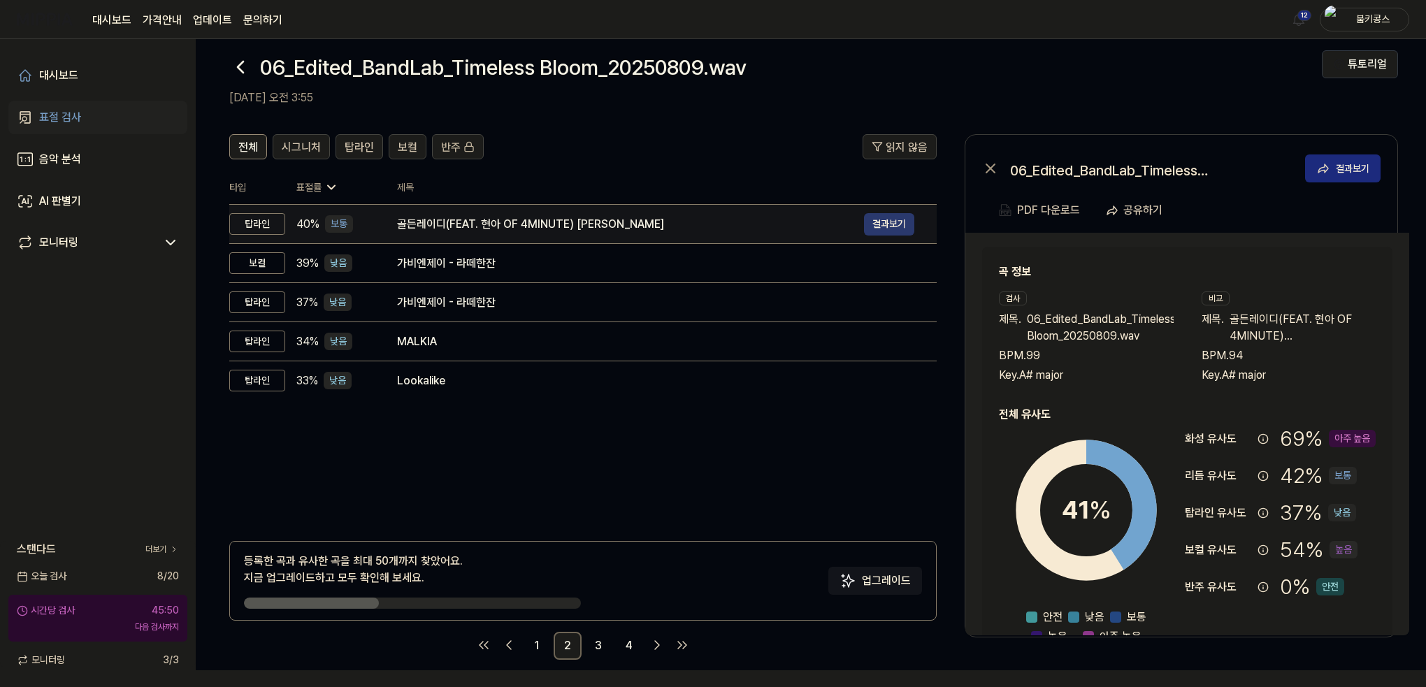
click at [883, 220] on button "결과보기" at bounding box center [889, 224] width 50 height 22
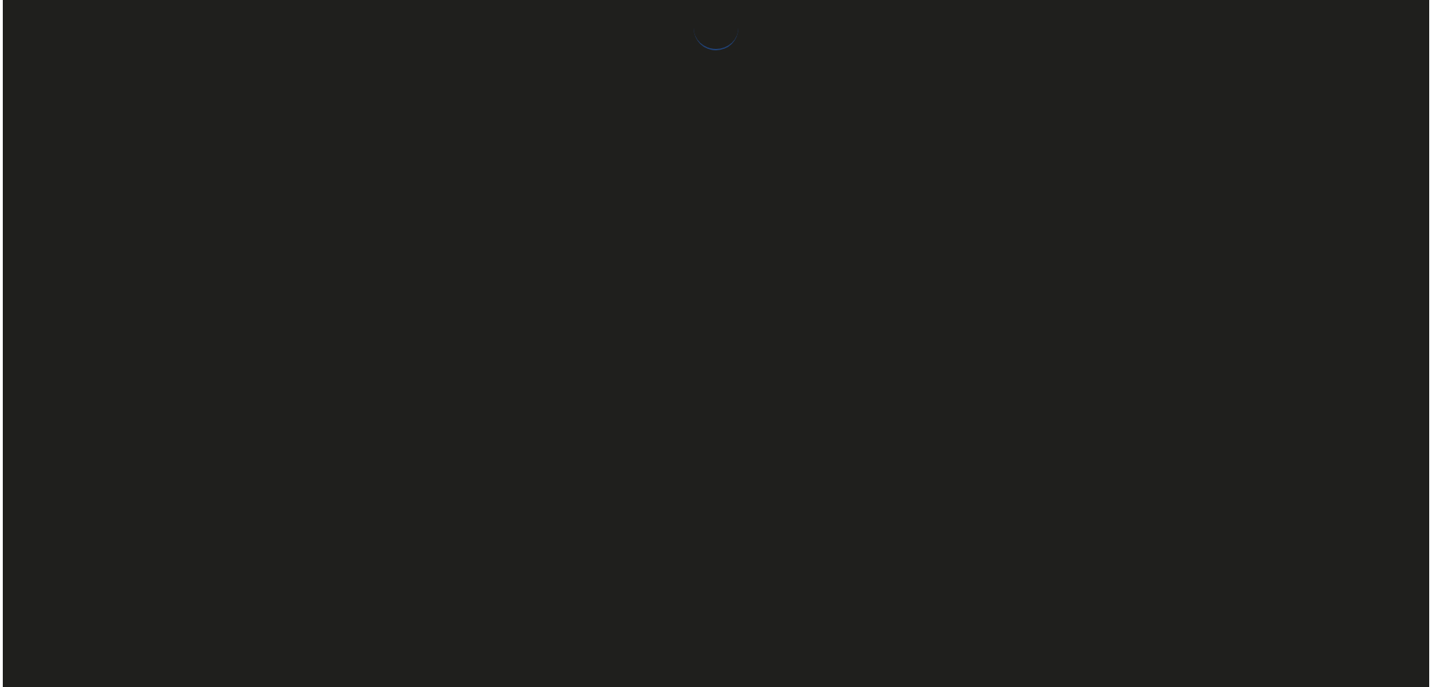
scroll to position [0, 0]
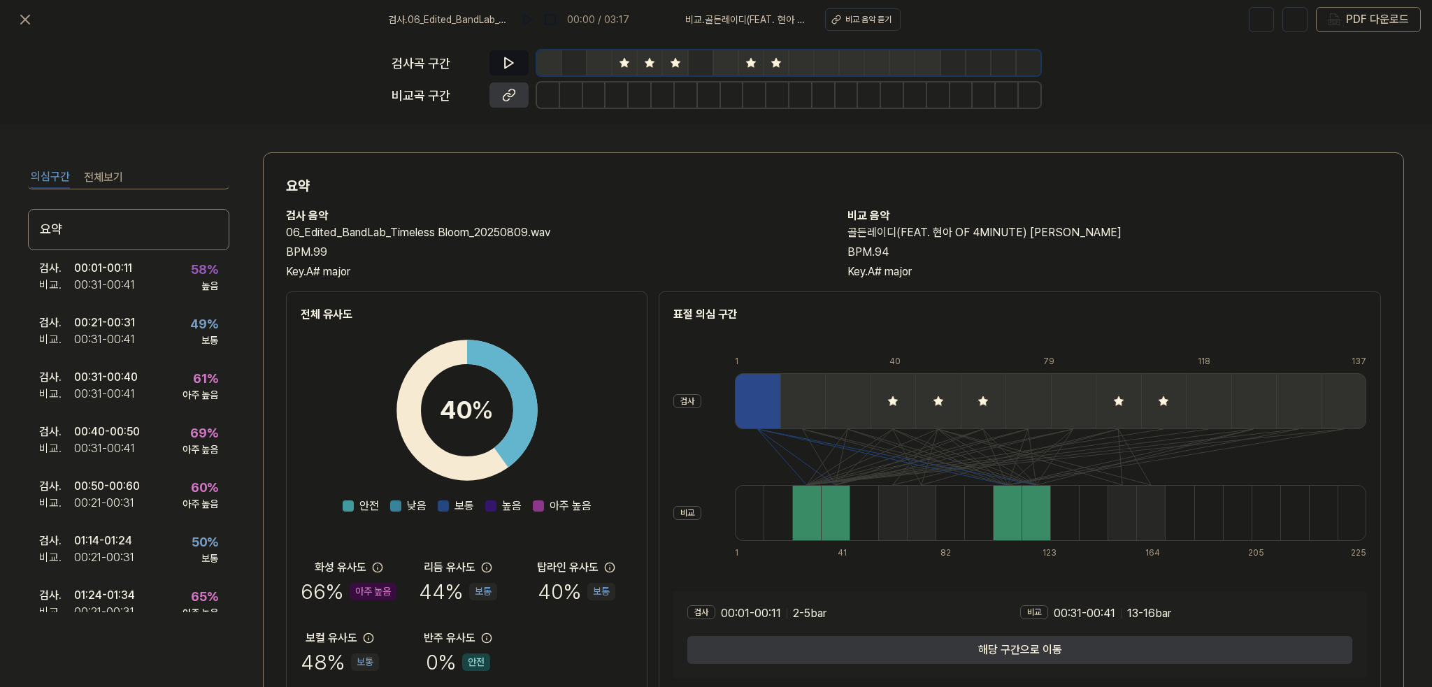
click at [512, 60] on icon at bounding box center [509, 63] width 14 height 14
click at [510, 96] on icon at bounding box center [511, 94] width 7 height 8
click at [359, 166] on div "요약 검사 음악 06_Edited_BandLab_Timeless Bloom_20250809.wav BPM. 99 Key. A# major 비교…" at bounding box center [833, 434] width 1141 height 564
click at [25, 11] on icon at bounding box center [25, 19] width 17 height 17
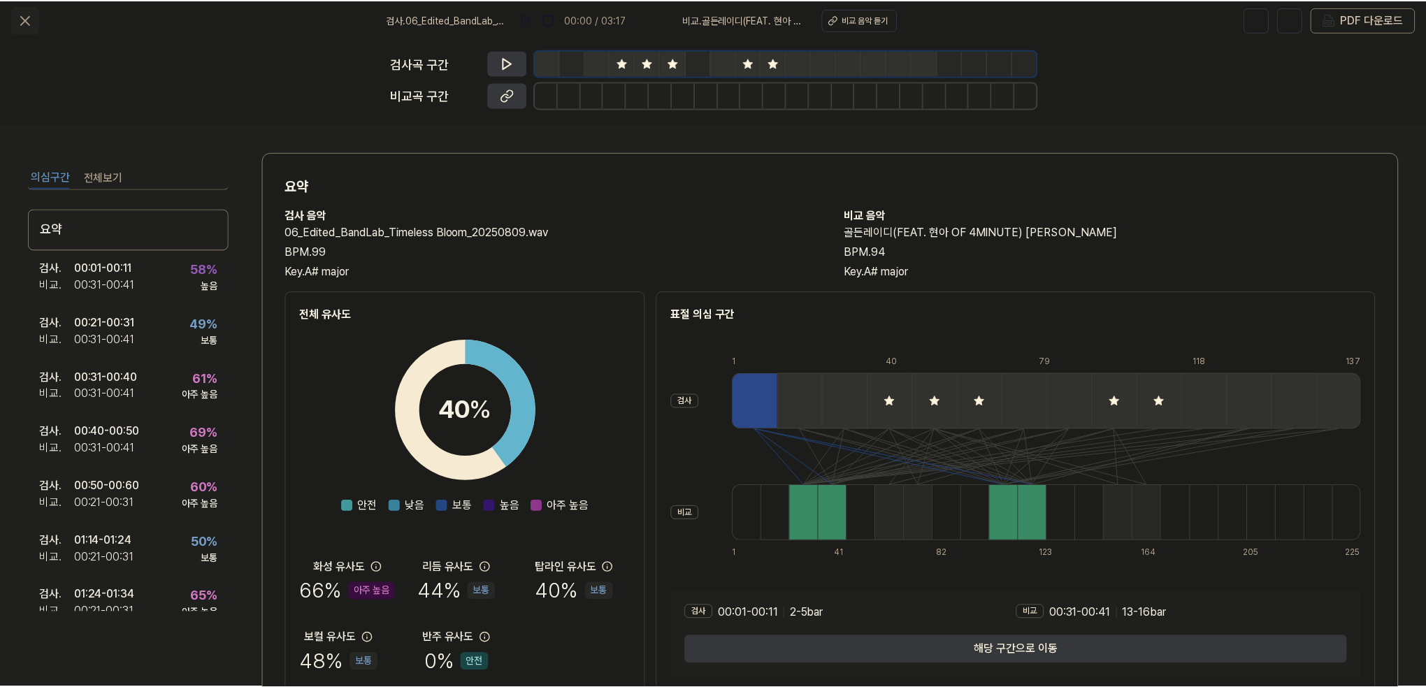
scroll to position [17, 0]
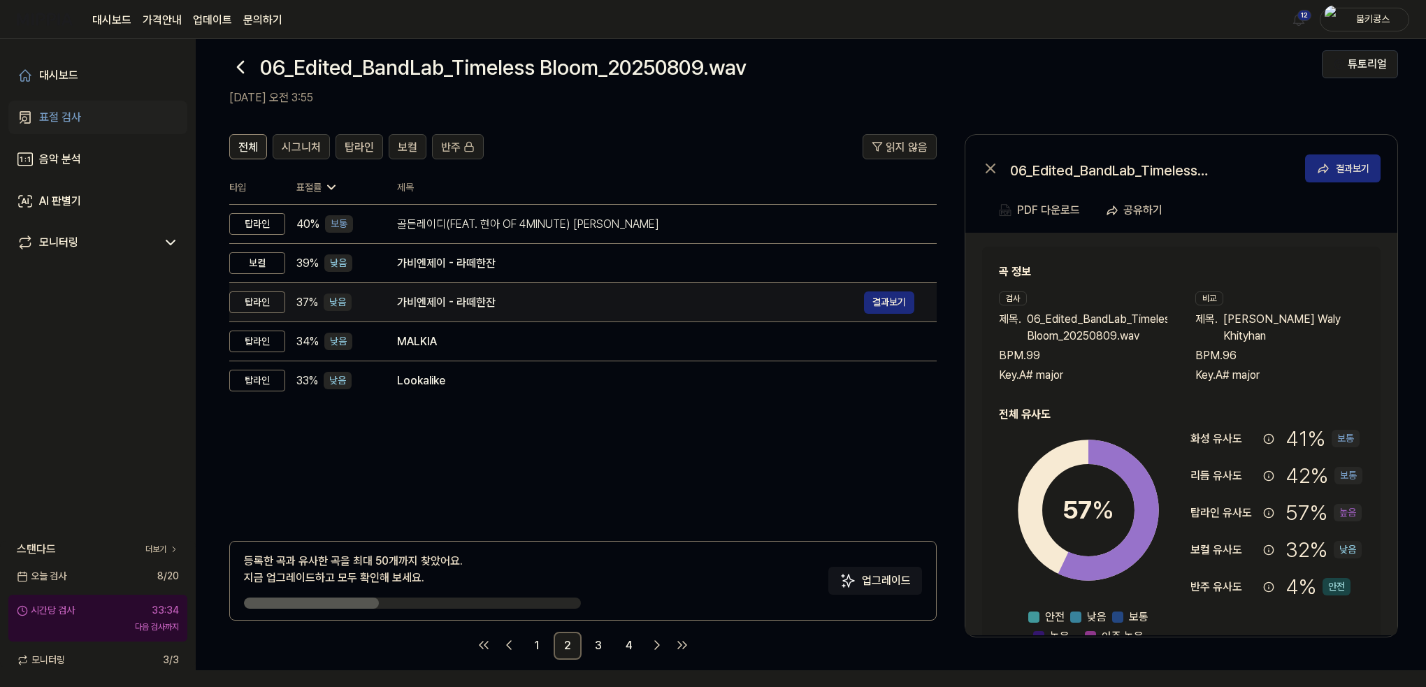
click at [564, 302] on div "가비엔제이 - 라떼한잔" at bounding box center [630, 302] width 467 height 17
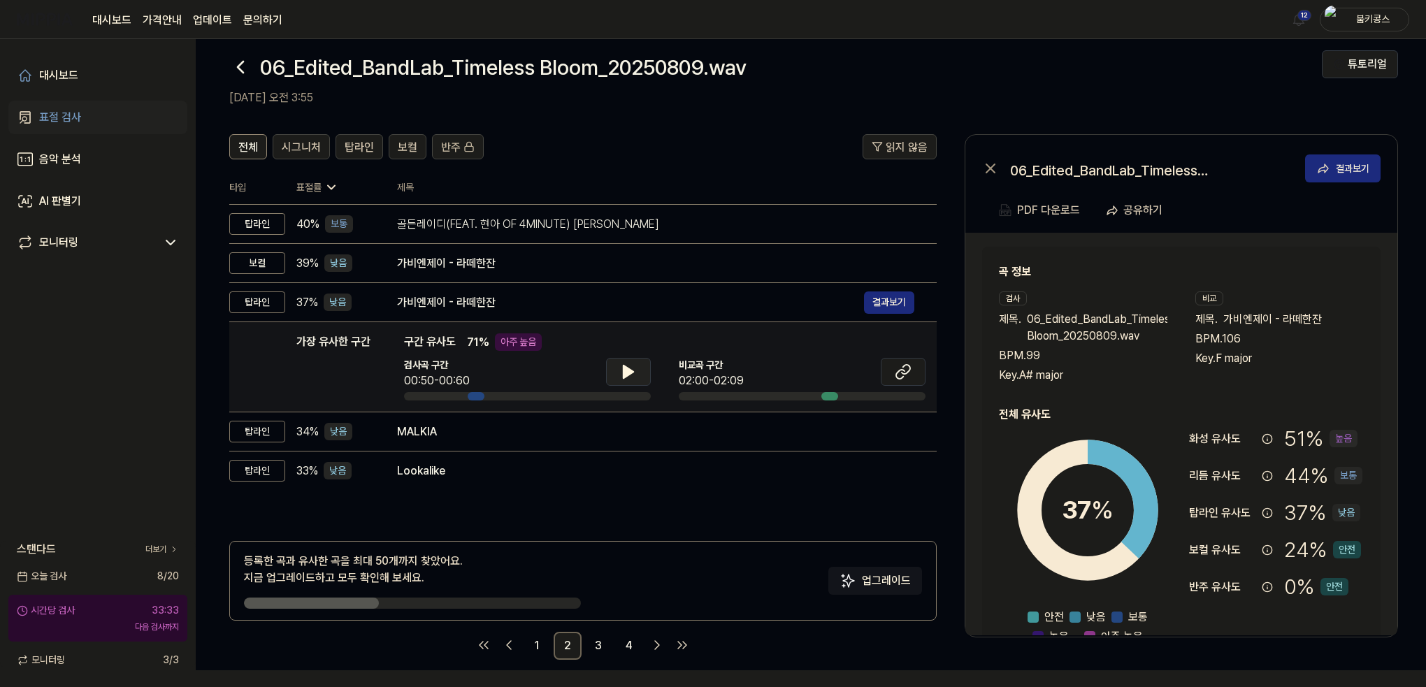
click at [643, 373] on button at bounding box center [628, 372] width 45 height 28
click at [907, 375] on icon at bounding box center [903, 372] width 17 height 17
click at [607, 385] on div at bounding box center [628, 373] width 45 height 31
click at [624, 378] on icon at bounding box center [628, 372] width 17 height 17
click at [352, 141] on span "탑라인" at bounding box center [359, 147] width 29 height 17
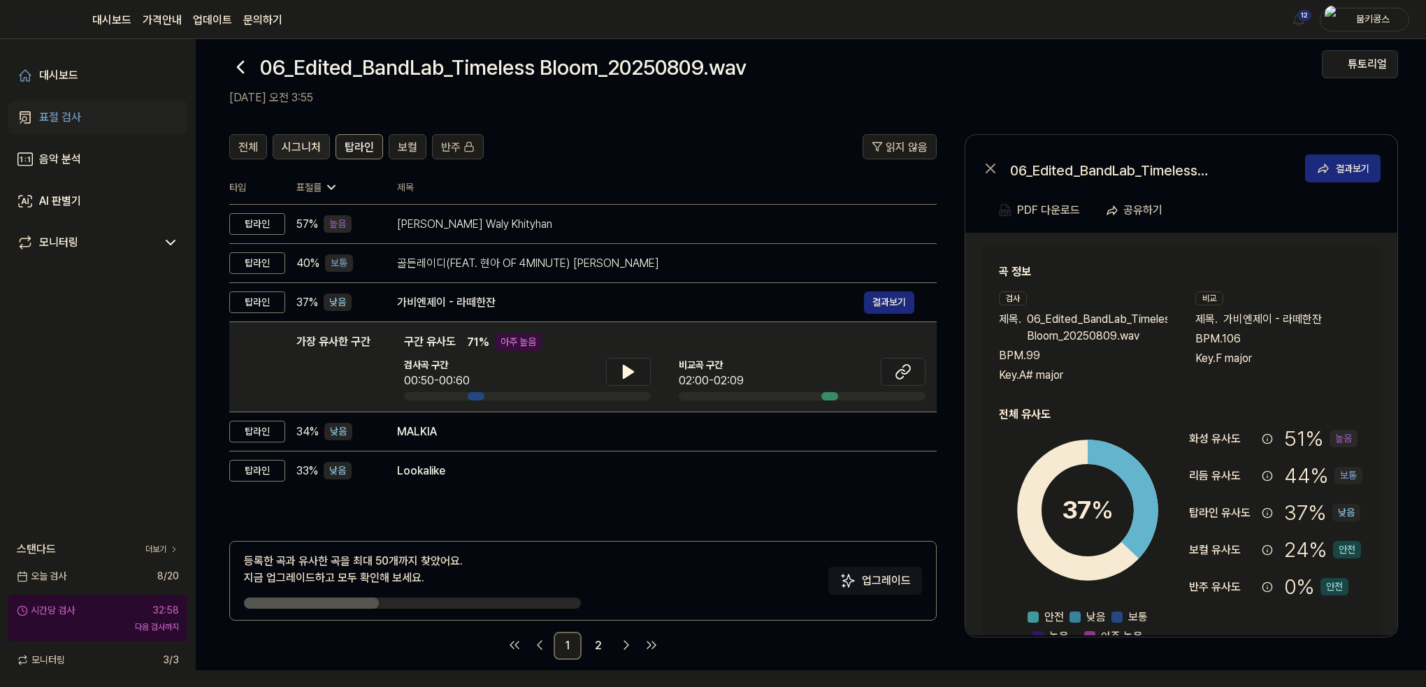
click at [310, 144] on span "시그니처" at bounding box center [301, 147] width 39 height 17
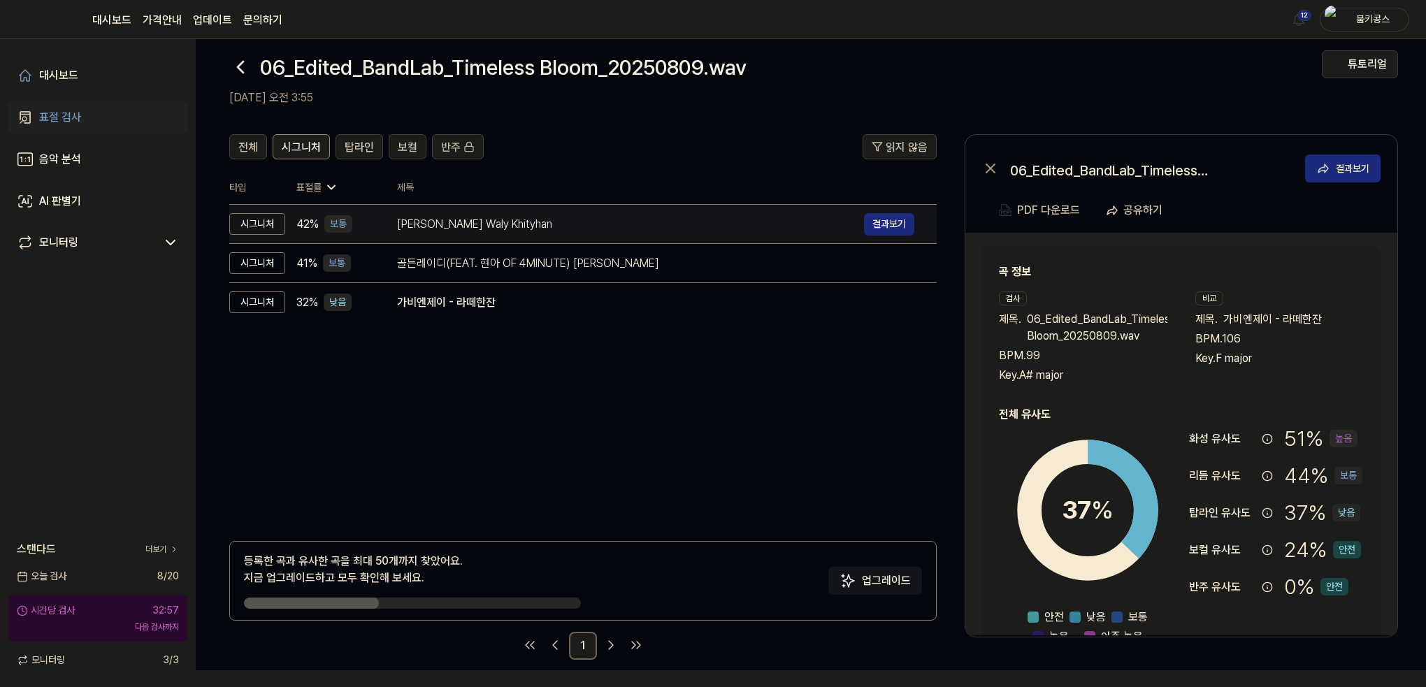
click at [432, 224] on div "[PERSON_NAME] Waly Khityhan" at bounding box center [630, 224] width 467 height 17
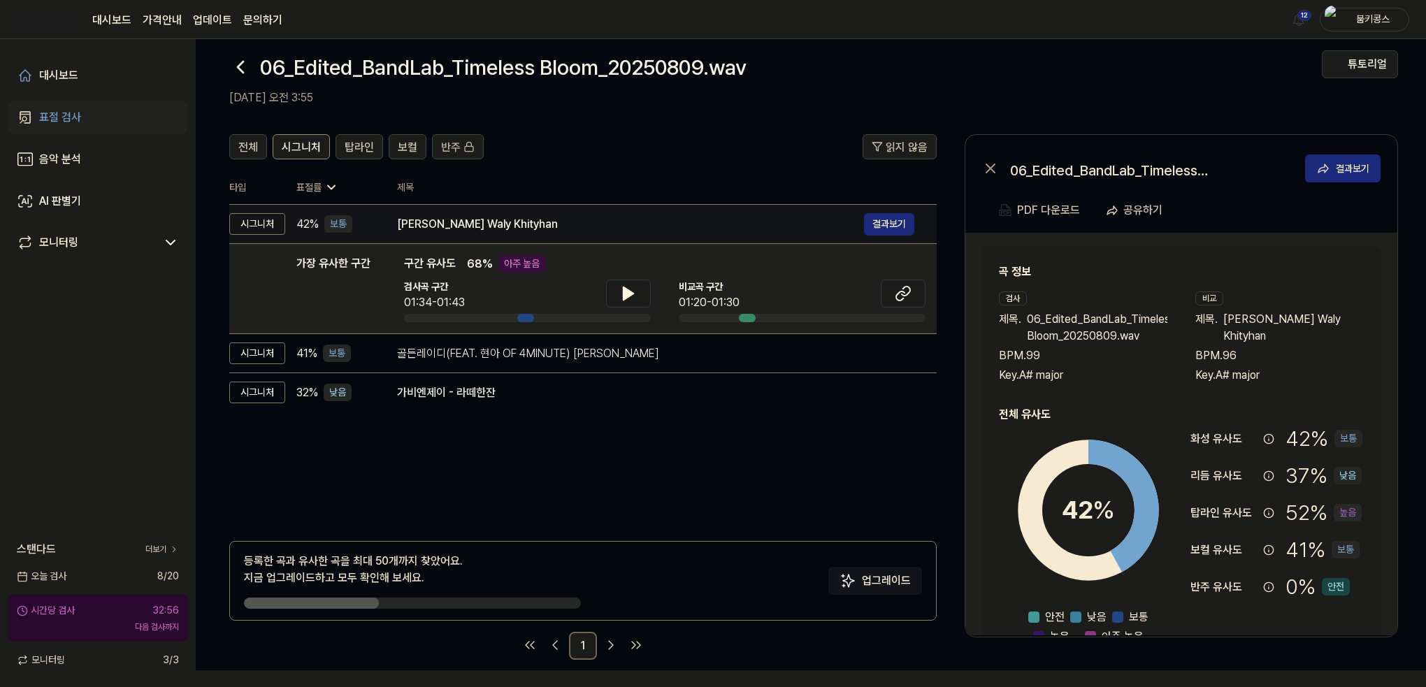
click at [608, 222] on div "[PERSON_NAME] Waly Khityhan" at bounding box center [630, 224] width 467 height 17
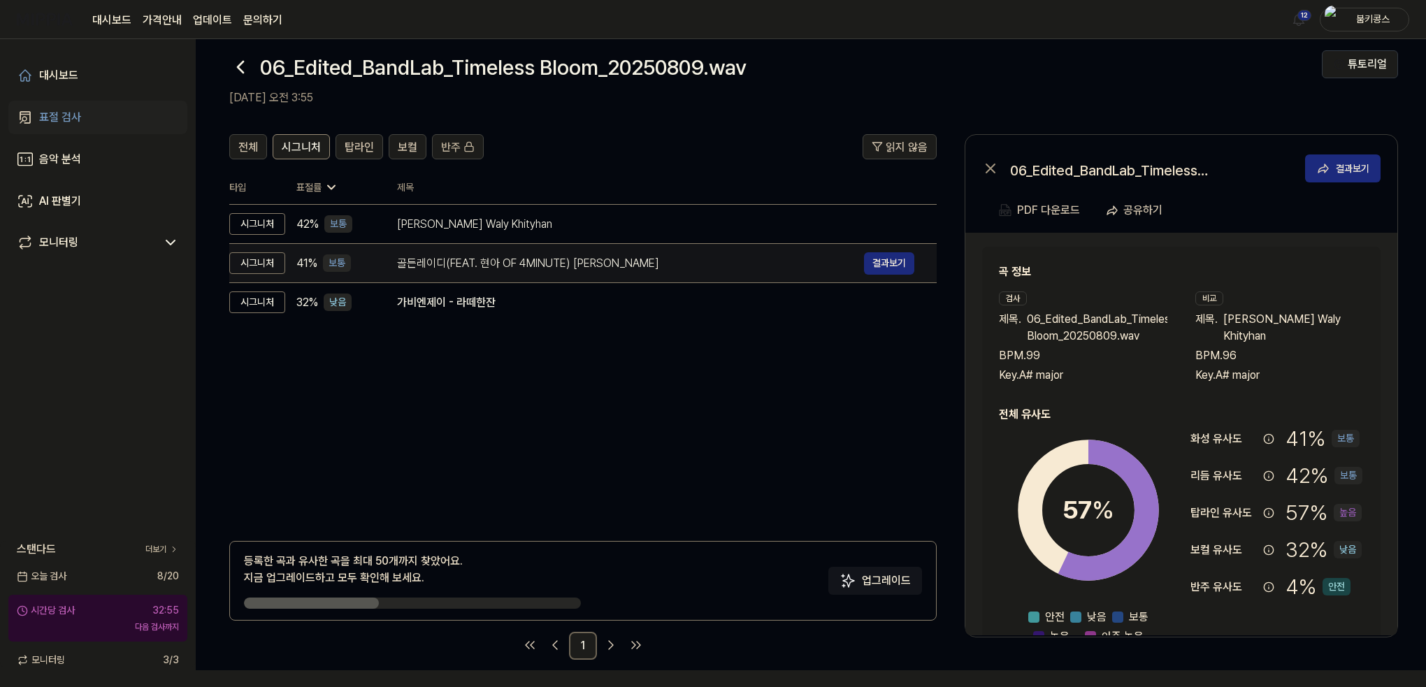
click at [557, 268] on div "골든레이디(FEAT. 현아 OF 4MINUTE) [PERSON_NAME]" at bounding box center [630, 263] width 467 height 17
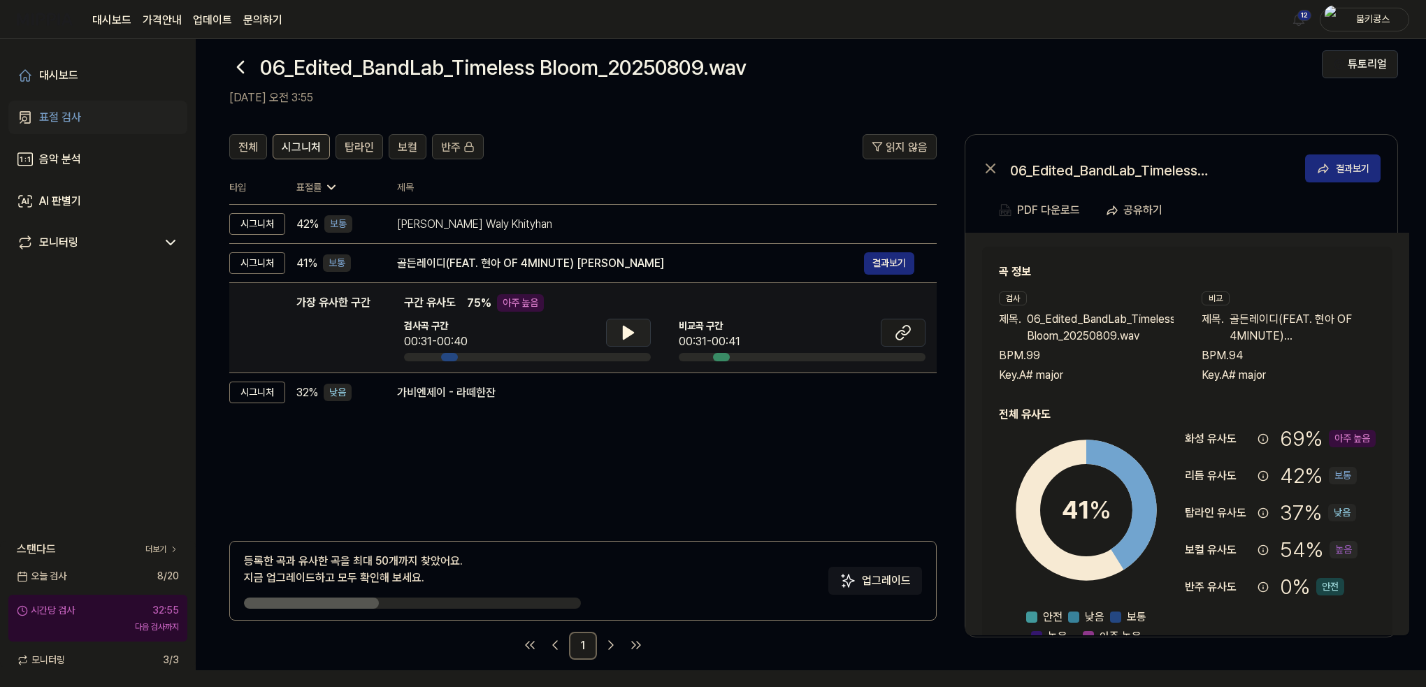
click at [628, 338] on icon at bounding box center [628, 332] width 17 height 17
click at [628, 335] on icon at bounding box center [628, 332] width 17 height 17
click at [252, 145] on span "전체" at bounding box center [248, 147] width 20 height 17
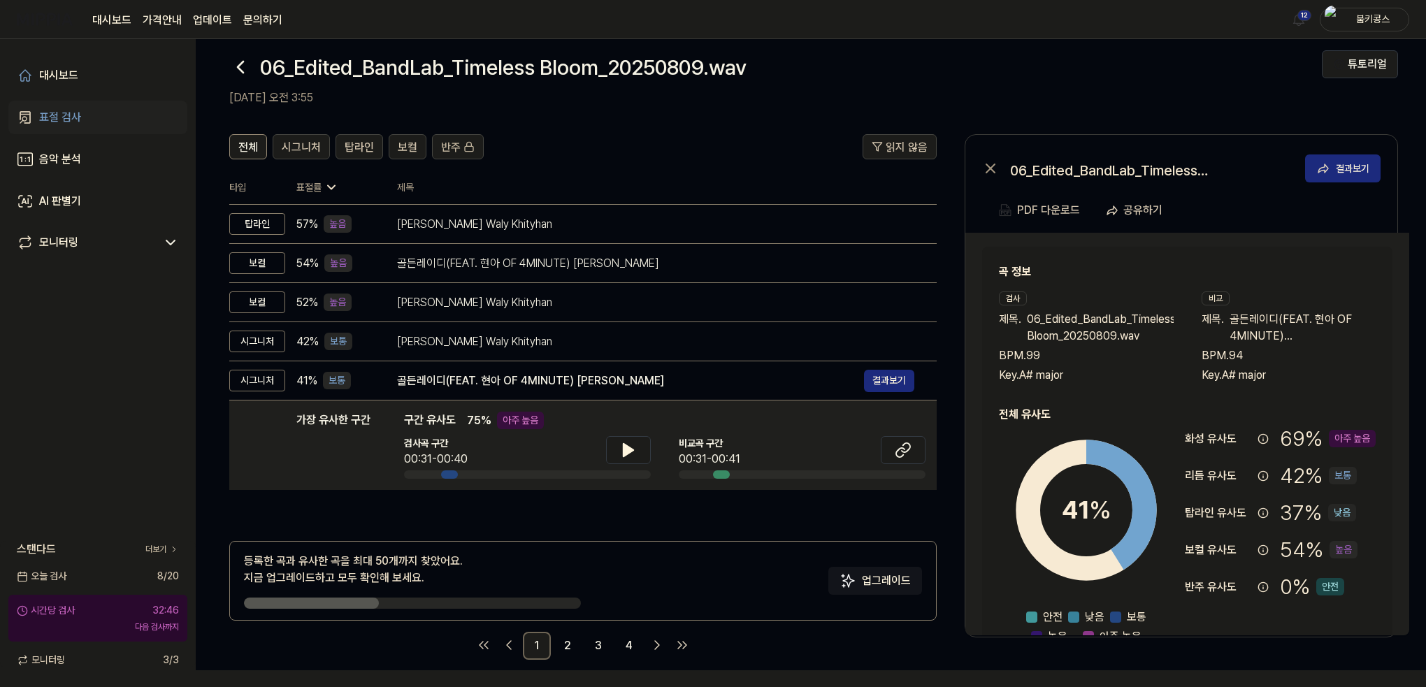
click at [244, 69] on icon at bounding box center [240, 67] width 22 height 22
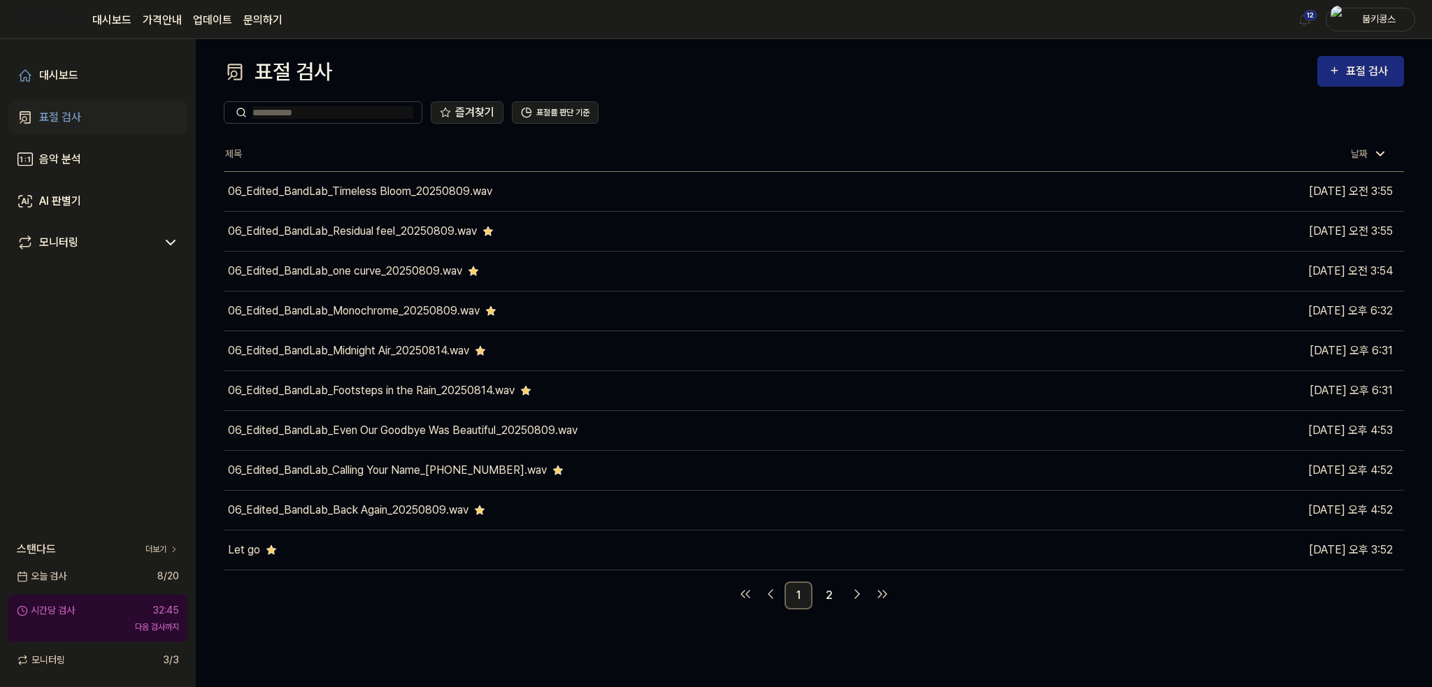
click at [88, 107] on link "표절 검사" at bounding box center [97, 118] width 179 height 34
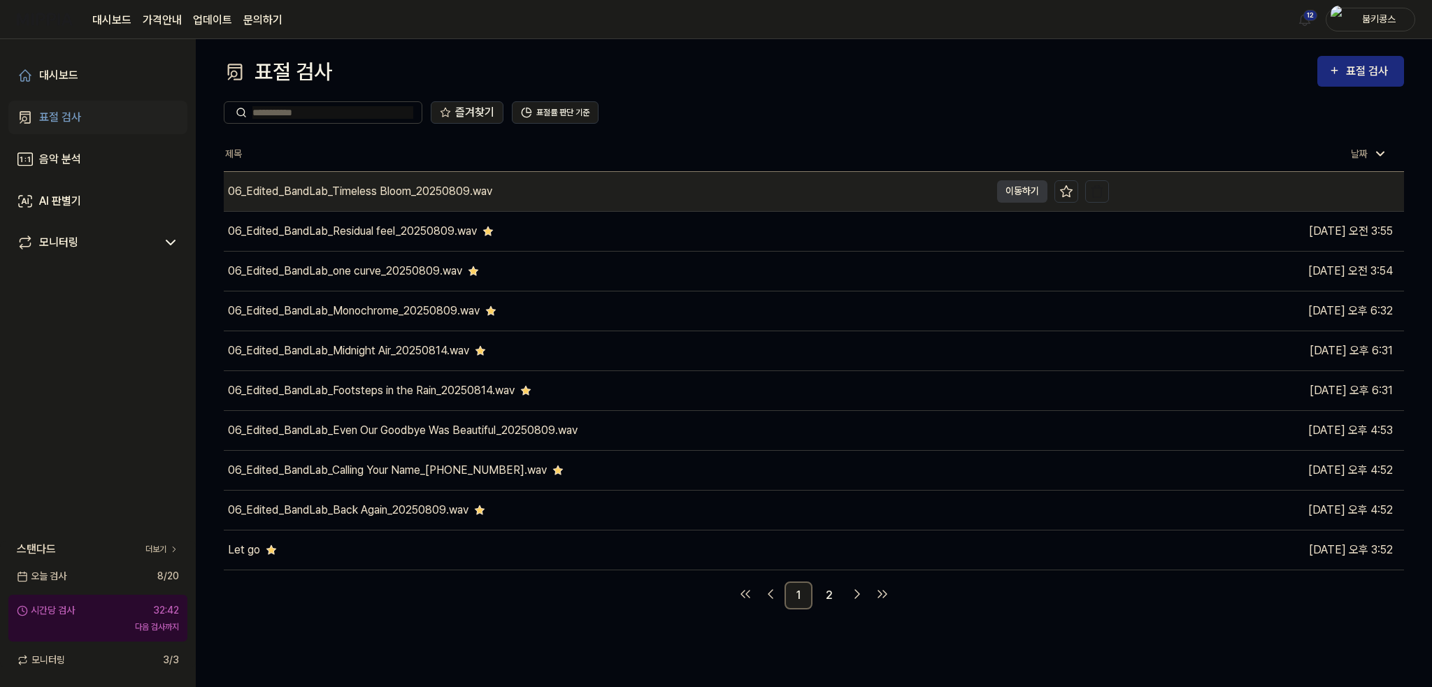
click at [857, 184] on div "06_Edited_BandLab_Timeless Bloom_20250809.wav" at bounding box center [607, 191] width 766 height 39
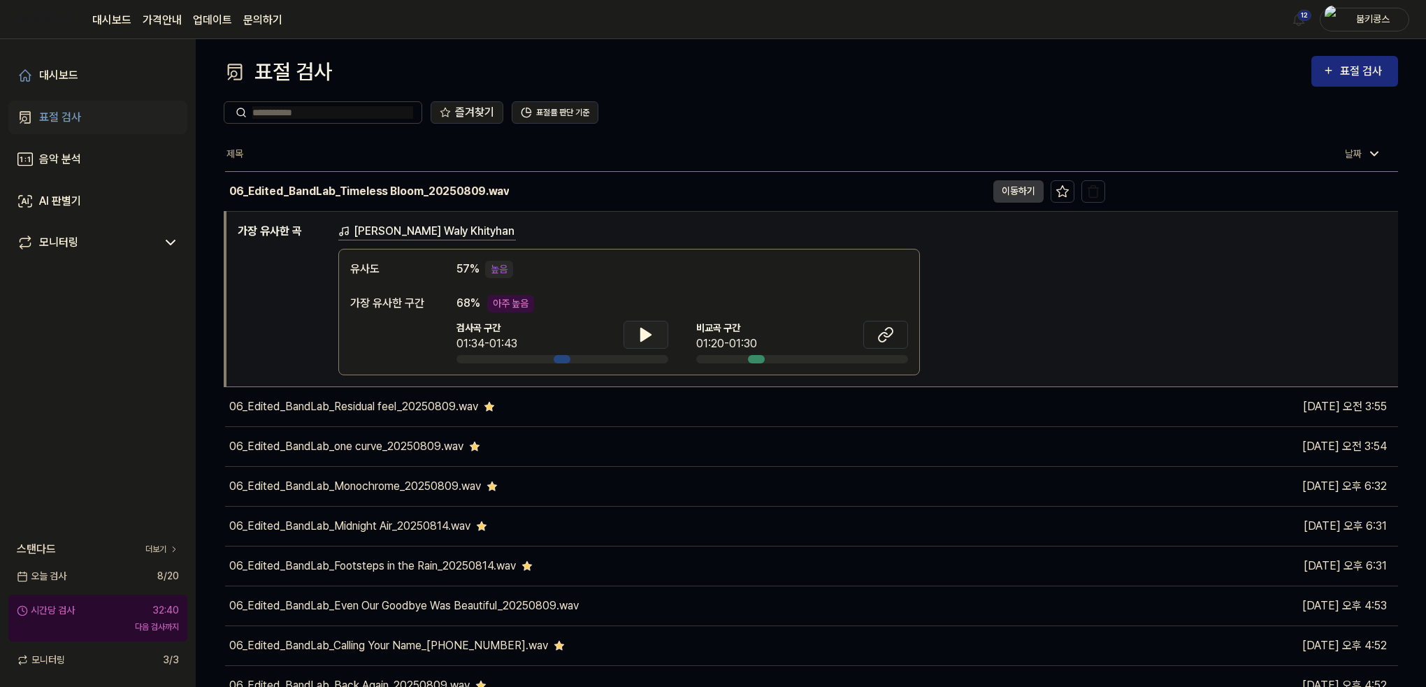
click at [657, 328] on button at bounding box center [646, 335] width 45 height 28
click at [647, 329] on icon at bounding box center [648, 334] width 3 height 11
click at [899, 332] on button at bounding box center [886, 335] width 45 height 28
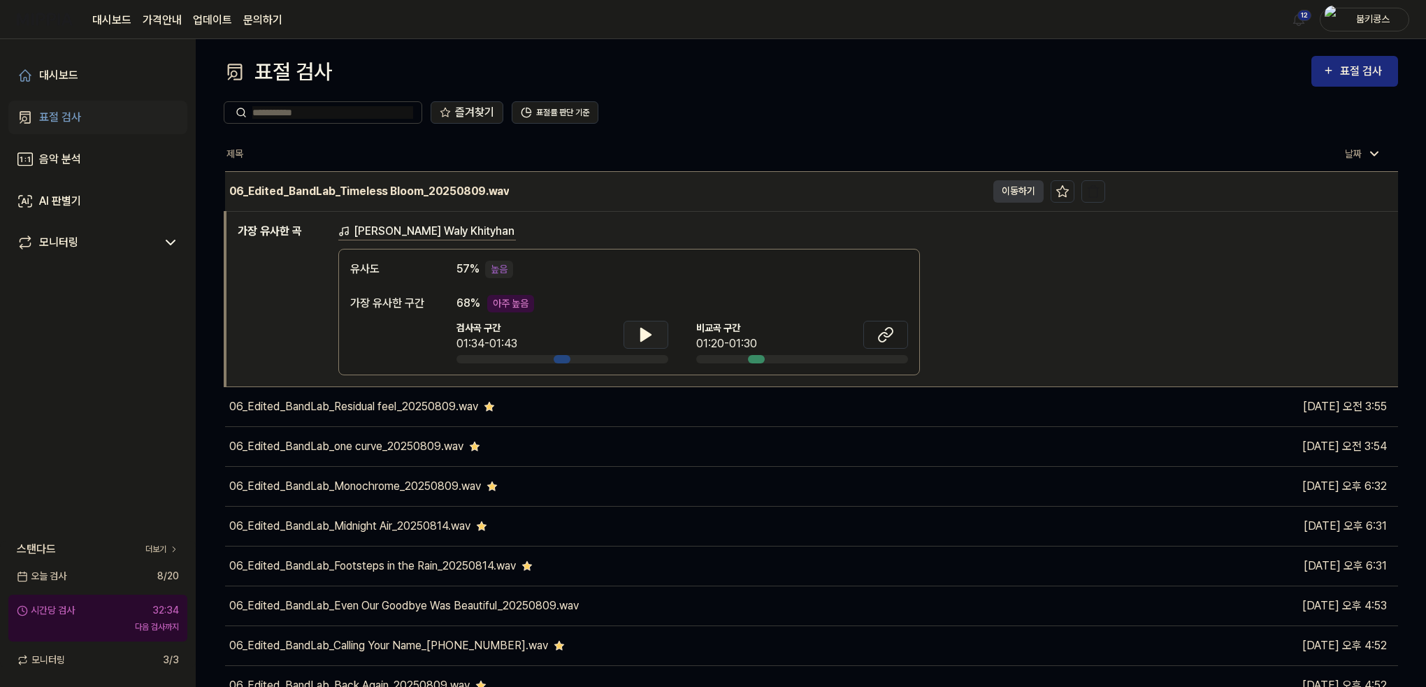
click at [577, 193] on div "06_Edited_BandLab_Timeless Bloom_20250809.wav" at bounding box center [605, 191] width 761 height 39
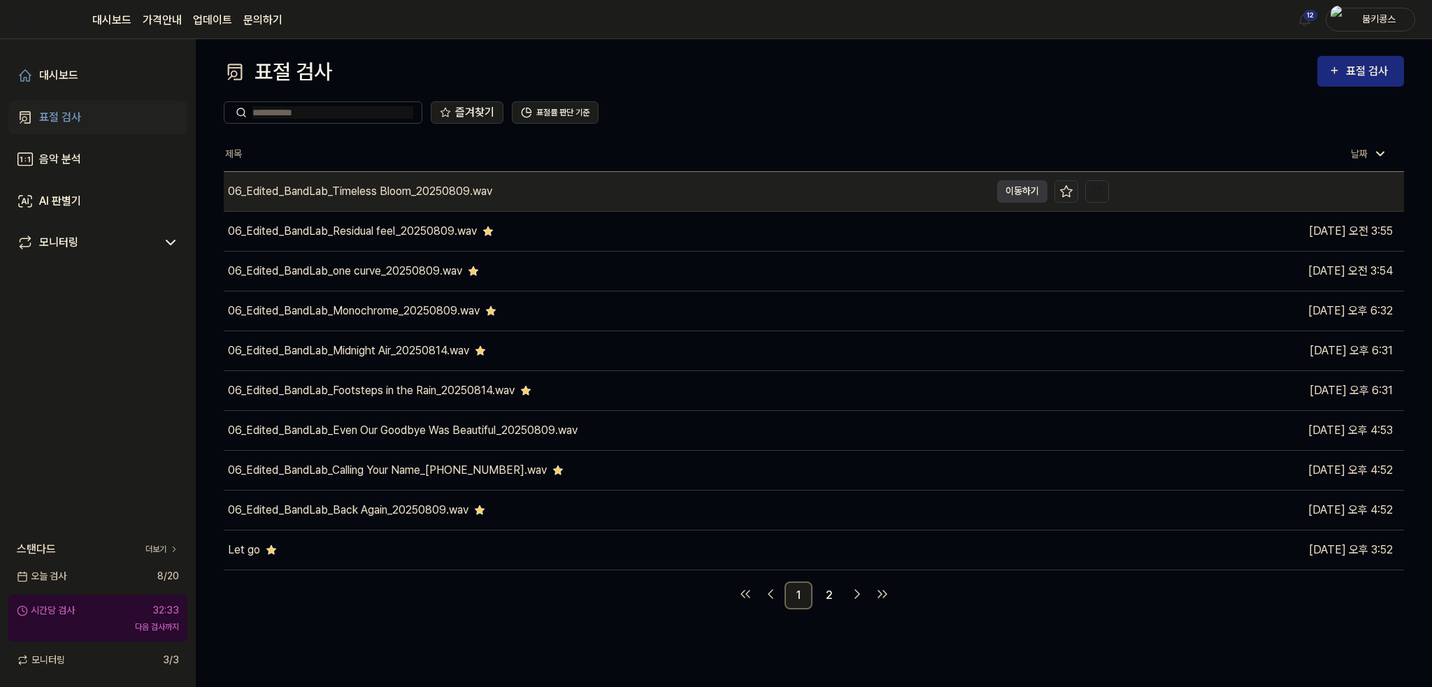
click at [1074, 189] on button at bounding box center [1066, 191] width 24 height 22
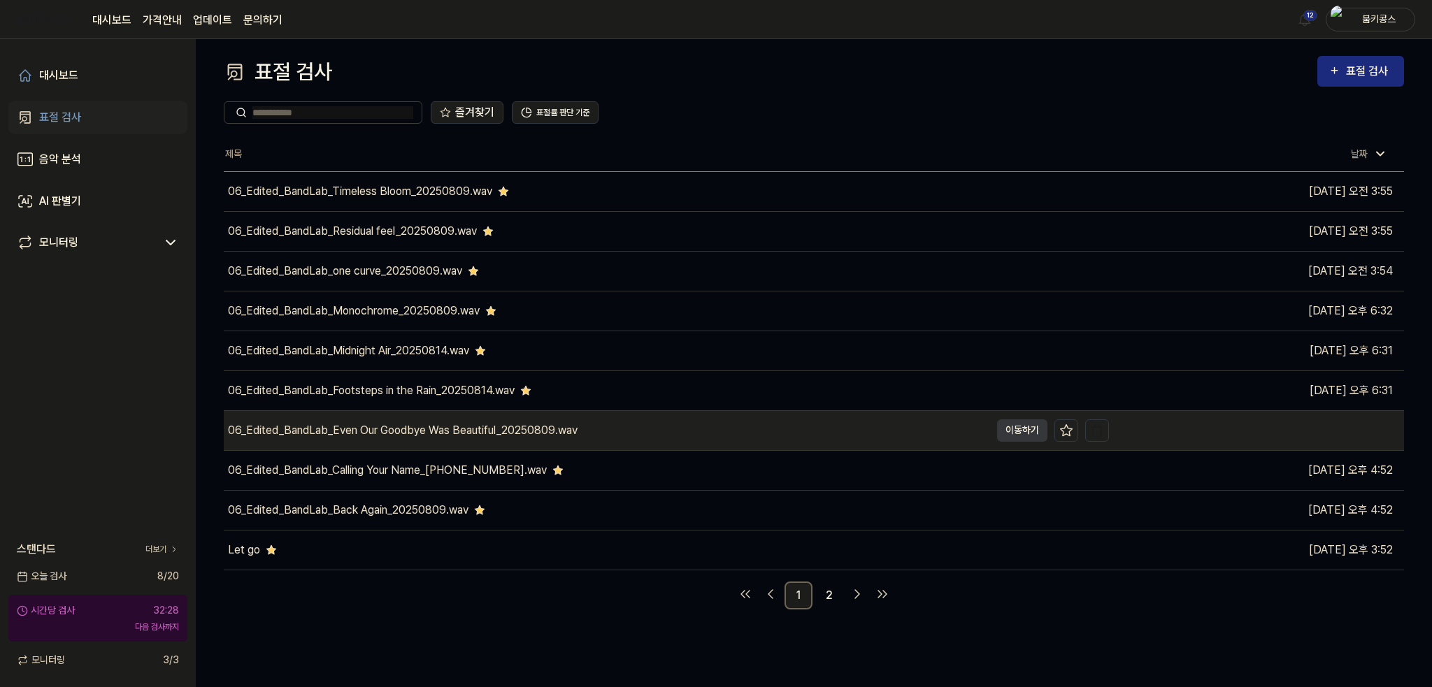
click at [606, 425] on div "06_Edited_BandLab_Even Our Goodbye Was Beautiful_20250809.wav" at bounding box center [607, 430] width 766 height 39
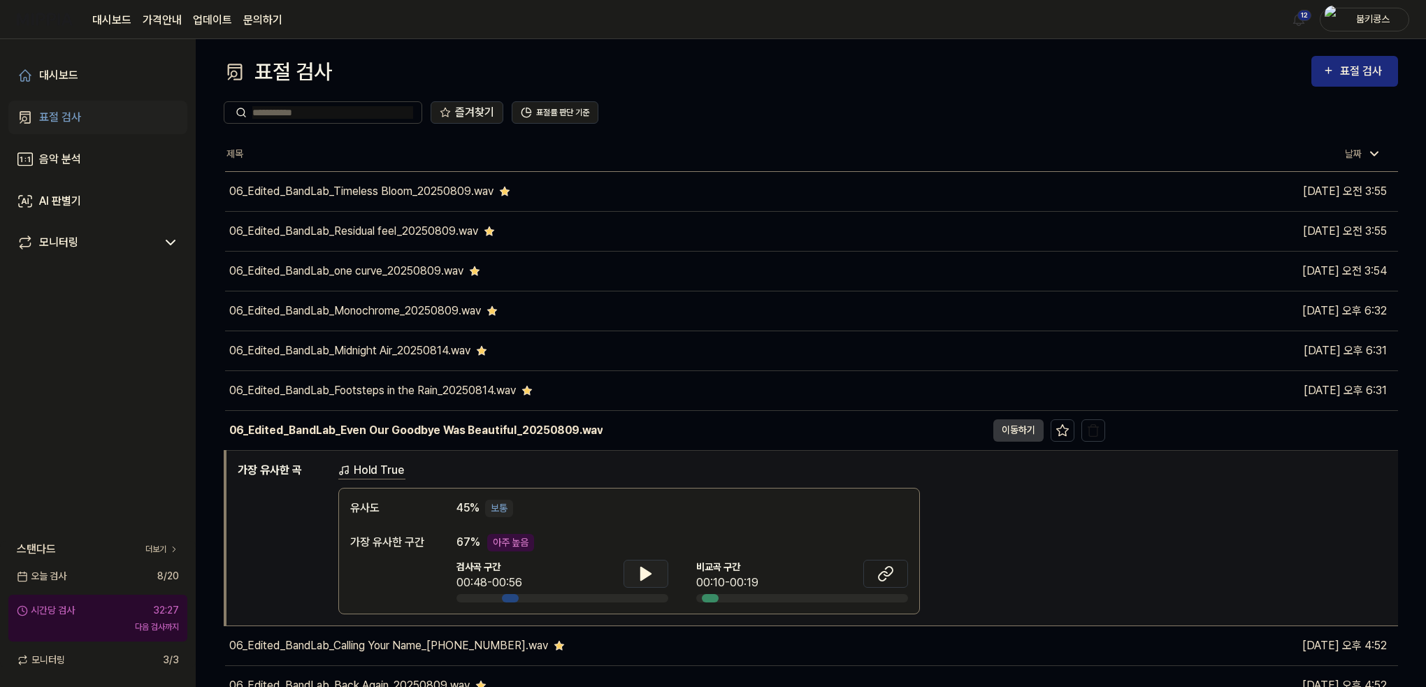
click at [650, 585] on button at bounding box center [646, 574] width 45 height 28
click at [647, 573] on icon at bounding box center [648, 573] width 3 height 11
click at [419, 142] on th "제목" at bounding box center [665, 155] width 880 height 34
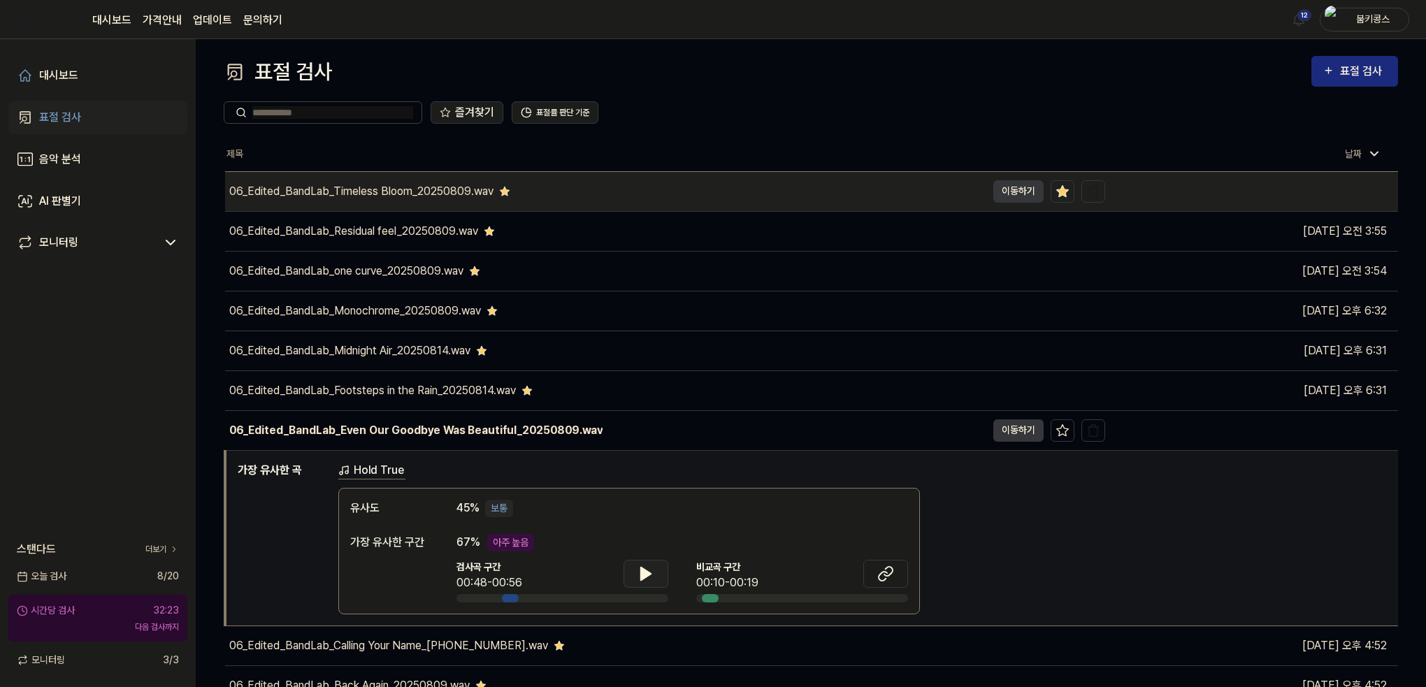
click at [397, 183] on div "06_Edited_BandLab_Timeless Bloom_20250809.wav" at bounding box center [361, 191] width 264 height 17
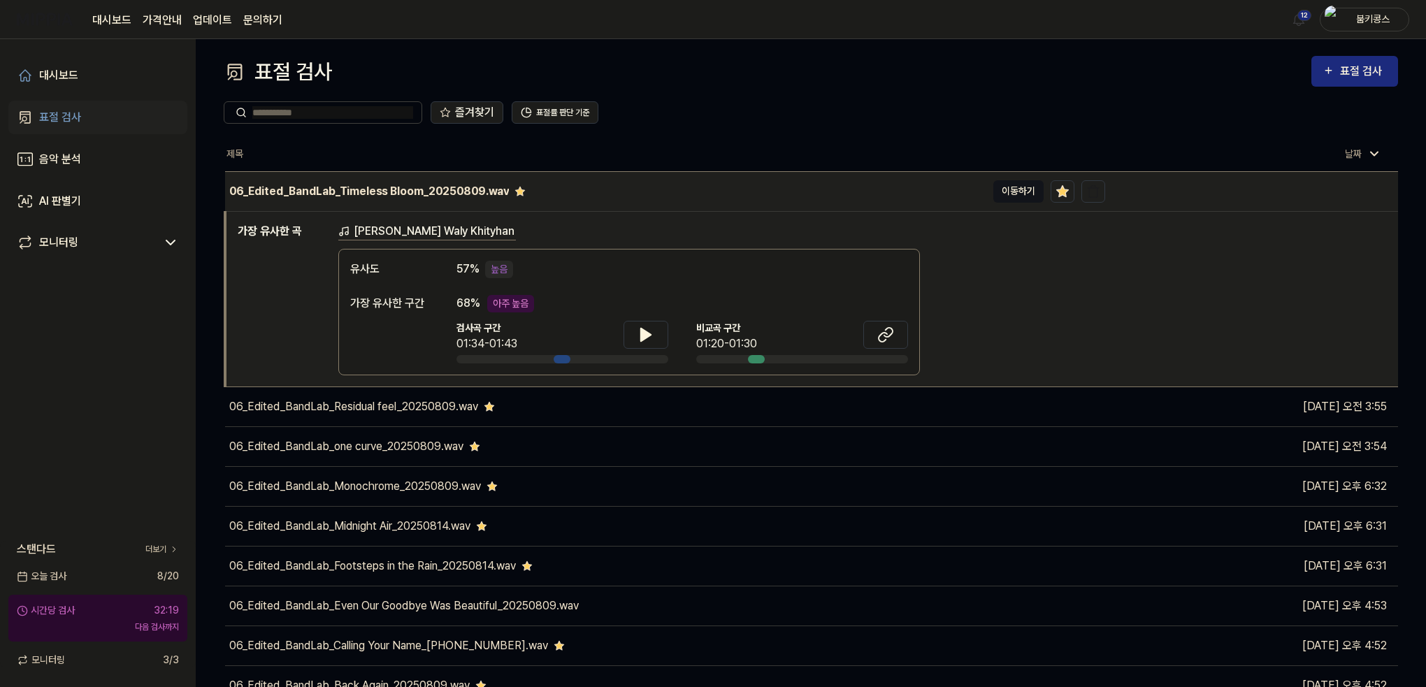
click at [1018, 195] on button "이동하기" at bounding box center [1019, 191] width 50 height 22
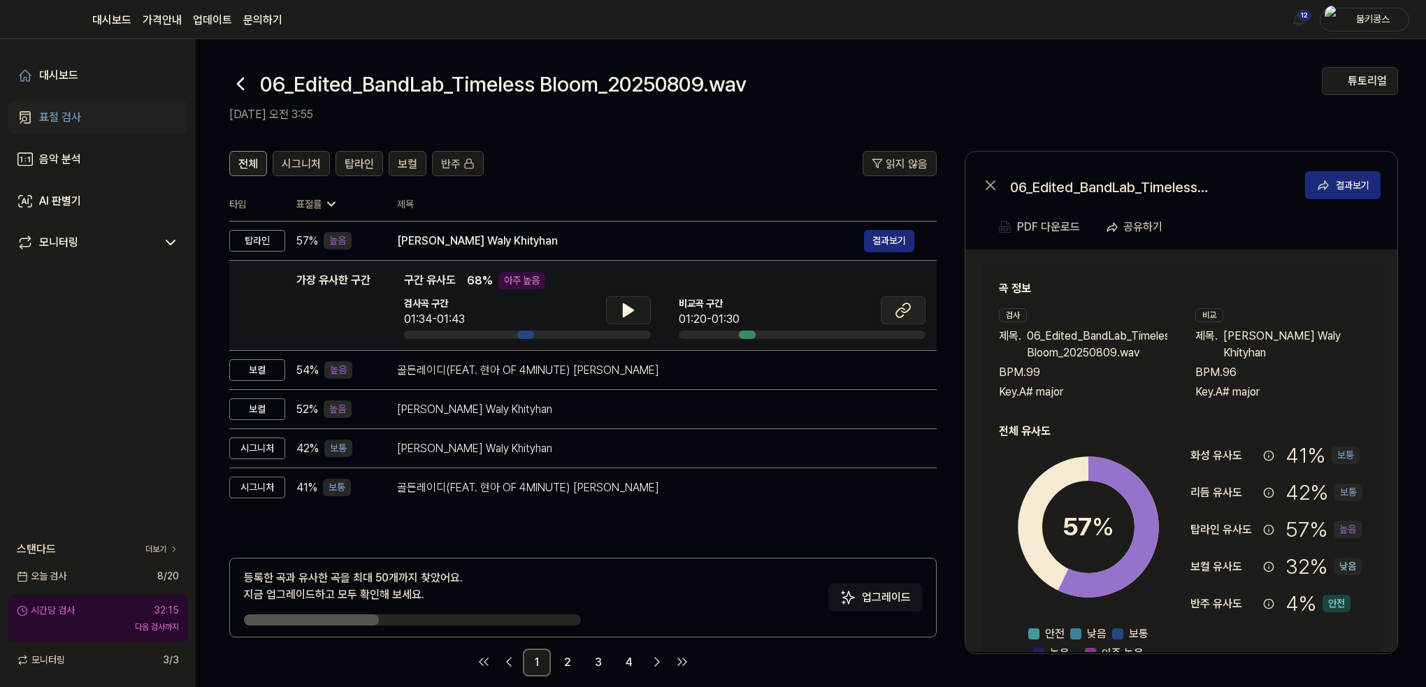
click at [902, 308] on icon at bounding box center [900, 312] width 8 height 9
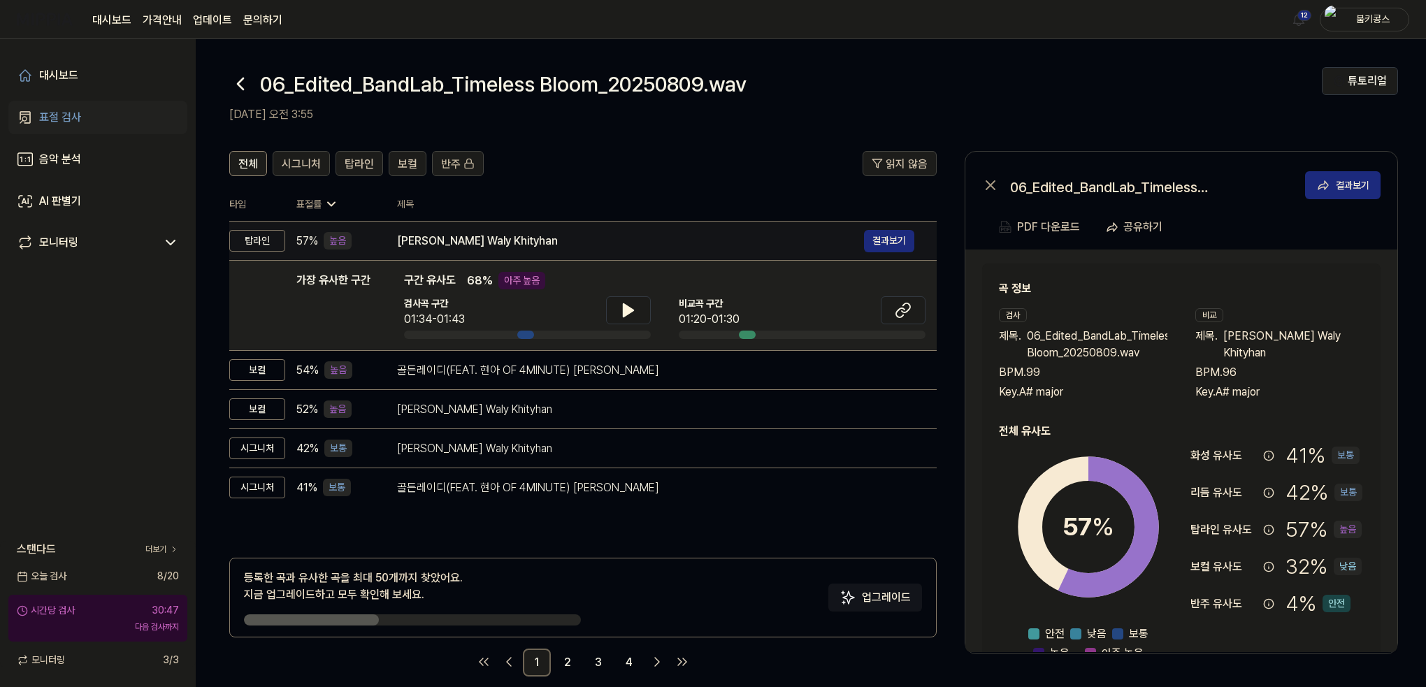
click at [445, 246] on div "[PERSON_NAME] Waly Khityhan" at bounding box center [630, 241] width 467 height 17
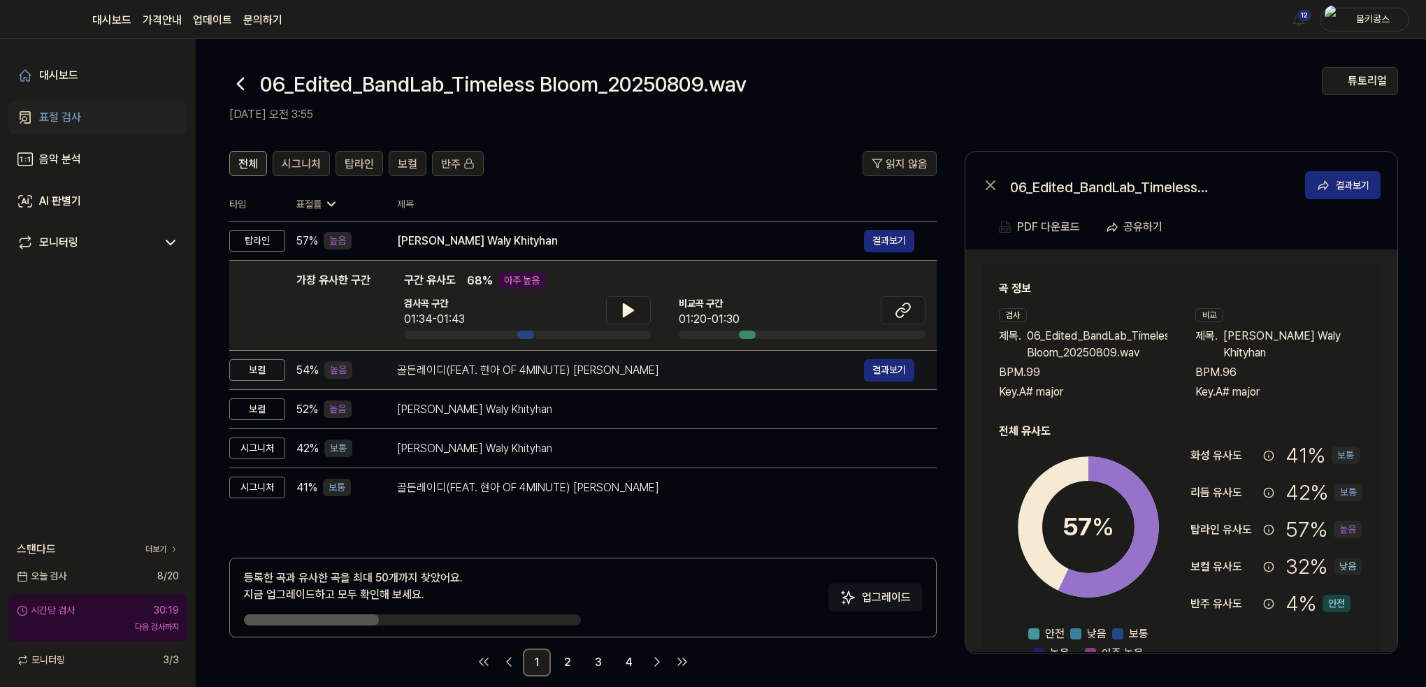
click at [445, 375] on div "골든레이디(FEAT. 현아 OF 4MINUTE) [PERSON_NAME]" at bounding box center [630, 370] width 467 height 17
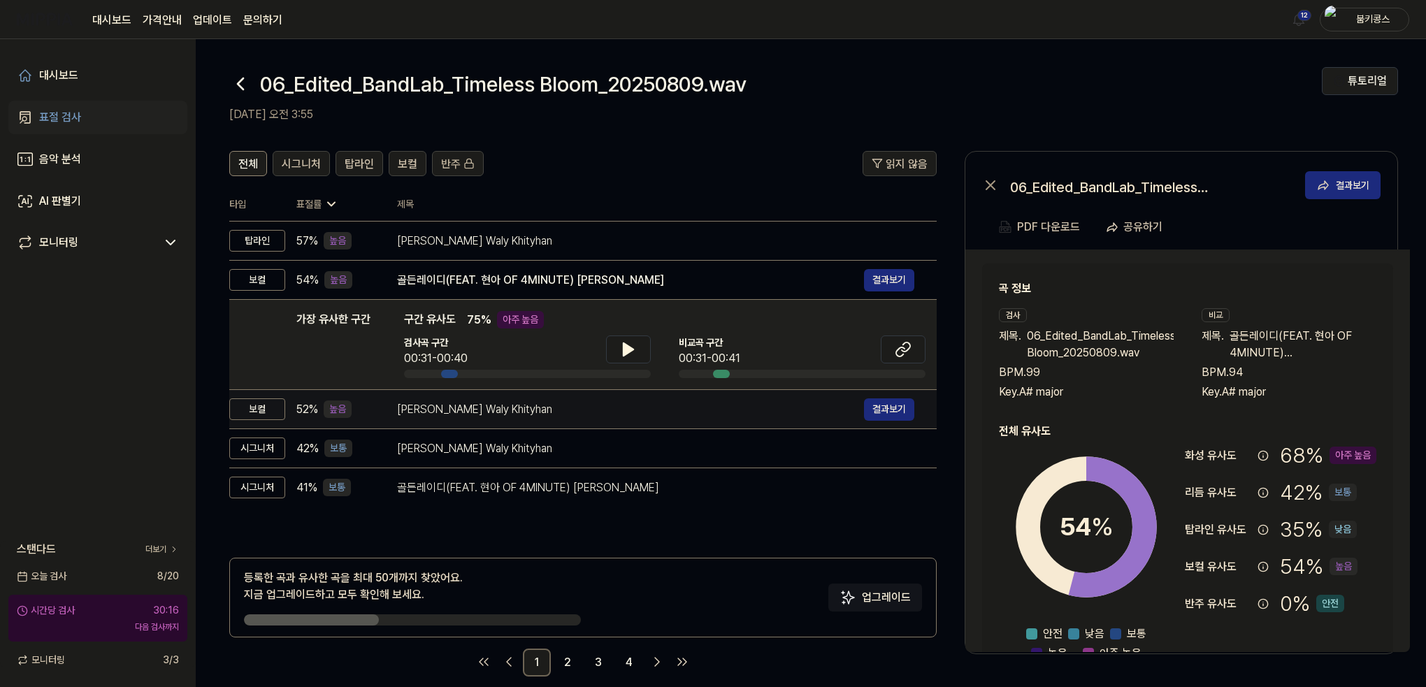
click at [476, 423] on td "Aedy Naseban Waly Khityhan 결과보기" at bounding box center [656, 409] width 562 height 39
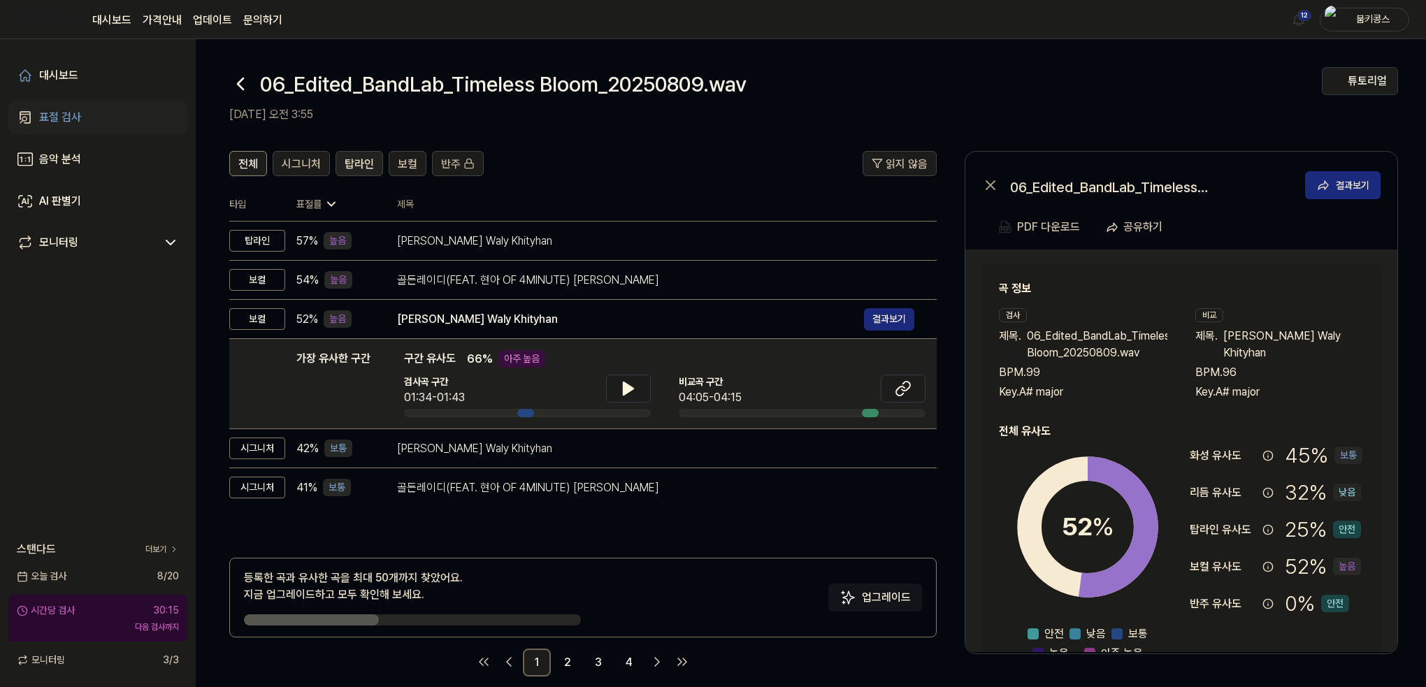
click at [356, 157] on span "탑라인" at bounding box center [359, 164] width 29 height 17
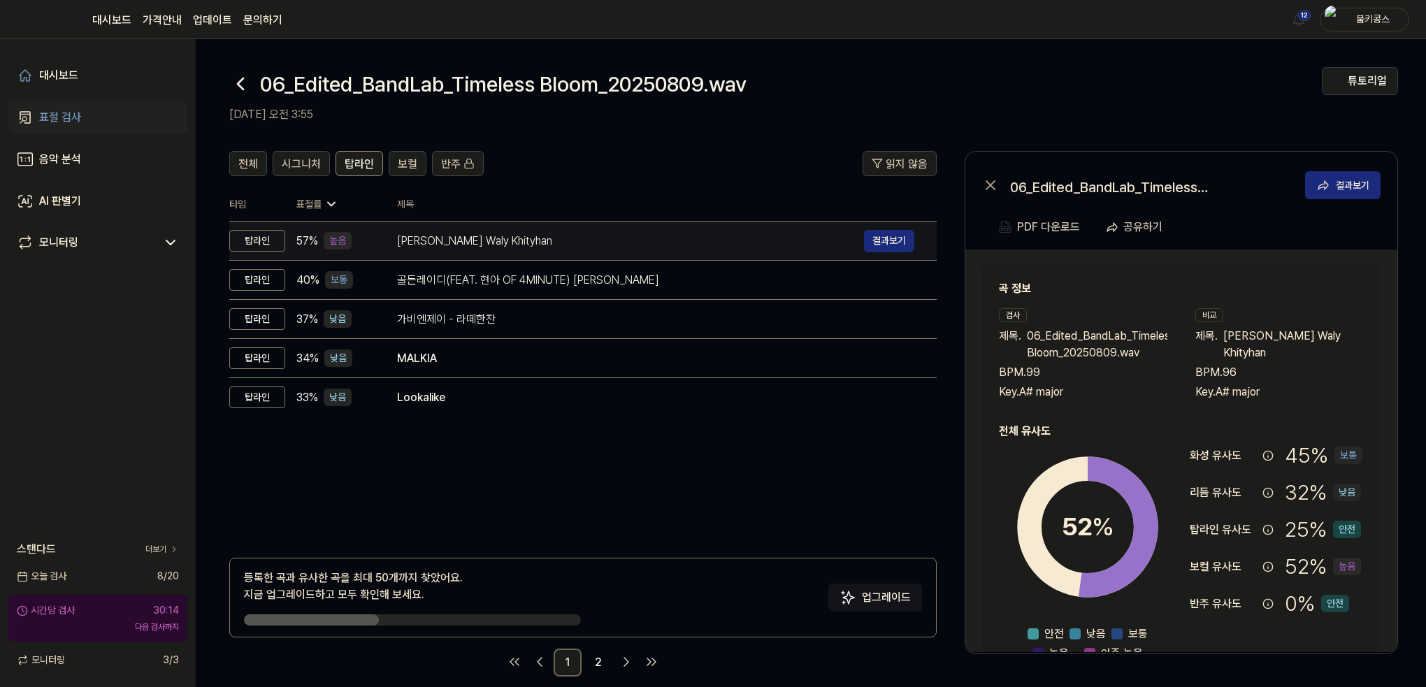
click at [438, 245] on div "[PERSON_NAME] Waly Khityhan" at bounding box center [630, 241] width 467 height 17
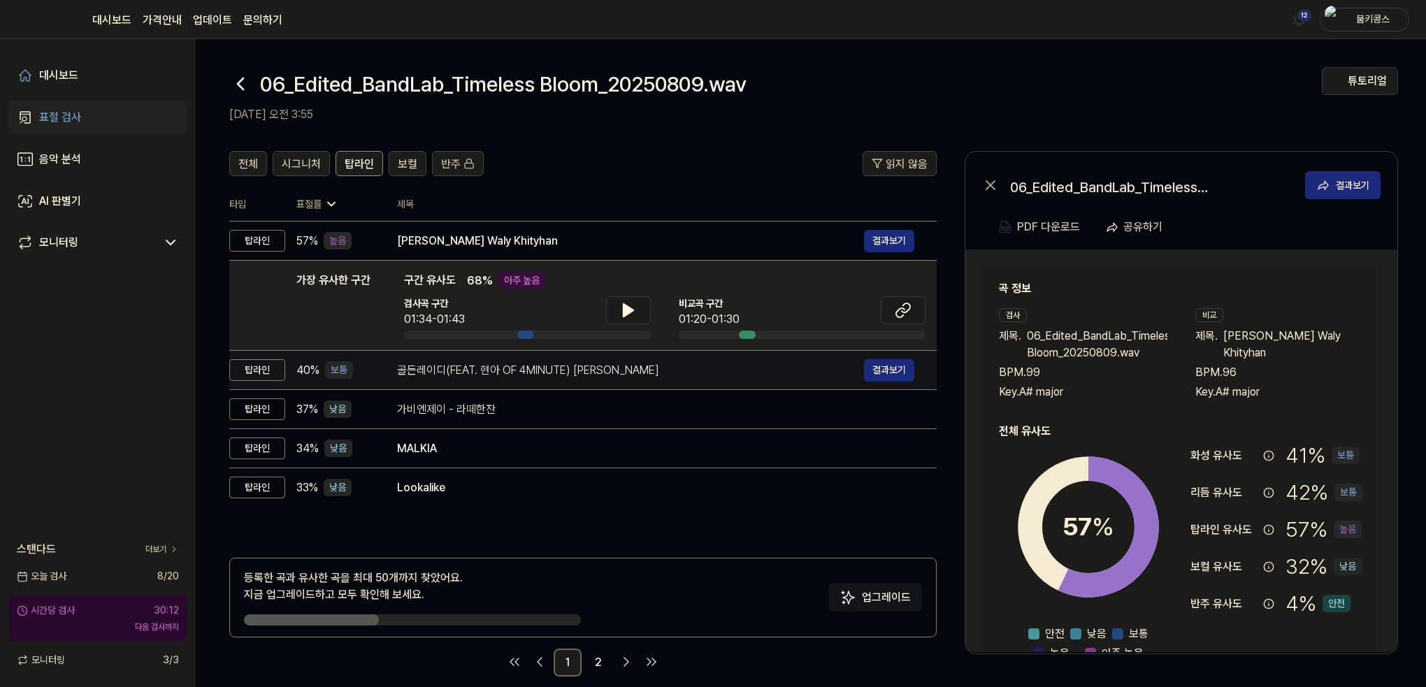
click at [454, 368] on div "골든레이디(FEAT. 현아 OF 4MINUTE) [PERSON_NAME]" at bounding box center [630, 370] width 467 height 17
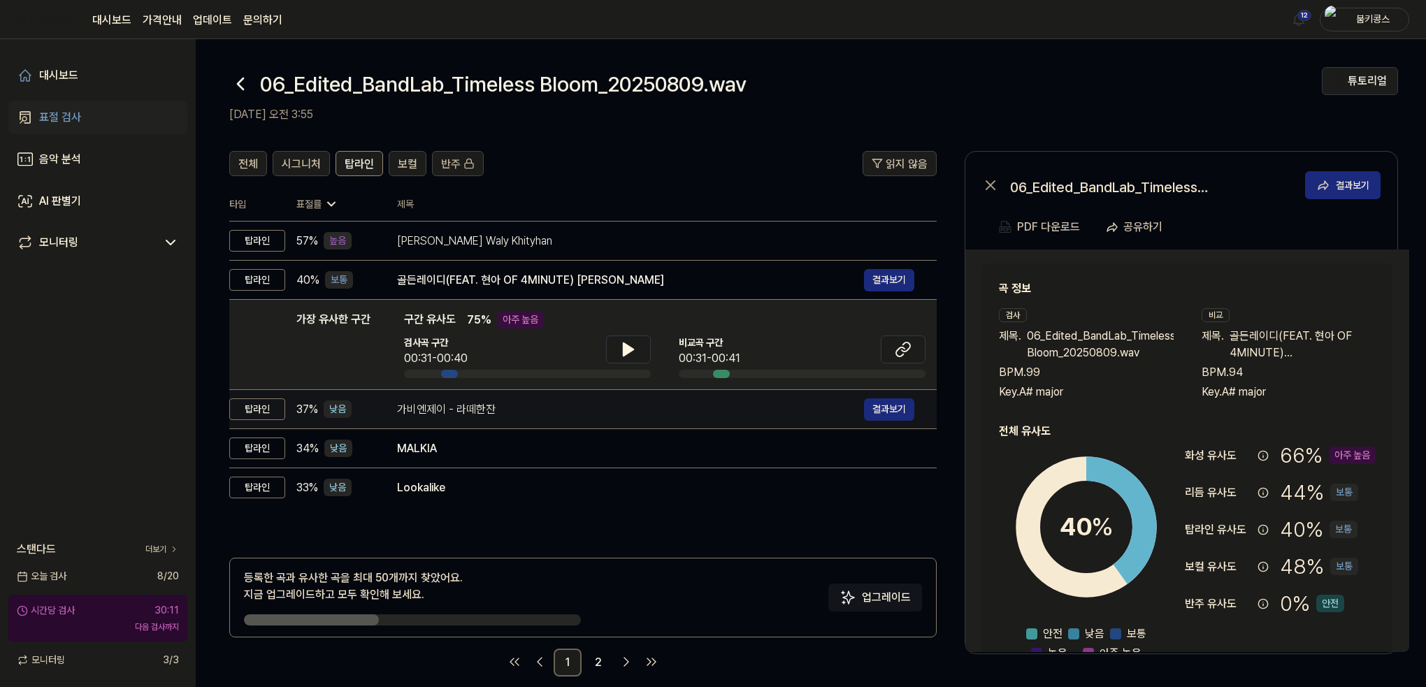
click at [445, 425] on td "가비엔제이 - 라떼한잔 결과보기" at bounding box center [656, 409] width 562 height 39
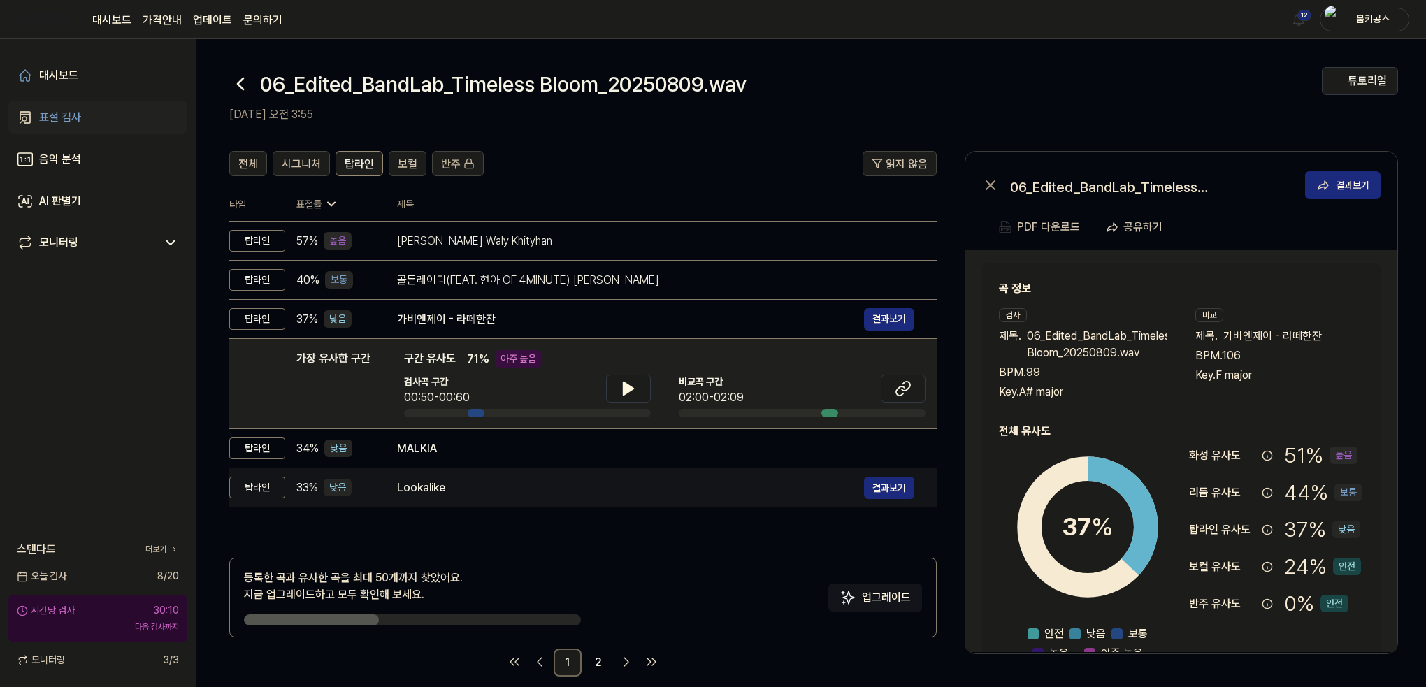
click at [448, 475] on td "Lookalike 결과보기" at bounding box center [656, 487] width 562 height 39
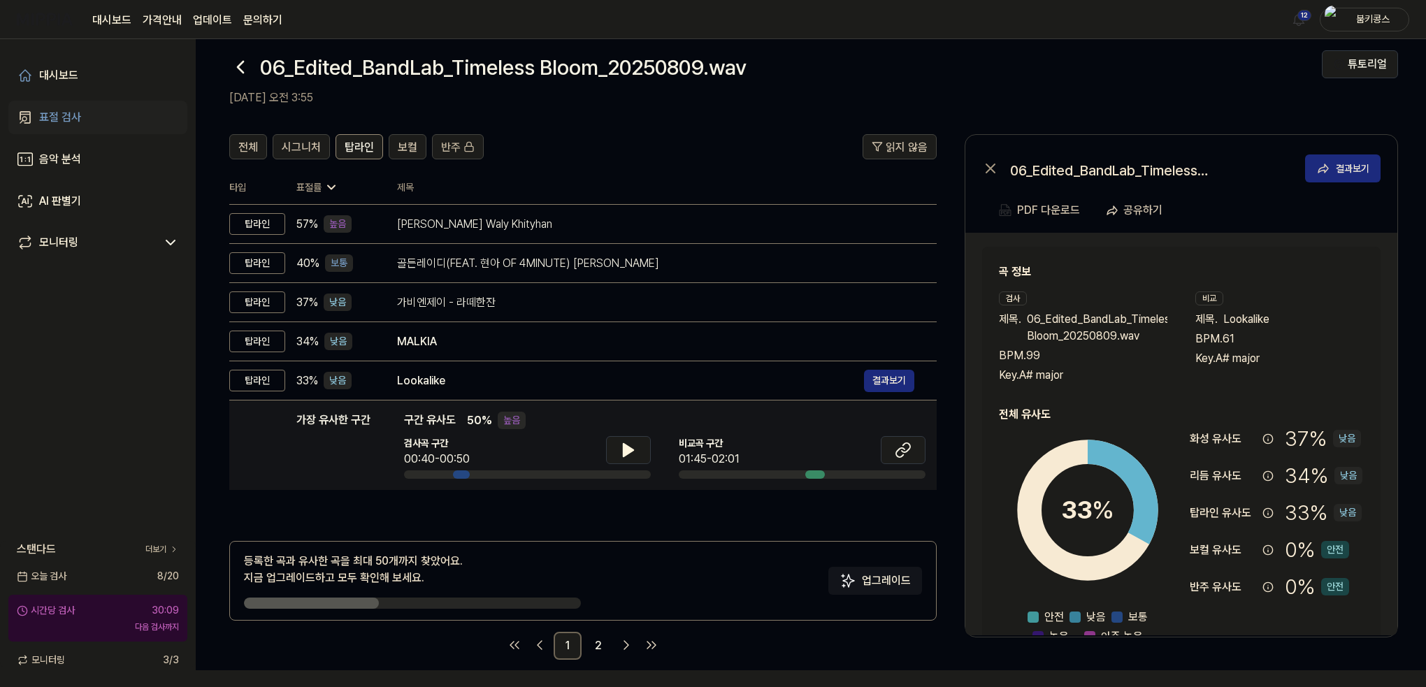
scroll to position [17, 0]
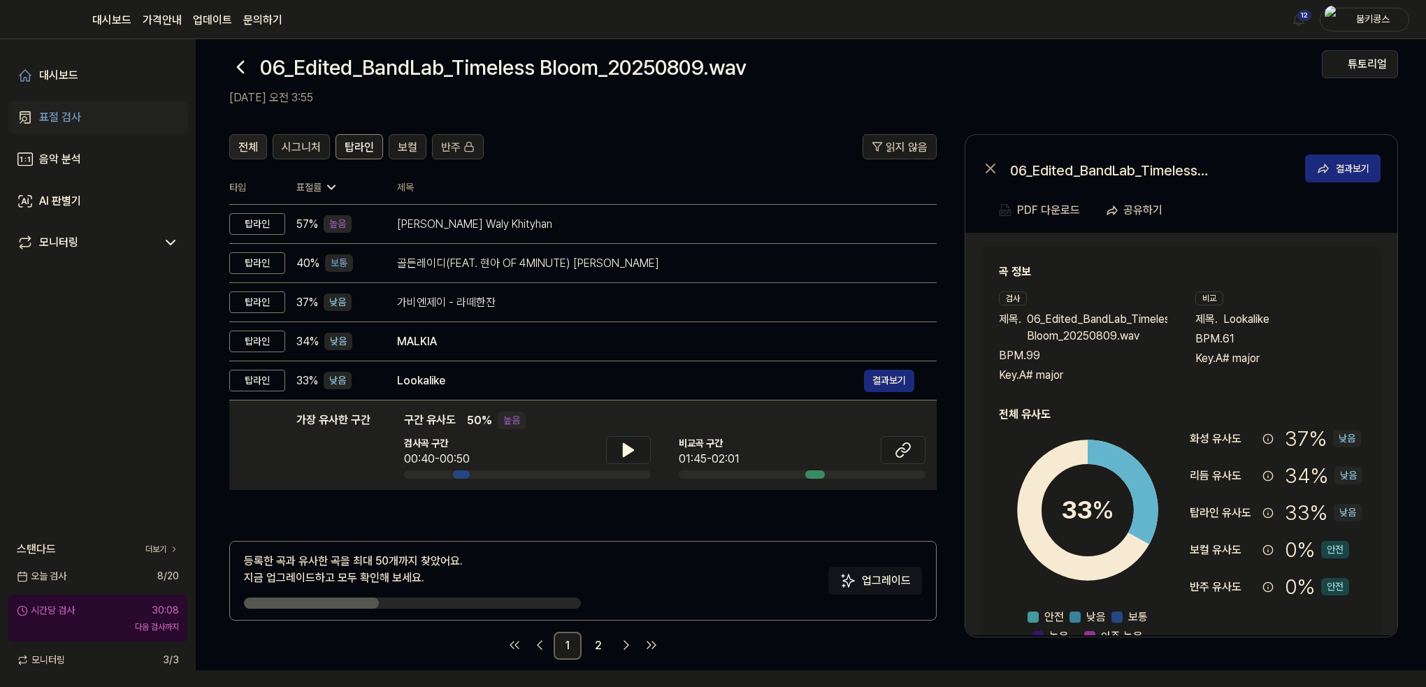
click at [252, 148] on span "전체" at bounding box center [248, 147] width 20 height 17
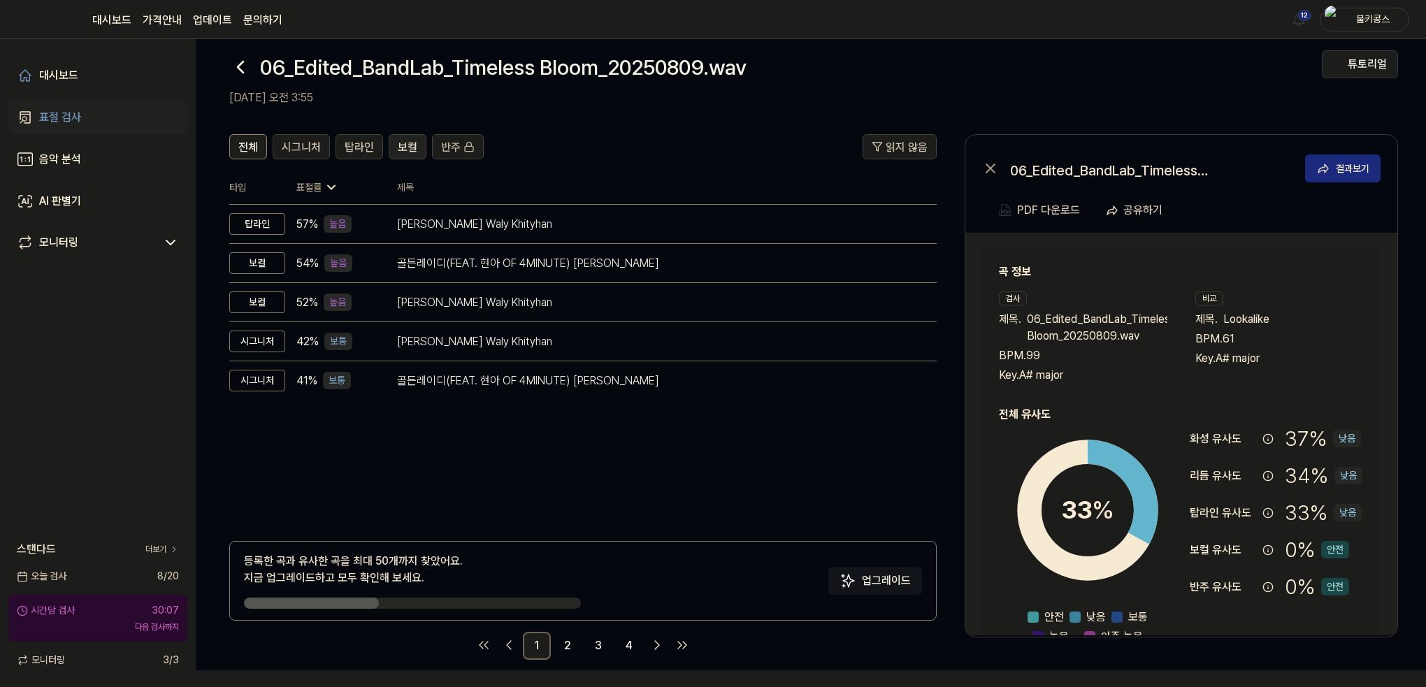
click at [403, 141] on span "보컬" at bounding box center [408, 147] width 20 height 17
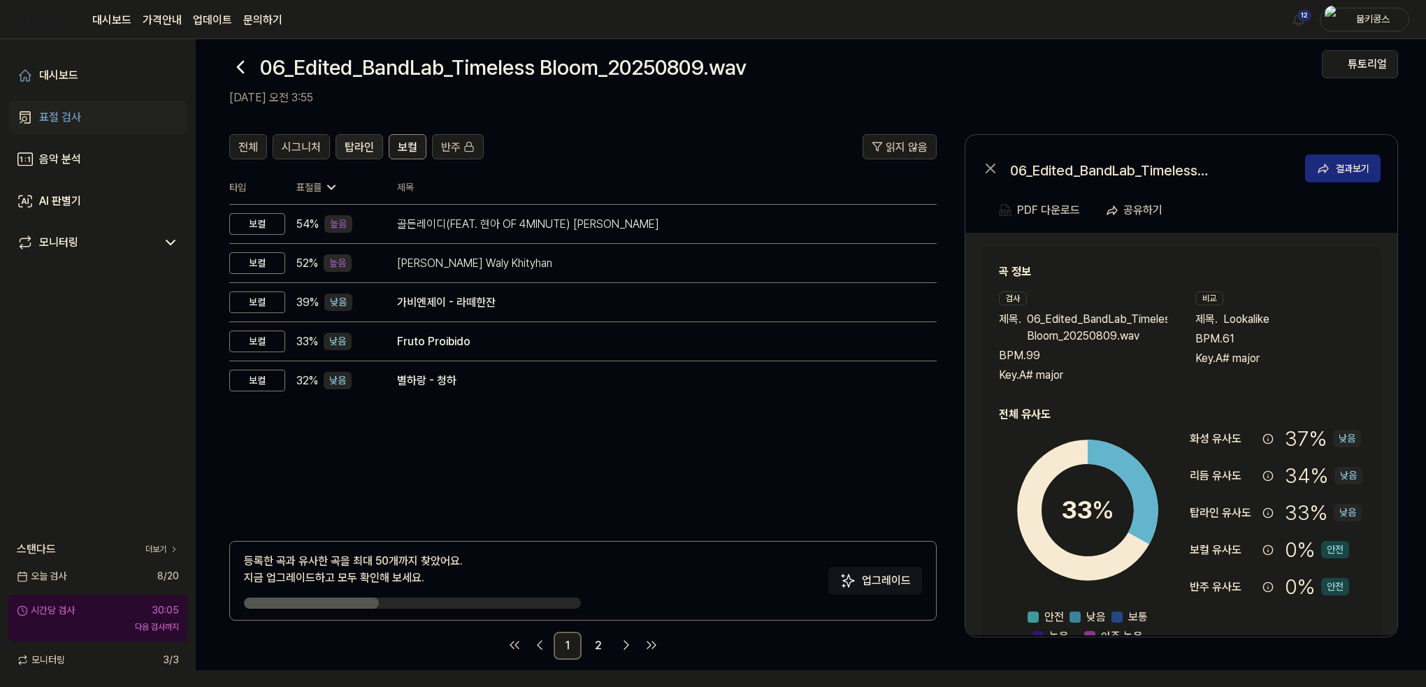
click at [360, 153] on span "탑라인" at bounding box center [359, 147] width 29 height 17
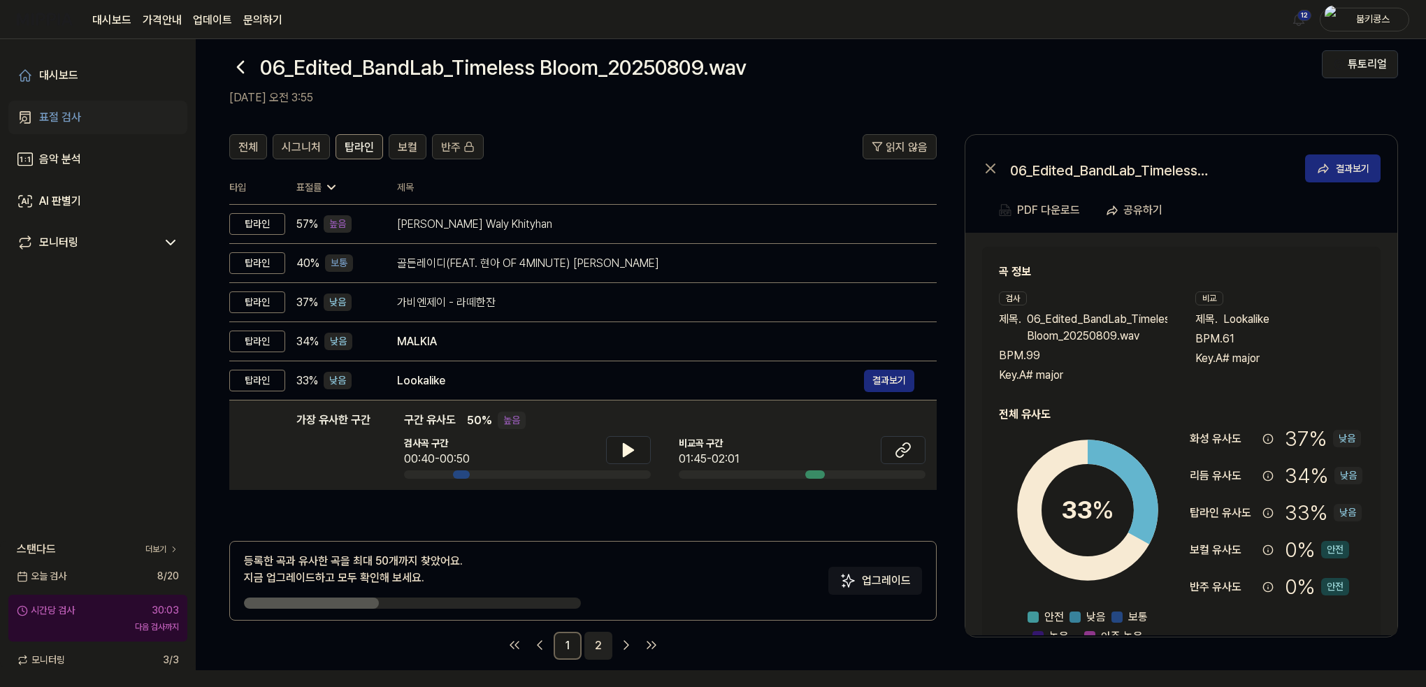
click at [601, 647] on link "2" at bounding box center [599, 646] width 28 height 28
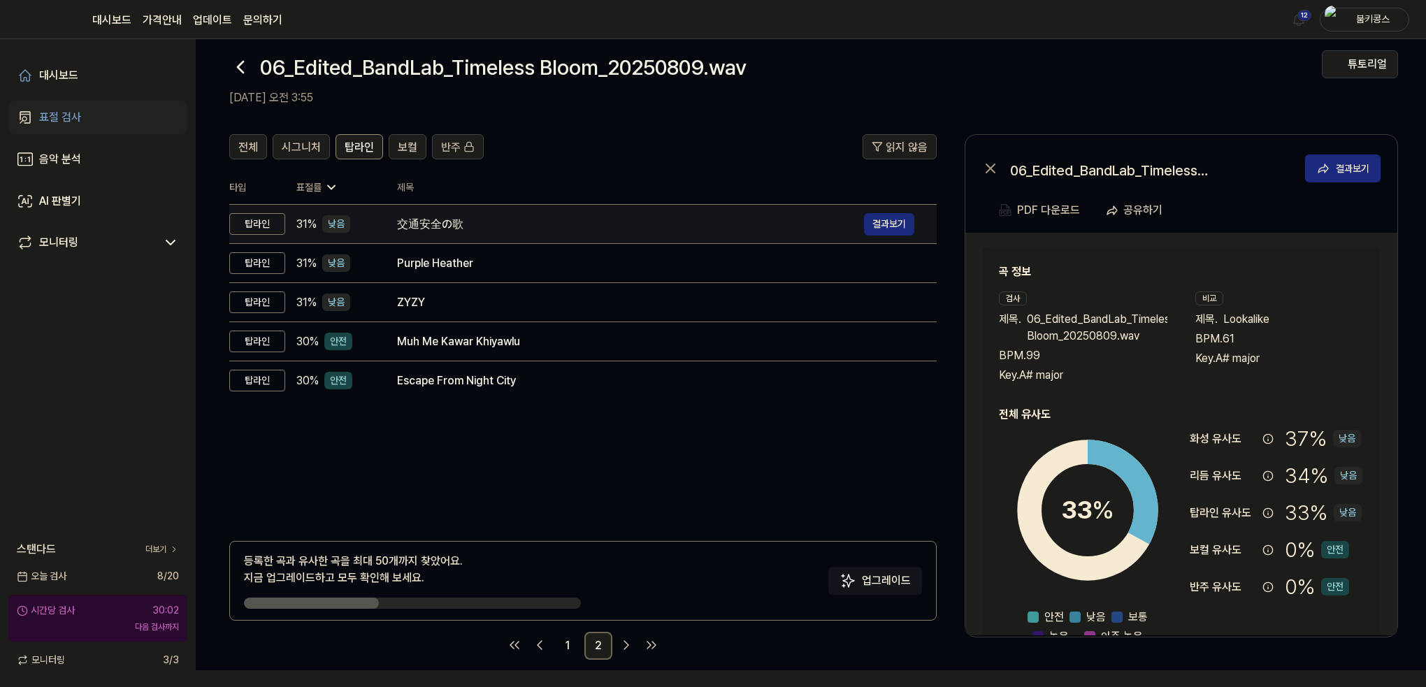
click at [385, 226] on td "交通安全の歌 결과보기" at bounding box center [656, 224] width 562 height 39
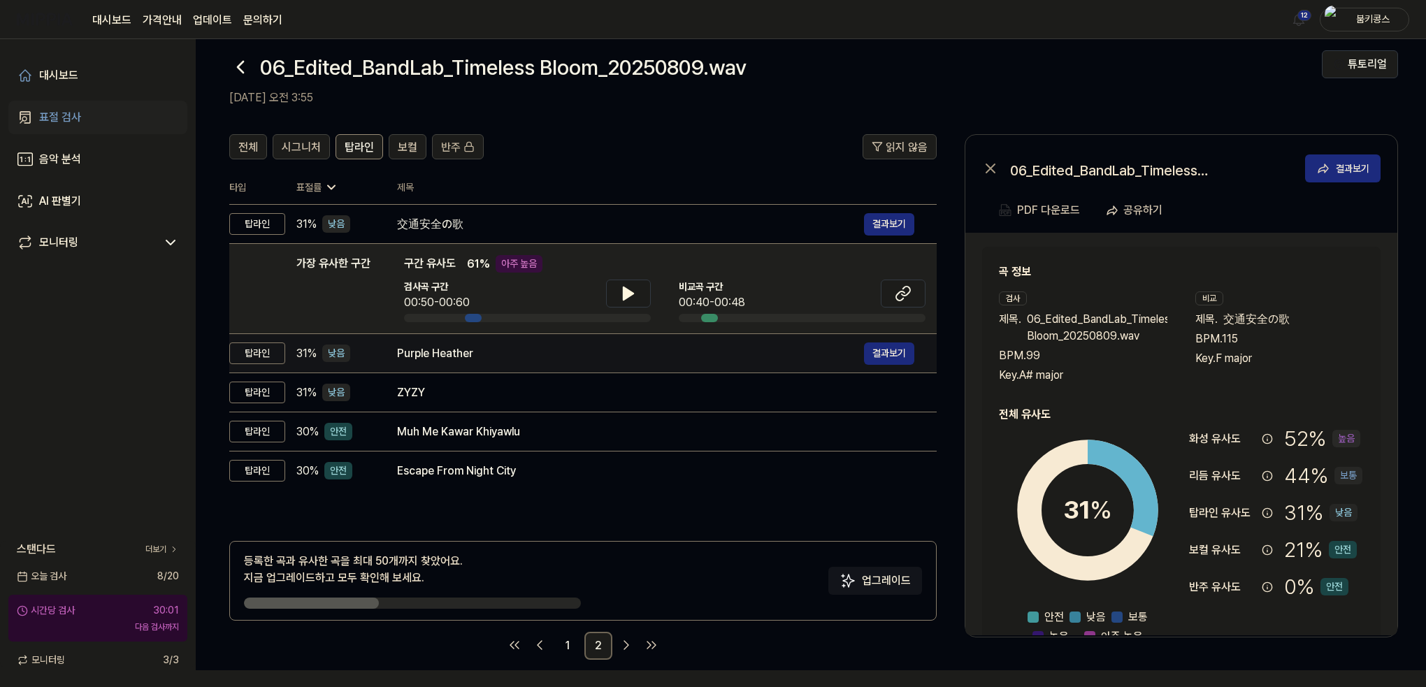
click at [423, 348] on div "Purple Heather" at bounding box center [630, 353] width 467 height 17
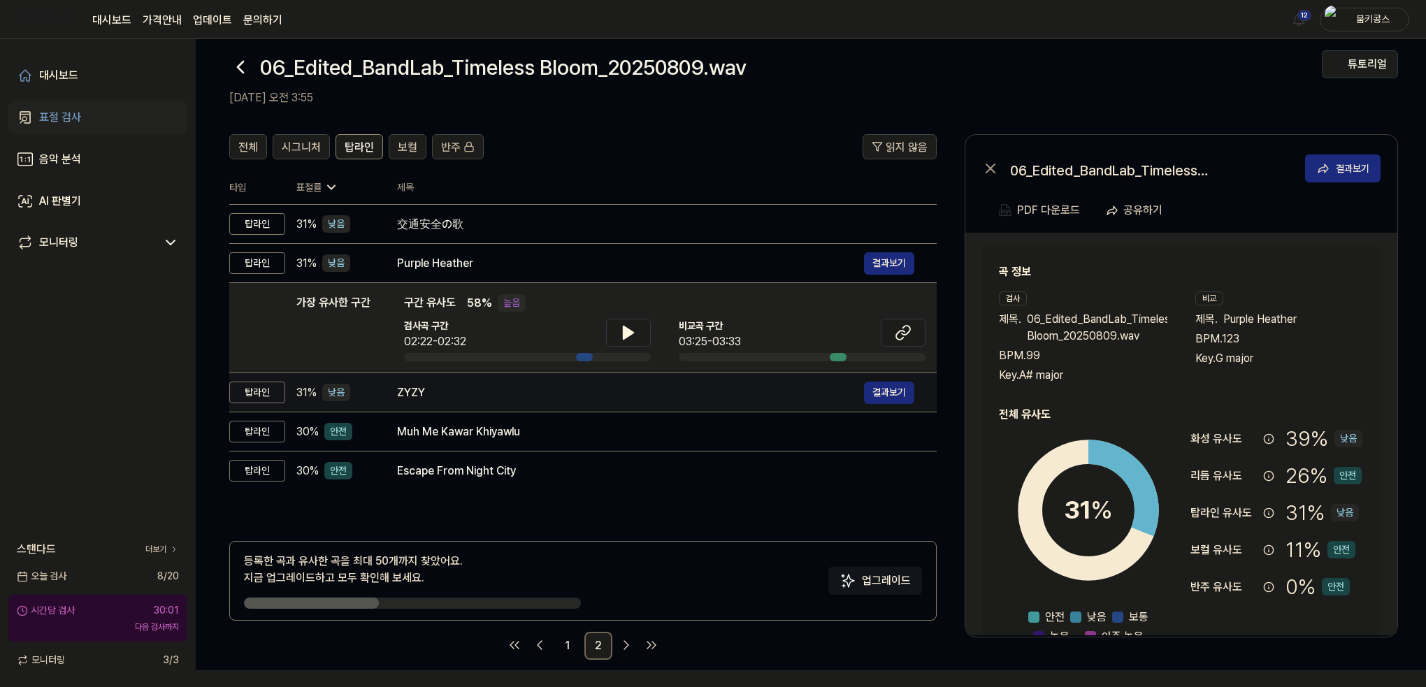
click at [445, 399] on div "ZYZY" at bounding box center [630, 393] width 467 height 17
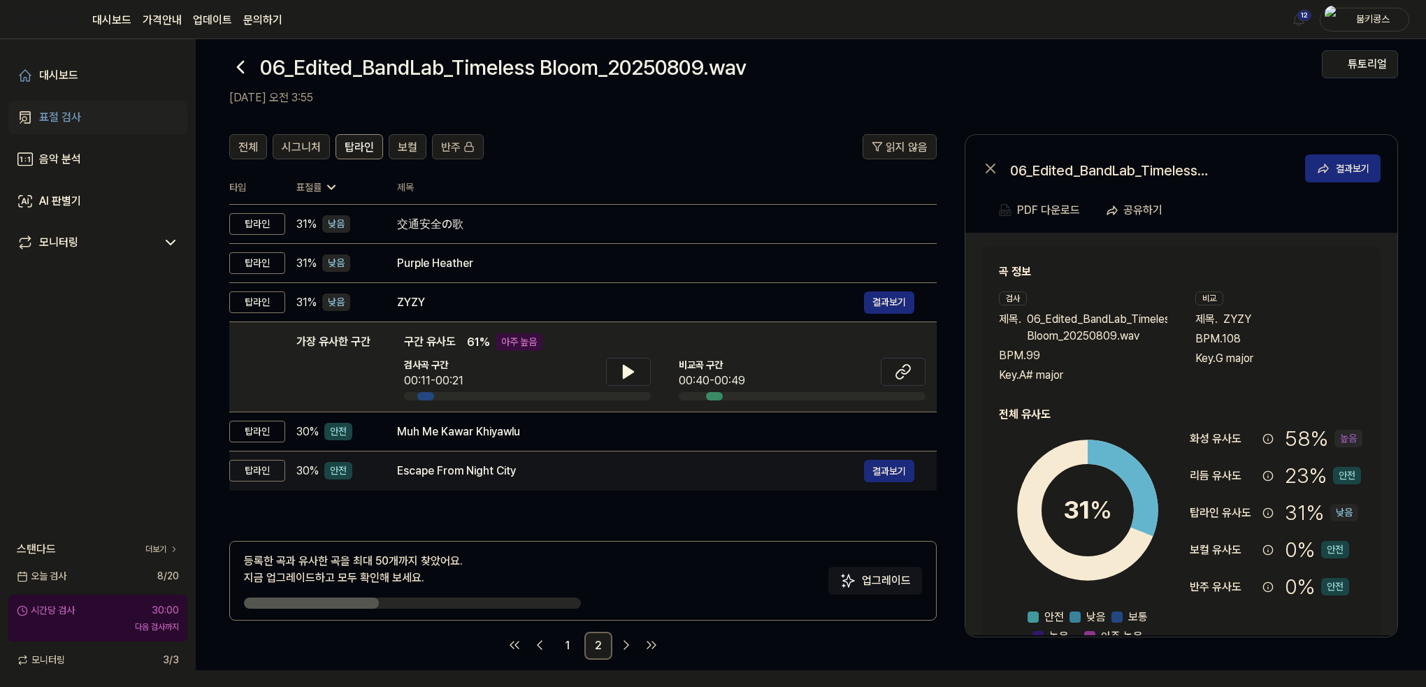
click at [486, 452] on td "Escape From Night City 결과보기" at bounding box center [656, 471] width 562 height 39
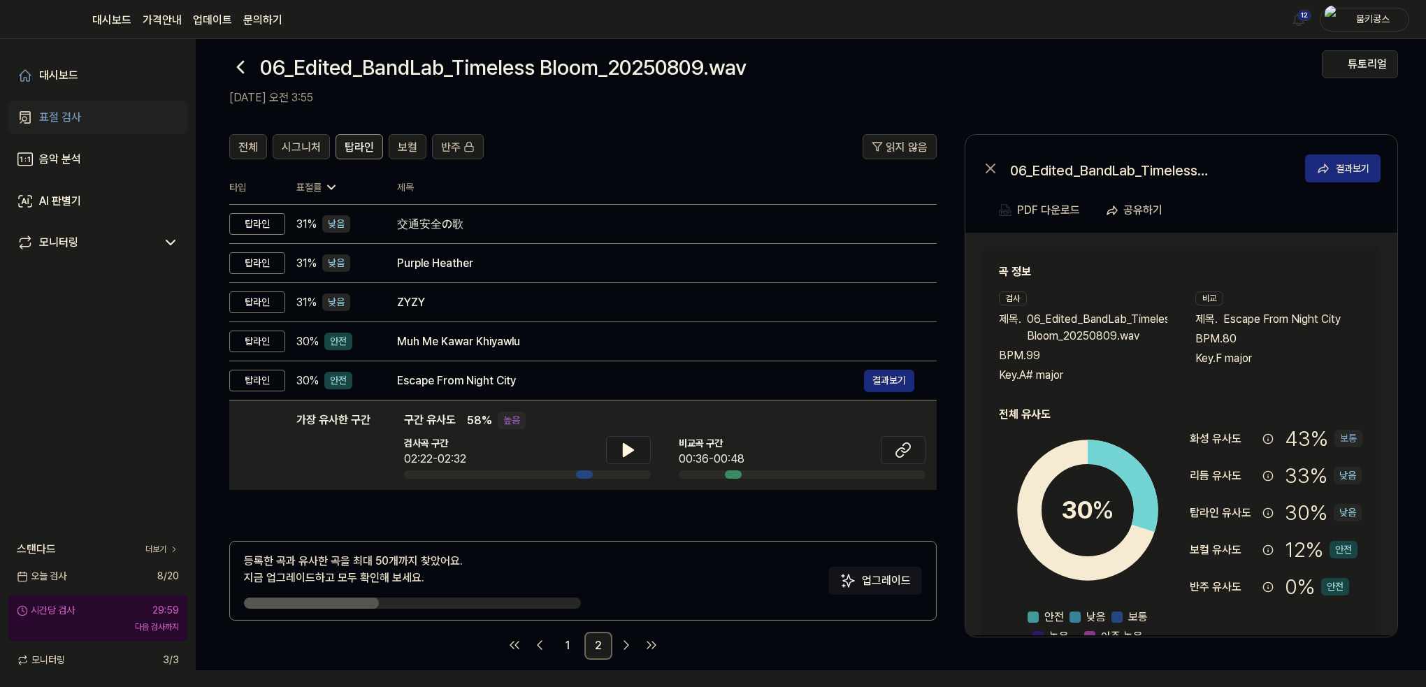
click at [239, 64] on icon at bounding box center [241, 67] width 6 height 11
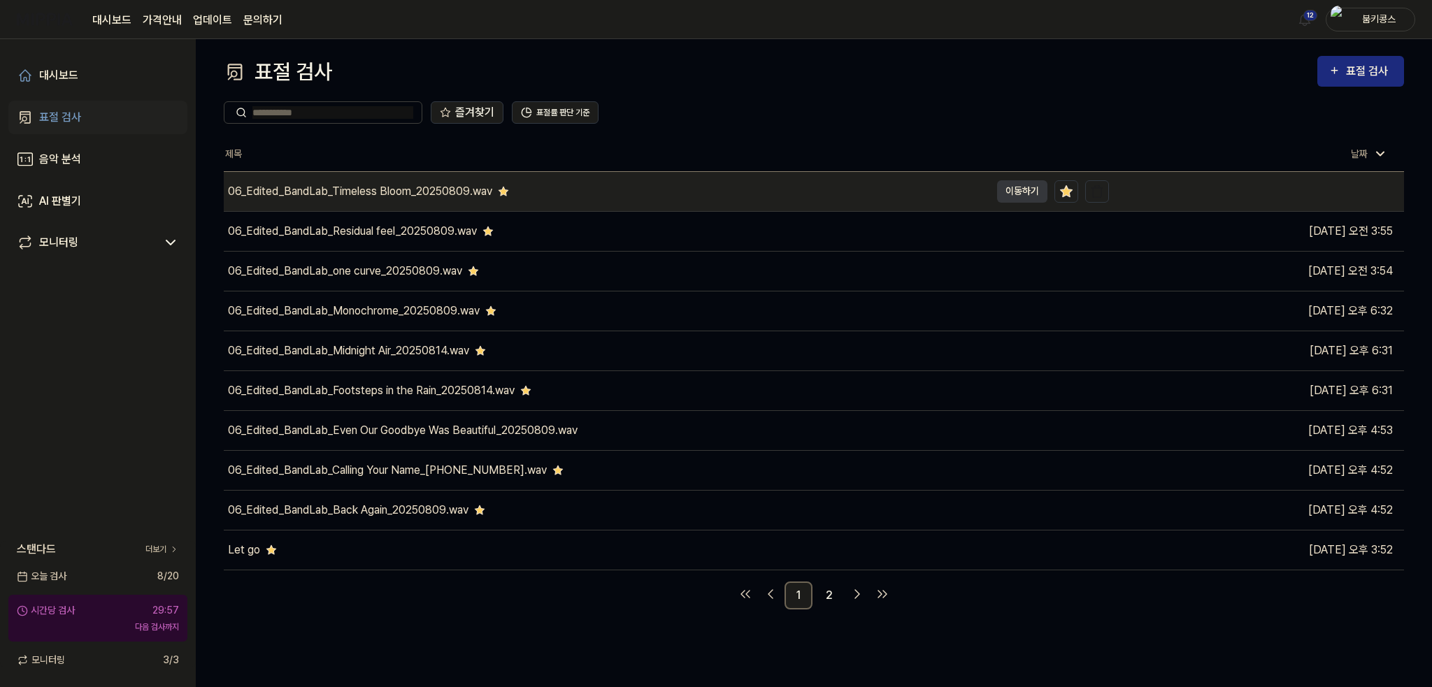
click at [366, 192] on div "06_Edited_BandLab_Timeless Bloom_20250809.wav" at bounding box center [360, 191] width 264 height 17
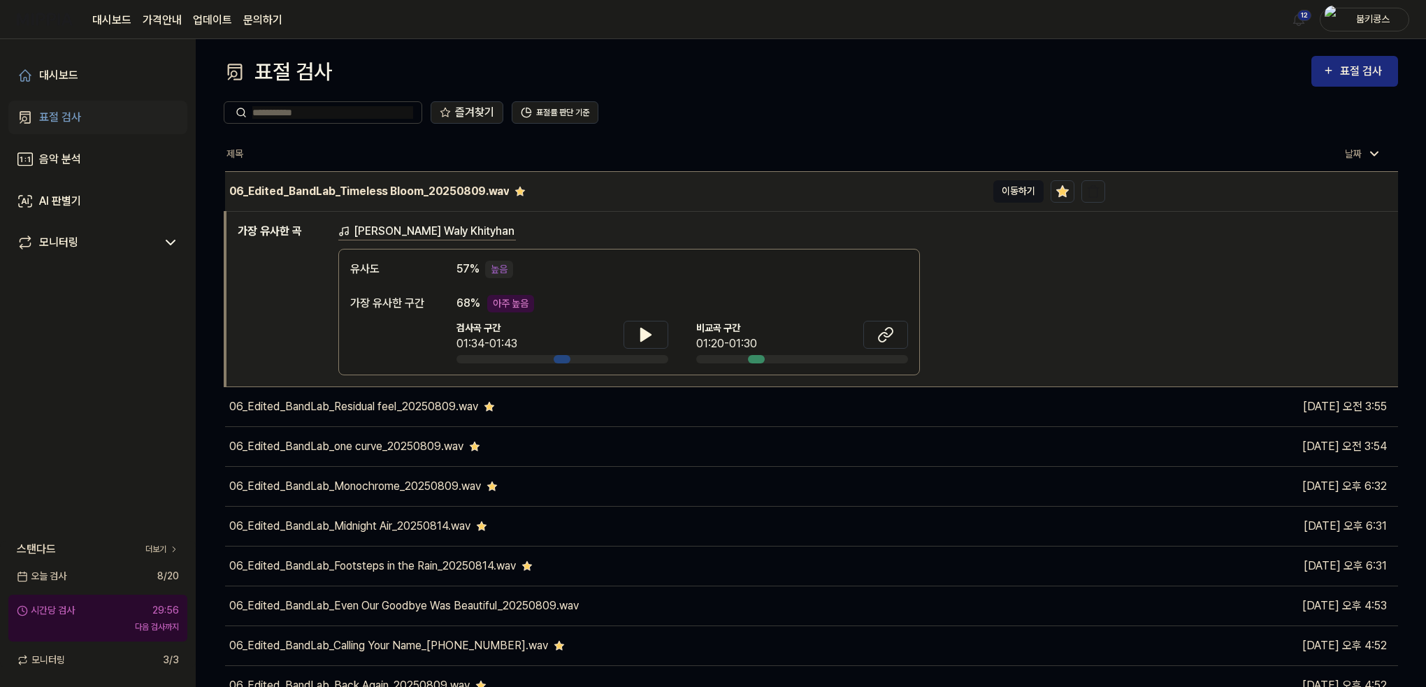
click at [1014, 198] on button "이동하기" at bounding box center [1019, 191] width 50 height 22
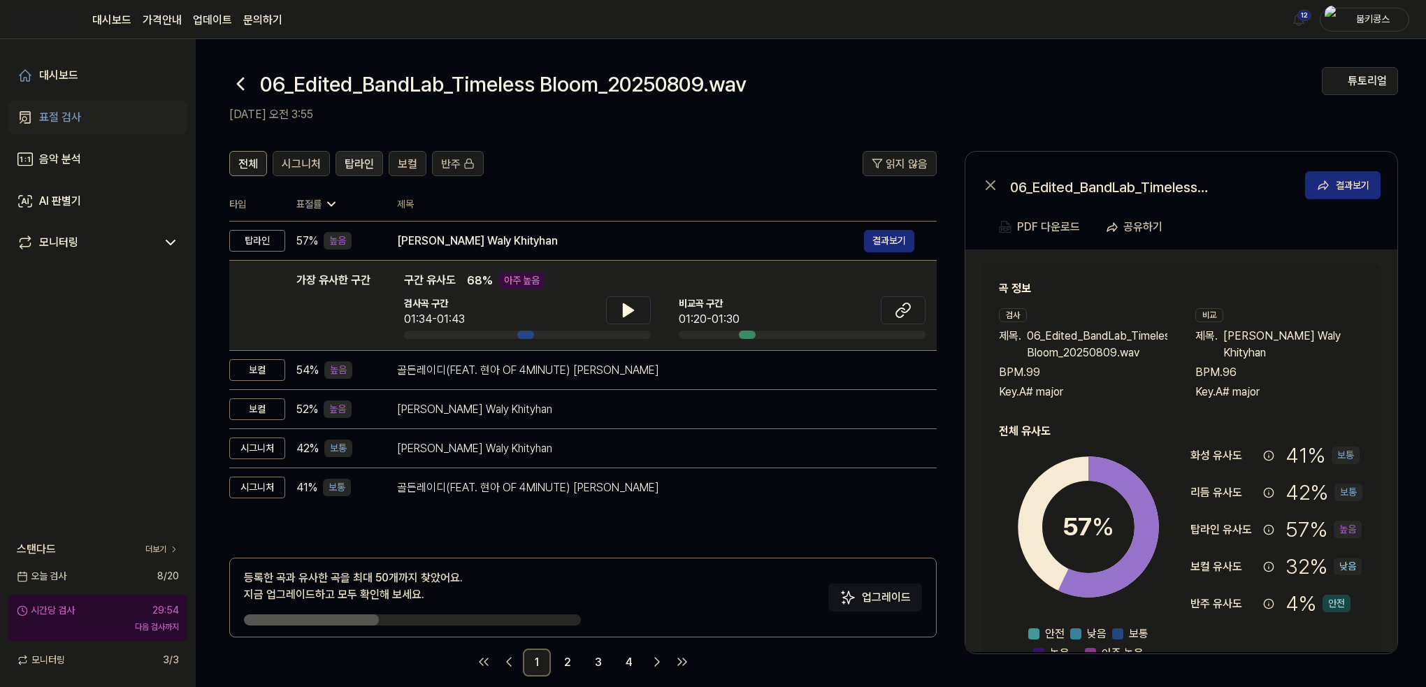
click at [357, 171] on span "탑라인" at bounding box center [359, 164] width 29 height 17
click at [374, 162] on button "탑라인" at bounding box center [360, 163] width 48 height 25
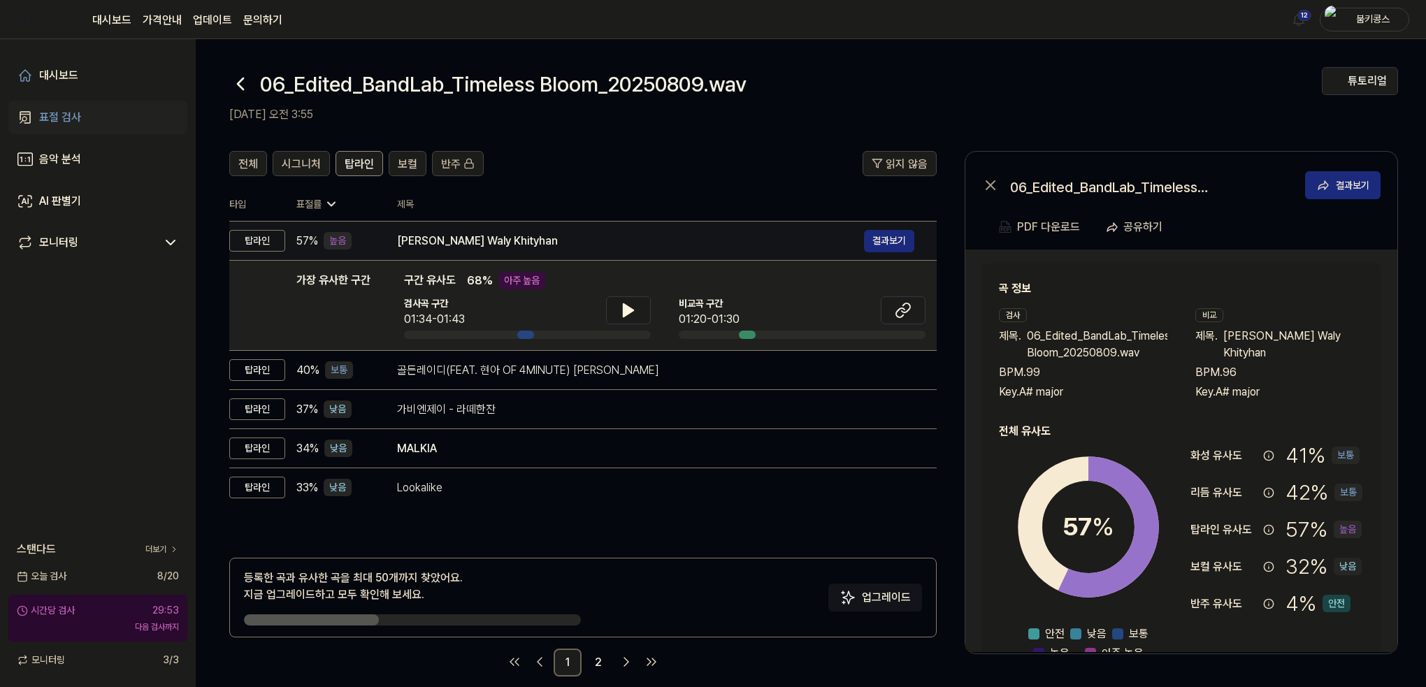
click at [456, 243] on div "[PERSON_NAME] Waly Khityhan" at bounding box center [630, 241] width 467 height 17
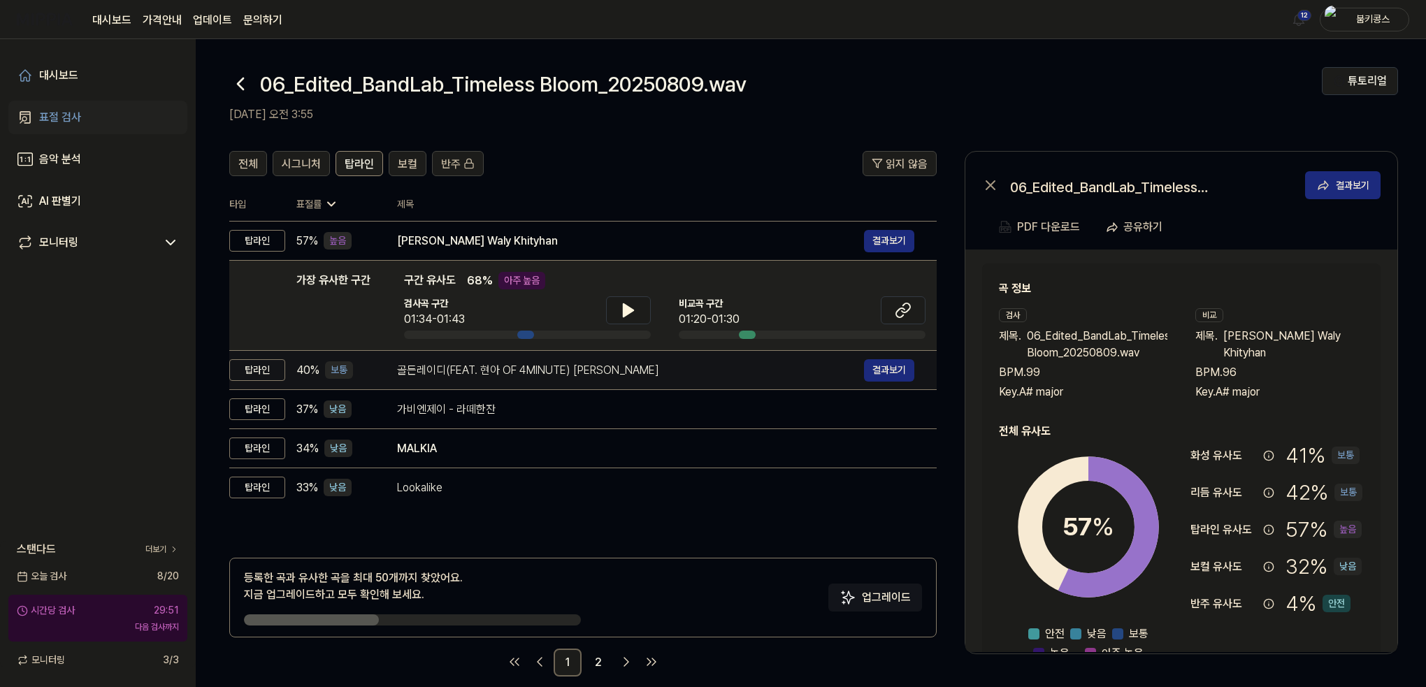
click at [462, 372] on div "골든레이디(FEAT. 현아 OF 4MINUTE) [PERSON_NAME]" at bounding box center [630, 370] width 467 height 17
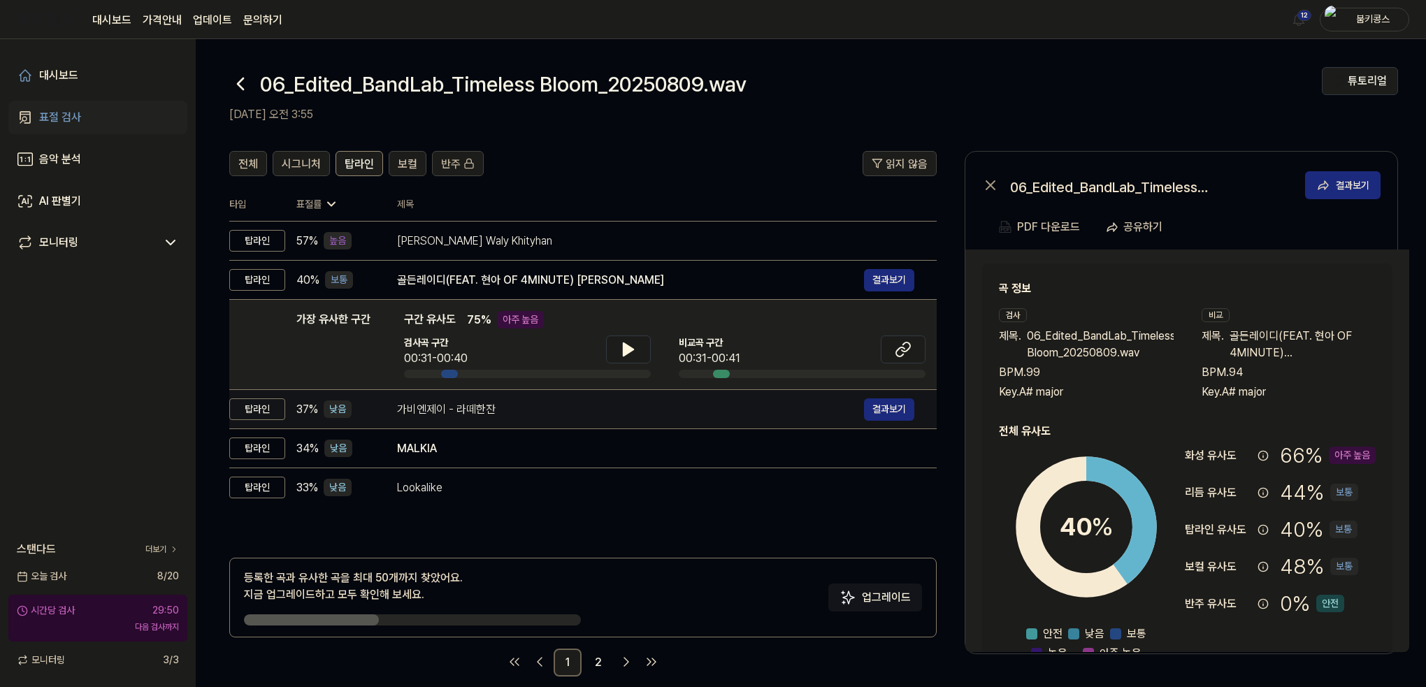
click at [470, 414] on div "가비엔제이 - 라떼한잔" at bounding box center [630, 409] width 467 height 17
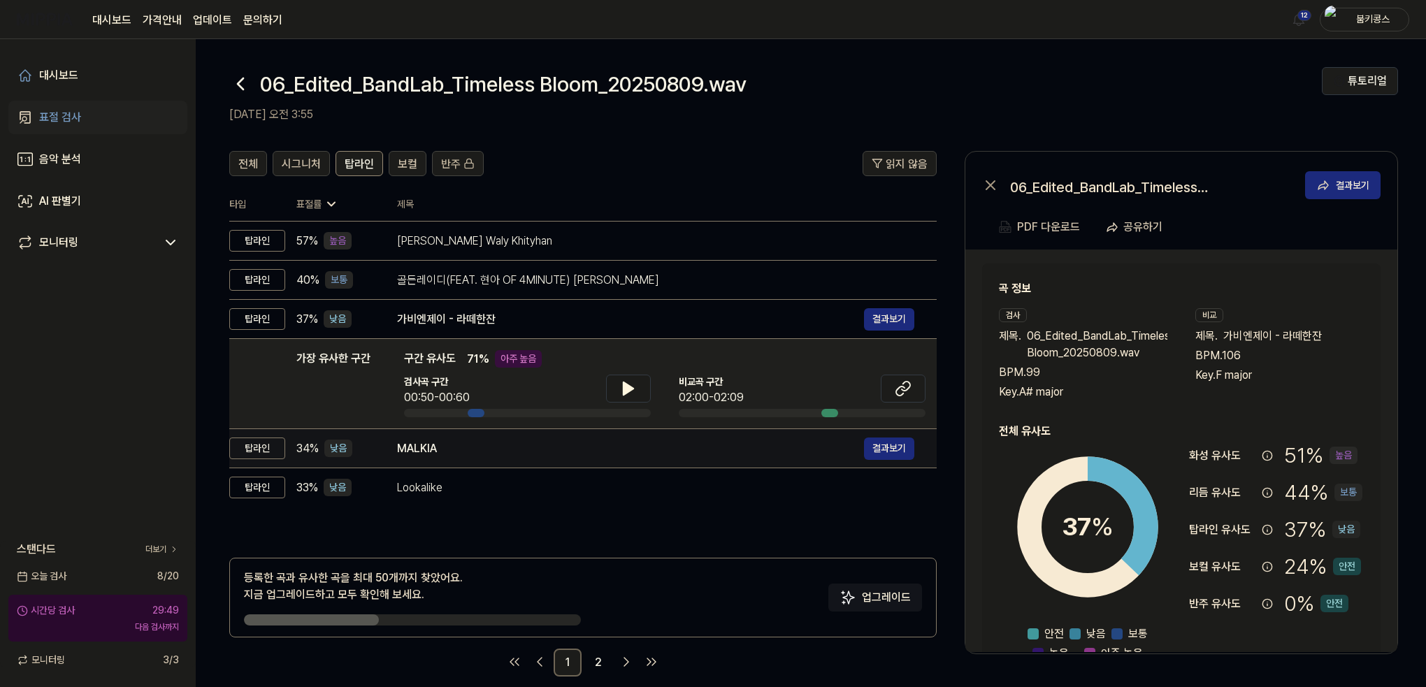
click at [463, 456] on div "MALKIA" at bounding box center [630, 449] width 467 height 17
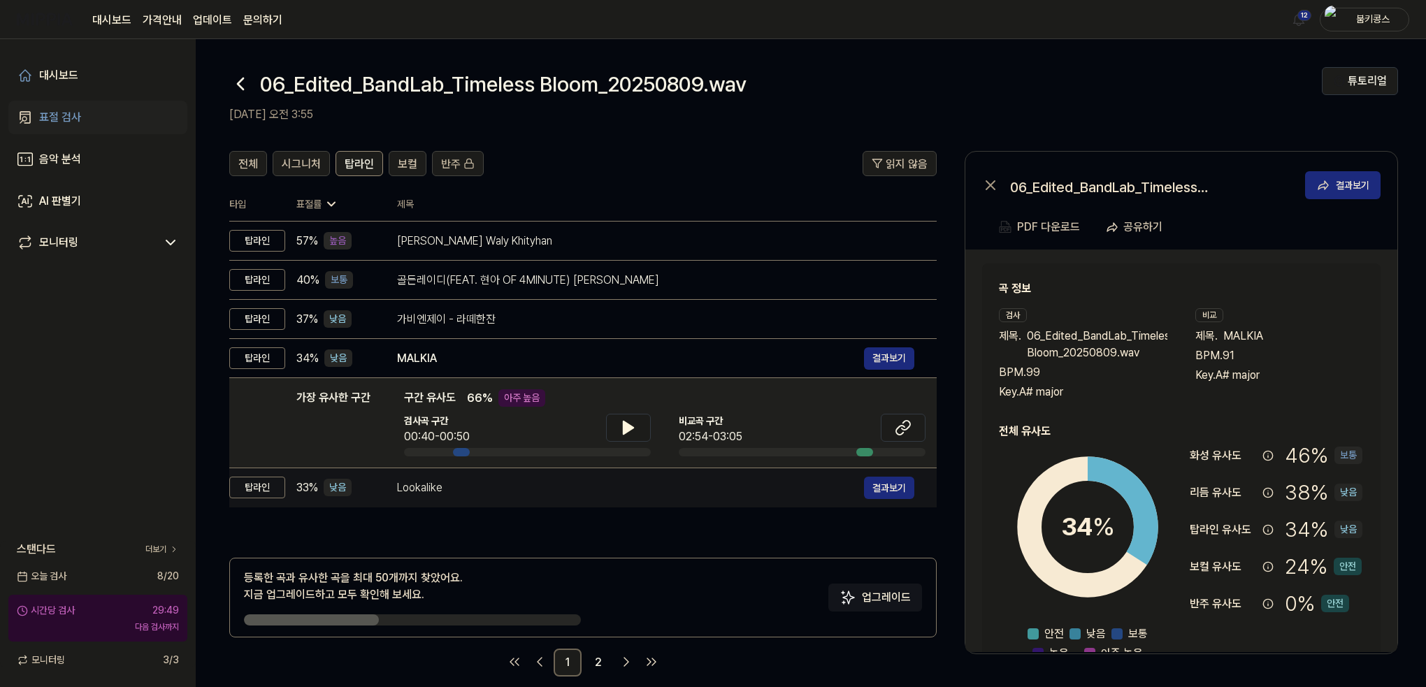
click at [468, 492] on div "Lookalike" at bounding box center [630, 488] width 467 height 17
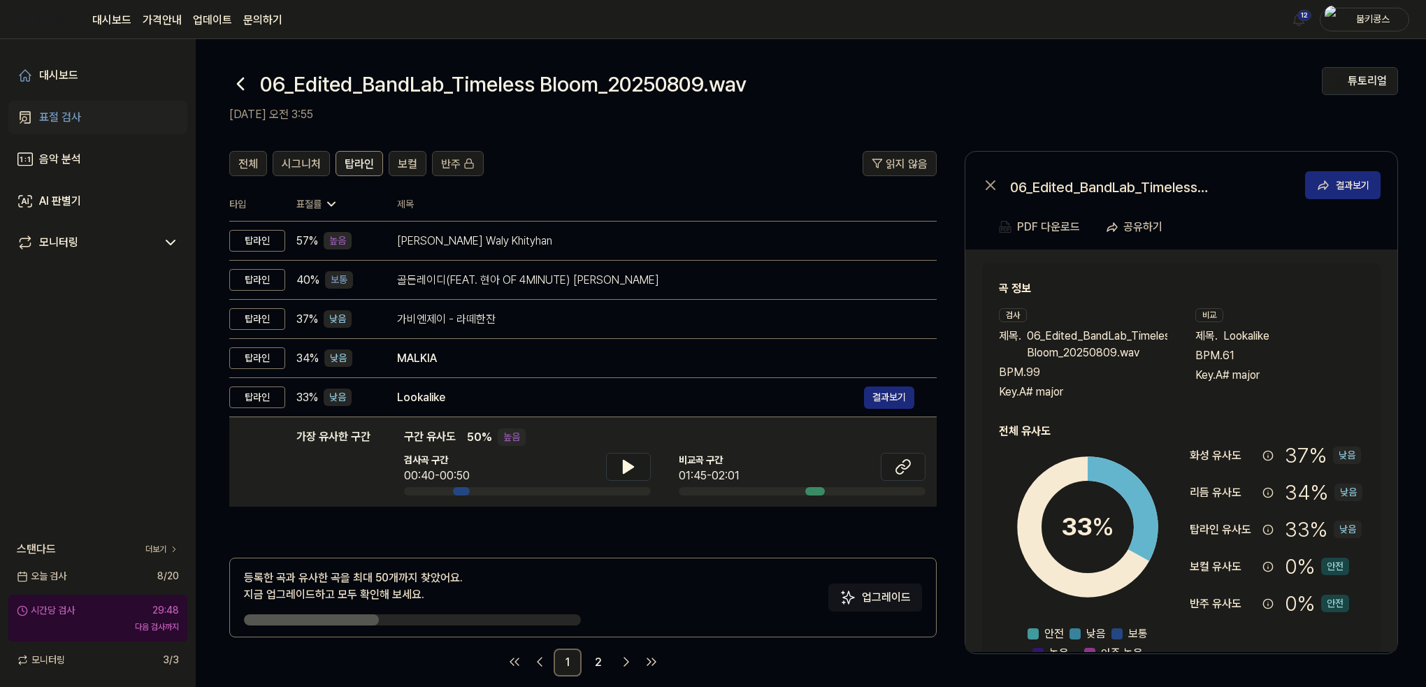
click at [238, 89] on icon at bounding box center [240, 84] width 22 height 22
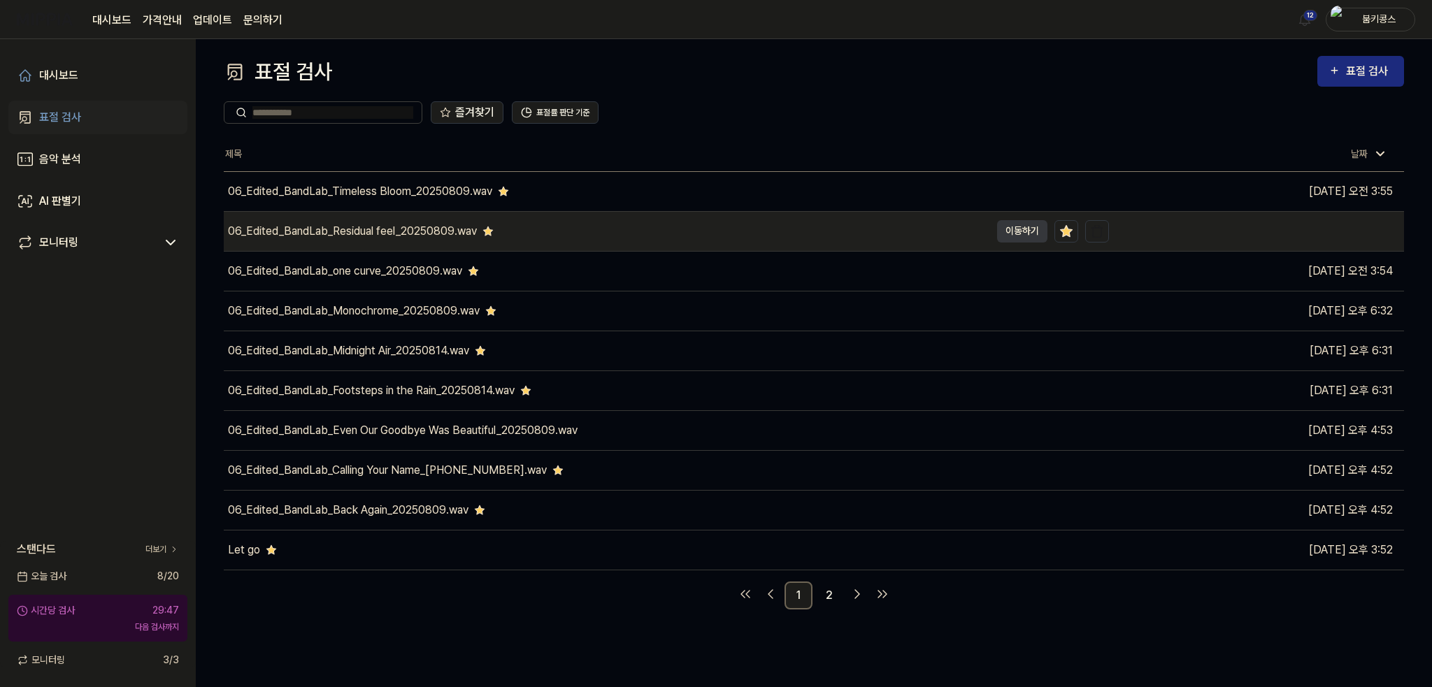
click at [275, 236] on div "06_Edited_BandLab_Residual feel_20250809.wav" at bounding box center [352, 231] width 249 height 17
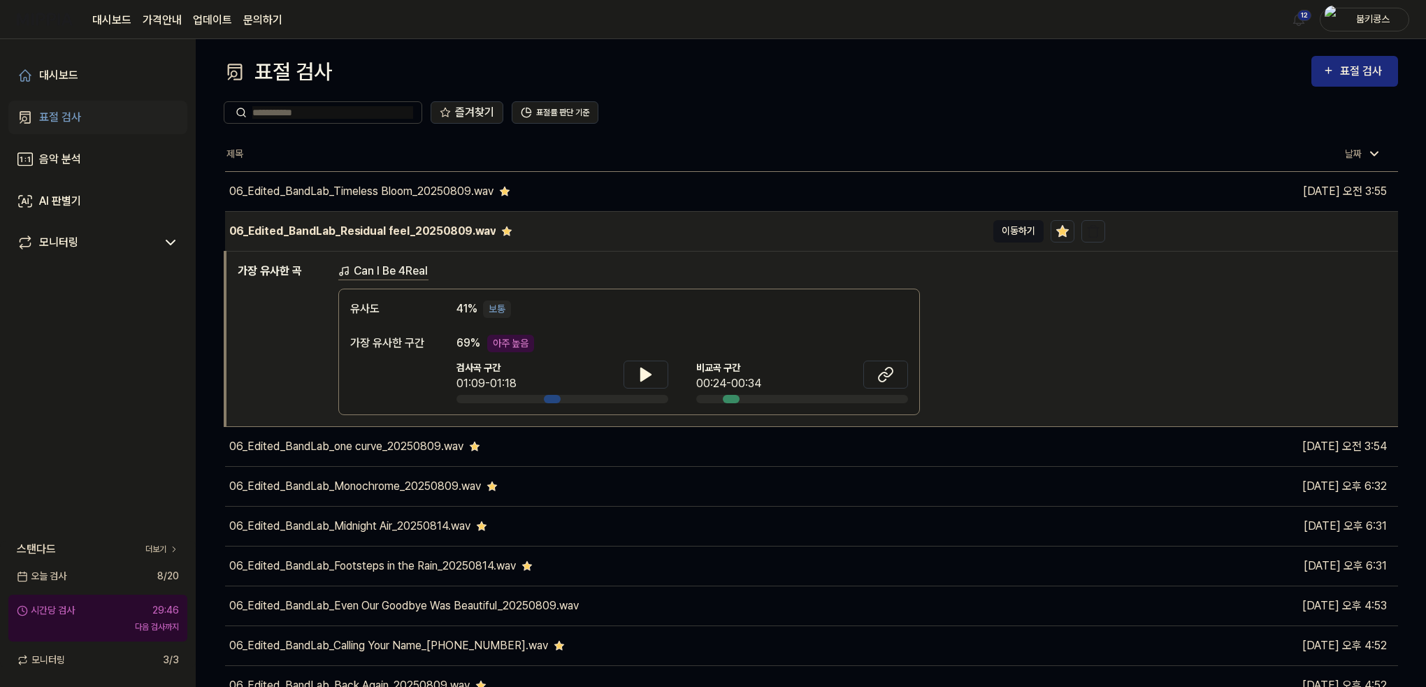
click at [995, 227] on button "이동하기" at bounding box center [1019, 231] width 50 height 22
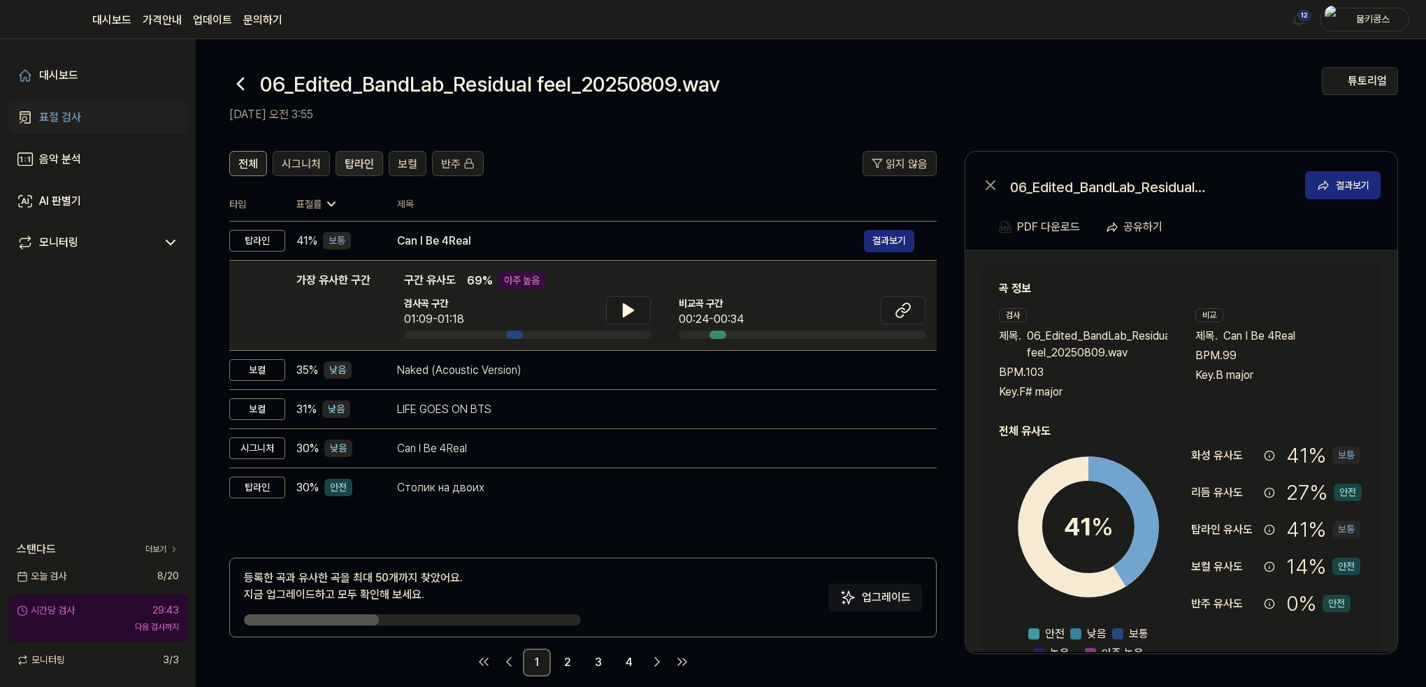
click at [364, 158] on span "탑라인" at bounding box center [359, 164] width 29 height 17
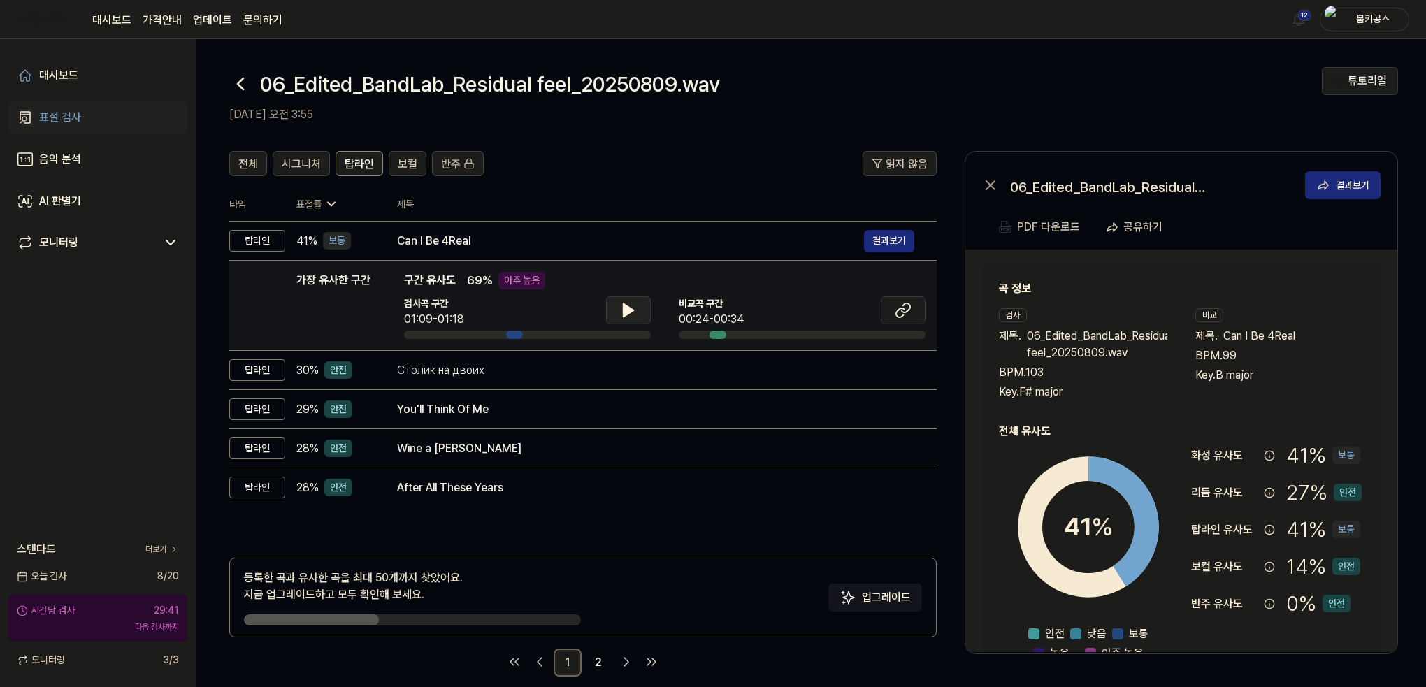
click at [632, 312] on icon at bounding box center [628, 310] width 17 height 17
click at [632, 312] on icon at bounding box center [631, 310] width 3 height 11
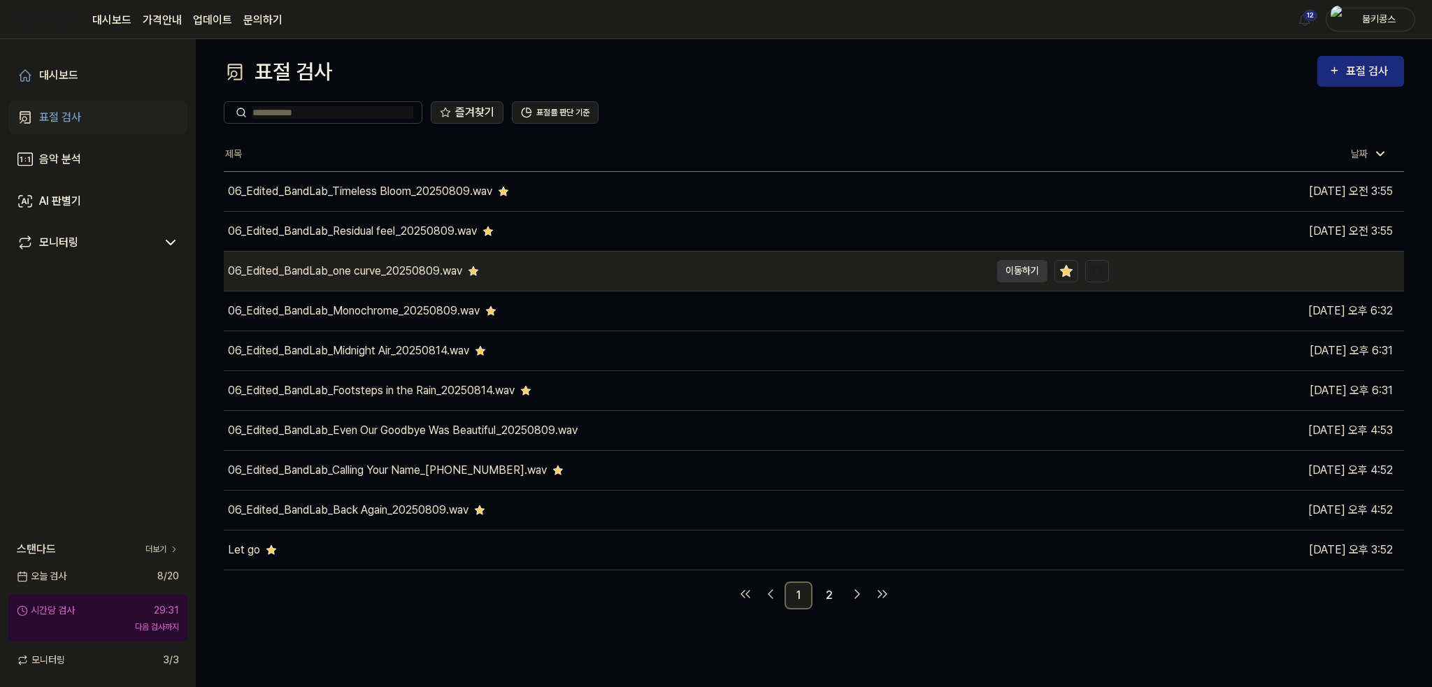
click at [425, 269] on div "06_Edited_BandLab_one curve_20250809.wav" at bounding box center [345, 271] width 234 height 17
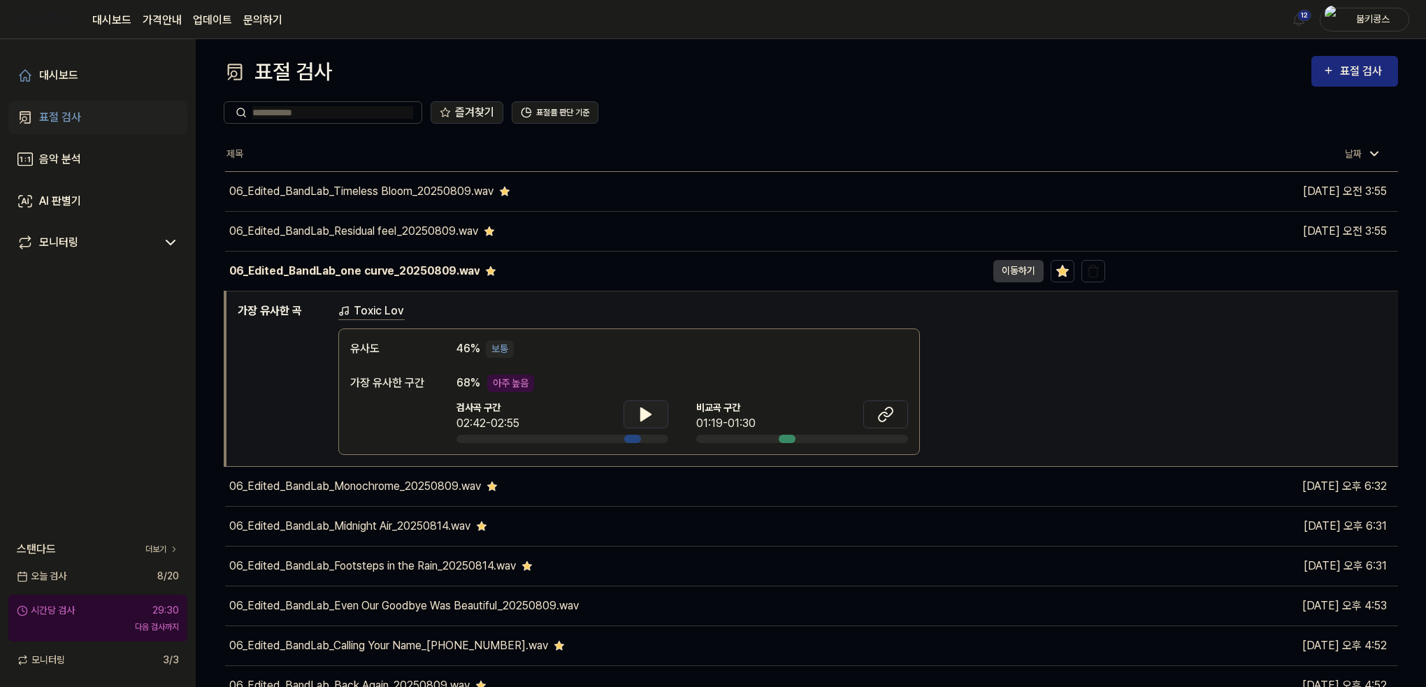
click at [649, 422] on button at bounding box center [646, 415] width 45 height 28
click at [649, 417] on icon at bounding box center [648, 413] width 3 height 11
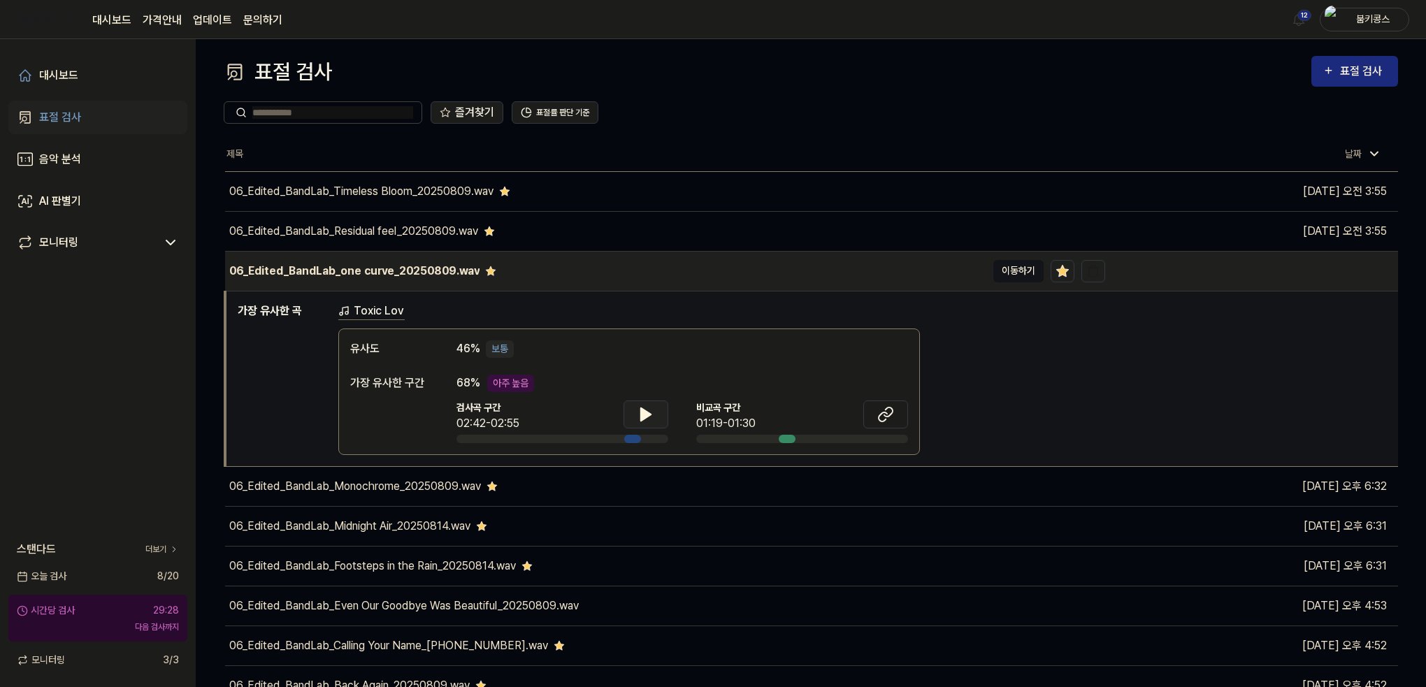
click at [1015, 264] on button "이동하기" at bounding box center [1019, 271] width 50 height 22
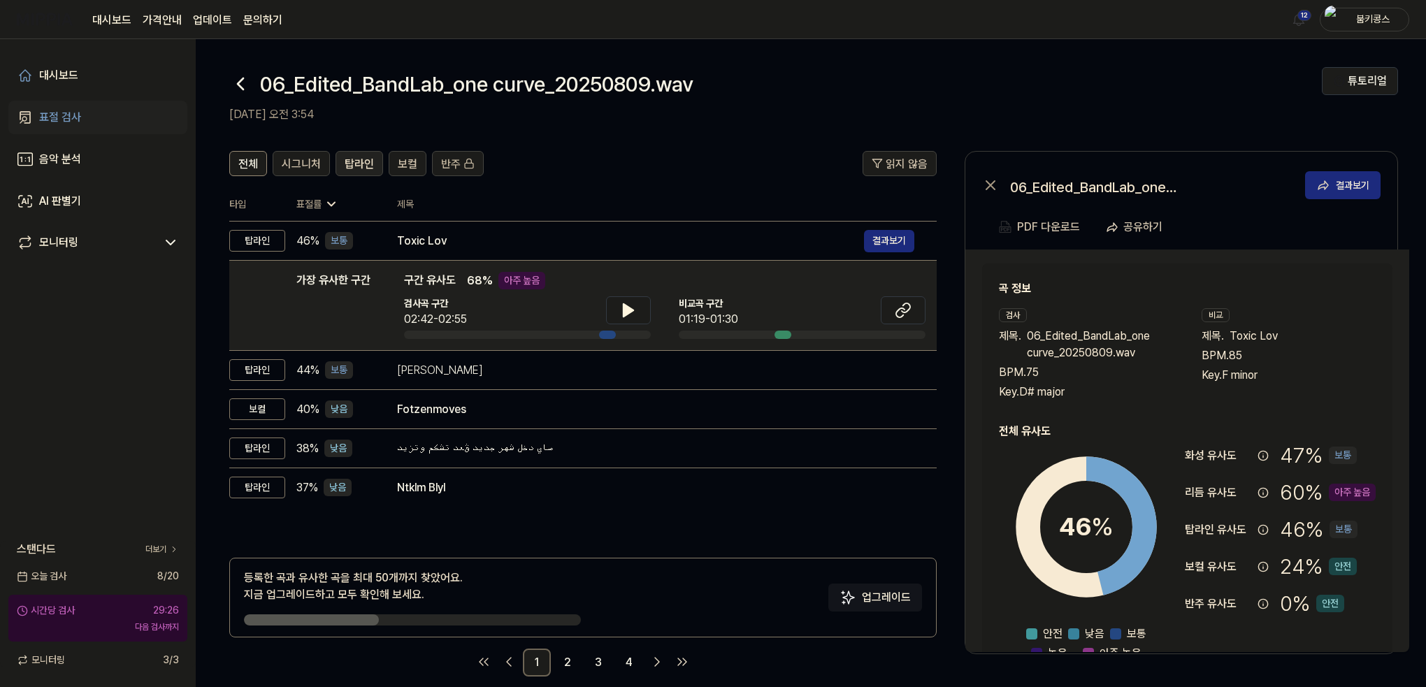
click at [355, 157] on span "탑라인" at bounding box center [359, 164] width 29 height 17
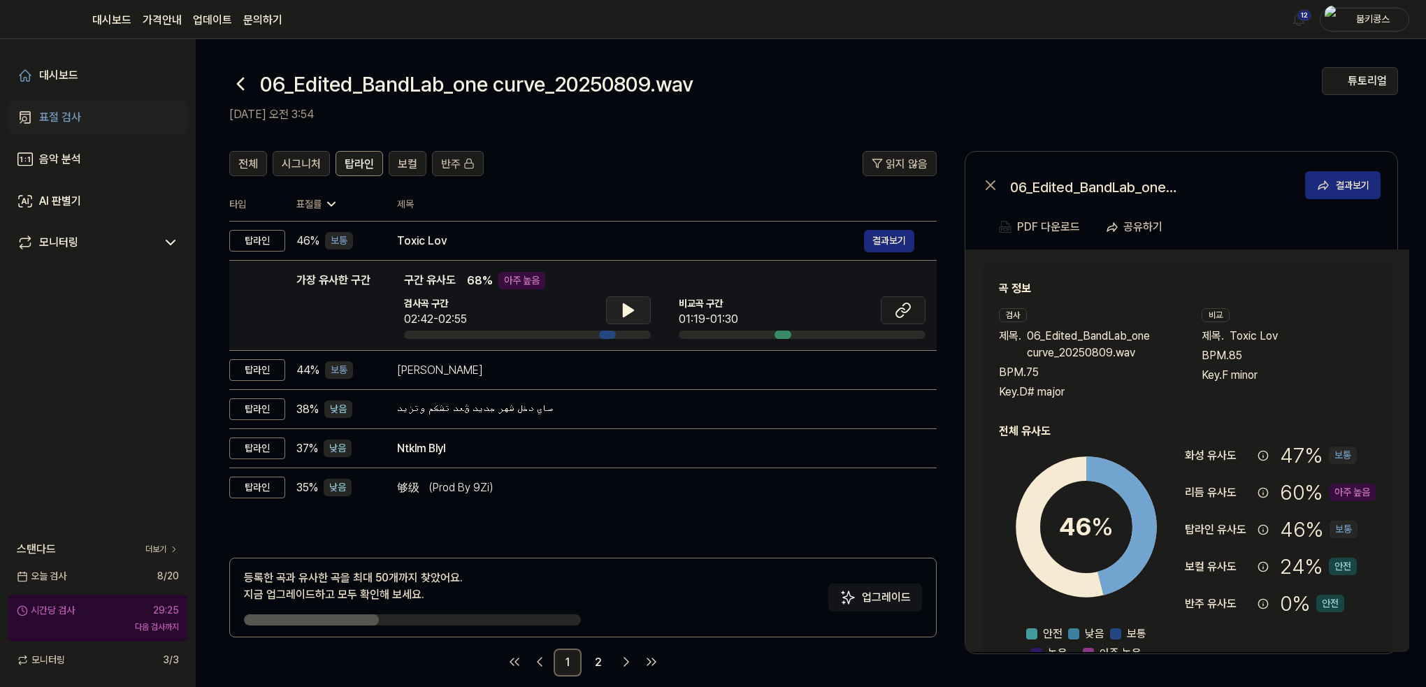
click at [625, 315] on icon at bounding box center [629, 310] width 10 height 13
click at [625, 315] on icon at bounding box center [625, 310] width 3 height 11
click at [243, 77] on icon at bounding box center [240, 84] width 22 height 22
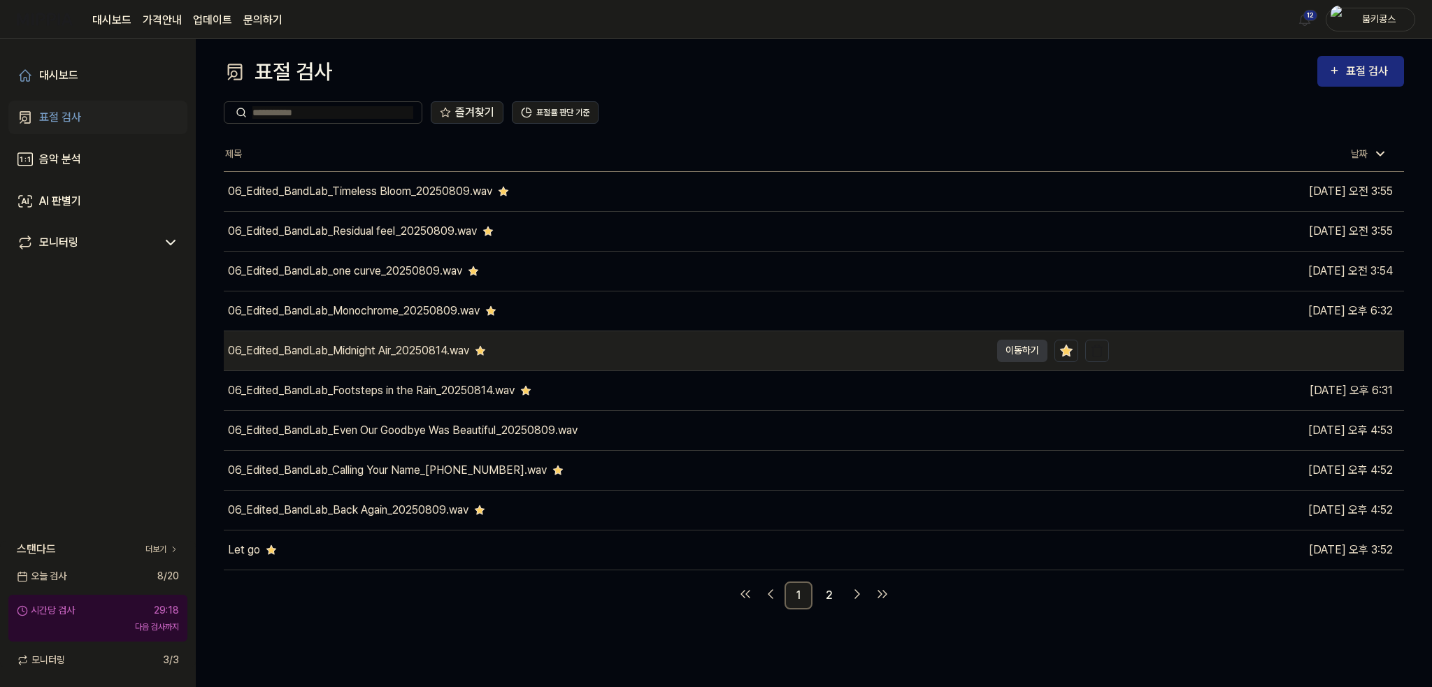
click at [364, 343] on div "06_Edited_BandLab_Midnight Air_20250814.wav" at bounding box center [348, 351] width 241 height 17
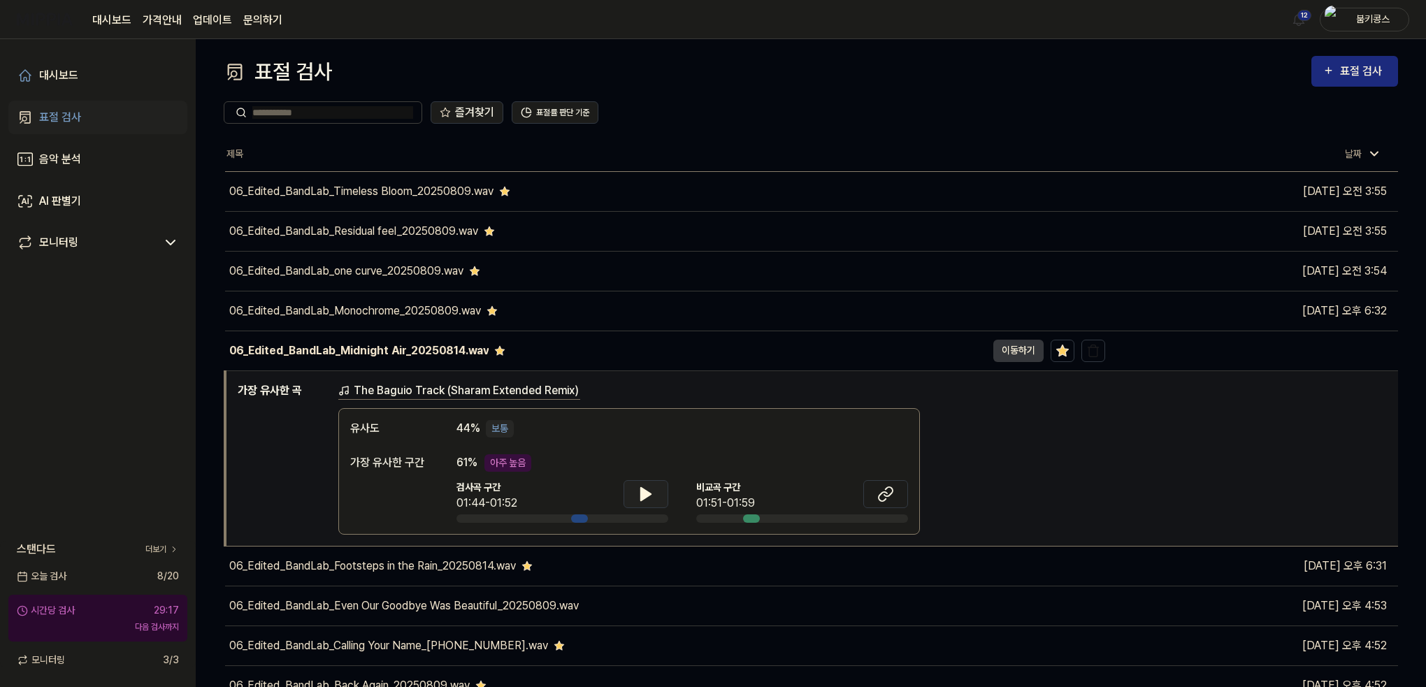
click at [645, 498] on icon at bounding box center [646, 494] width 17 height 17
click at [885, 497] on icon at bounding box center [886, 494] width 17 height 17
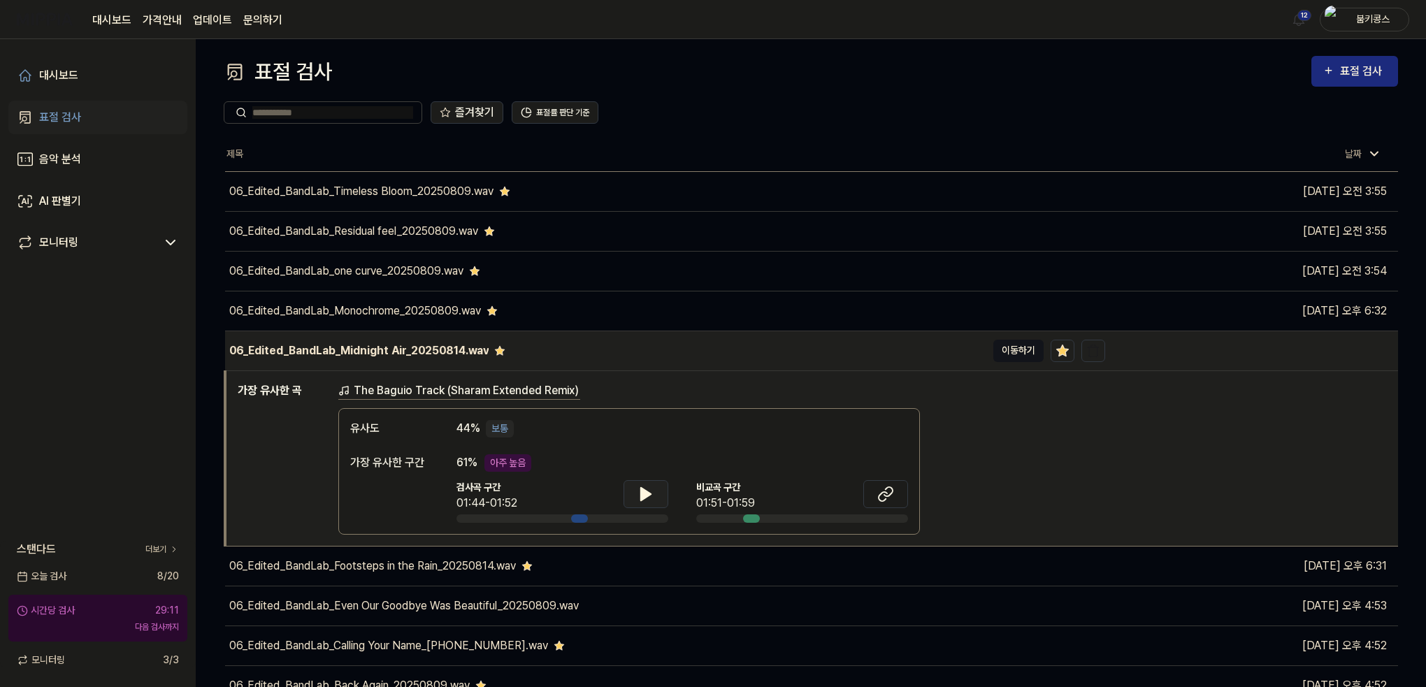
click at [1005, 352] on button "이동하기" at bounding box center [1019, 351] width 50 height 22
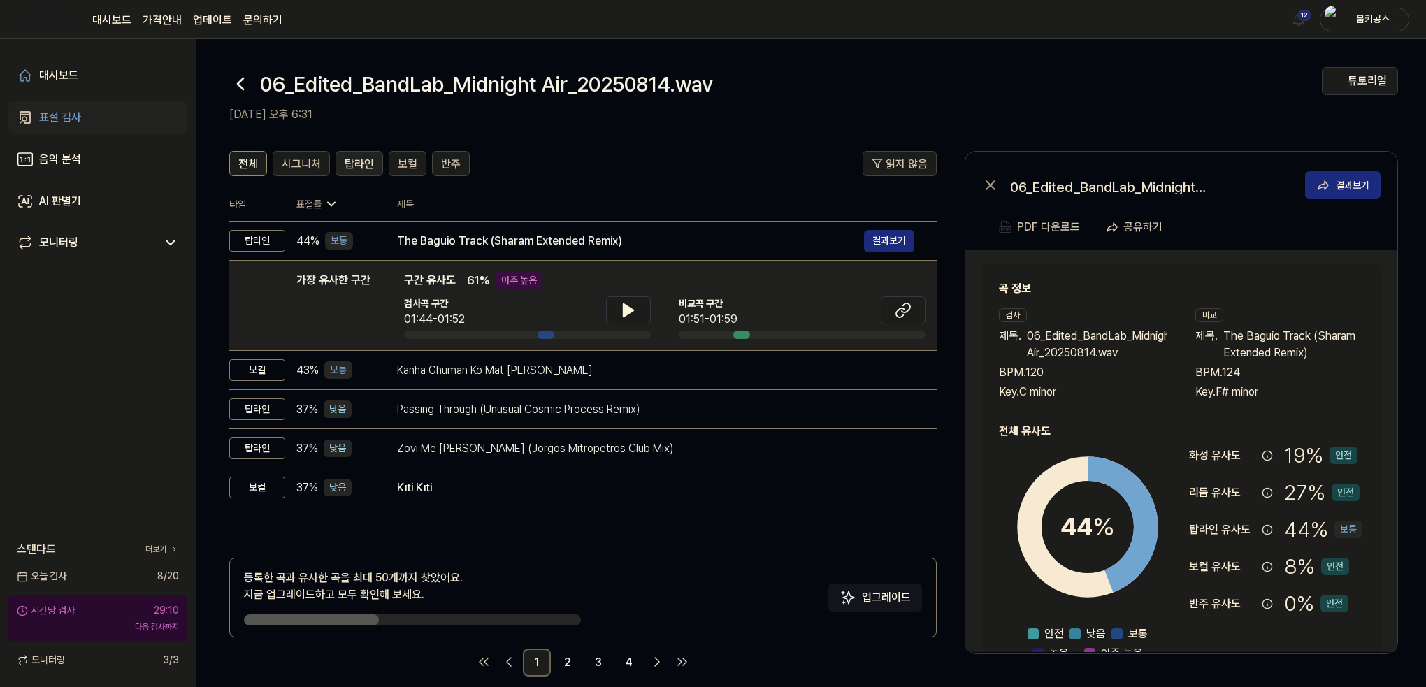
click at [362, 166] on span "탑라인" at bounding box center [359, 164] width 29 height 17
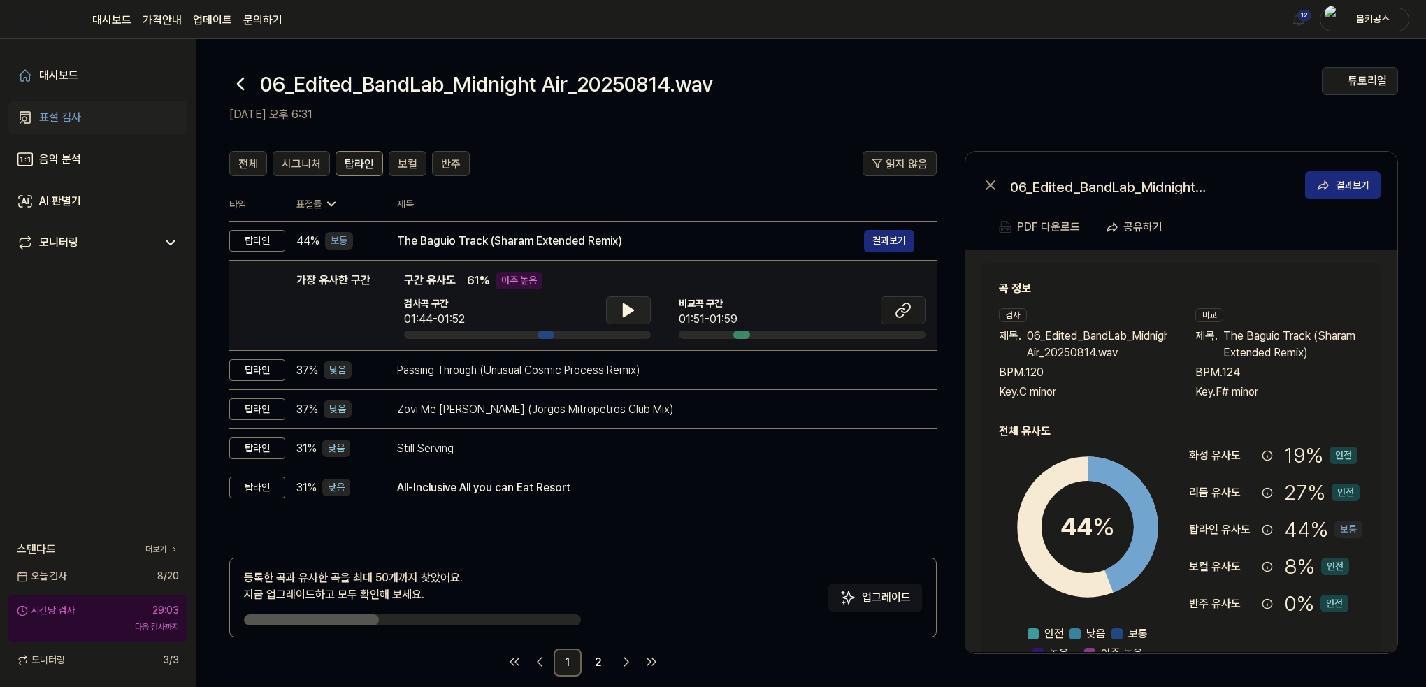
click at [627, 313] on icon at bounding box center [629, 310] width 10 height 13
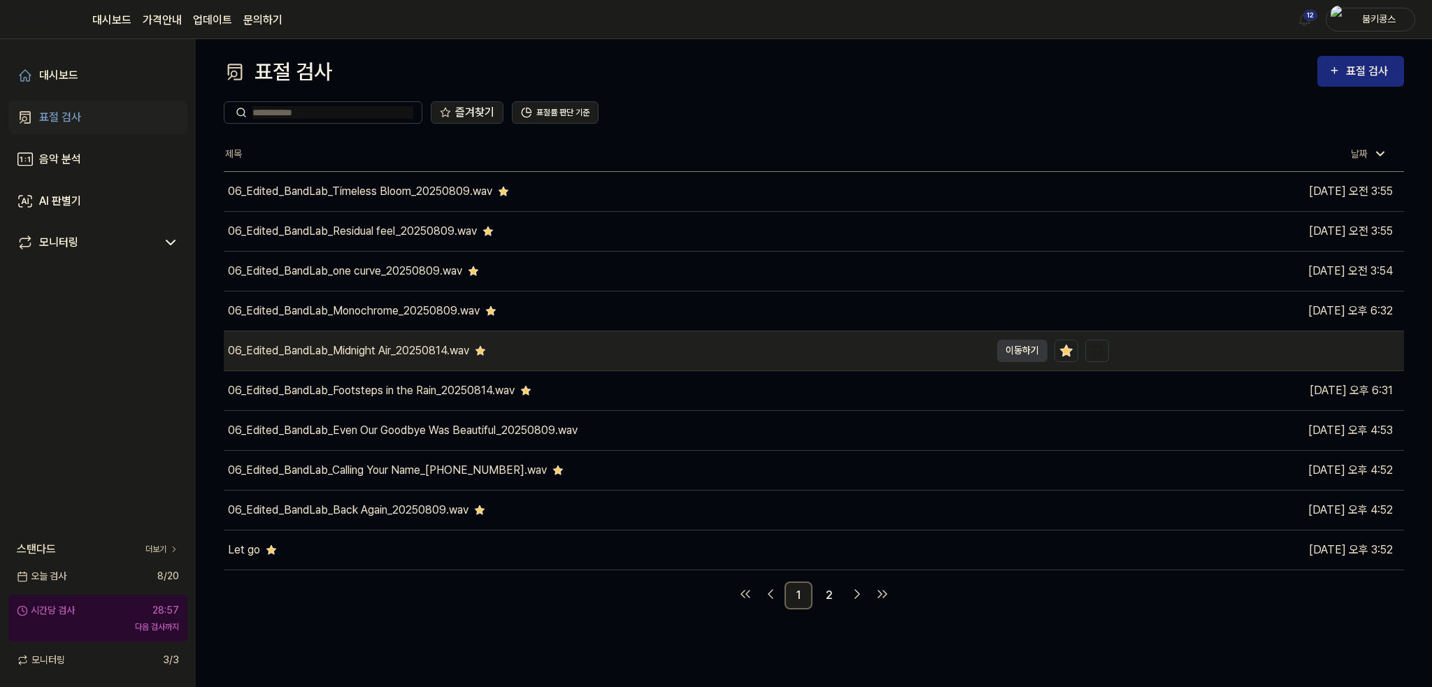
click at [387, 353] on div "06_Edited_BandLab_Midnight Air_20250814.wav" at bounding box center [348, 351] width 241 height 17
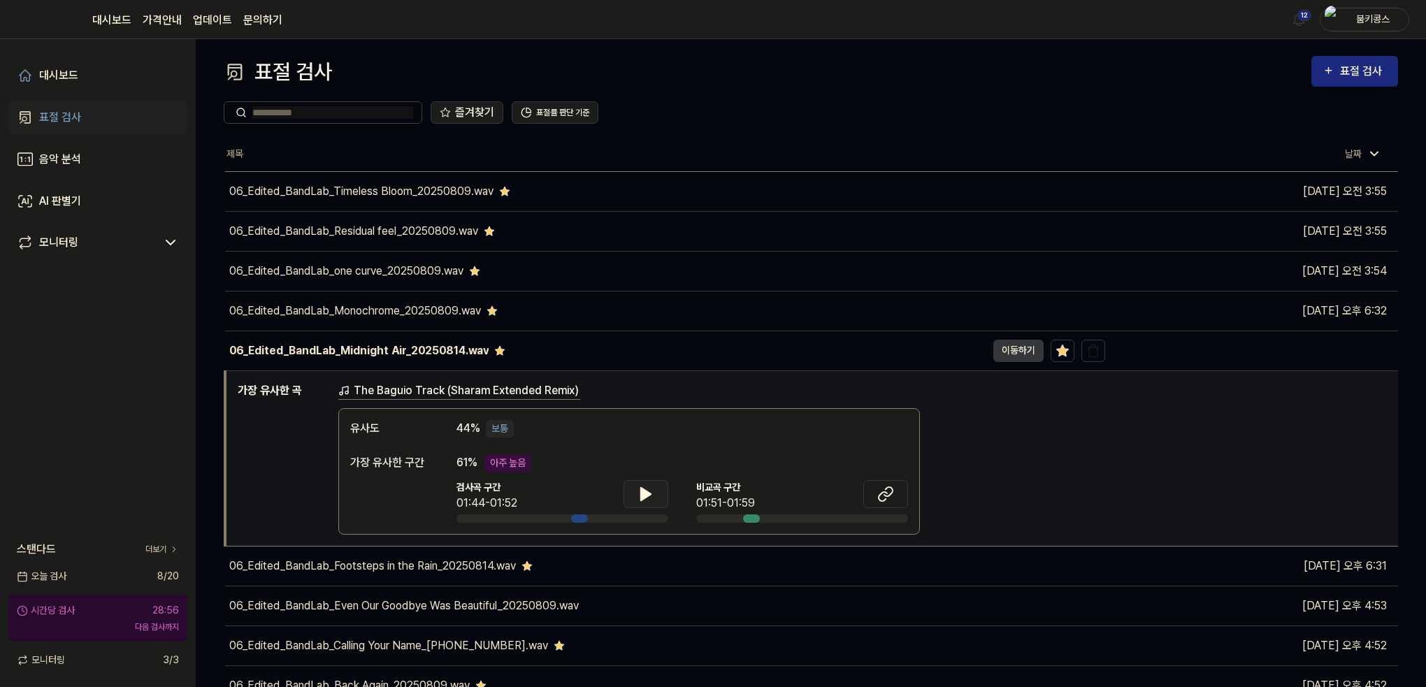
click at [641, 503] on button at bounding box center [646, 494] width 45 height 28
click at [644, 495] on icon at bounding box center [643, 493] width 3 height 11
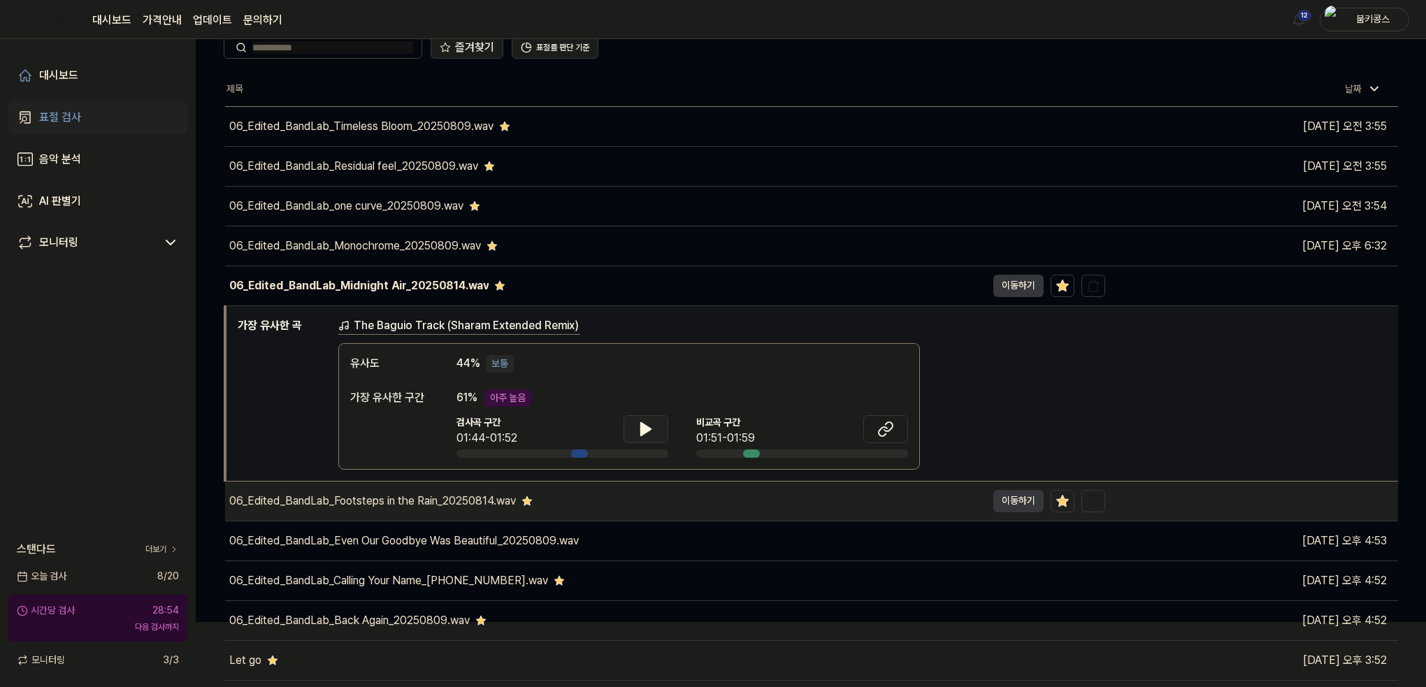
scroll to position [70, 0]
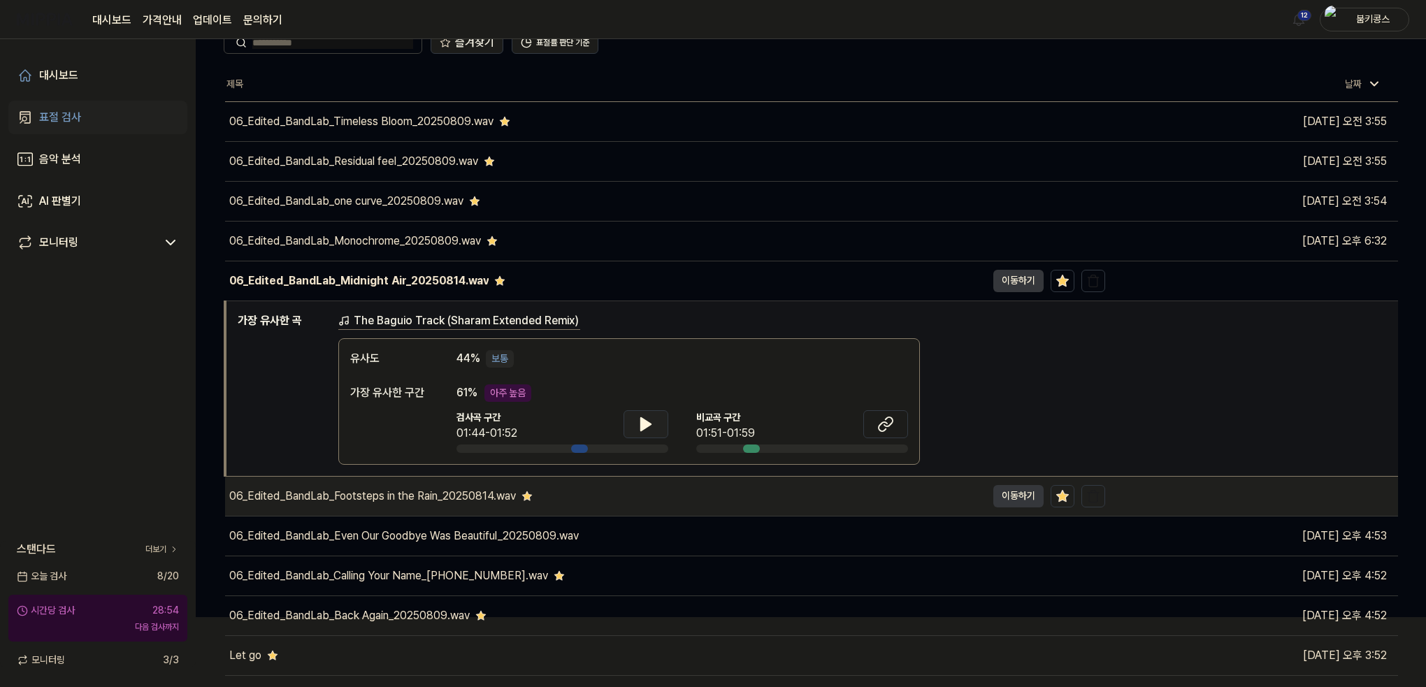
click at [439, 485] on div "06_Edited_BandLab_Footsteps in the Rain_20250814.wav" at bounding box center [605, 496] width 761 height 39
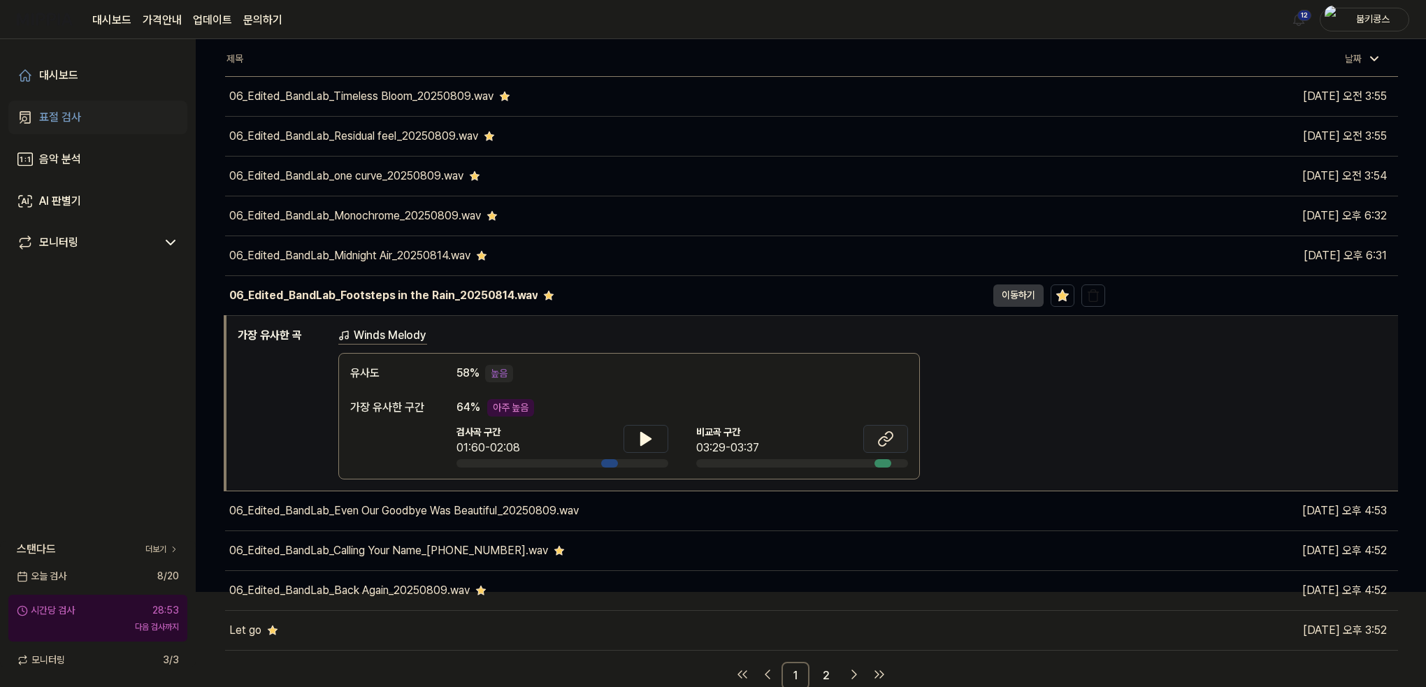
scroll to position [95, 0]
click at [645, 444] on icon at bounding box center [646, 439] width 17 height 17
click at [644, 441] on icon at bounding box center [643, 438] width 3 height 11
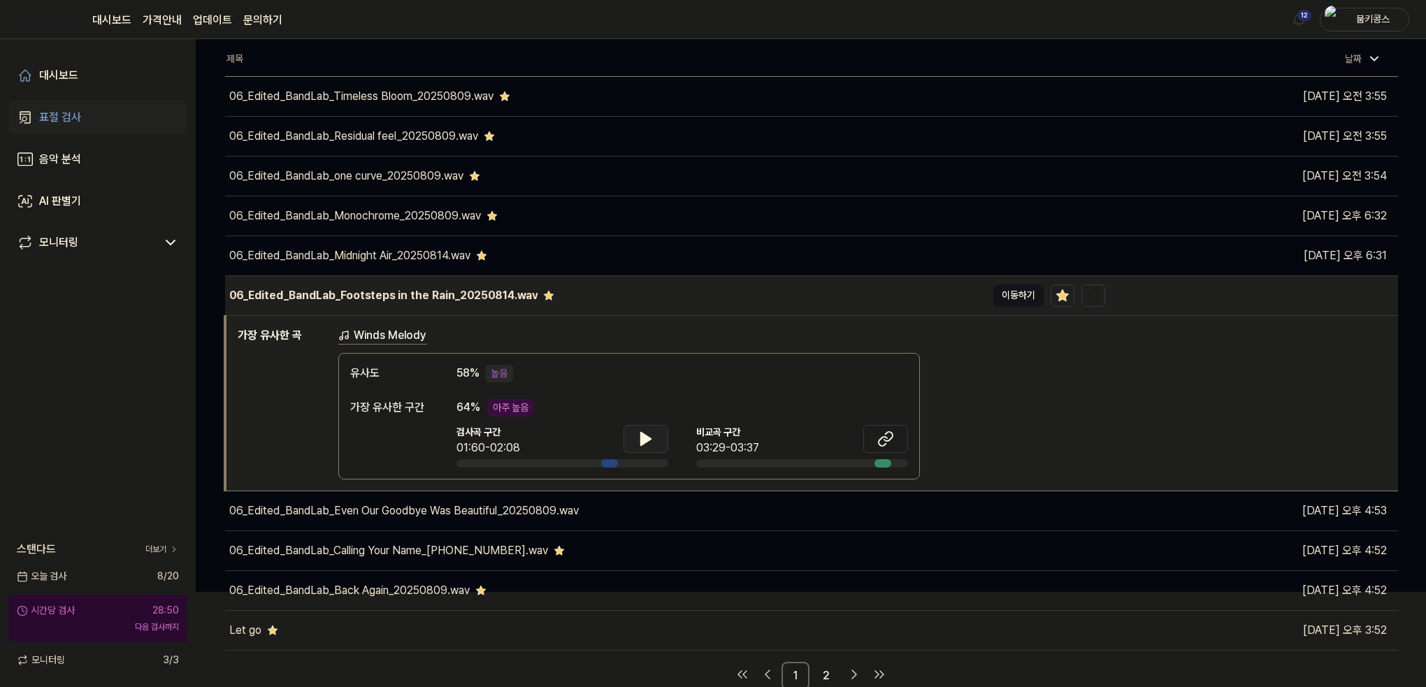
click at [1001, 299] on button "이동하기" at bounding box center [1019, 296] width 50 height 22
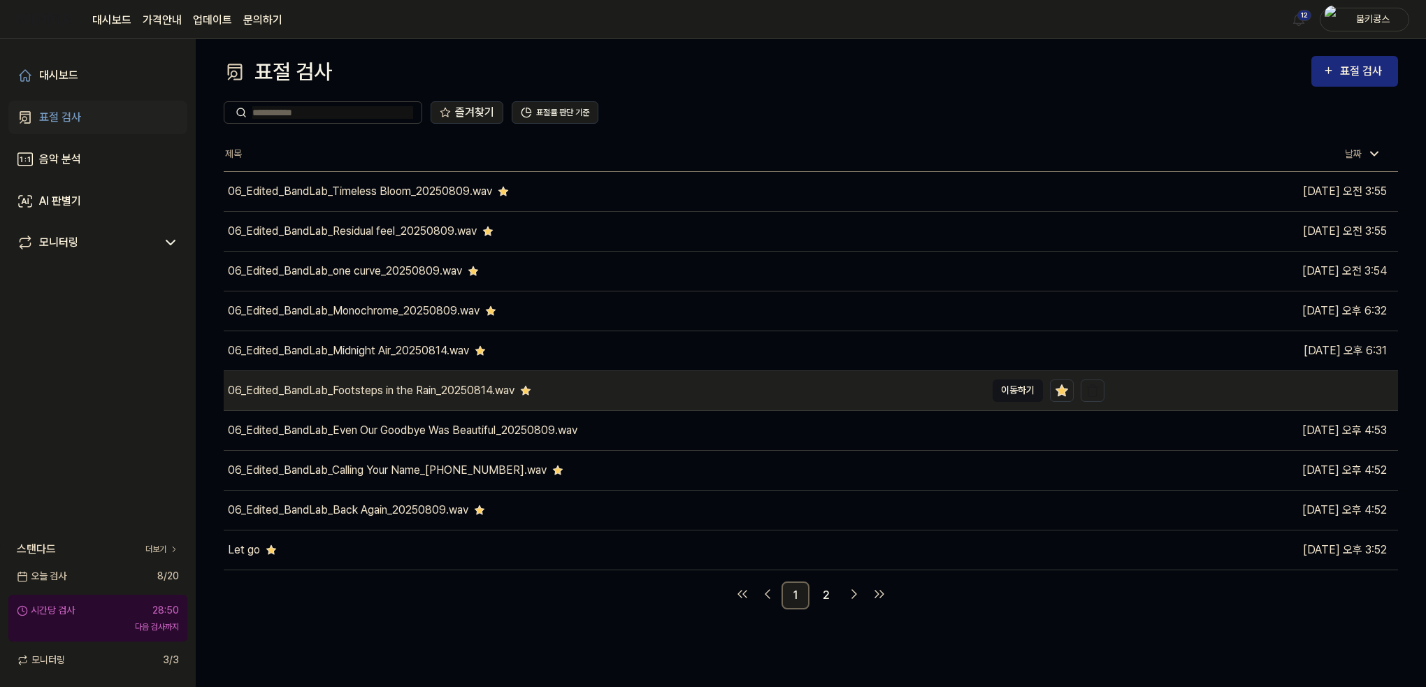
scroll to position [0, 0]
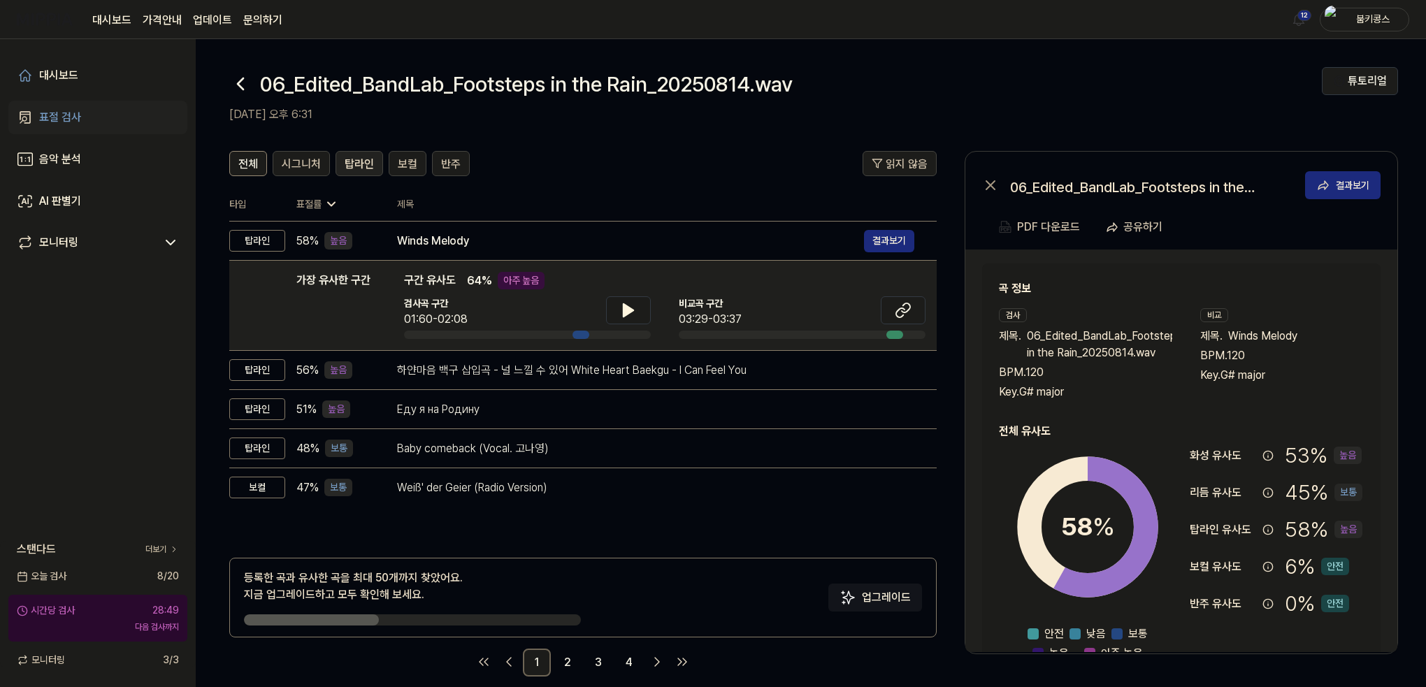
click at [355, 167] on span "탑라인" at bounding box center [359, 164] width 29 height 17
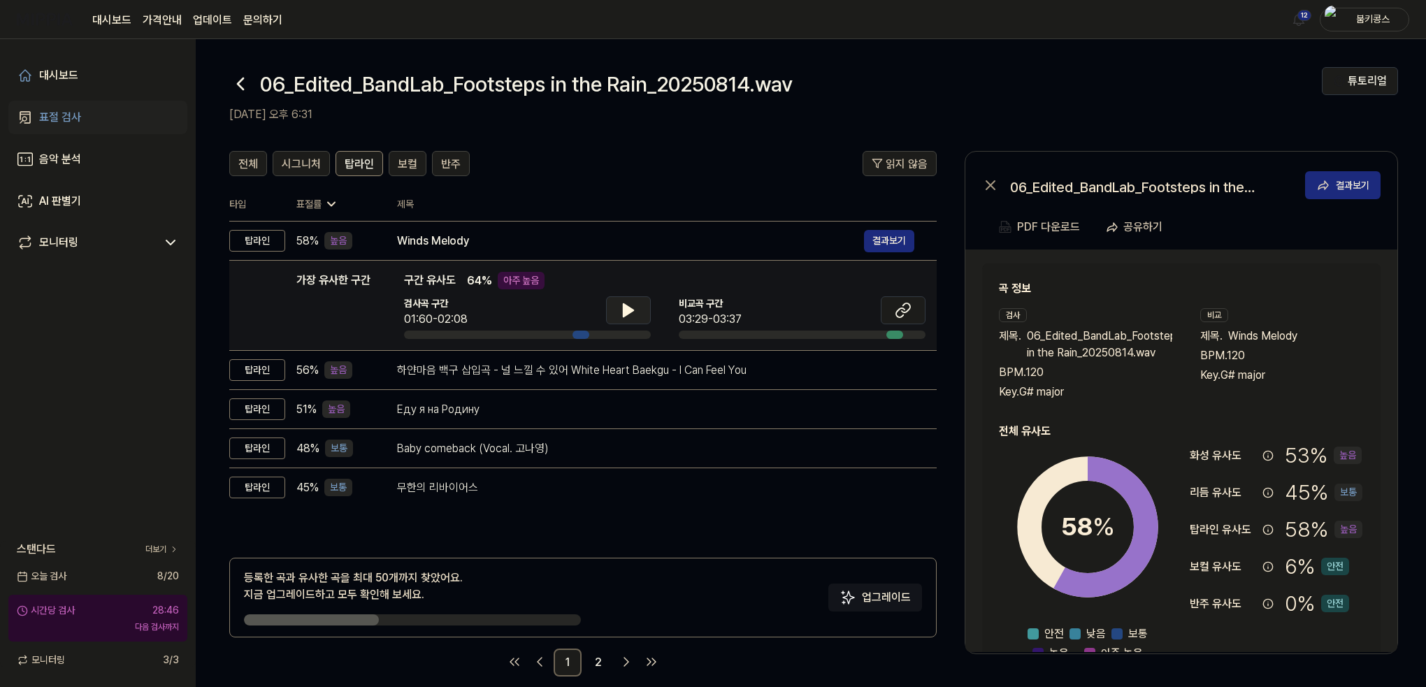
click at [643, 300] on button at bounding box center [628, 310] width 45 height 28
click at [638, 306] on button at bounding box center [628, 310] width 45 height 28
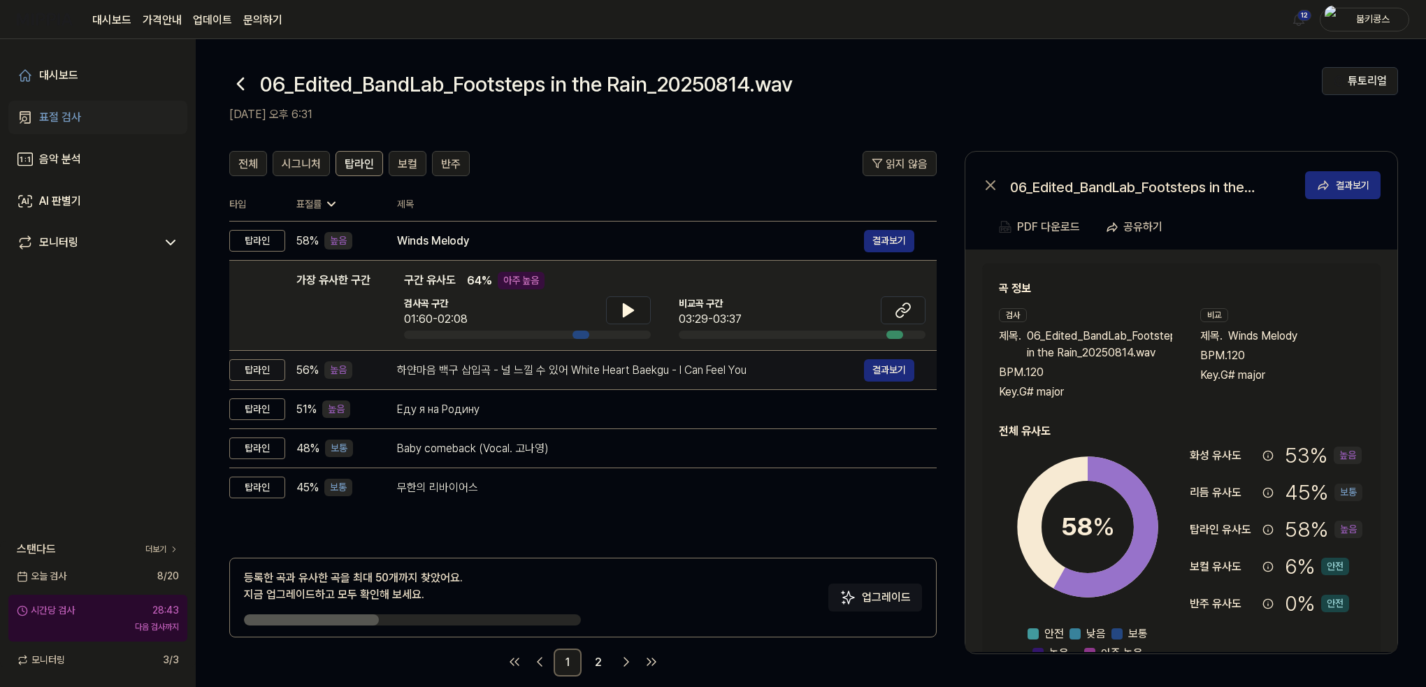
click at [534, 378] on div "하얀마음 백구 삽입곡 - 널 느낄 수 있어 White Heart Baekgu - I Can Feel You 결과보기" at bounding box center [655, 370] width 517 height 22
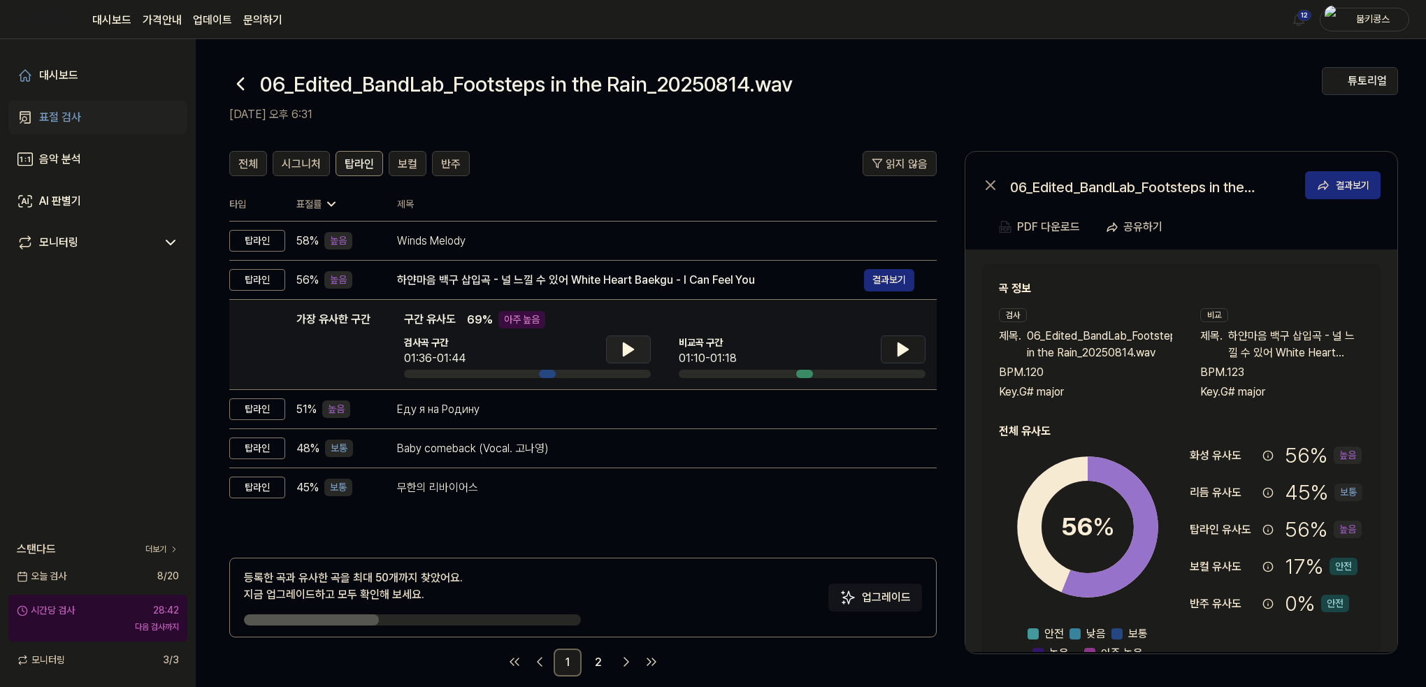
click at [640, 355] on button at bounding box center [628, 350] width 45 height 28
click at [631, 352] on icon at bounding box center [631, 349] width 3 height 11
click at [899, 346] on icon at bounding box center [904, 349] width 10 height 13
click at [899, 348] on icon at bounding box center [900, 349] width 3 height 11
click at [624, 359] on button at bounding box center [628, 350] width 45 height 28
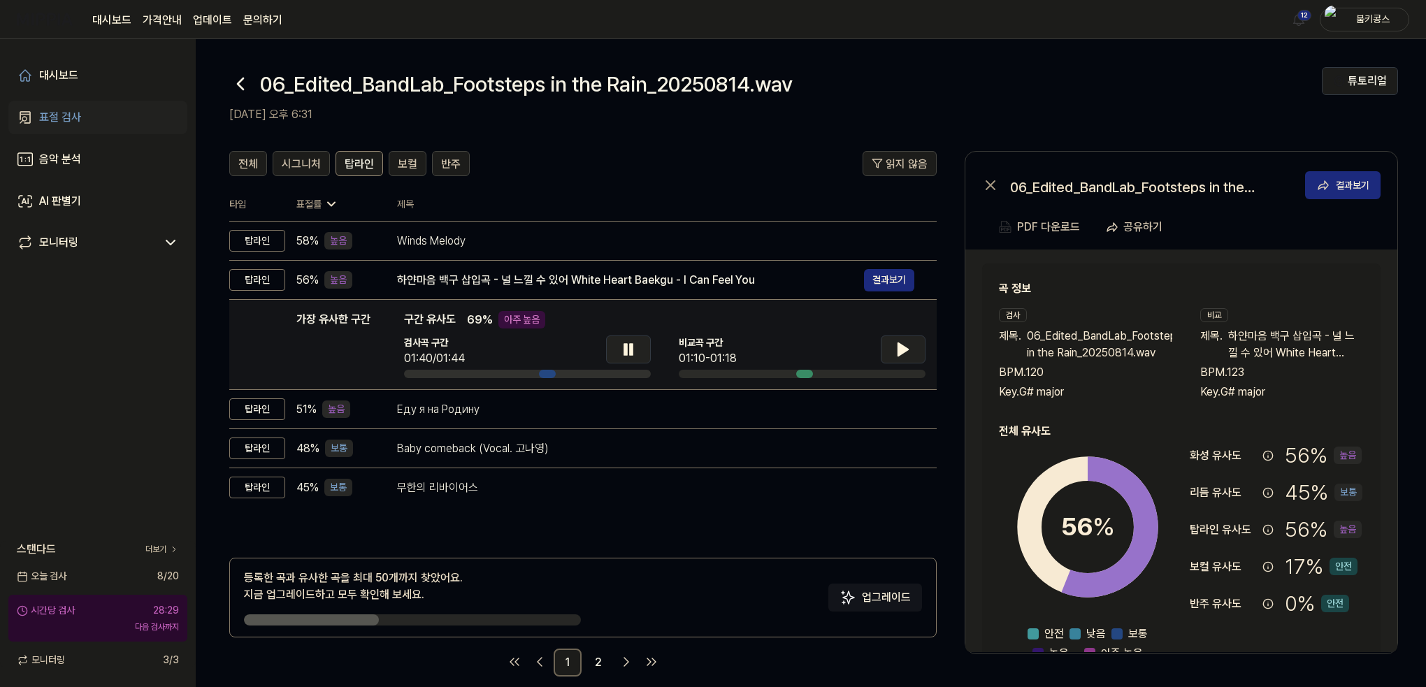
click at [624, 359] on button at bounding box center [628, 350] width 45 height 28
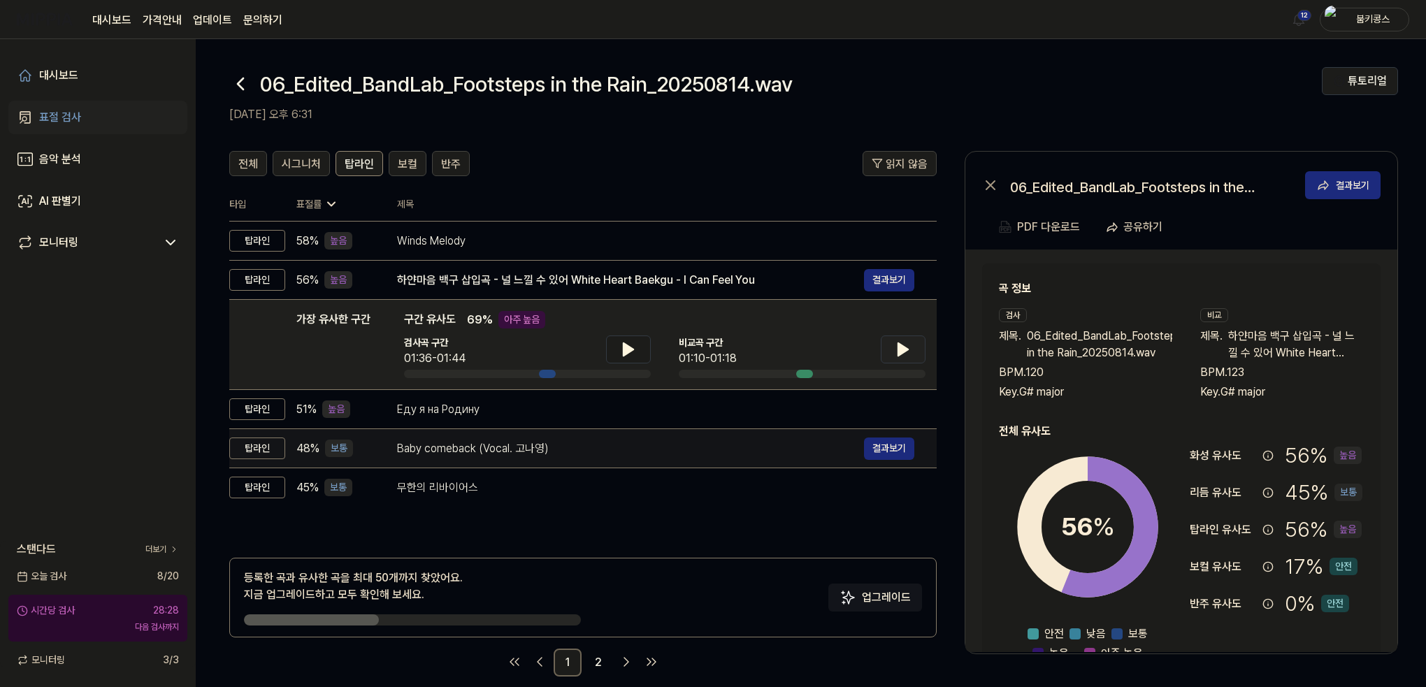
click at [550, 458] on div "Baby comeback (Vocal. 고나영) 결과보기" at bounding box center [655, 449] width 517 height 22
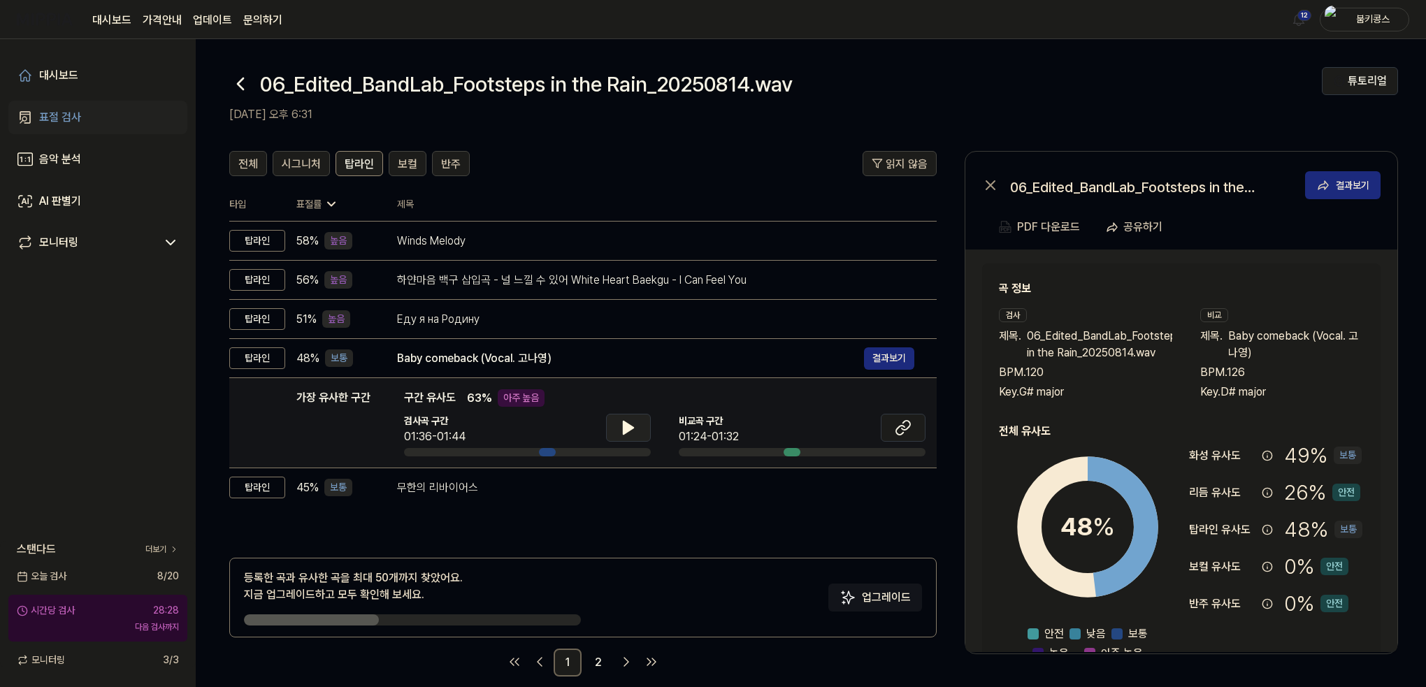
click at [629, 427] on icon at bounding box center [629, 428] width 10 height 13
click at [629, 427] on icon at bounding box center [628, 428] width 17 height 17
click at [889, 428] on button at bounding box center [903, 428] width 45 height 28
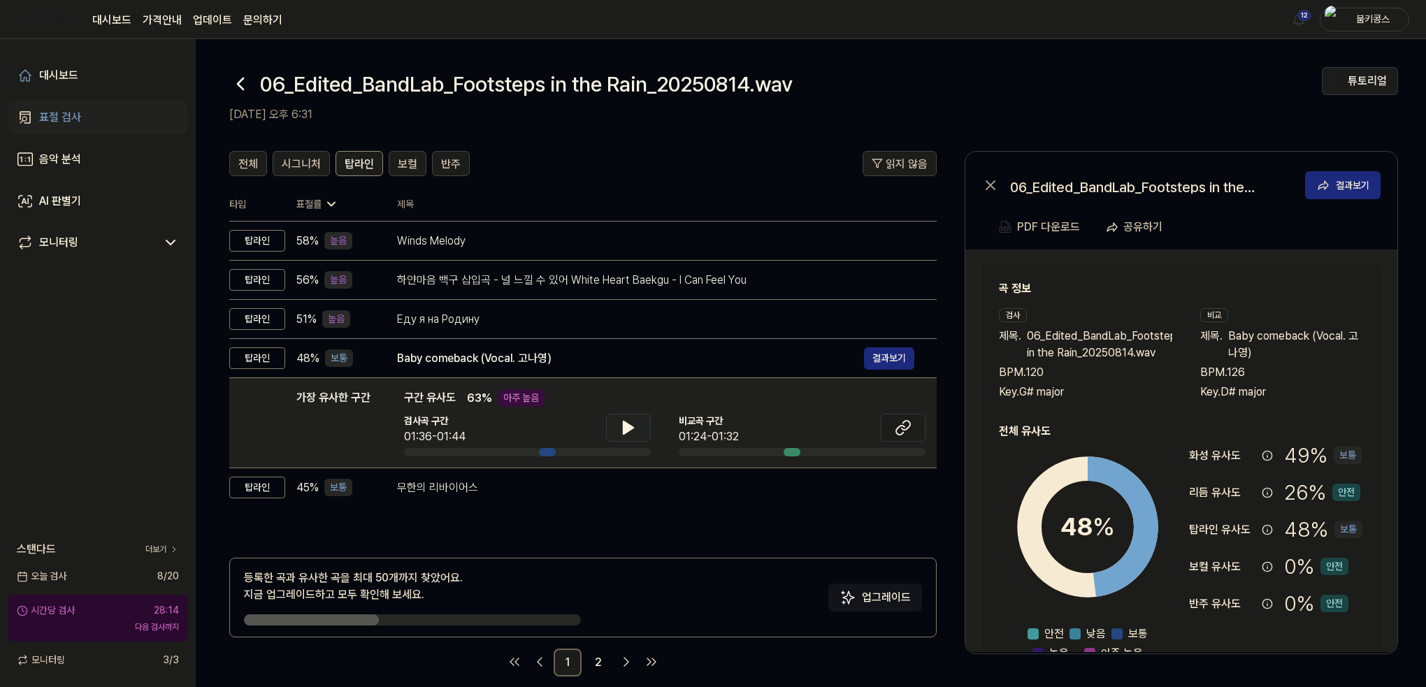
click at [1365, 87] on button "튜토리얼" at bounding box center [1360, 81] width 76 height 28
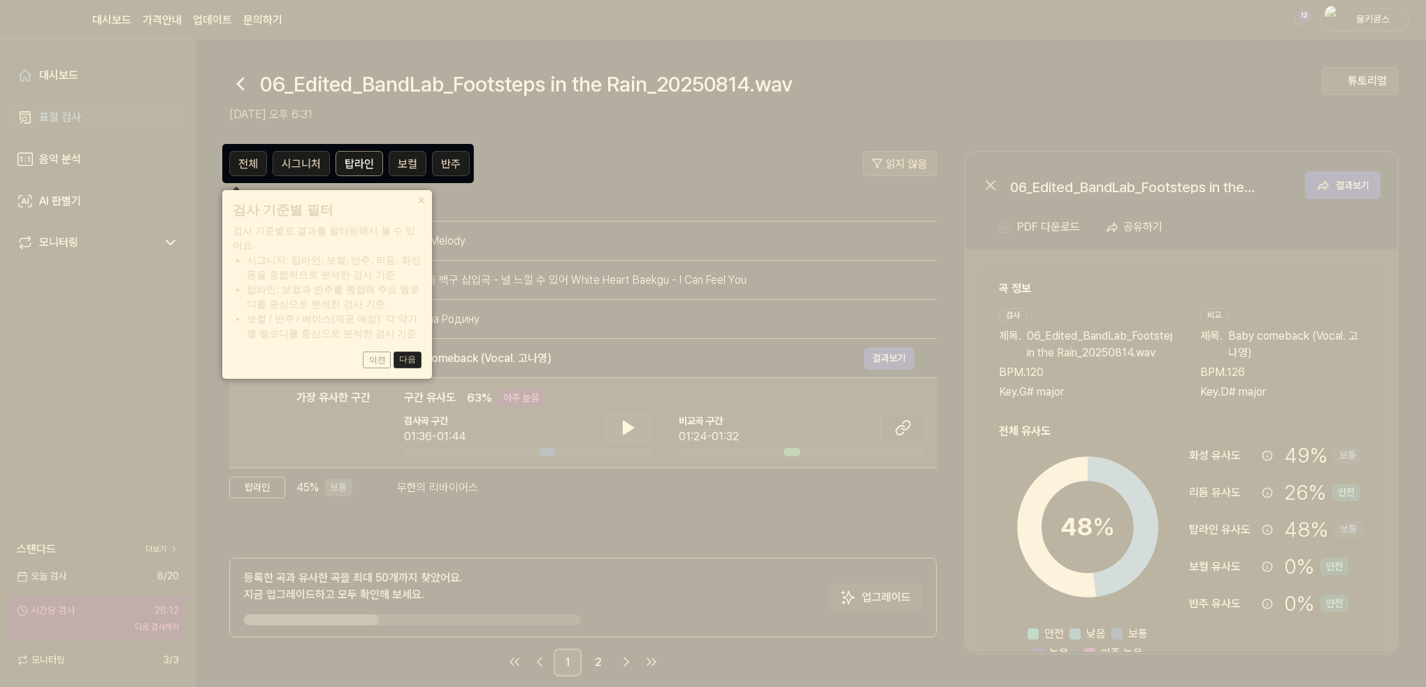
click at [413, 366] on button "다음" at bounding box center [408, 360] width 28 height 17
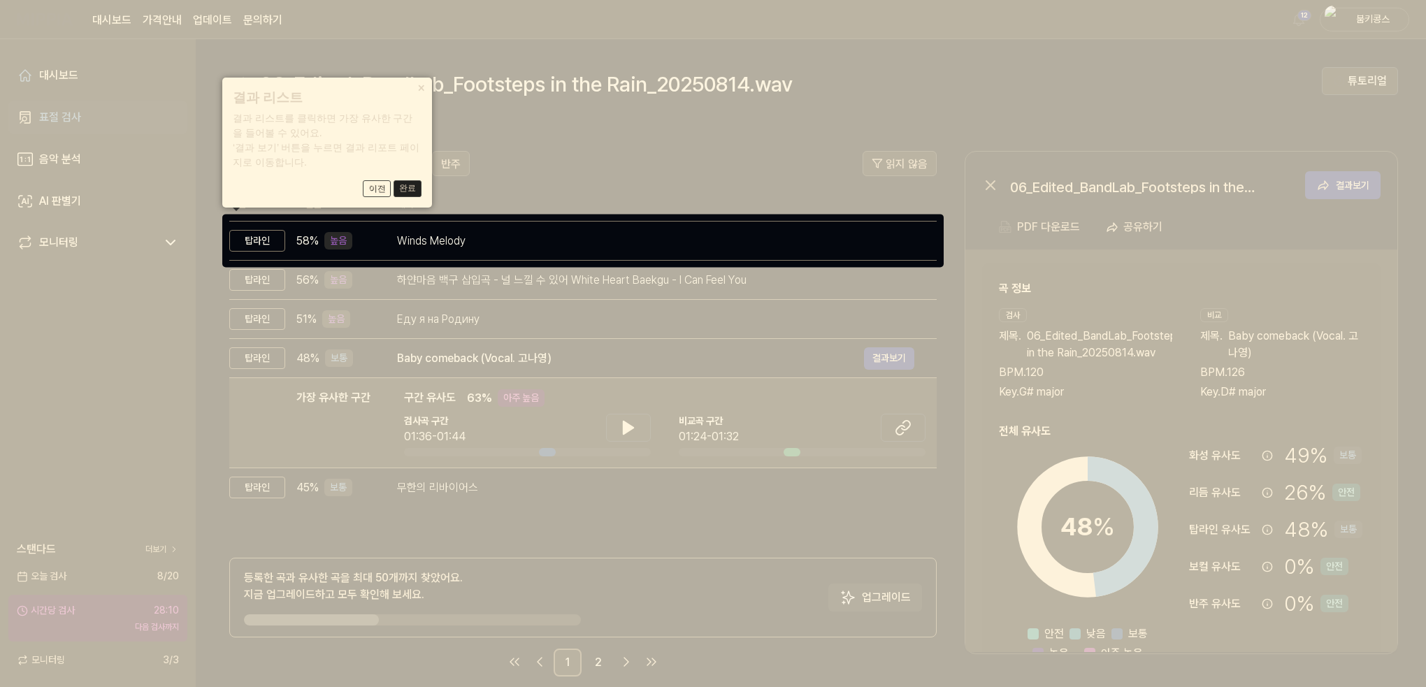
click at [418, 188] on button "완료" at bounding box center [408, 188] width 28 height 17
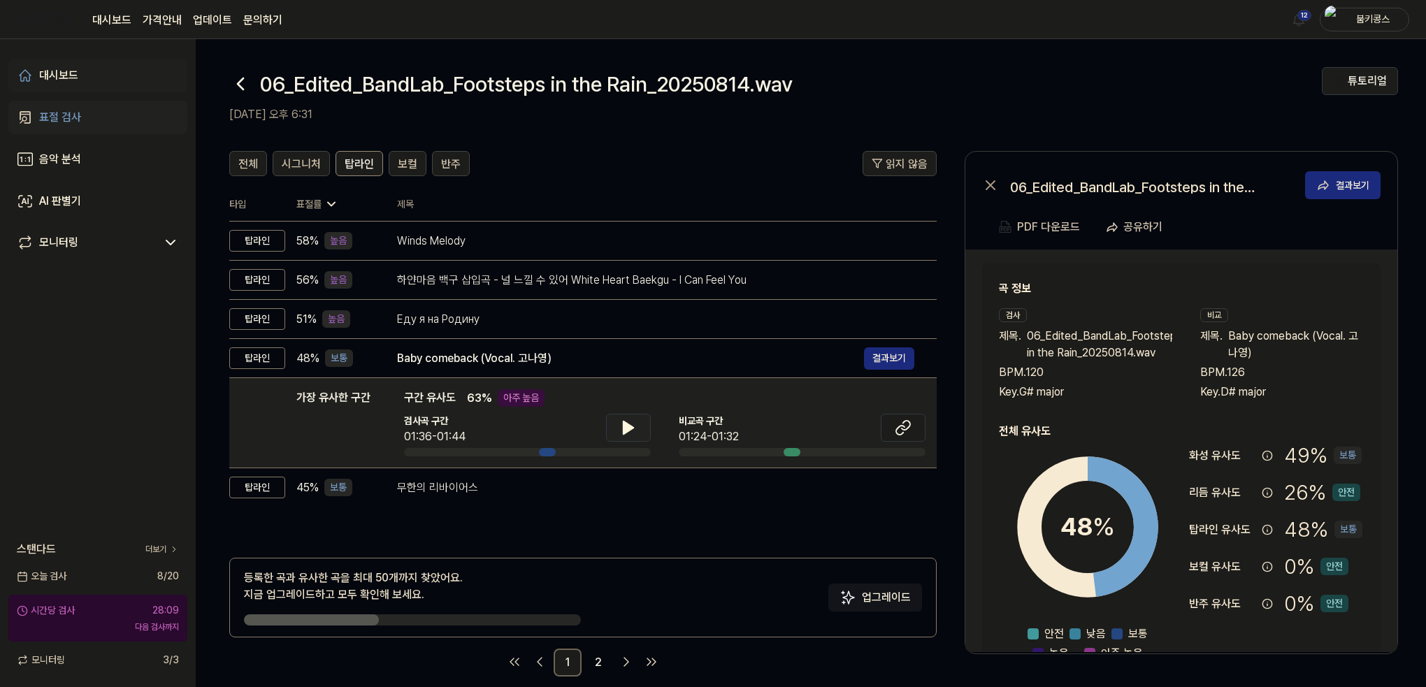
click at [86, 85] on link "대시보드" at bounding box center [97, 76] width 179 height 34
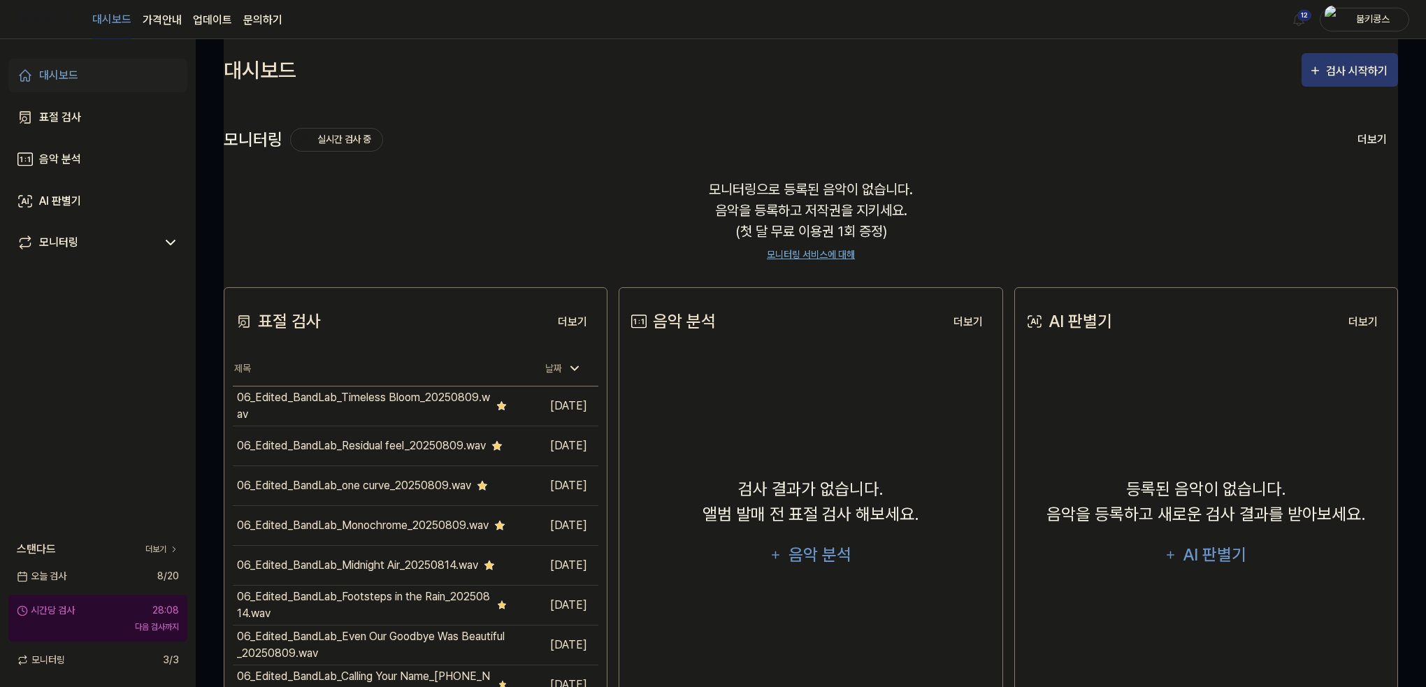
click at [1360, 82] on button "검사 시작하기" at bounding box center [1350, 70] width 96 height 34
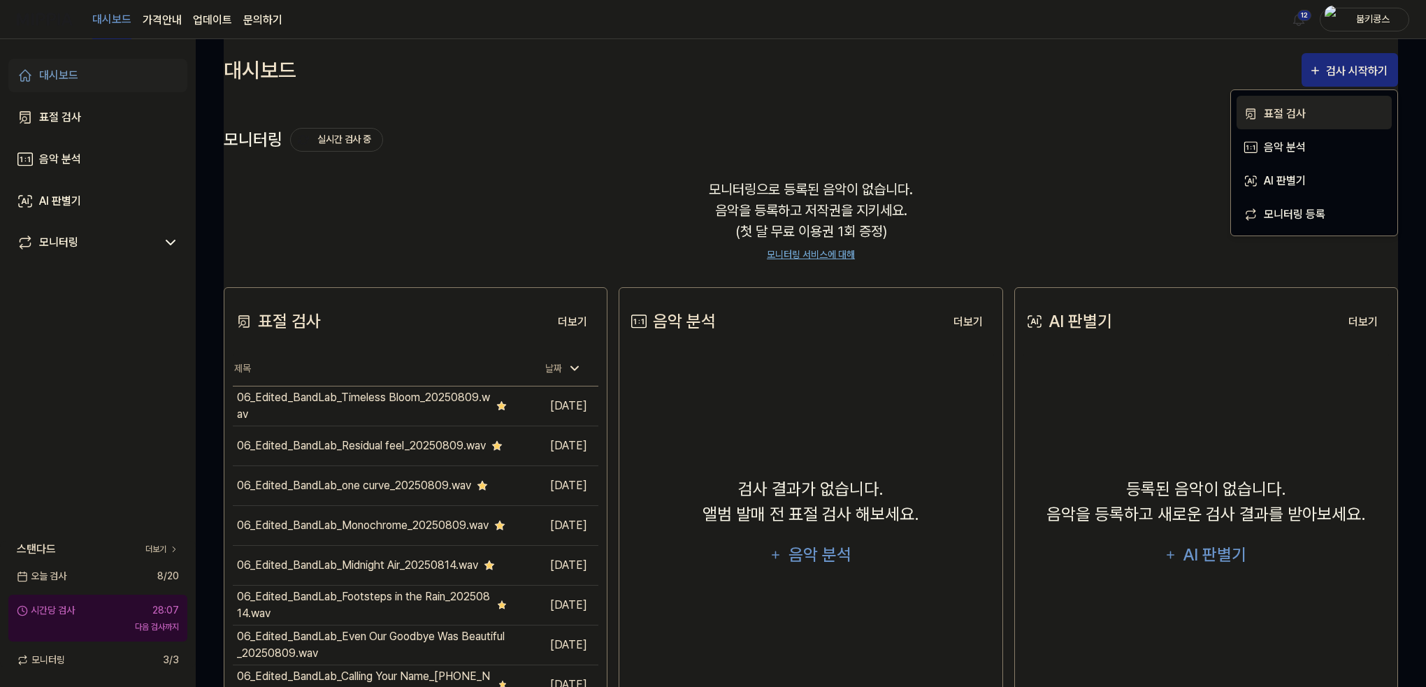
click at [1289, 111] on div "표절 검사" at bounding box center [1325, 114] width 122 height 18
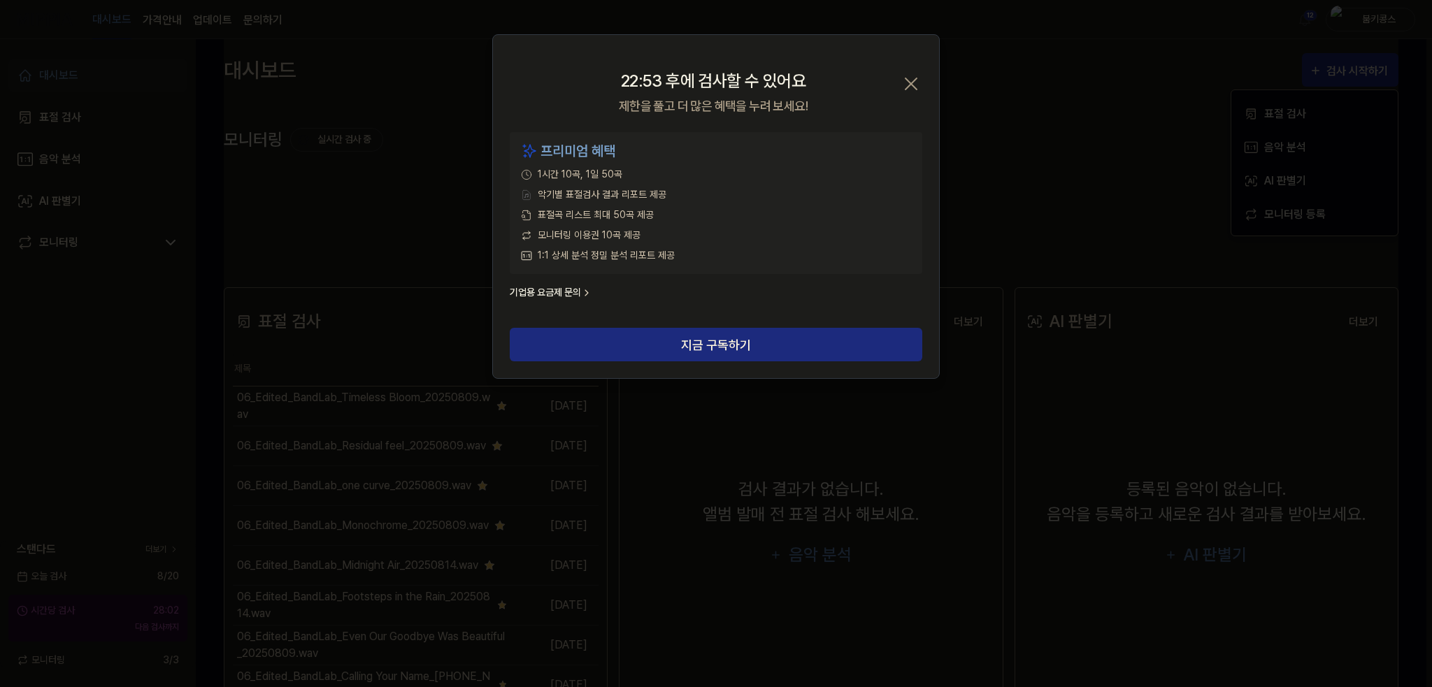
click at [909, 78] on icon "button" at bounding box center [911, 84] width 22 height 22
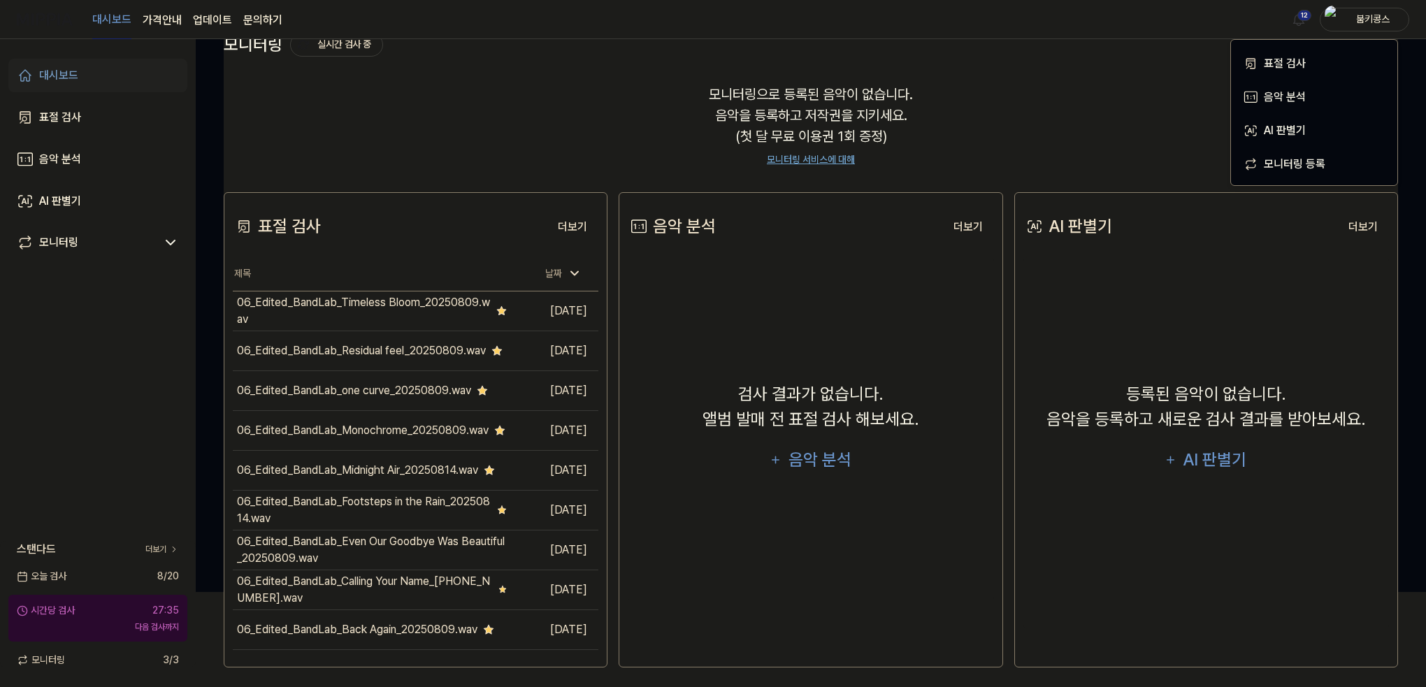
scroll to position [101, 0]
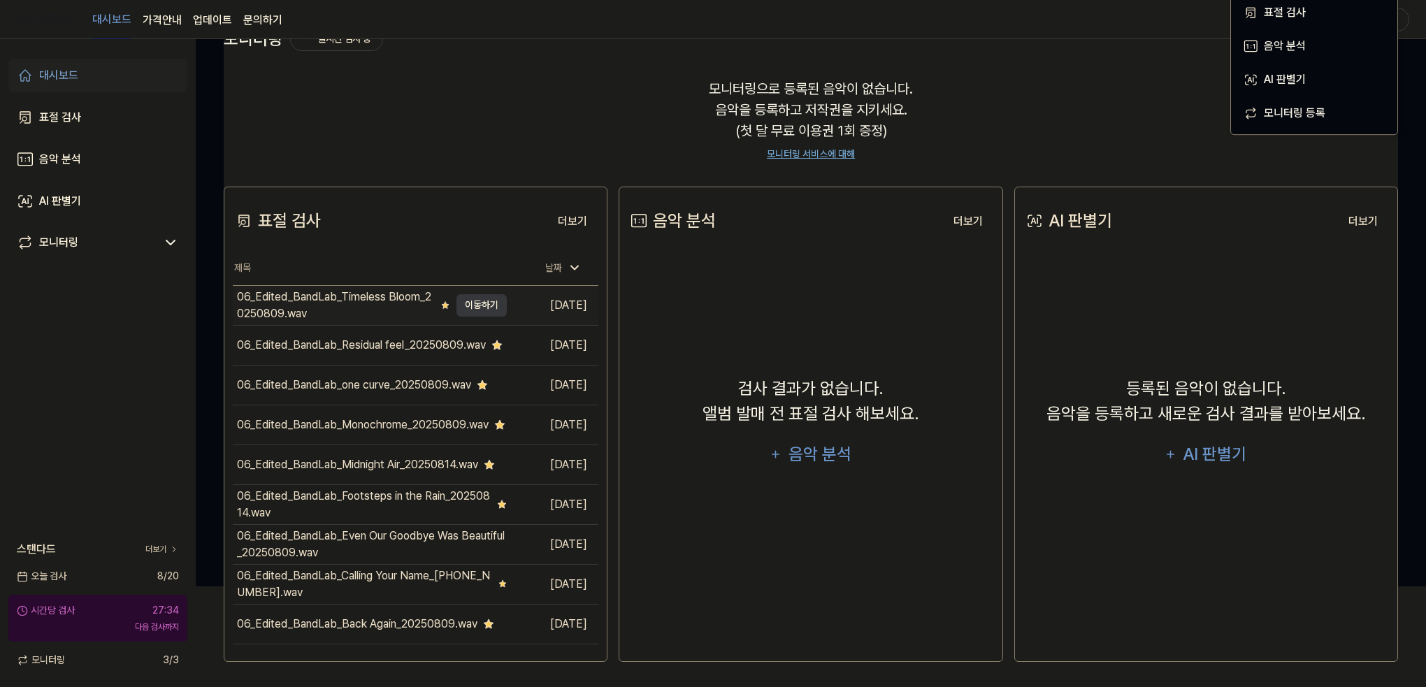
click at [403, 311] on div "06_Edited_BandLab_Timeless Bloom_20250809.wav" at bounding box center [336, 306] width 199 height 34
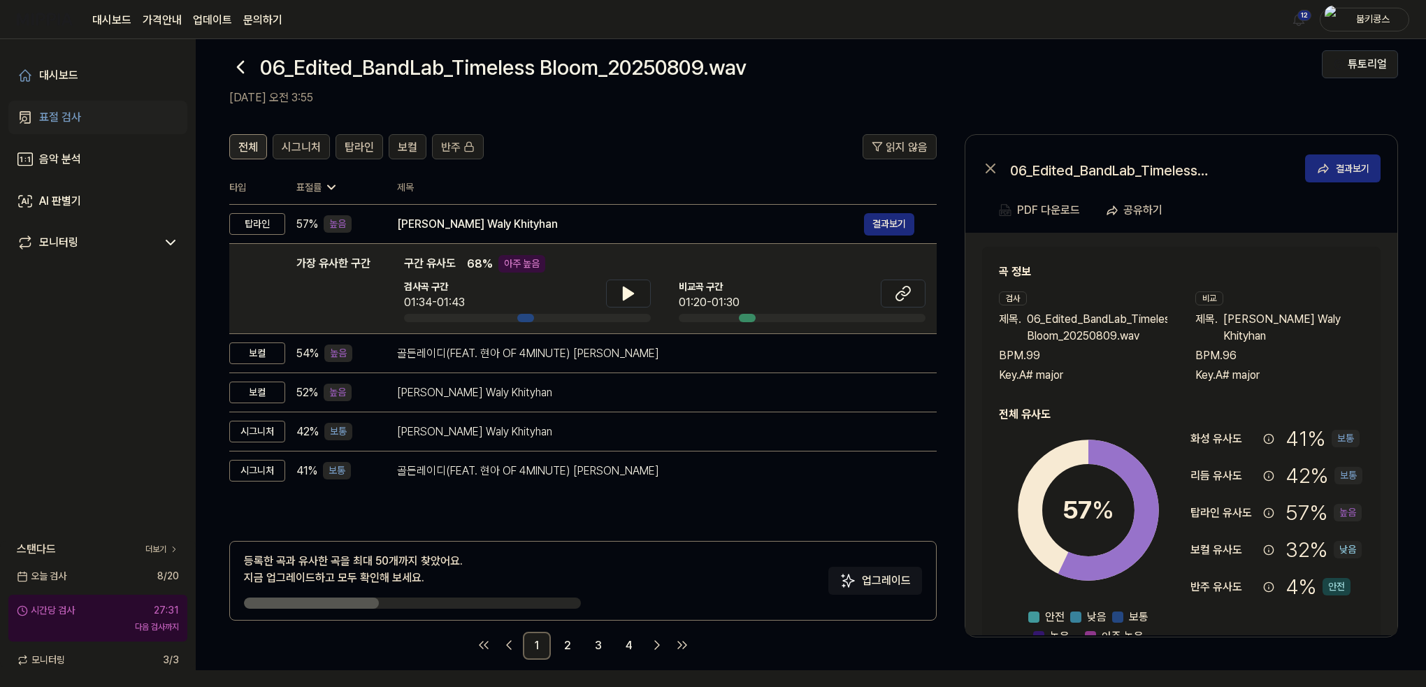
click at [247, 143] on span "전체" at bounding box center [248, 147] width 20 height 17
click at [364, 148] on span "탑라인" at bounding box center [359, 147] width 29 height 17
click at [245, 150] on span "전체" at bounding box center [248, 147] width 20 height 17
click at [629, 647] on link "4" at bounding box center [629, 646] width 28 height 28
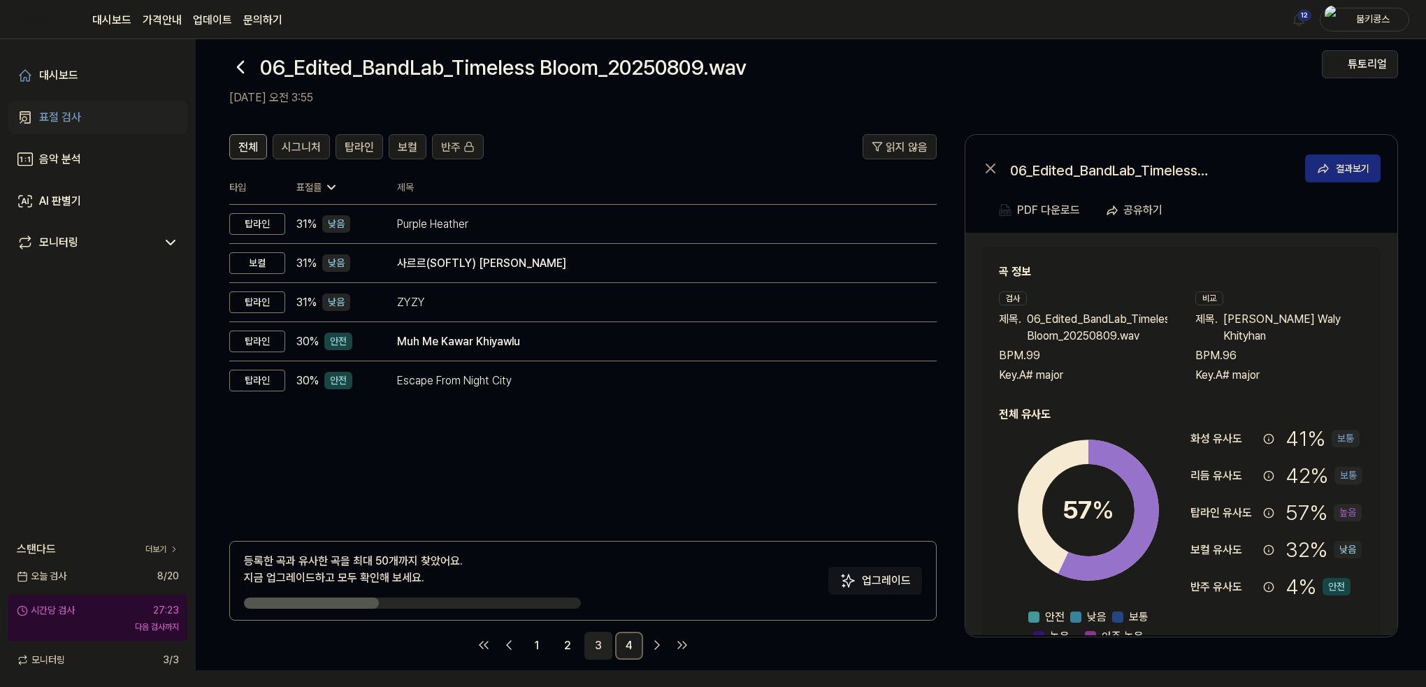
click at [603, 643] on link "3" at bounding box center [599, 646] width 28 height 28
click at [566, 637] on link "2" at bounding box center [568, 646] width 28 height 28
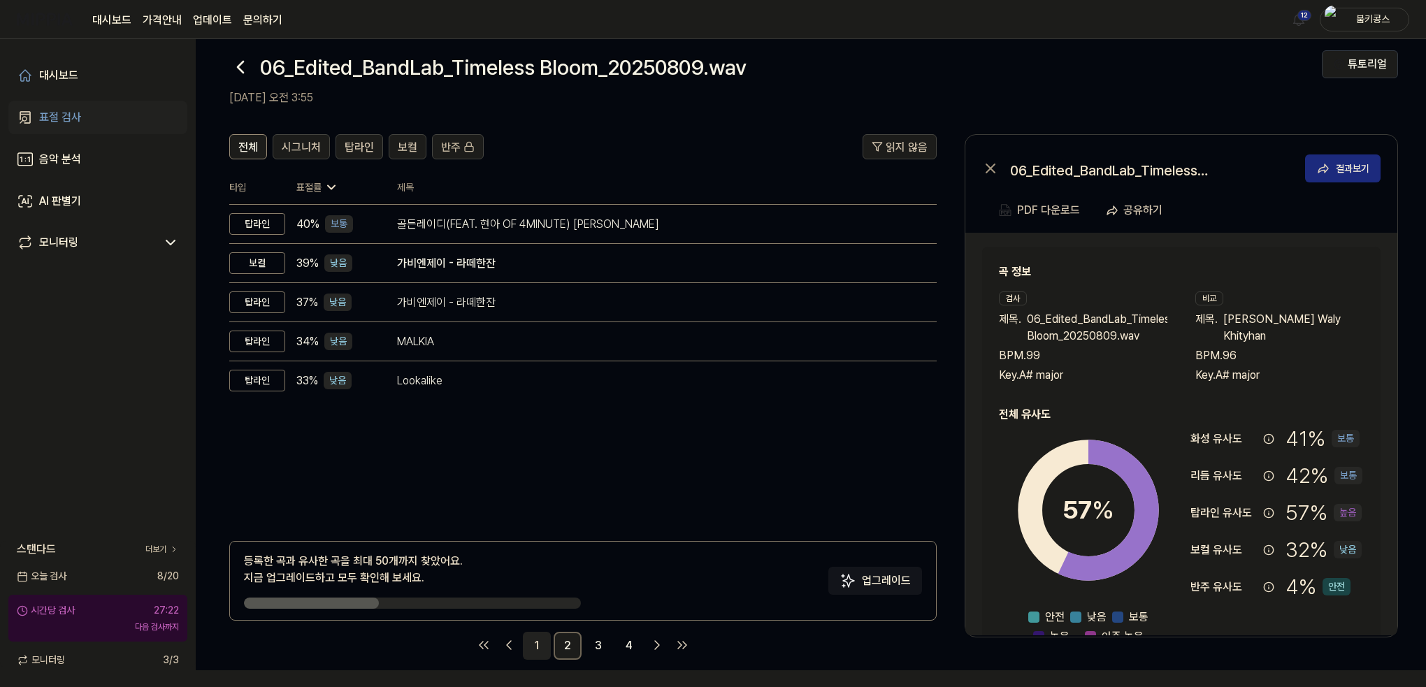
click at [529, 645] on link "1" at bounding box center [537, 646] width 28 height 28
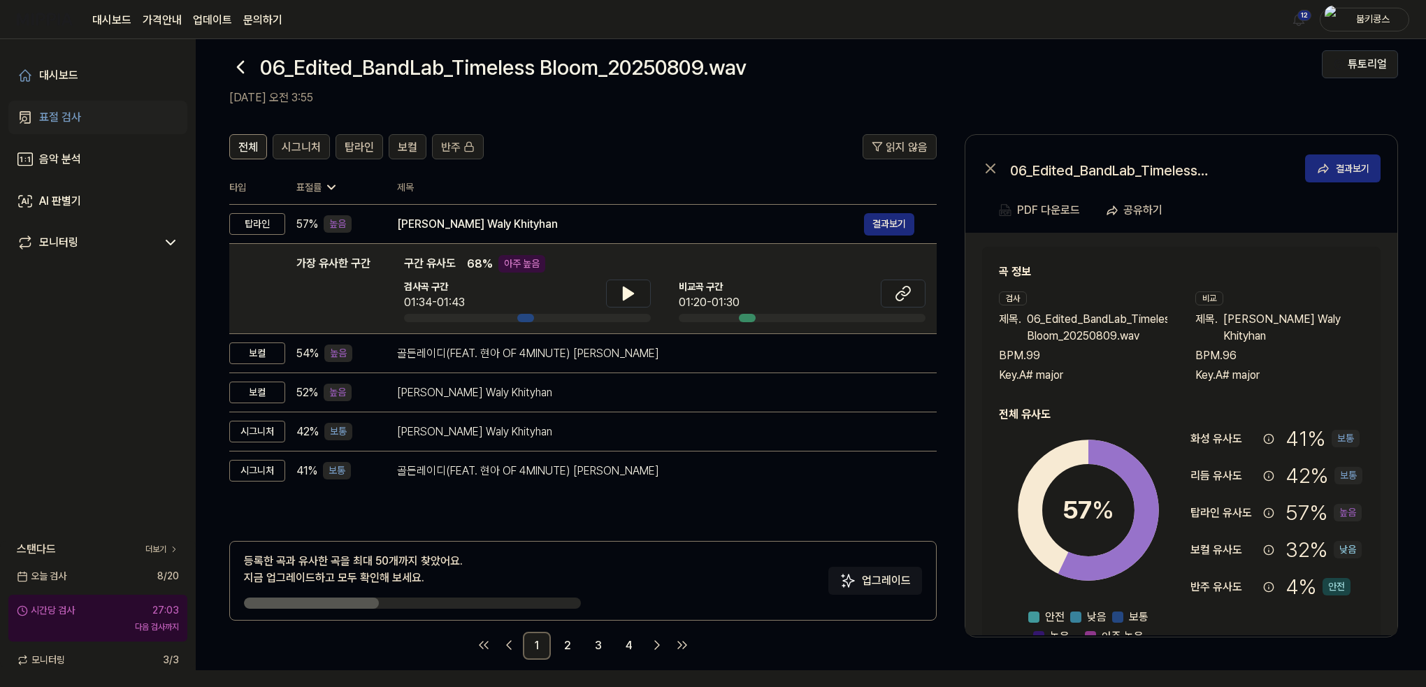
click at [243, 54] on div at bounding box center [240, 67] width 22 height 34
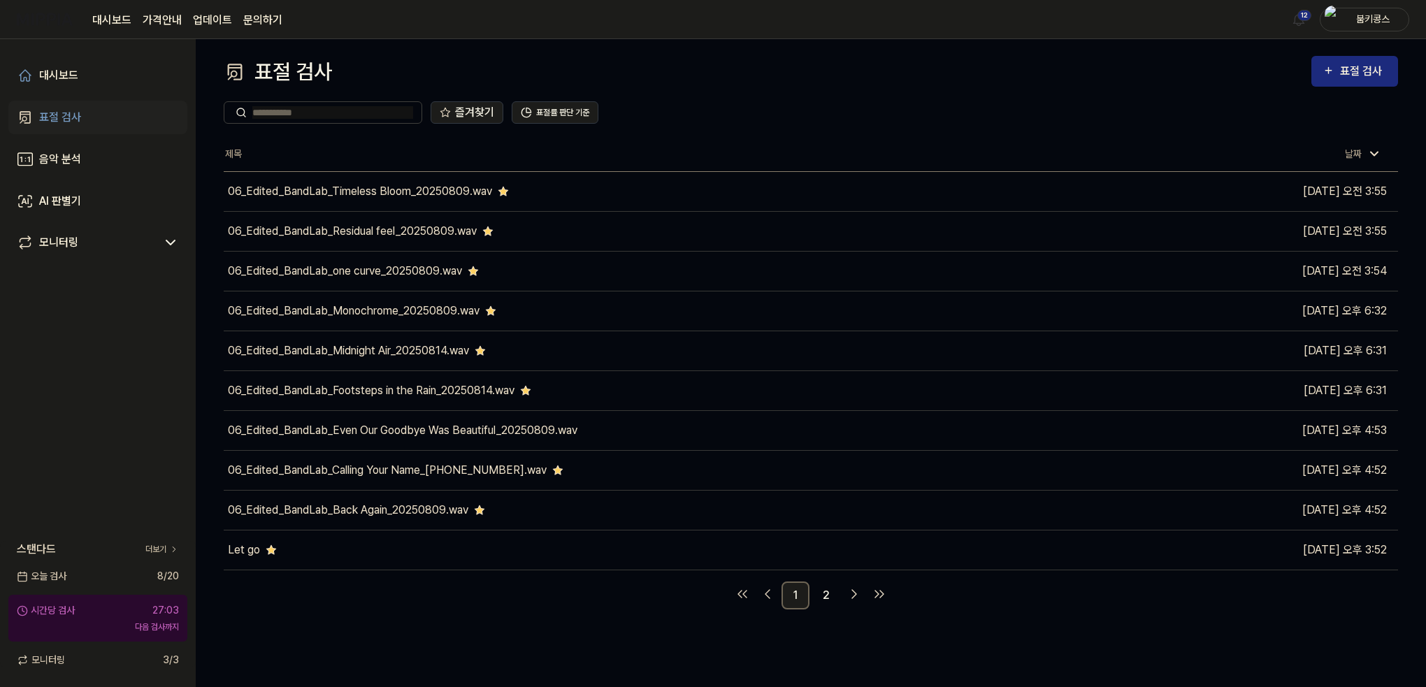
scroll to position [0, 0]
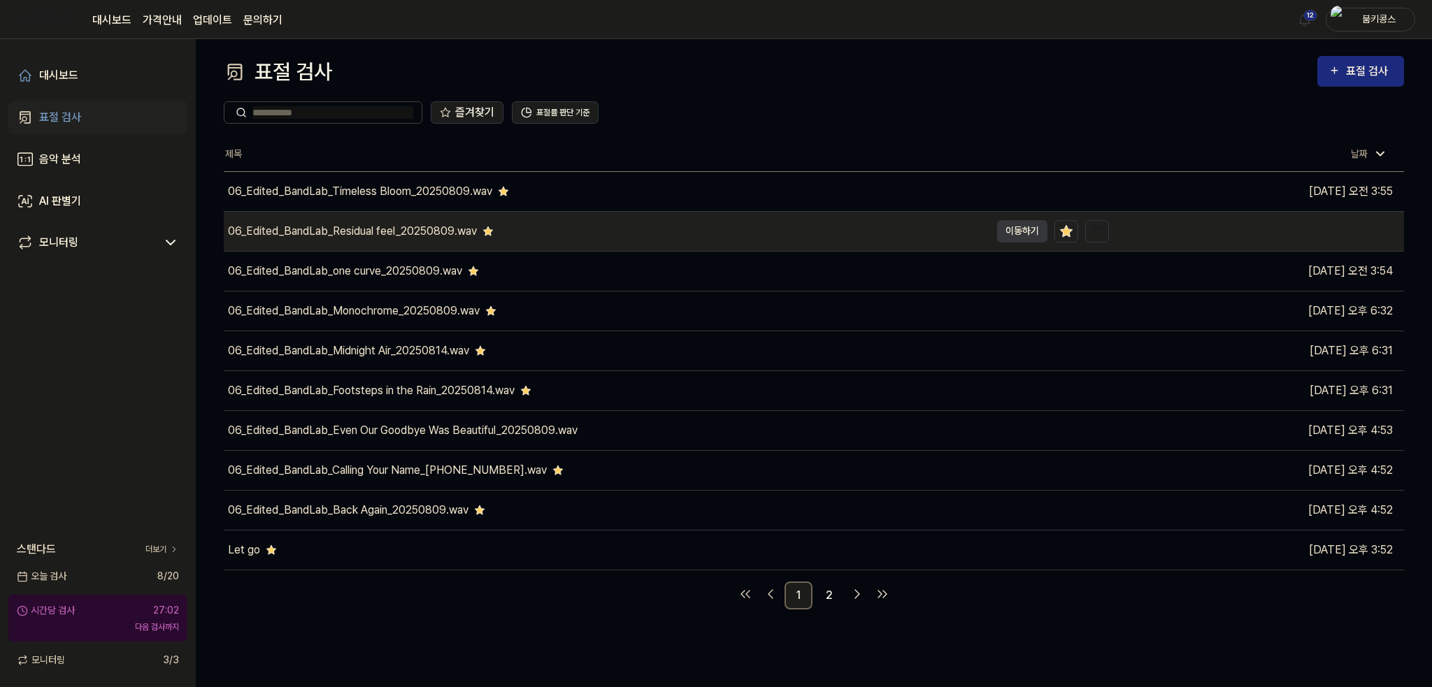
click at [350, 234] on div "06_Edited_BandLab_Residual feel_20250809.wav" at bounding box center [352, 231] width 249 height 17
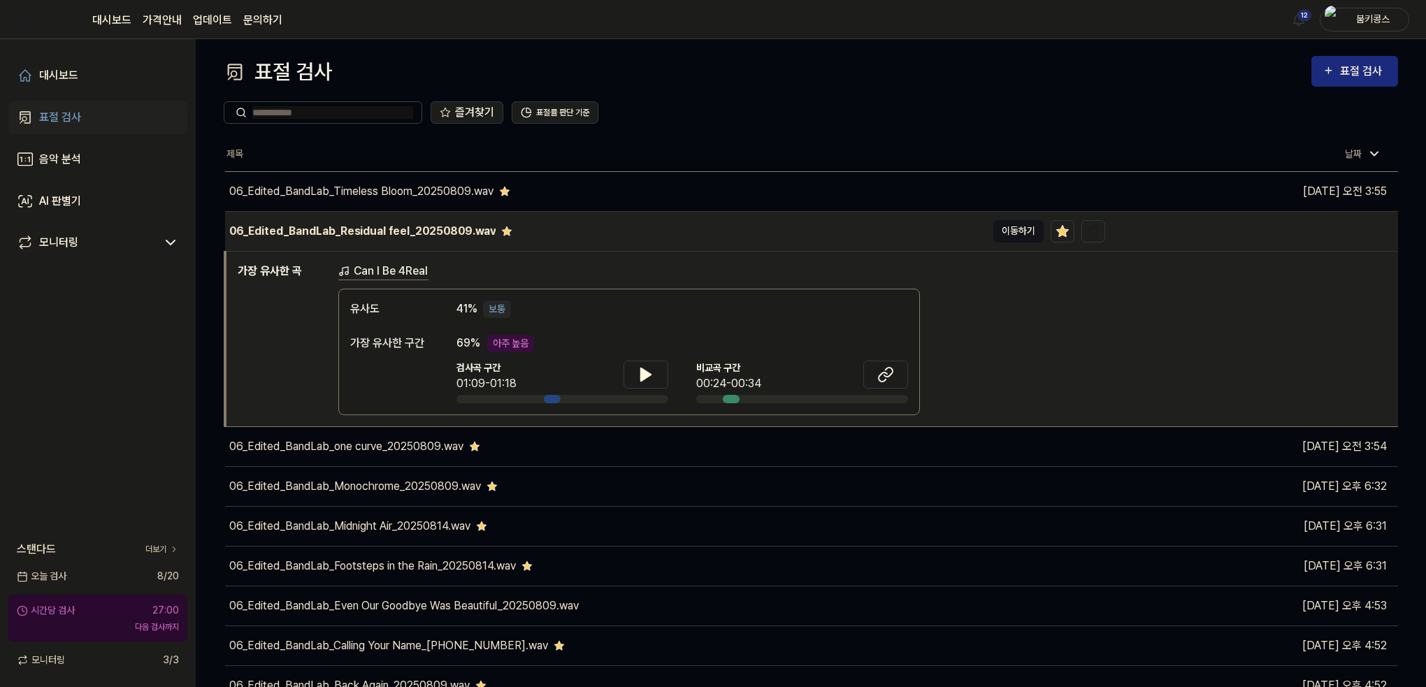
click at [1023, 226] on button "이동하기" at bounding box center [1019, 231] width 50 height 22
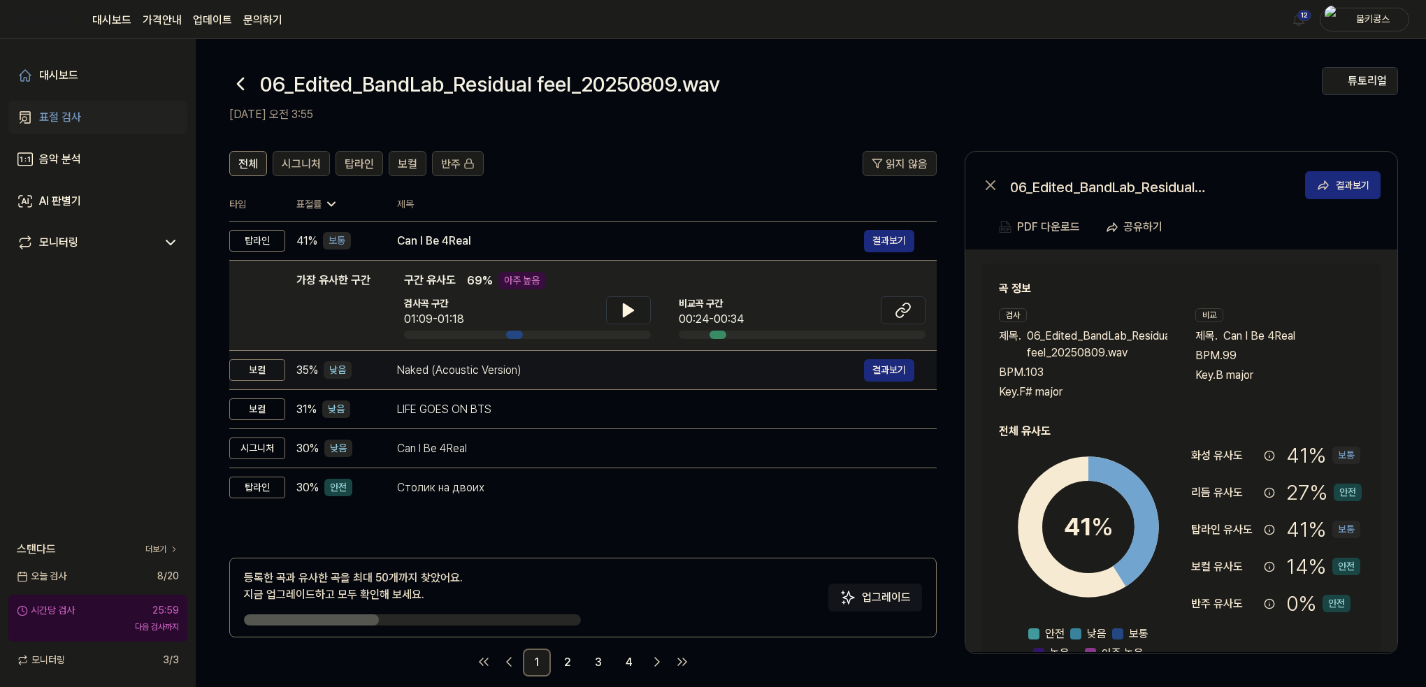
click at [488, 371] on div "Naked (Acoustic Version)" at bounding box center [630, 370] width 467 height 17
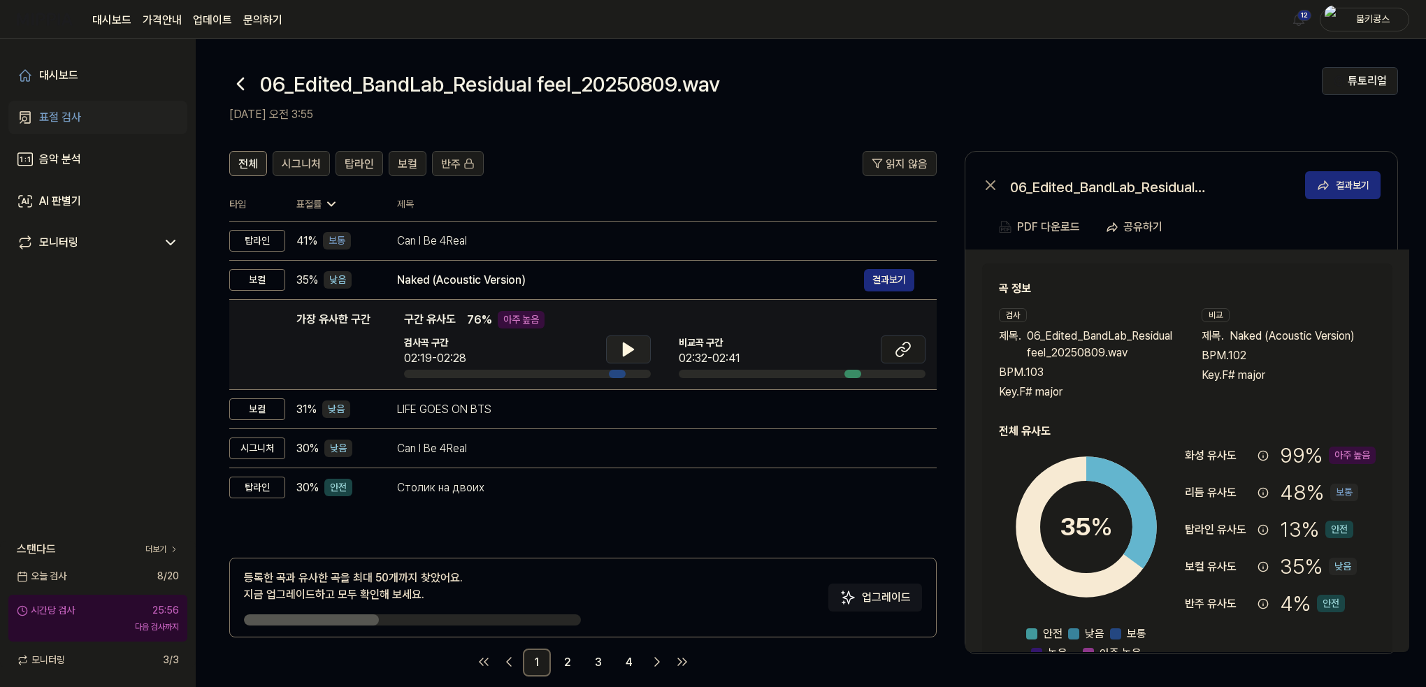
click at [627, 351] on icon at bounding box center [629, 349] width 10 height 13
drag, startPoint x: 627, startPoint y: 351, endPoint x: 741, endPoint y: 365, distance: 115.5
click at [628, 351] on icon at bounding box center [628, 349] width 17 height 17
click at [911, 357] on button at bounding box center [903, 350] width 45 height 28
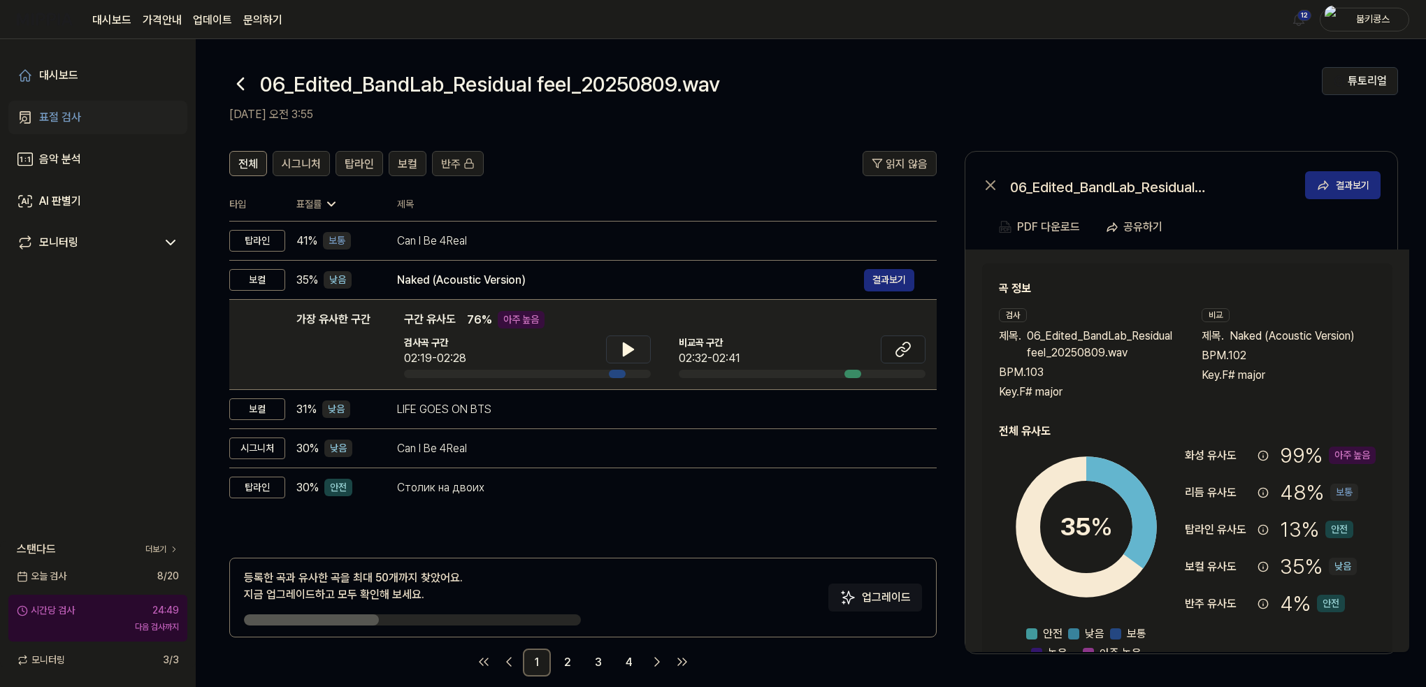
click at [240, 79] on icon at bounding box center [240, 84] width 22 height 22
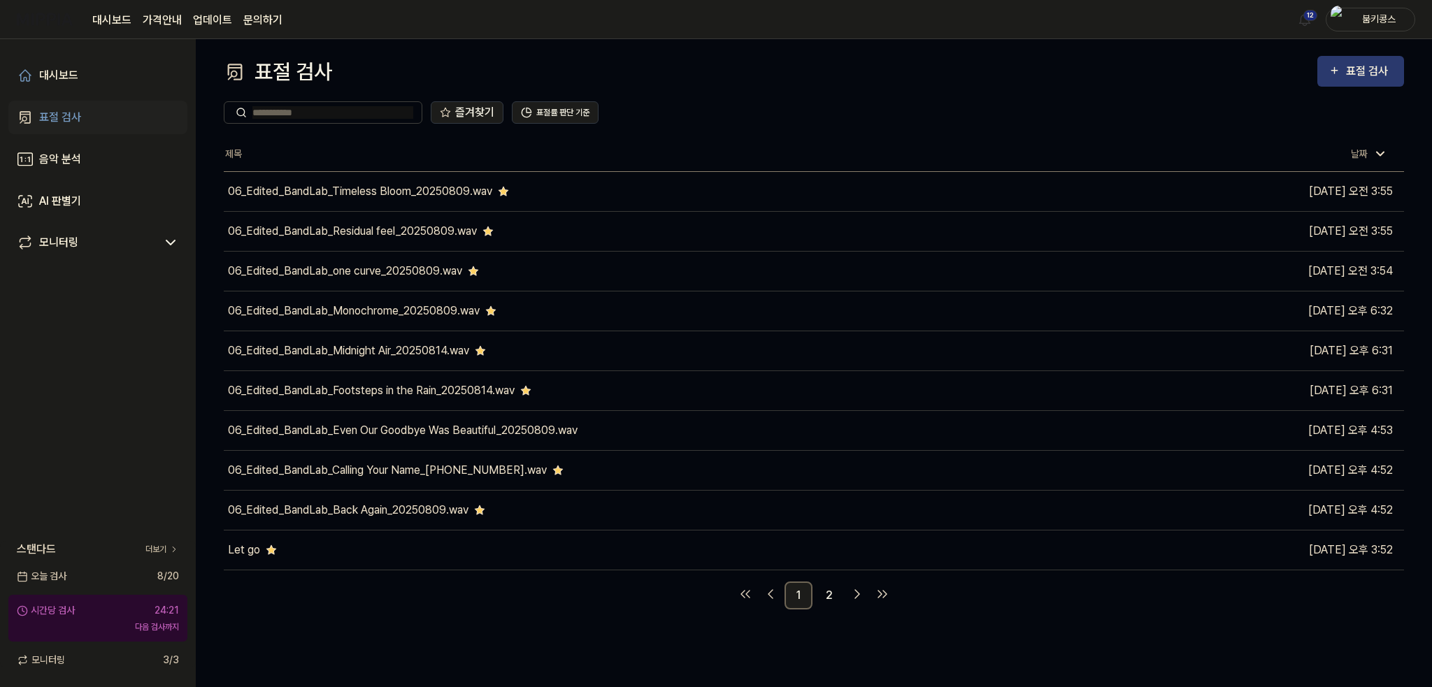
click at [1354, 80] on button "표절 검사" at bounding box center [1360, 71] width 87 height 31
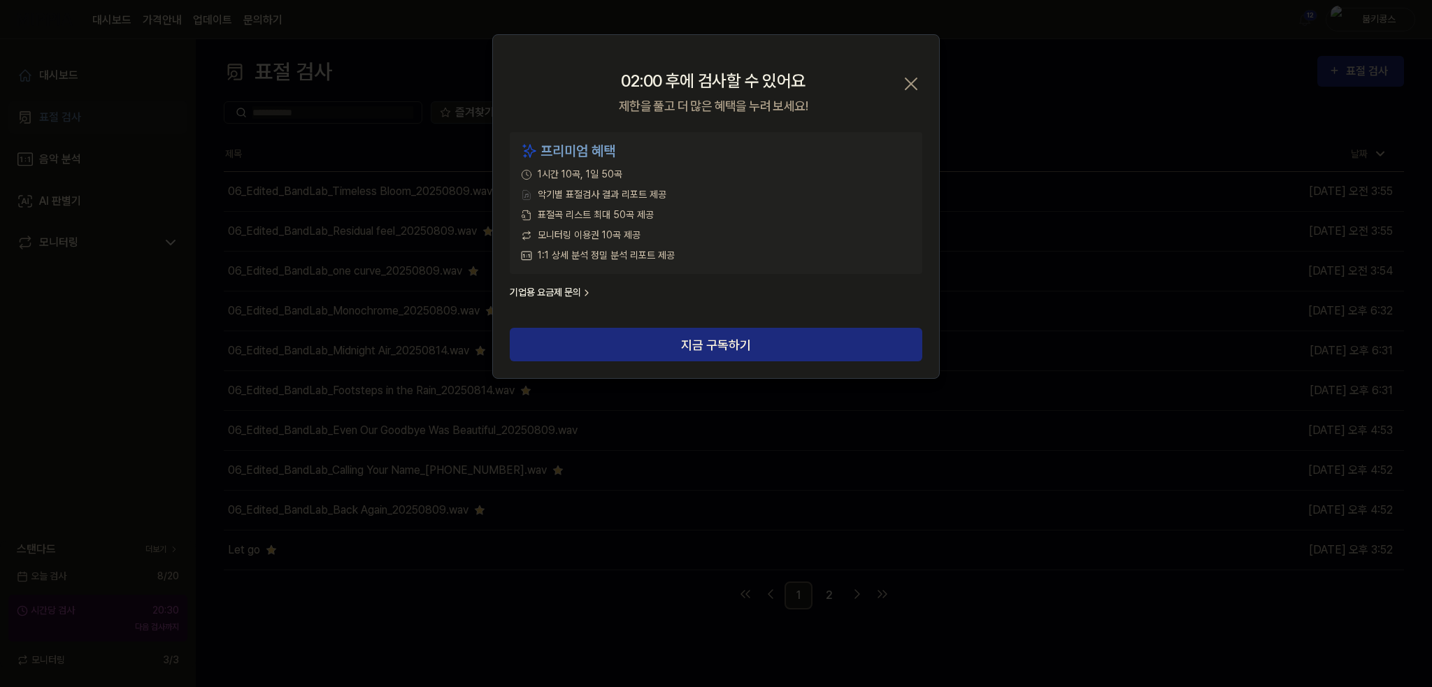
click at [913, 79] on icon "button" at bounding box center [911, 84] width 22 height 22
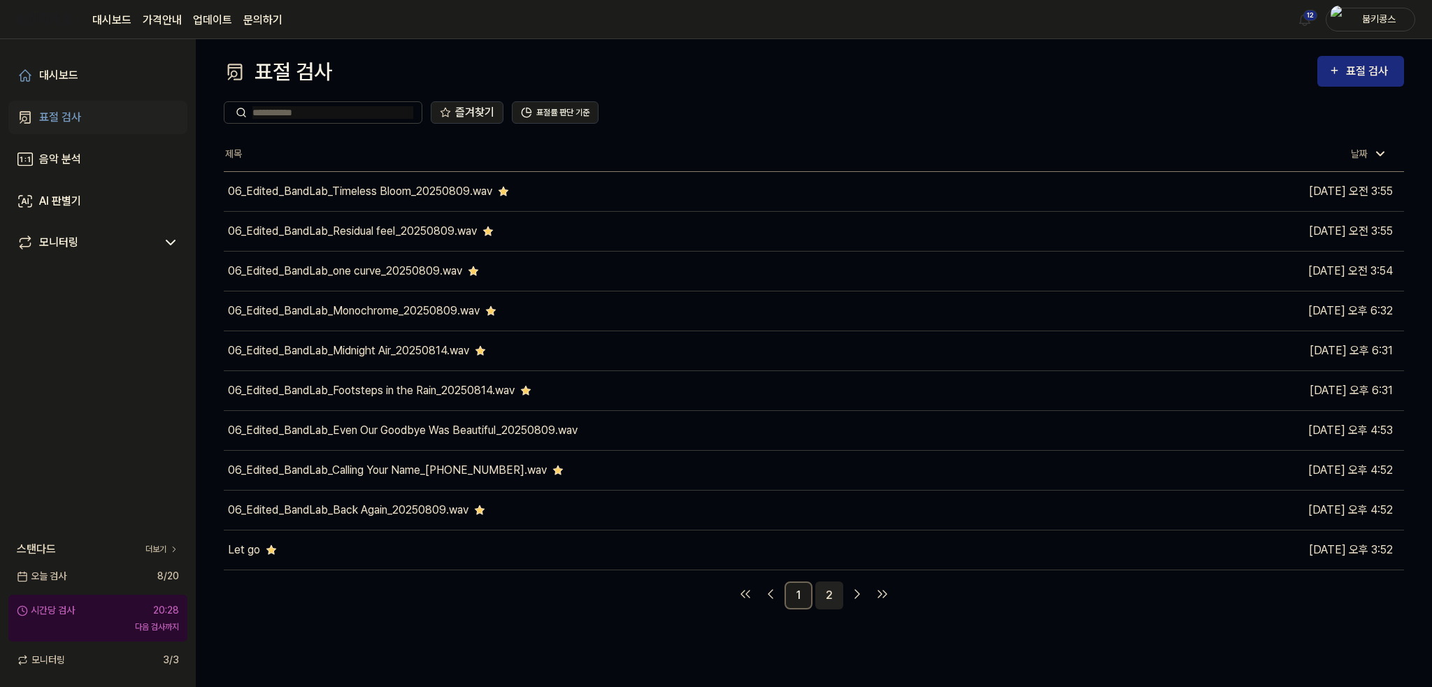
click at [822, 592] on link "2" at bounding box center [829, 596] width 28 height 28
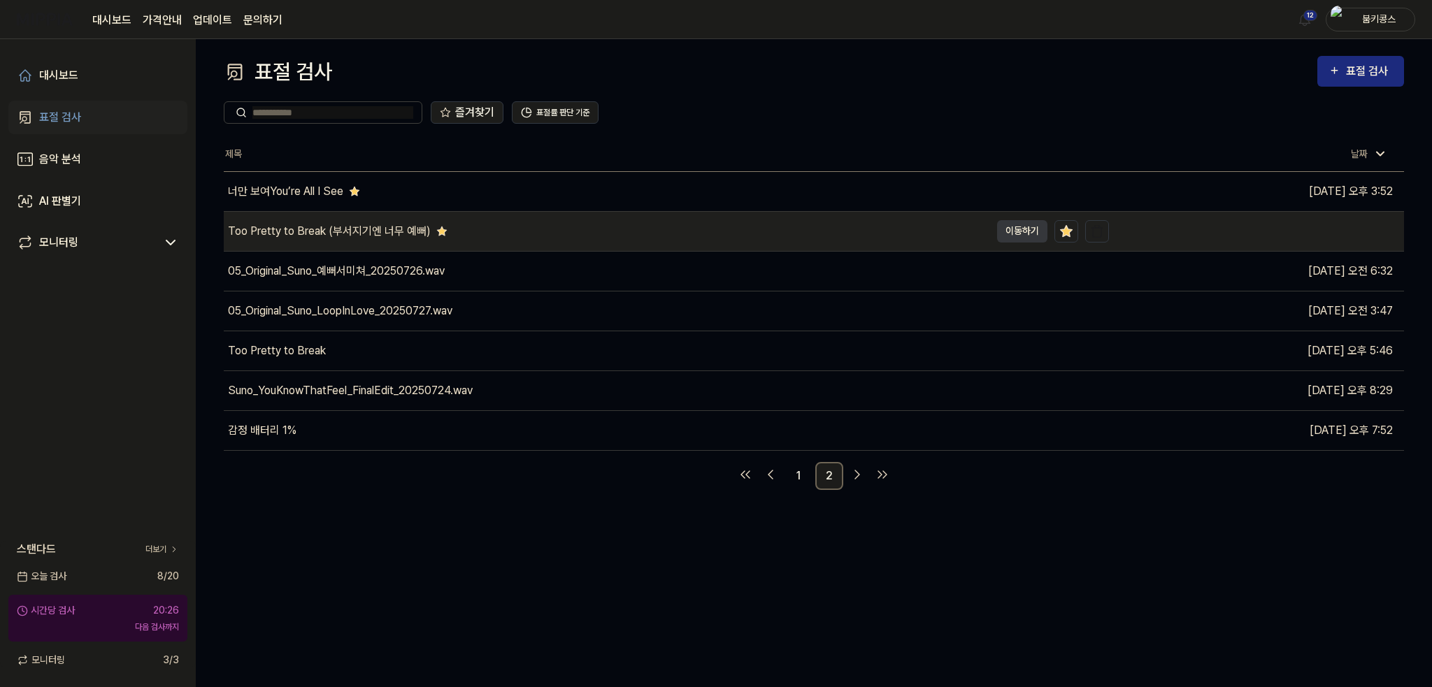
click at [481, 231] on div "Too Pretty to Break (부서지기엔 너무 예뻐)" at bounding box center [607, 231] width 766 height 39
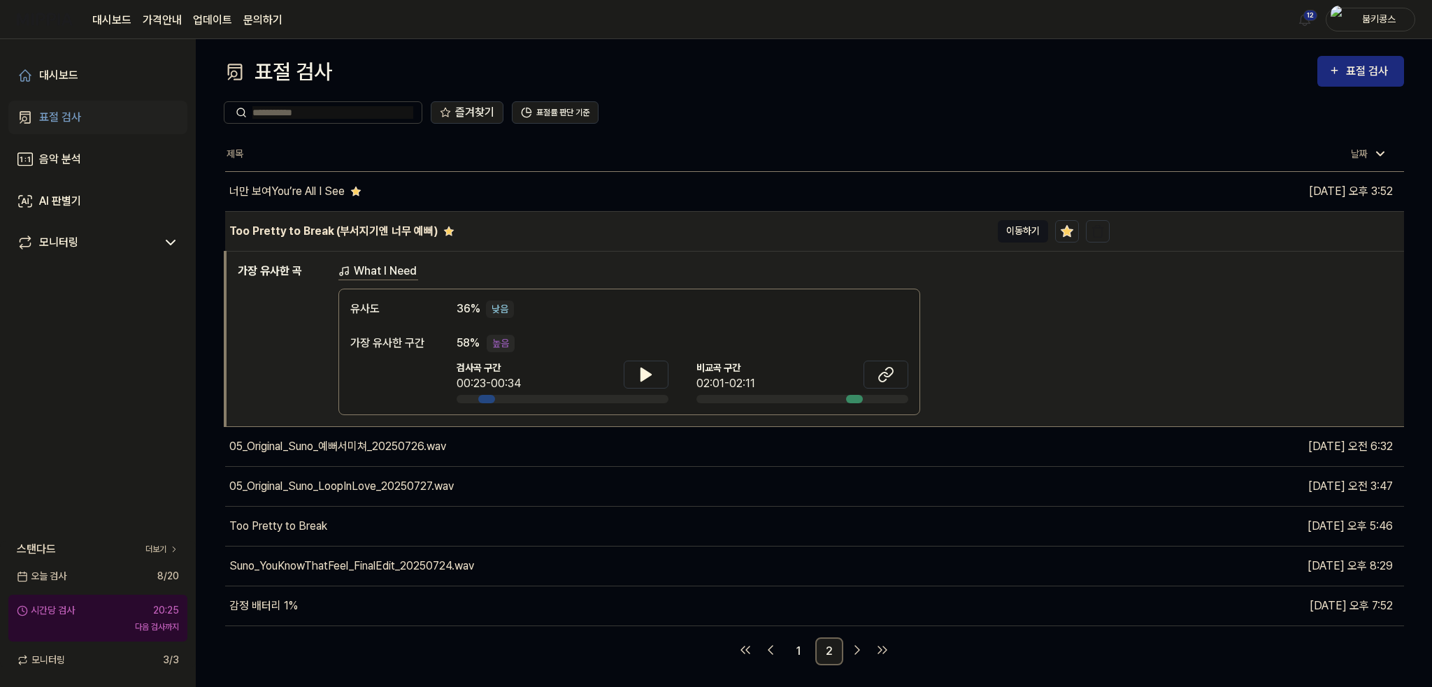
click at [1021, 231] on button "이동하기" at bounding box center [1023, 231] width 50 height 22
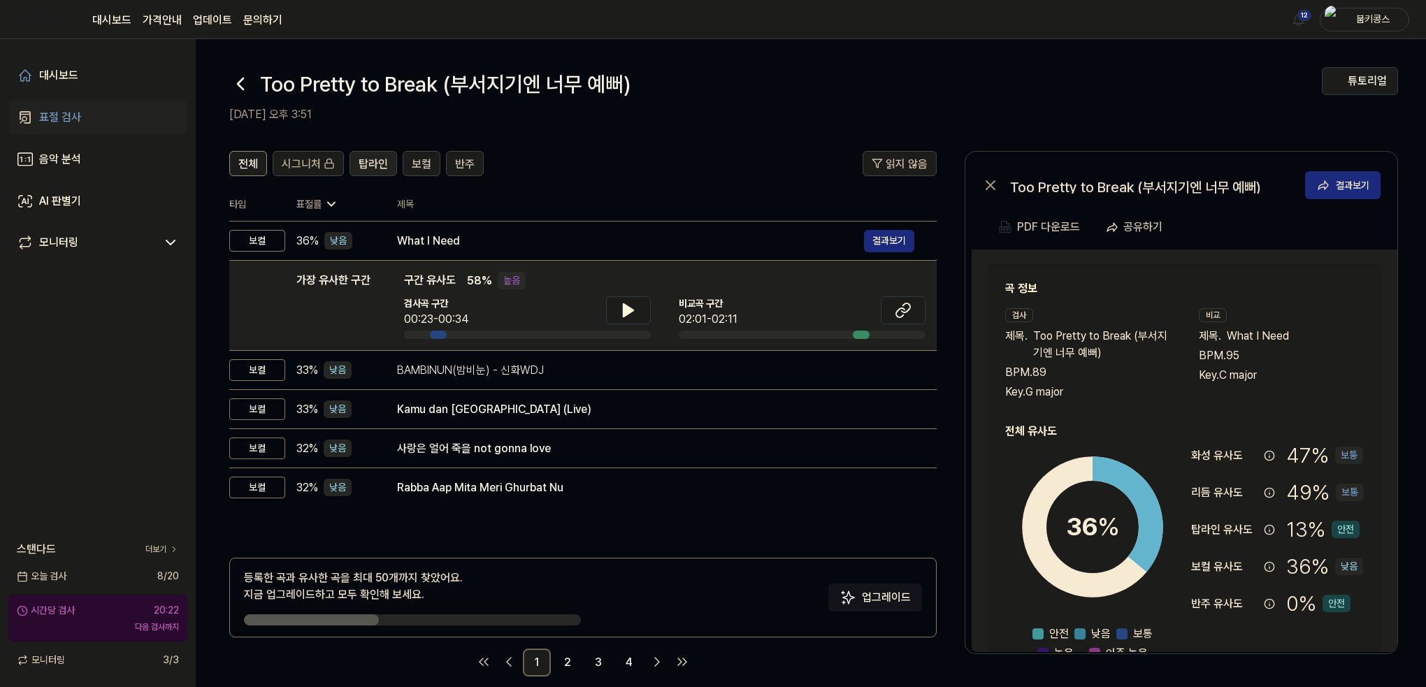
click at [358, 176] on button "탑라인" at bounding box center [374, 163] width 48 height 25
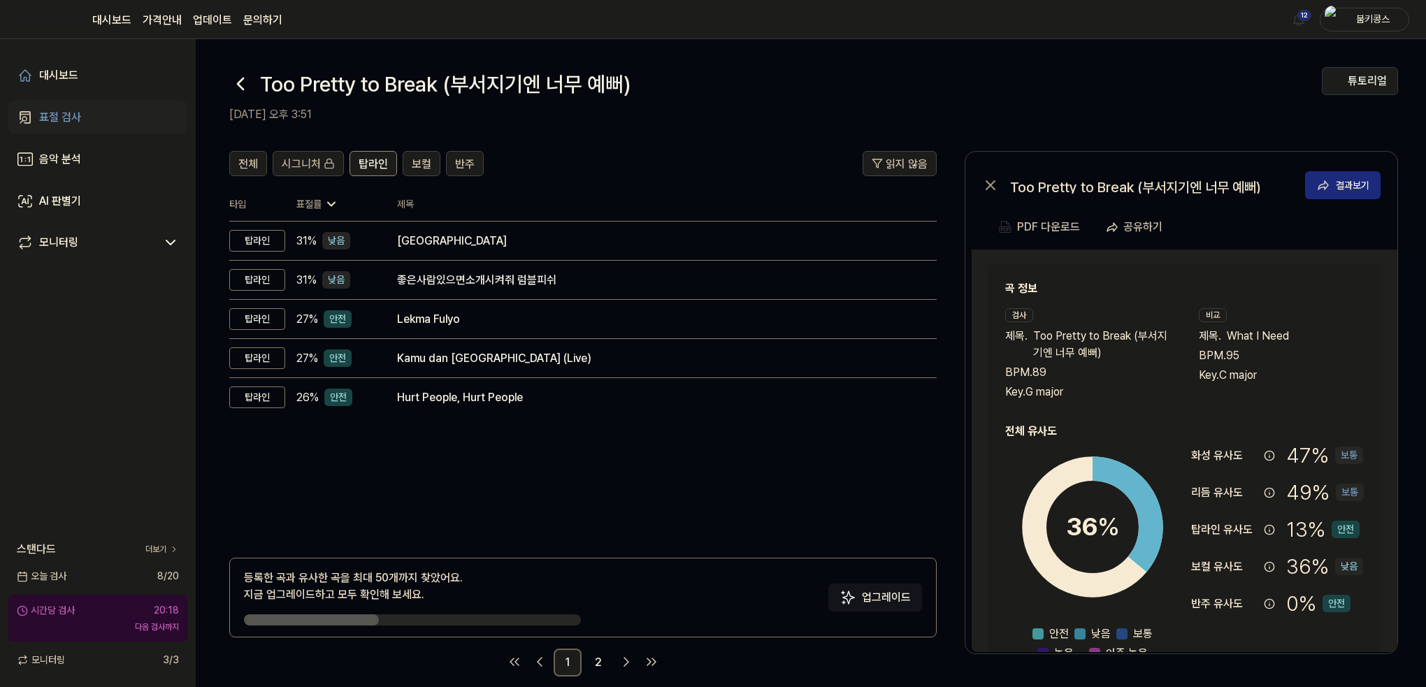
click at [247, 89] on icon at bounding box center [240, 84] width 22 height 22
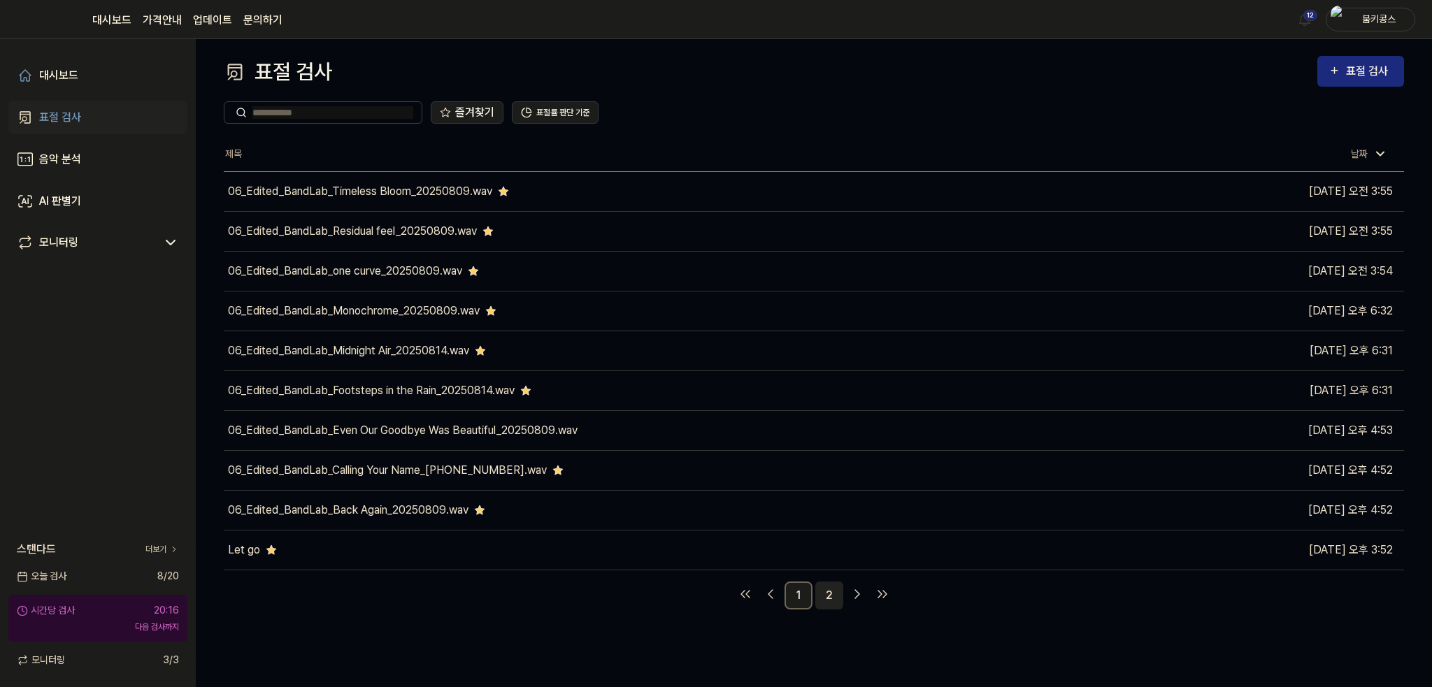
click at [824, 599] on link "2" at bounding box center [829, 596] width 28 height 28
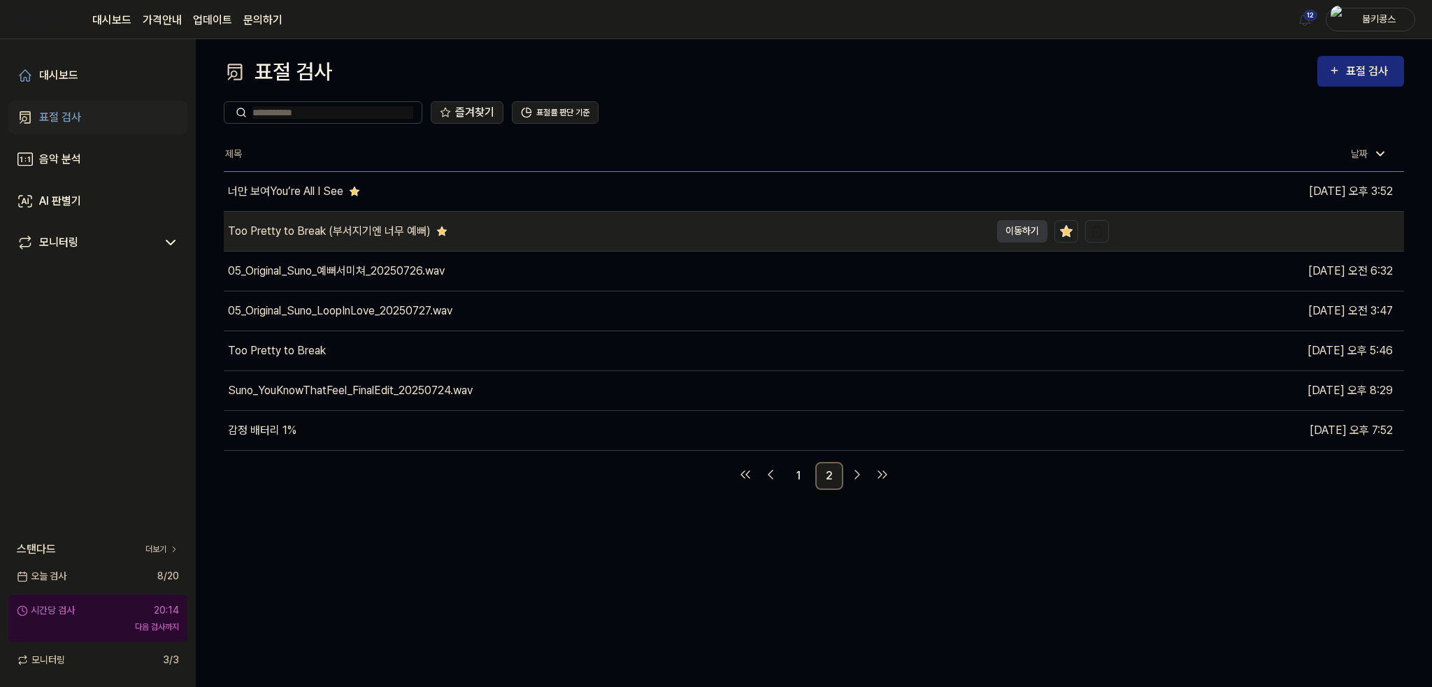
click at [341, 234] on div "Too Pretty to Break (부서지기엔 너무 예뻐)" at bounding box center [329, 231] width 203 height 17
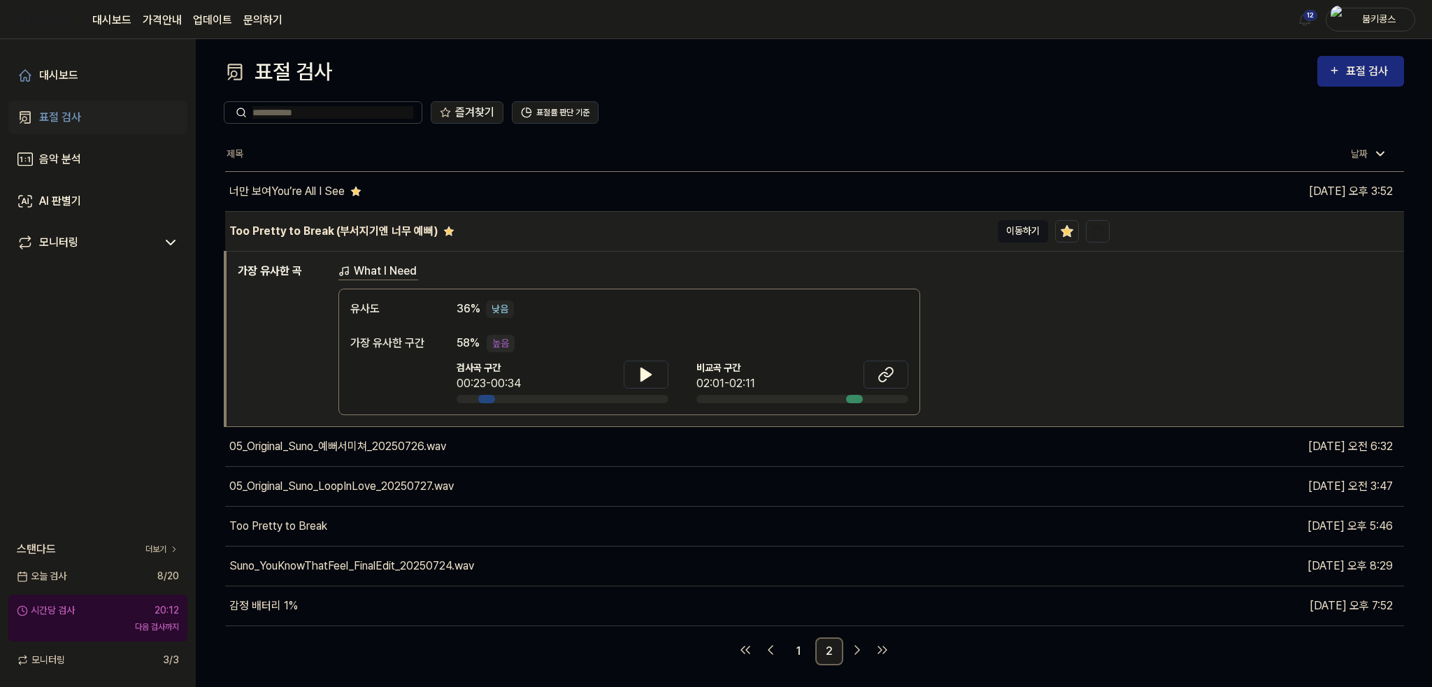
click at [1018, 231] on button "이동하기" at bounding box center [1023, 231] width 50 height 22
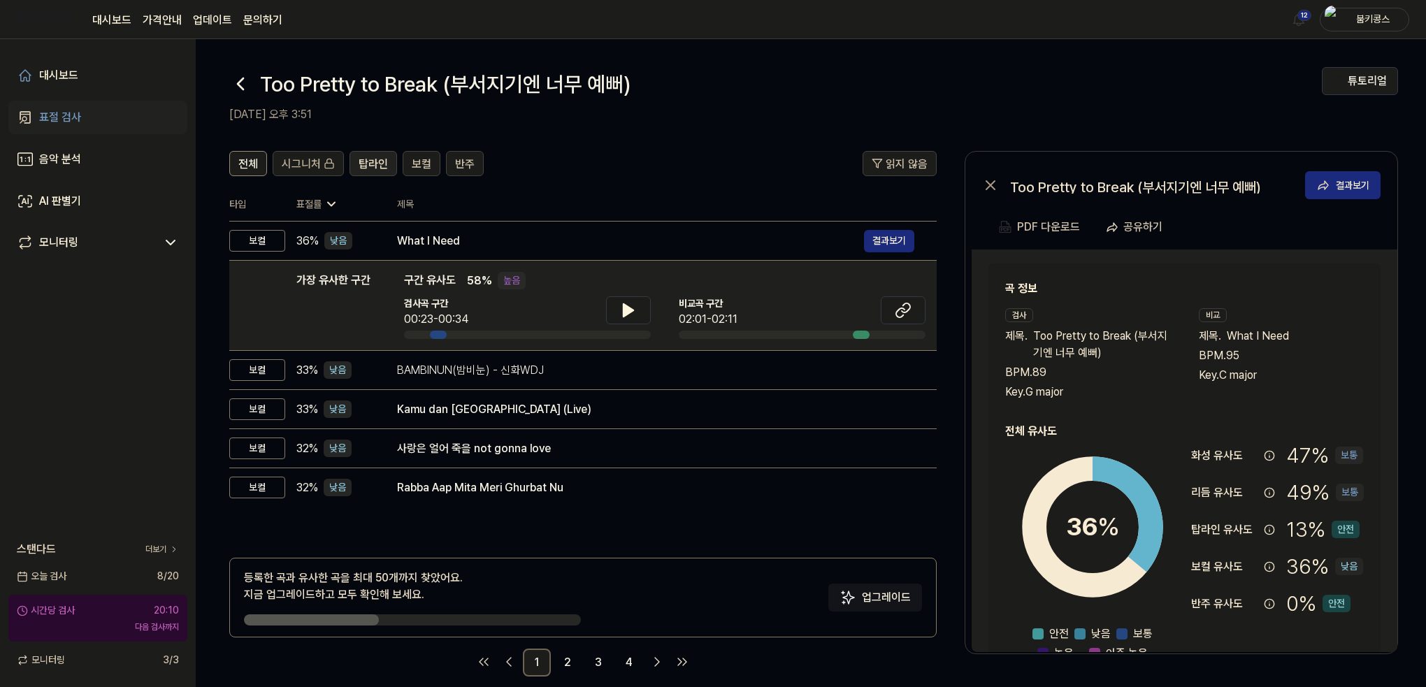
click at [364, 166] on span "탑라인" at bounding box center [373, 164] width 29 height 17
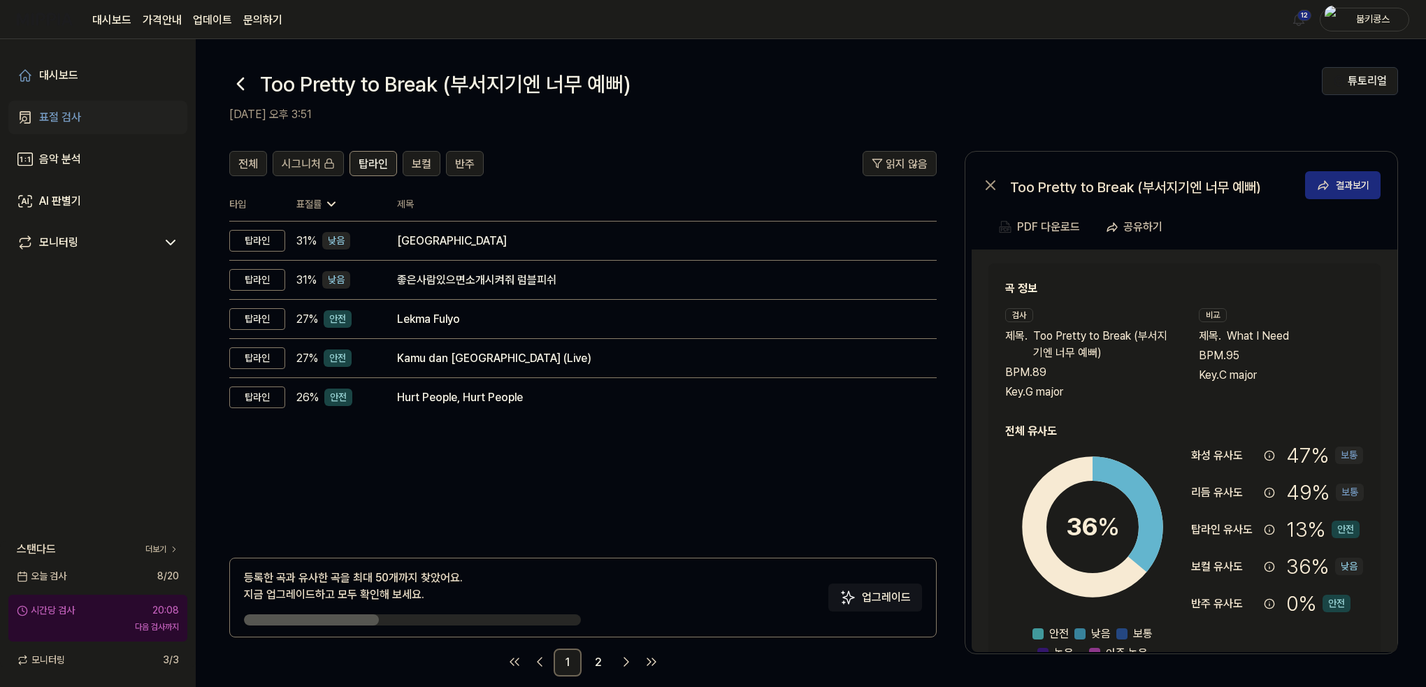
click at [245, 86] on icon at bounding box center [240, 84] width 22 height 22
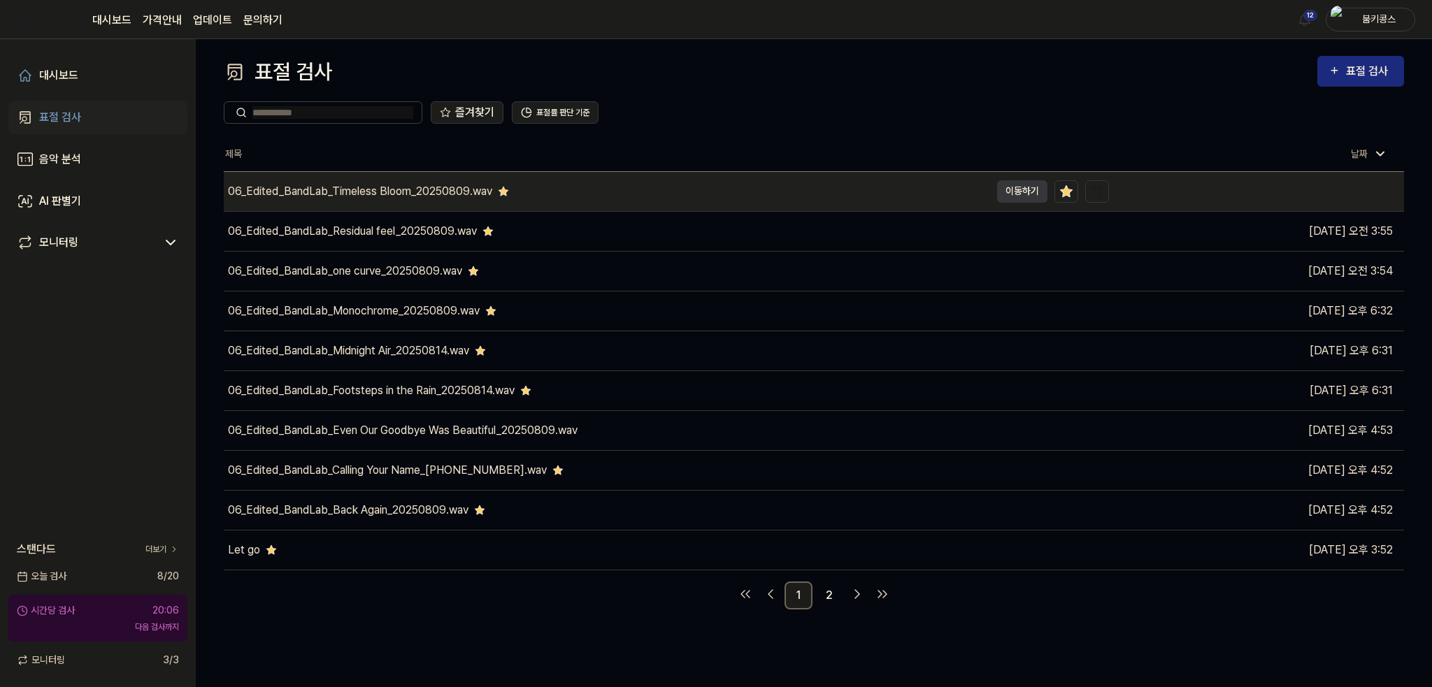
click at [390, 183] on div "06_Edited_BandLab_Timeless Bloom_20250809.wav" at bounding box center [360, 191] width 264 height 17
